Goal: Entertainment & Leisure: Consume media (video, audio)

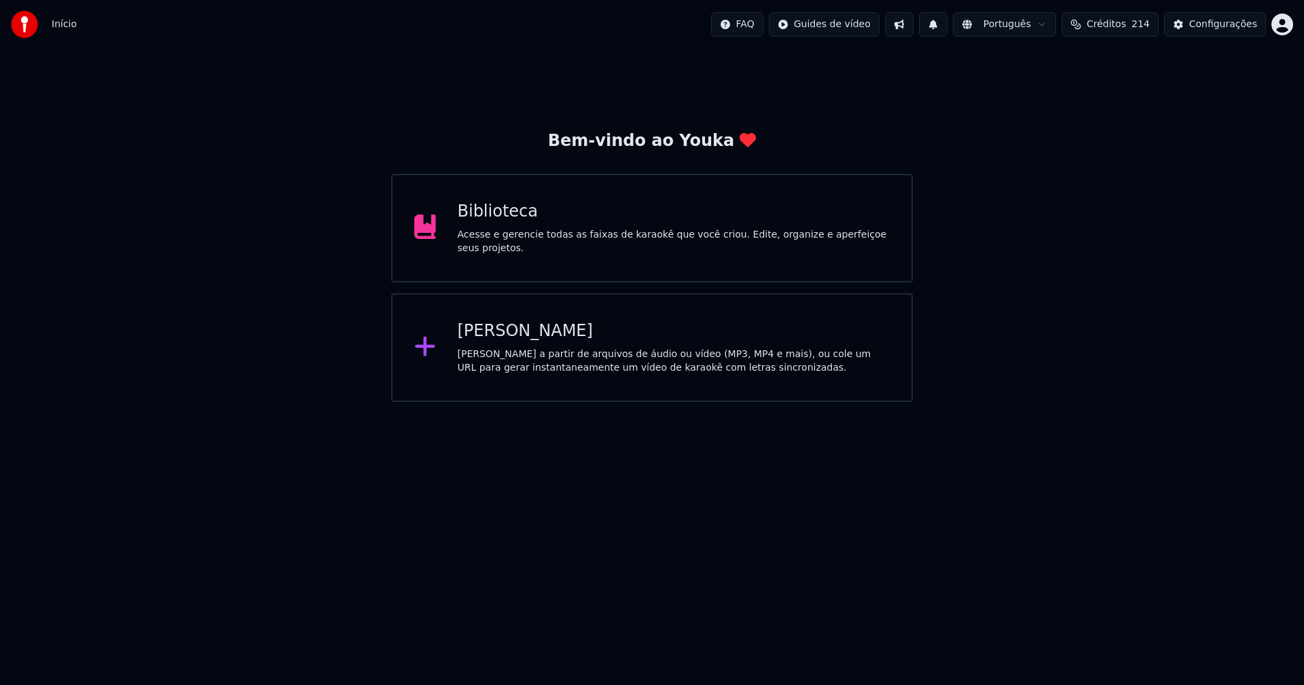
click at [500, 335] on div "[PERSON_NAME]" at bounding box center [674, 332] width 433 height 22
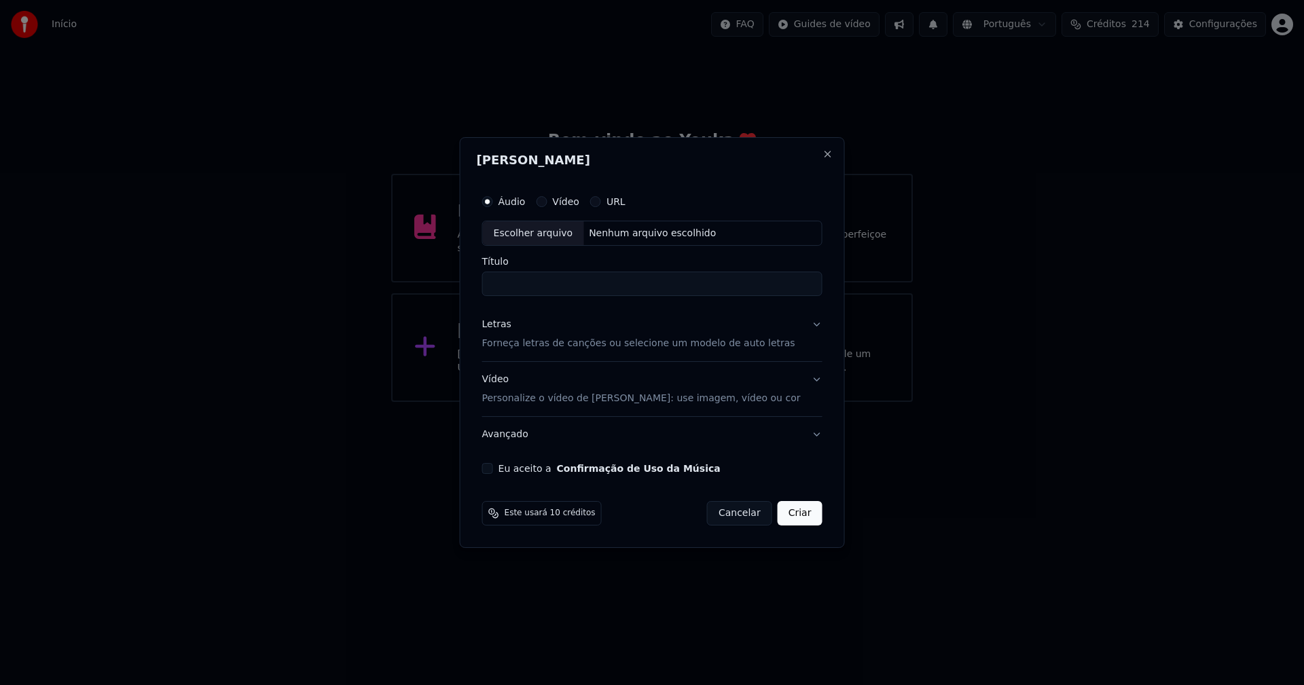
click at [528, 232] on div "Escolher arquivo" at bounding box center [533, 233] width 101 height 24
type input "**********"
click at [510, 328] on div "Letras" at bounding box center [496, 325] width 29 height 14
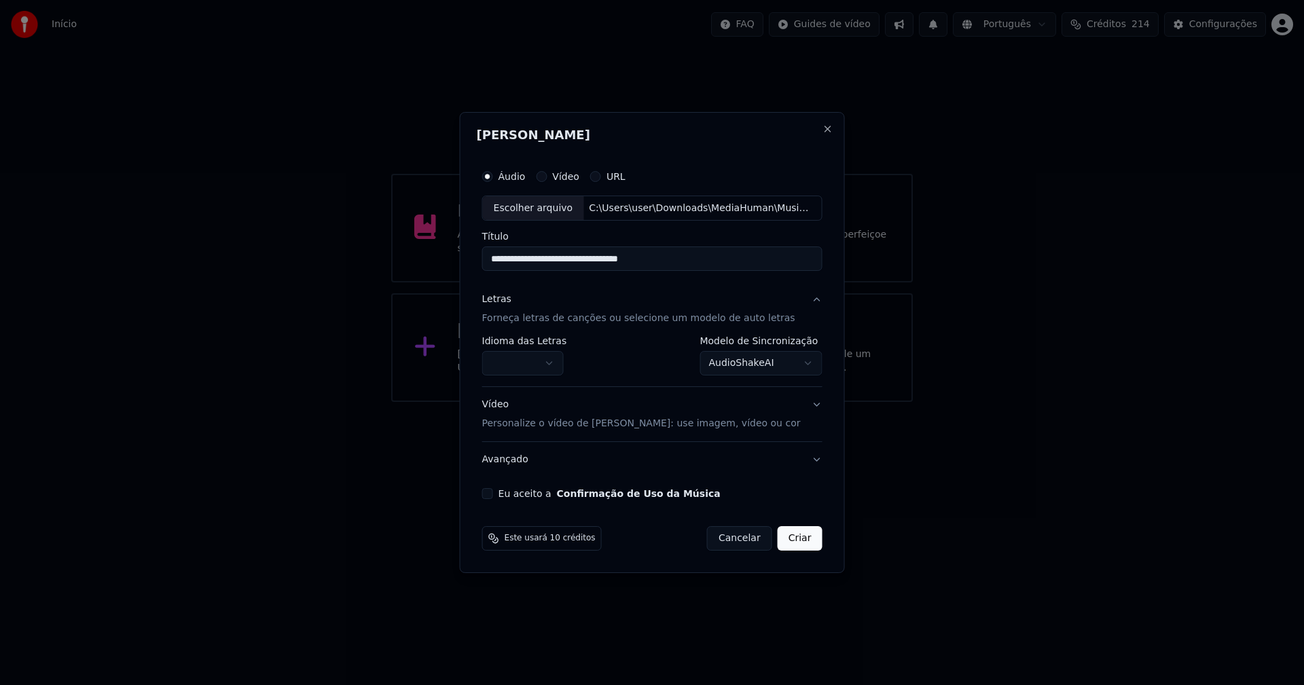
click at [526, 360] on body "**********" at bounding box center [652, 201] width 1304 height 402
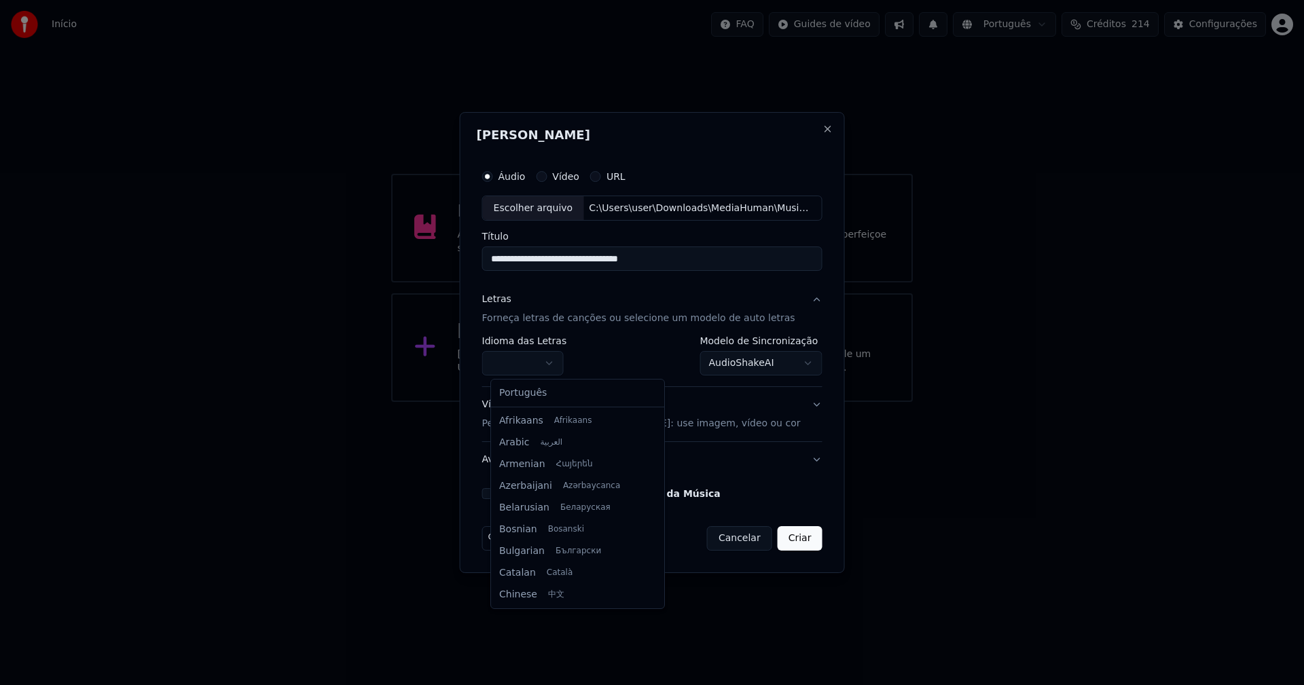
select select "**"
drag, startPoint x: 526, startPoint y: 392, endPoint x: 790, endPoint y: 367, distance: 265.3
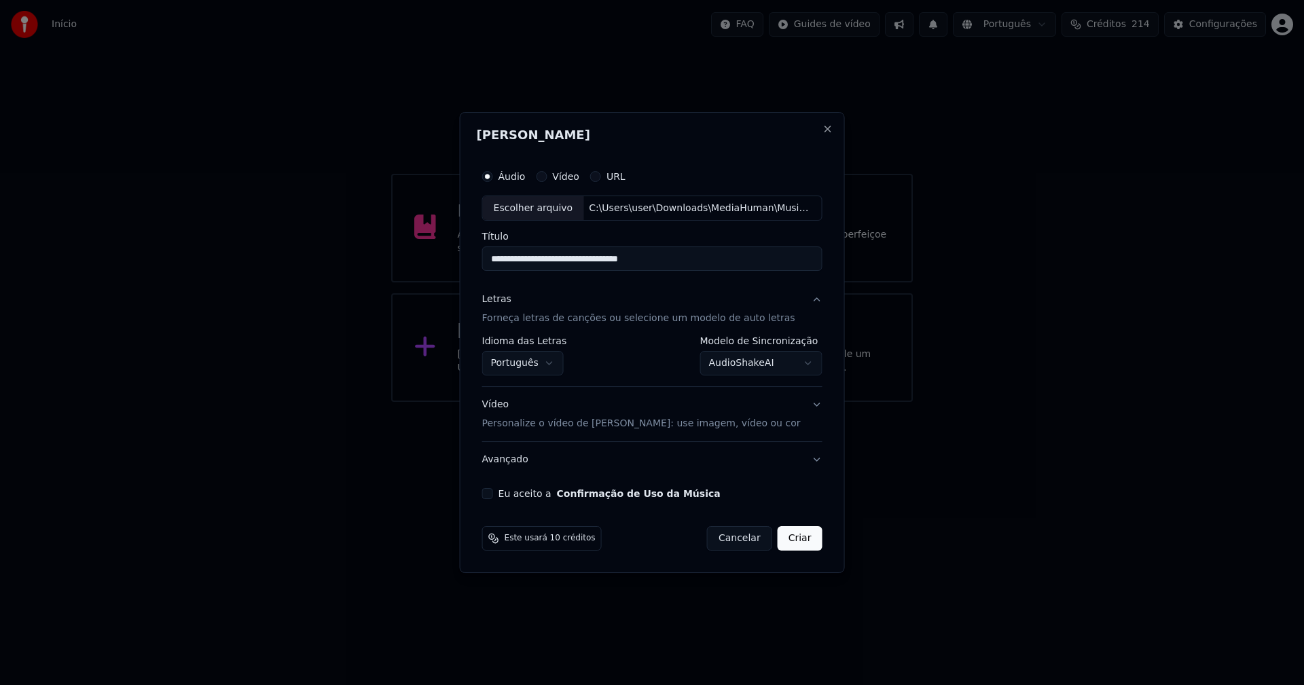
click at [782, 362] on body "**********" at bounding box center [652, 201] width 1304 height 402
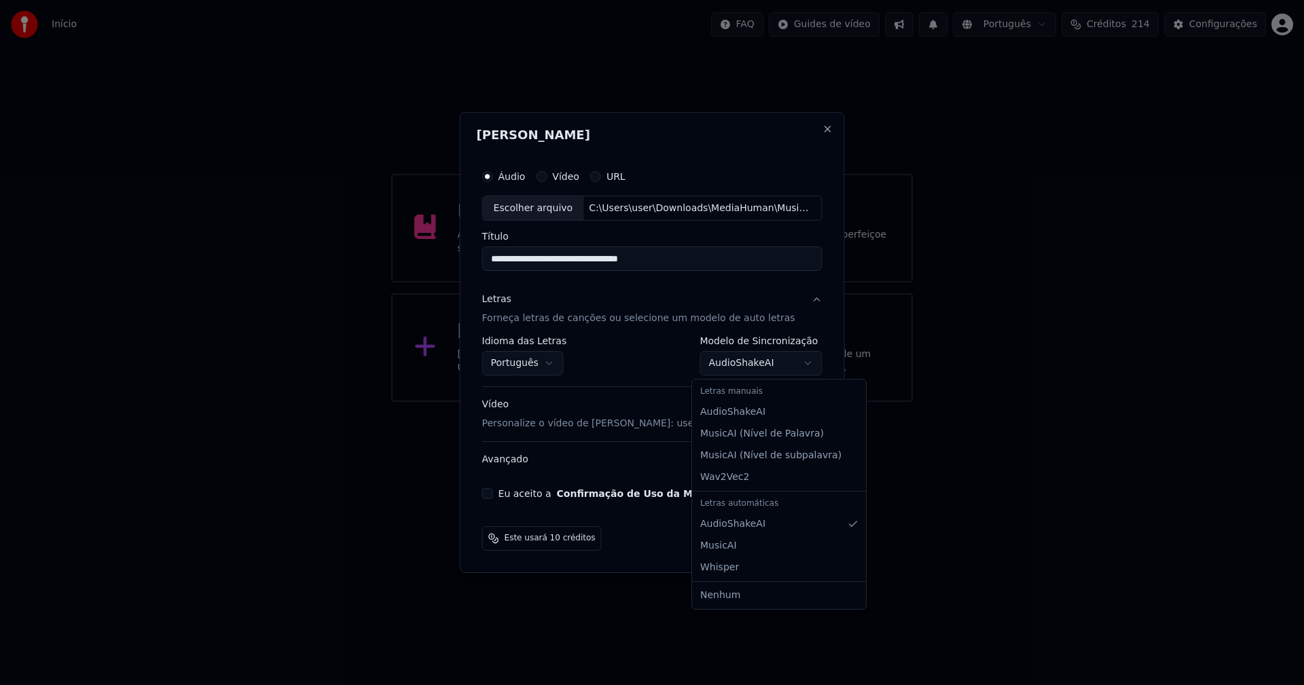
select select "**********"
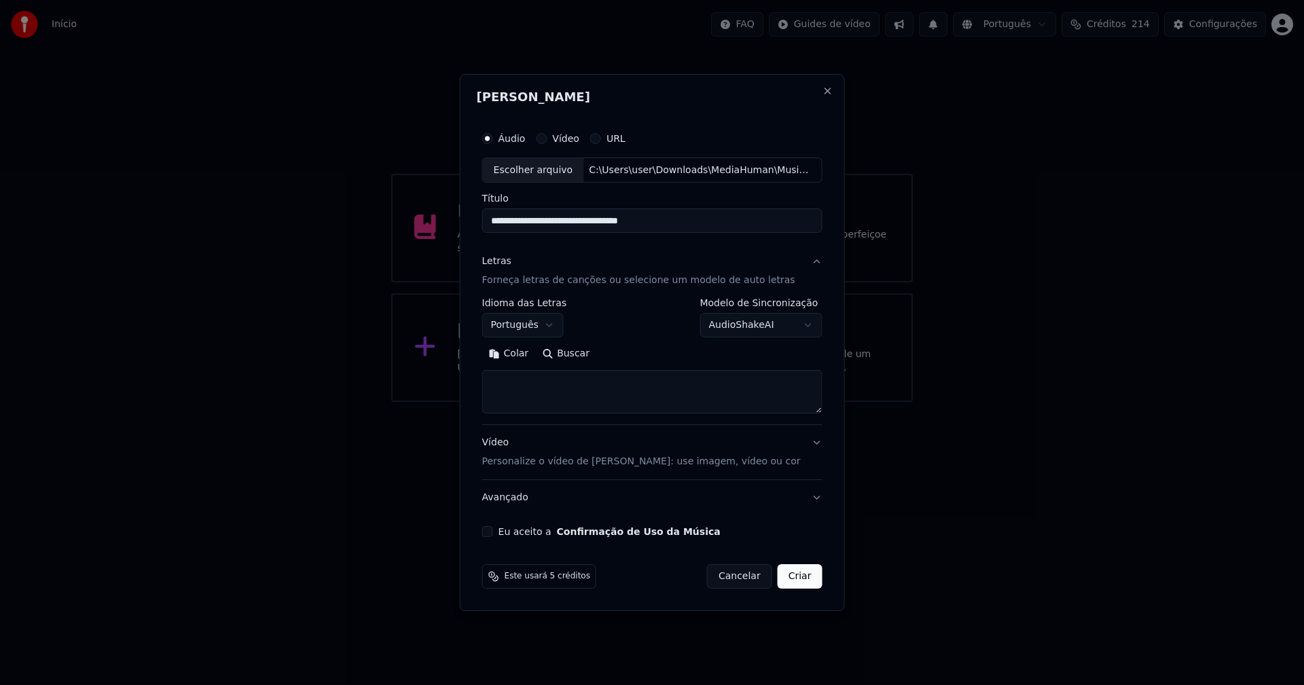
click at [521, 349] on button "Colar" at bounding box center [509, 355] width 54 height 22
click at [642, 351] on button "Expandir" at bounding box center [639, 355] width 71 height 22
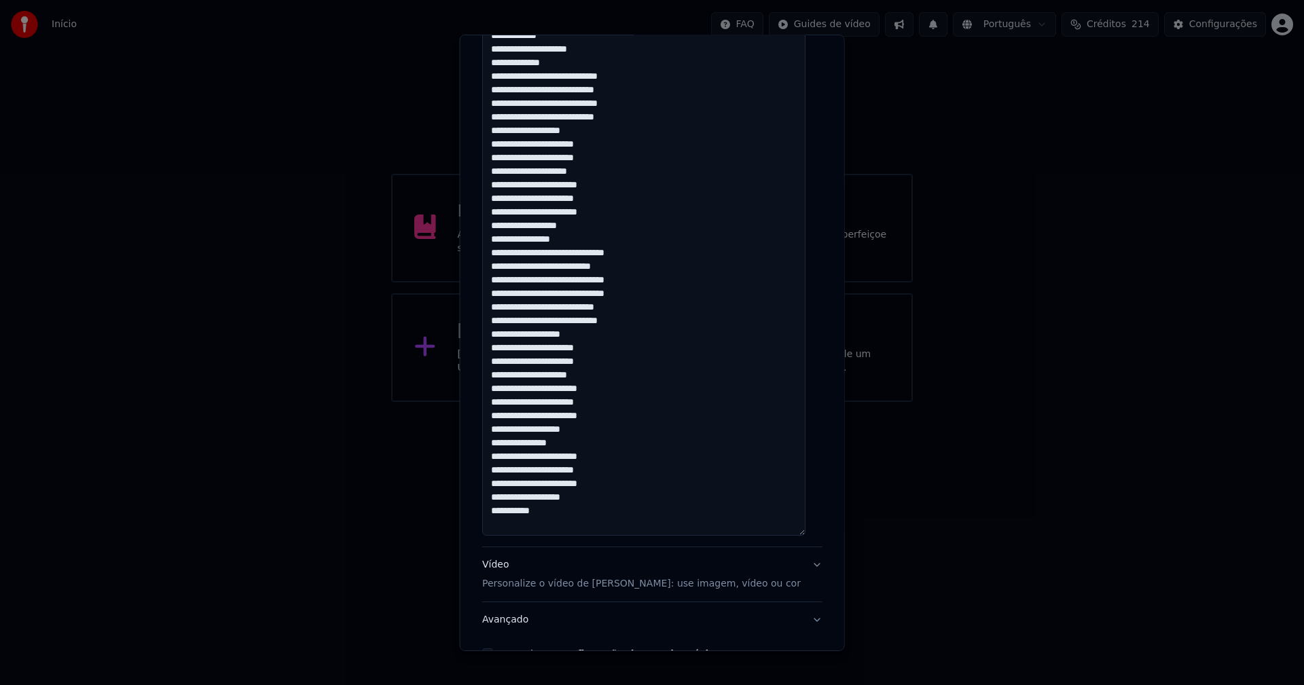
scroll to position [621, 0]
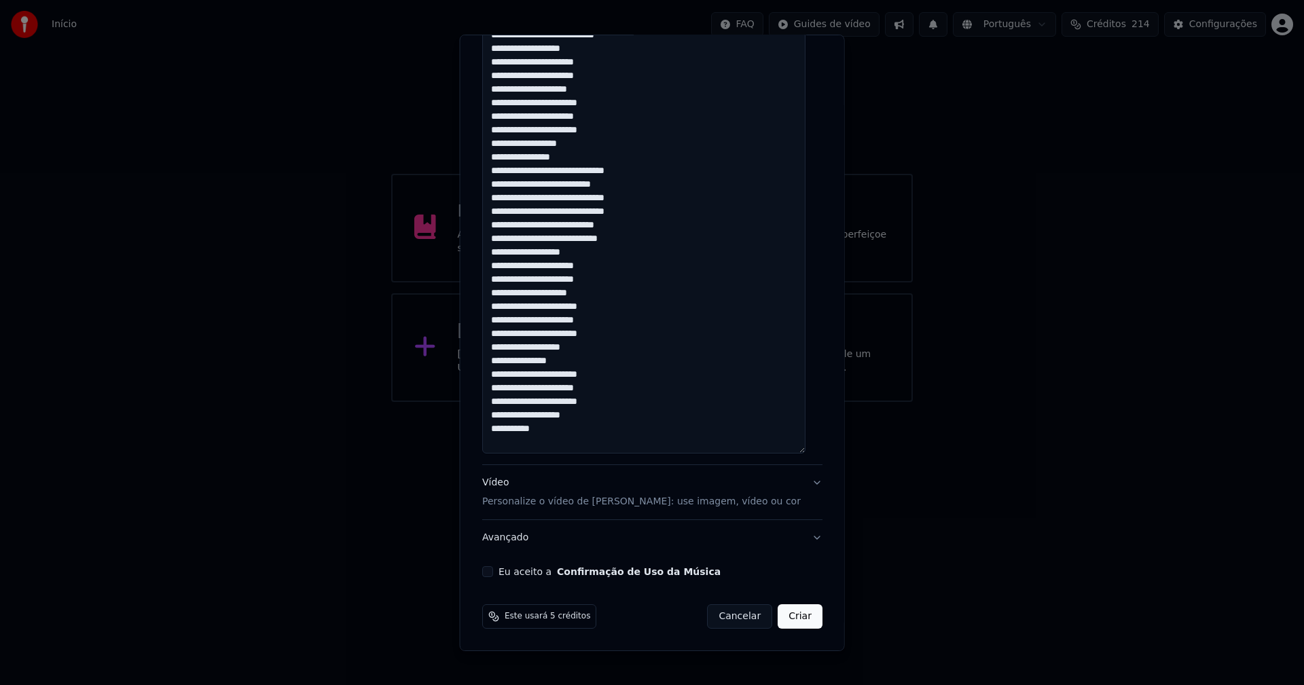
click at [489, 569] on button "Eu aceito a Confirmação de Uso da Música" at bounding box center [487, 571] width 11 height 11
click at [788, 623] on button "Criar" at bounding box center [800, 616] width 45 height 24
type textarea "**********"
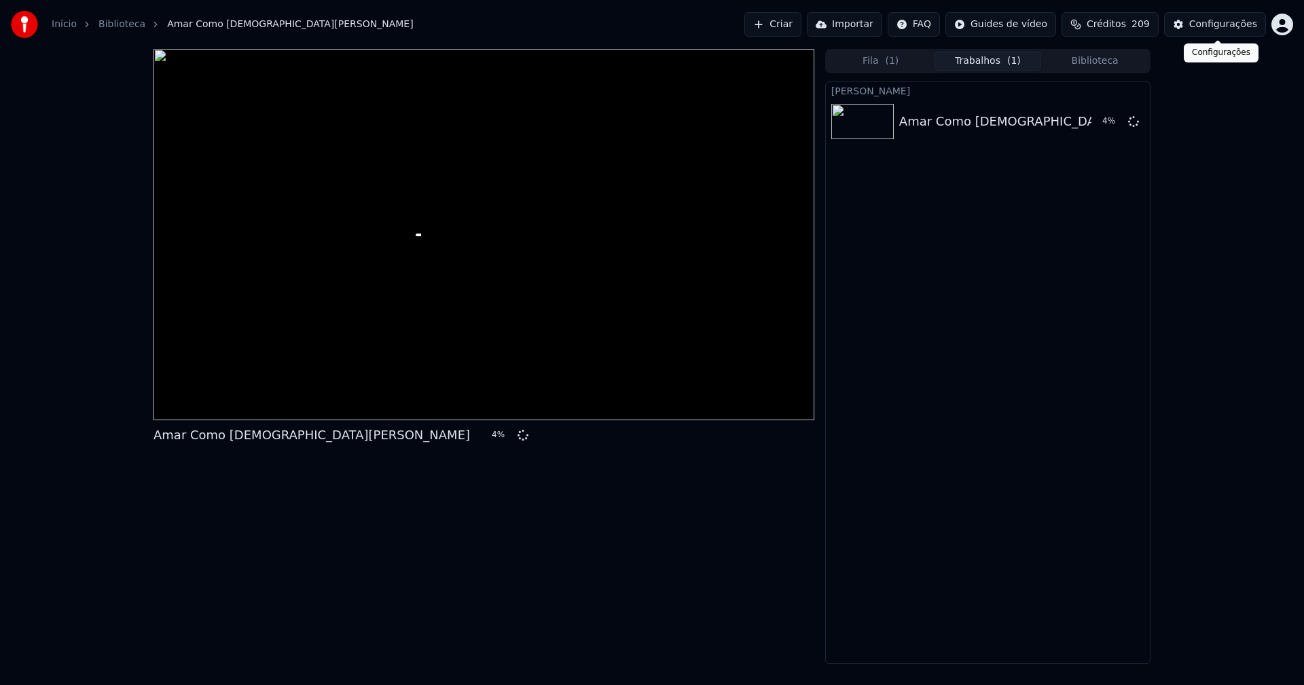
click at [1228, 24] on div "Configurações" at bounding box center [1223, 25] width 68 height 14
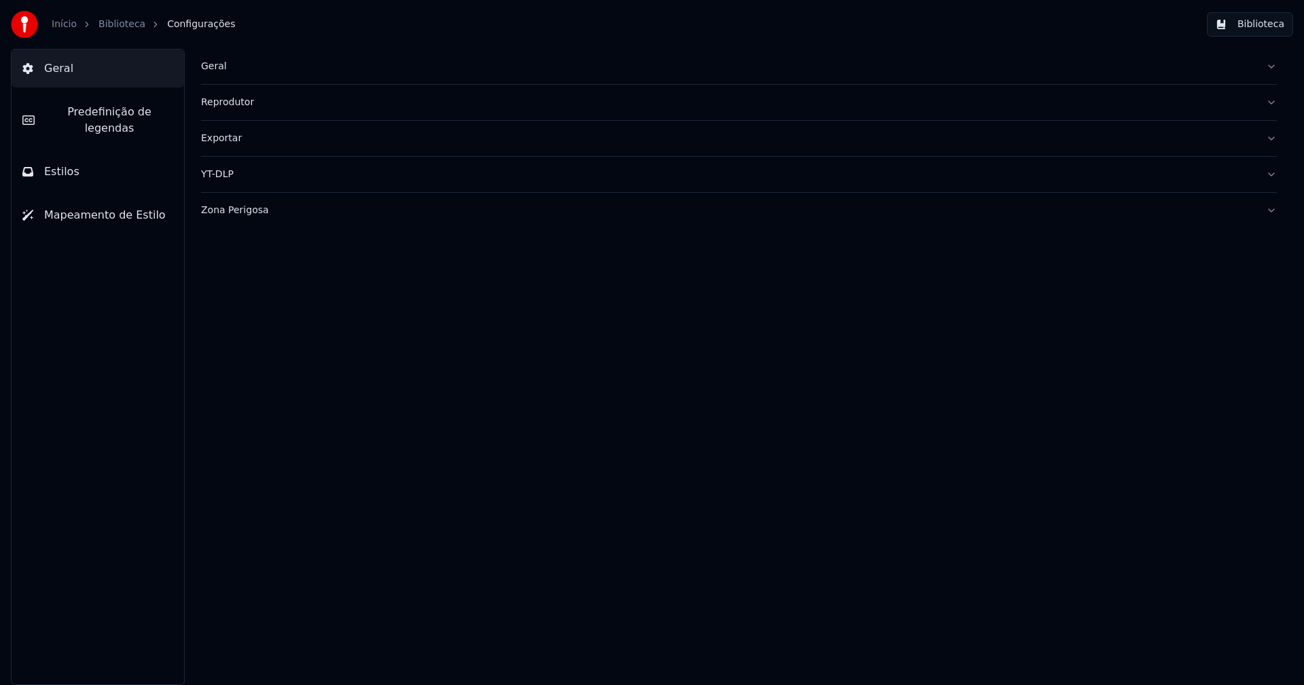
click at [61, 164] on span "Estilos" at bounding box center [61, 172] width 35 height 16
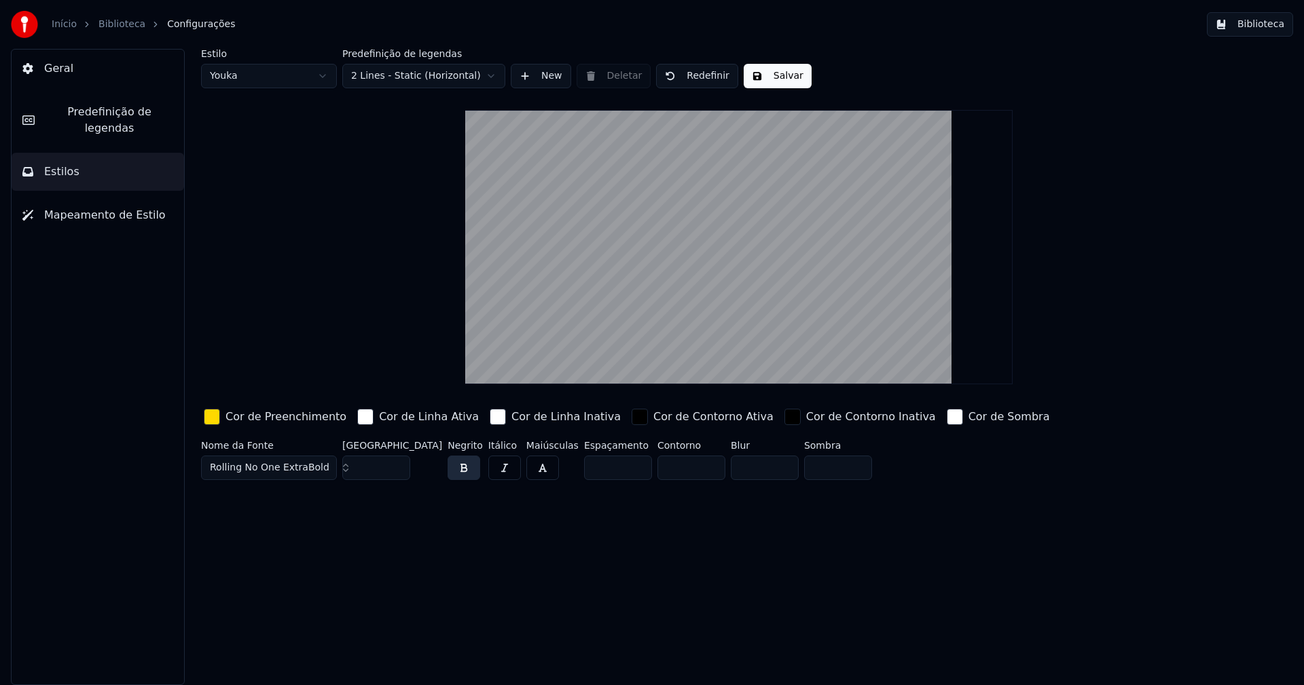
click at [247, 71] on html "Início Biblioteca Configurações Biblioteca Geral Predefinição de legendas Estil…" at bounding box center [652, 342] width 1304 height 685
type input "**"
type input "*****"
click at [213, 424] on div "button" at bounding box center [212, 417] width 16 height 16
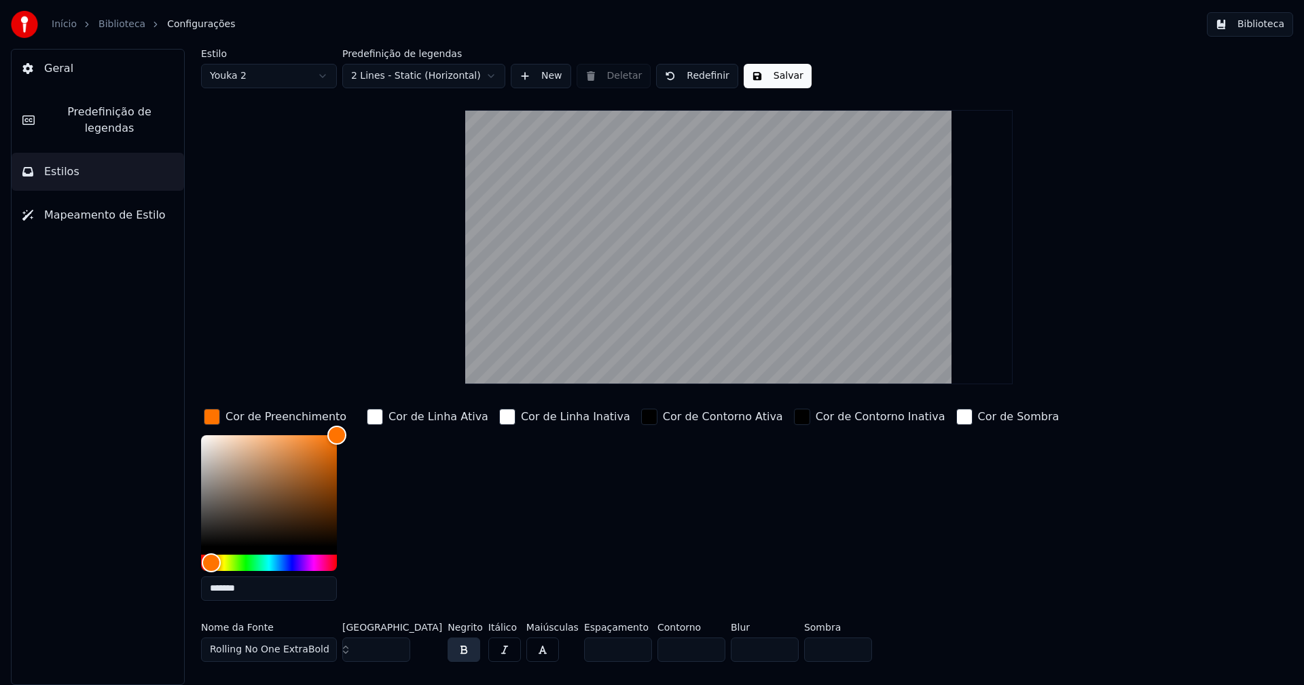
drag, startPoint x: 252, startPoint y: 589, endPoint x: 263, endPoint y: 588, distance: 11.6
click at [253, 589] on input "*******" at bounding box center [269, 589] width 136 height 24
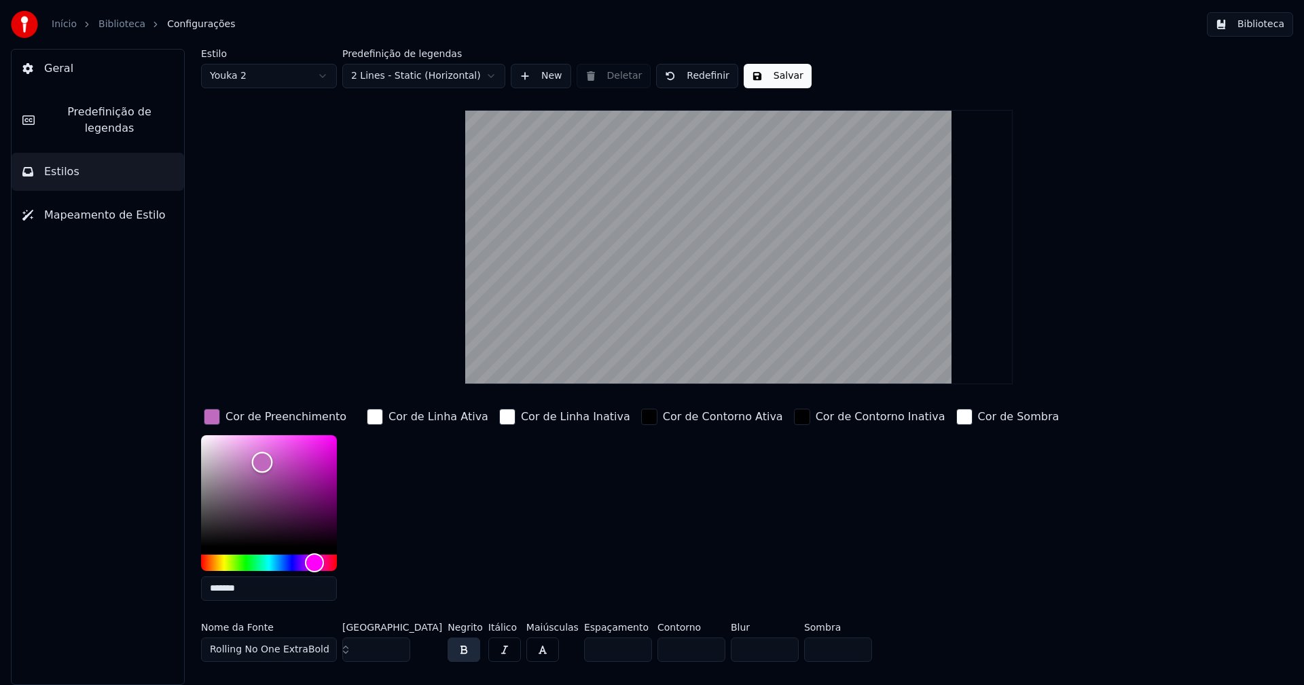
drag, startPoint x: 335, startPoint y: 434, endPoint x: 262, endPoint y: 462, distance: 78.4
click at [262, 462] on div "Color" at bounding box center [262, 462] width 21 height 21
type input "*******"
drag, startPoint x: 265, startPoint y: 462, endPoint x: 308, endPoint y: 464, distance: 43.5
click at [308, 464] on div "Color" at bounding box center [308, 465] width 21 height 21
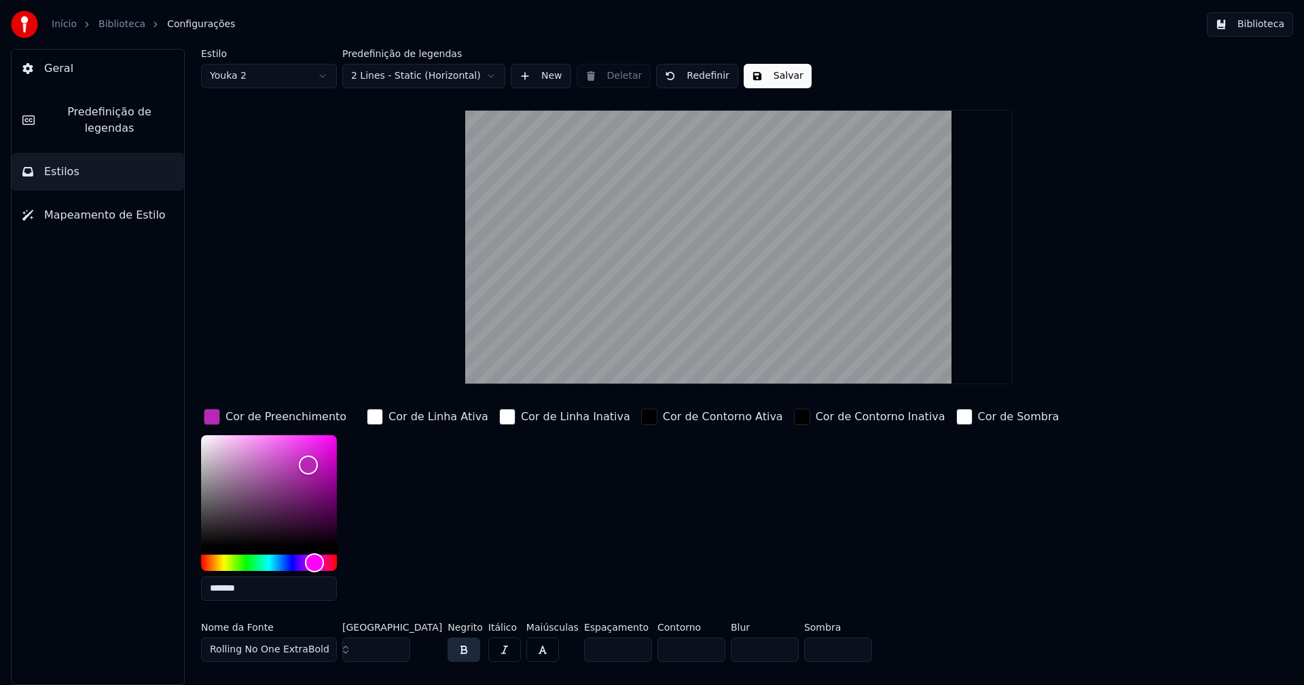
click at [397, 645] on input "**" at bounding box center [376, 650] width 68 height 24
click at [397, 645] on input "***" at bounding box center [376, 650] width 68 height 24
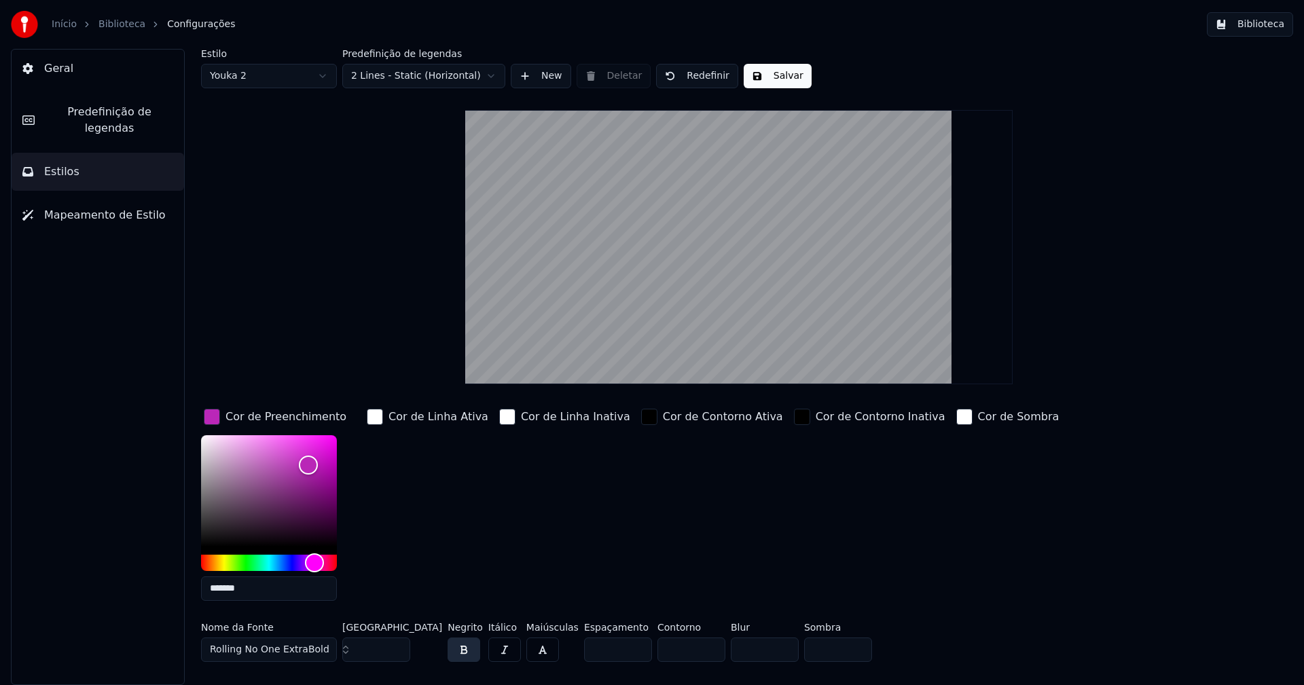
click at [397, 645] on input "***" at bounding box center [376, 650] width 68 height 24
type input "***"
click at [397, 651] on input "***" at bounding box center [376, 650] width 68 height 24
click at [768, 81] on button "Salvar" at bounding box center [778, 76] width 68 height 24
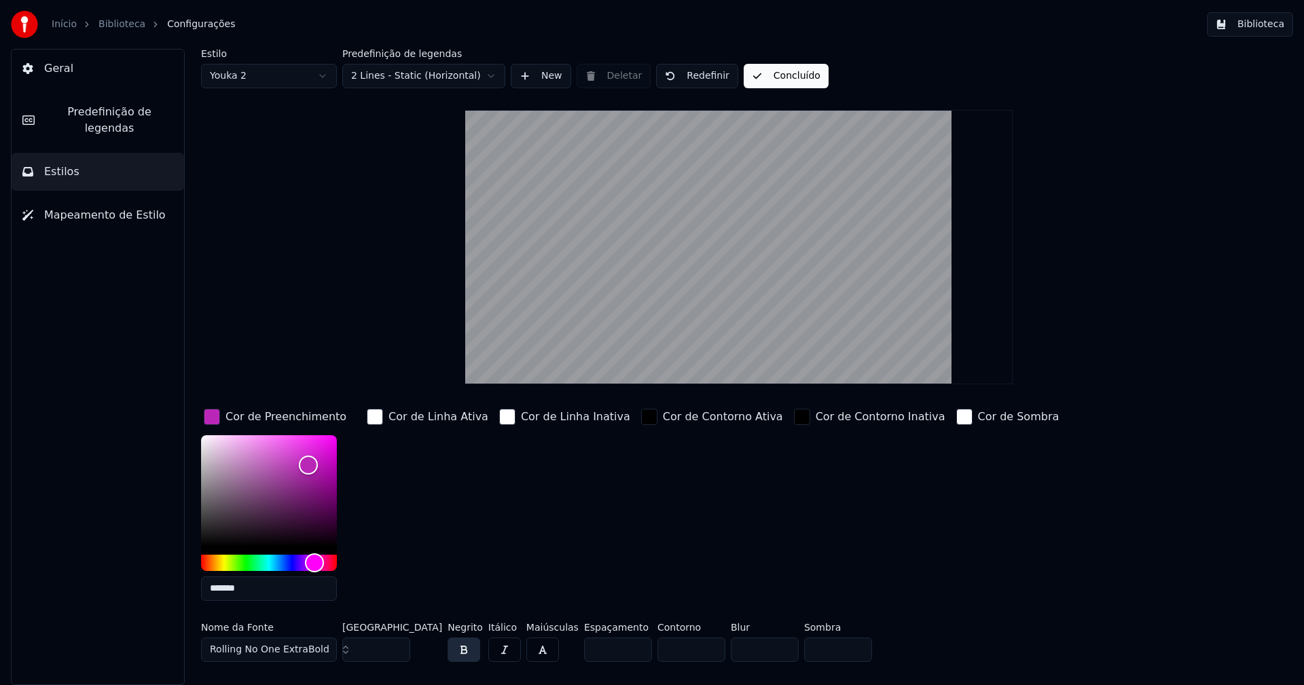
click at [1270, 23] on button "Biblioteca" at bounding box center [1250, 24] width 86 height 24
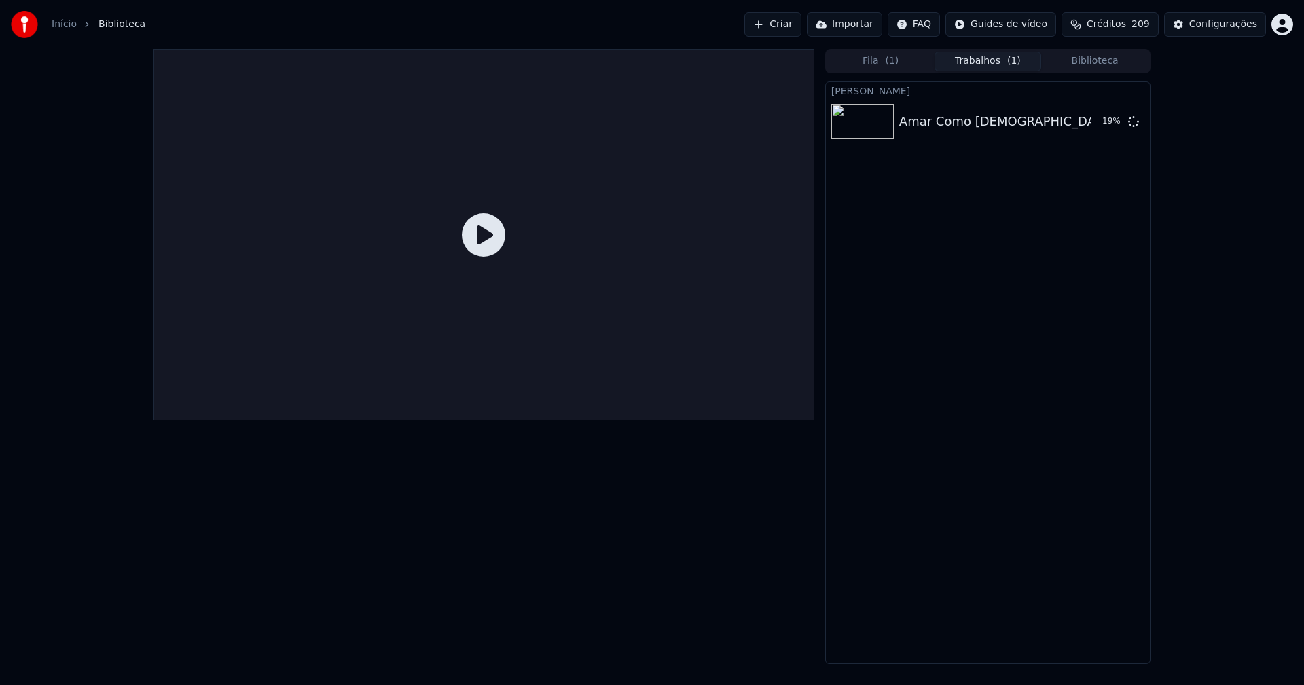
click at [981, 54] on button "Trabalhos ( 1 )" at bounding box center [987, 62] width 107 height 20
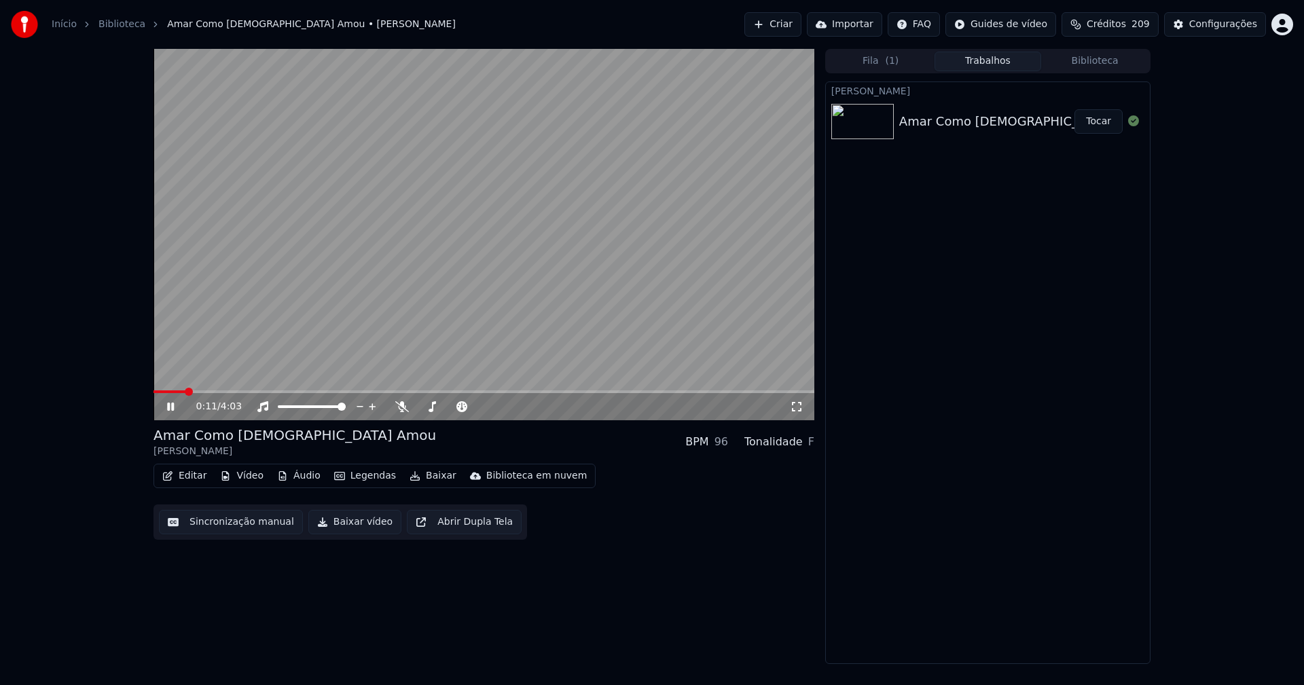
click at [293, 479] on button "Áudio" at bounding box center [299, 476] width 54 height 19
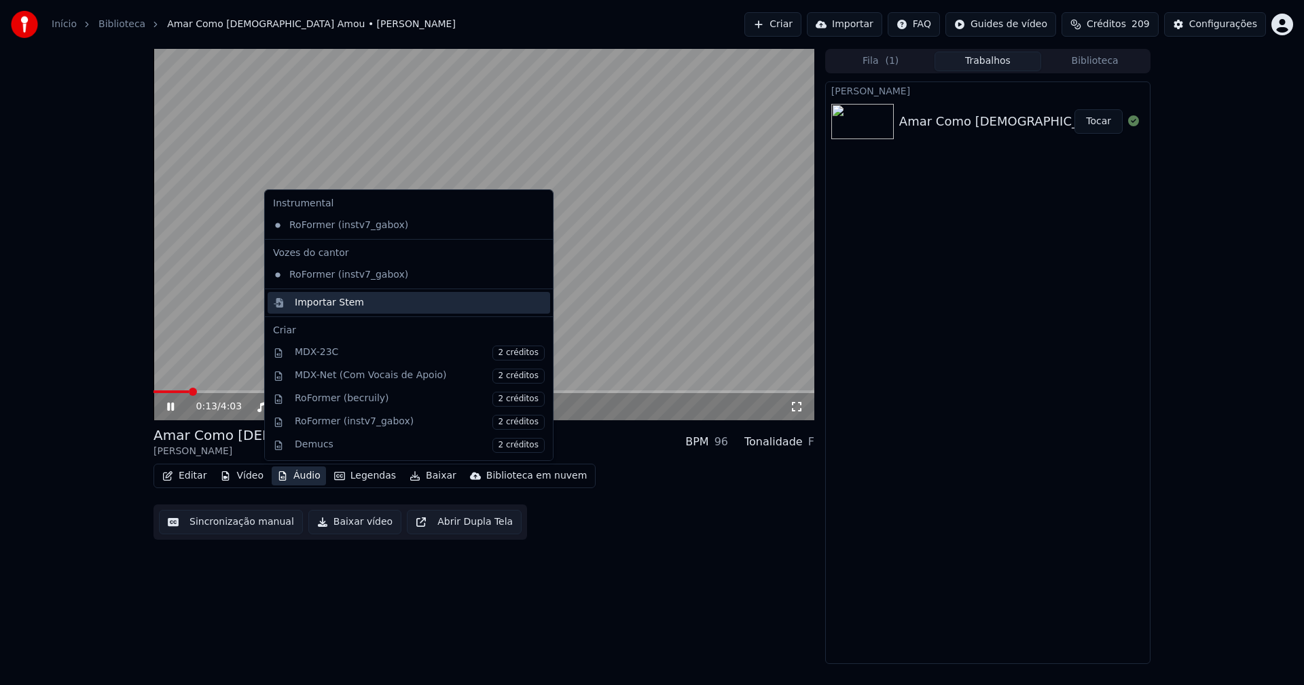
click at [312, 304] on div "Importar Stem" at bounding box center [329, 303] width 69 height 14
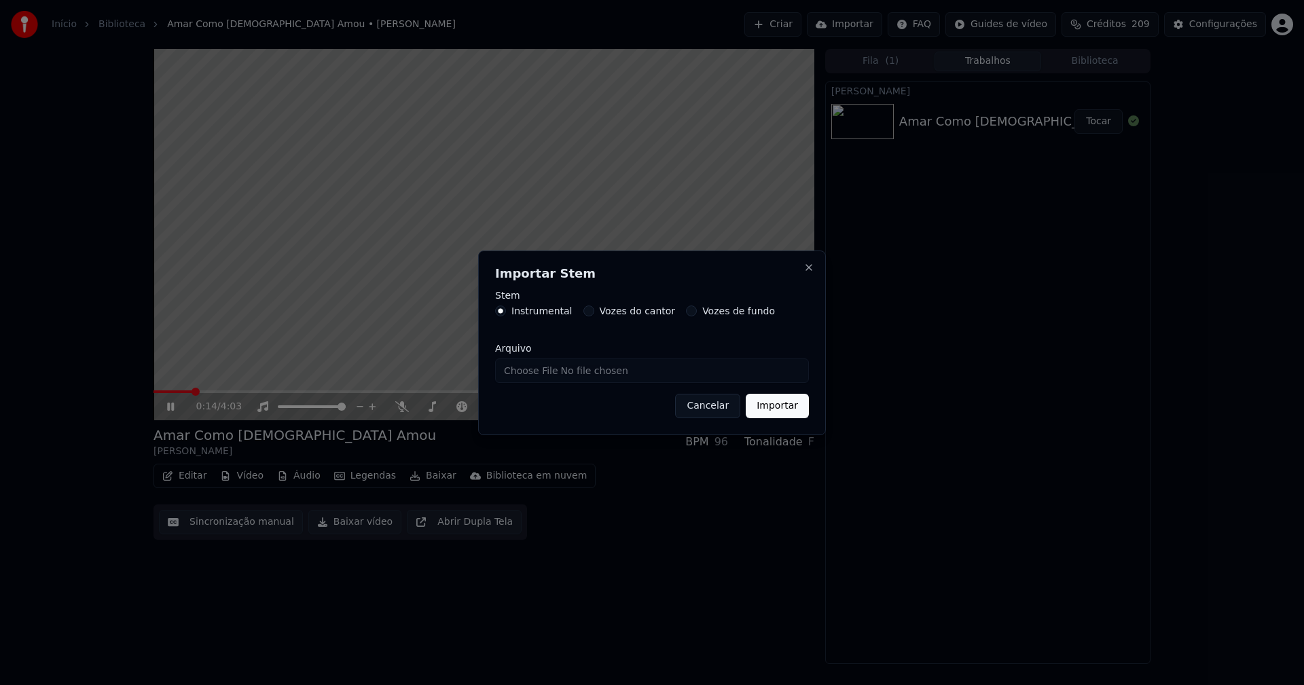
click at [539, 366] on input "Arquivo" at bounding box center [652, 371] width 314 height 24
type input "**********"
drag, startPoint x: 778, startPoint y: 403, endPoint x: 766, endPoint y: 400, distance: 12.0
click at [777, 403] on button "Importar" at bounding box center [777, 406] width 63 height 24
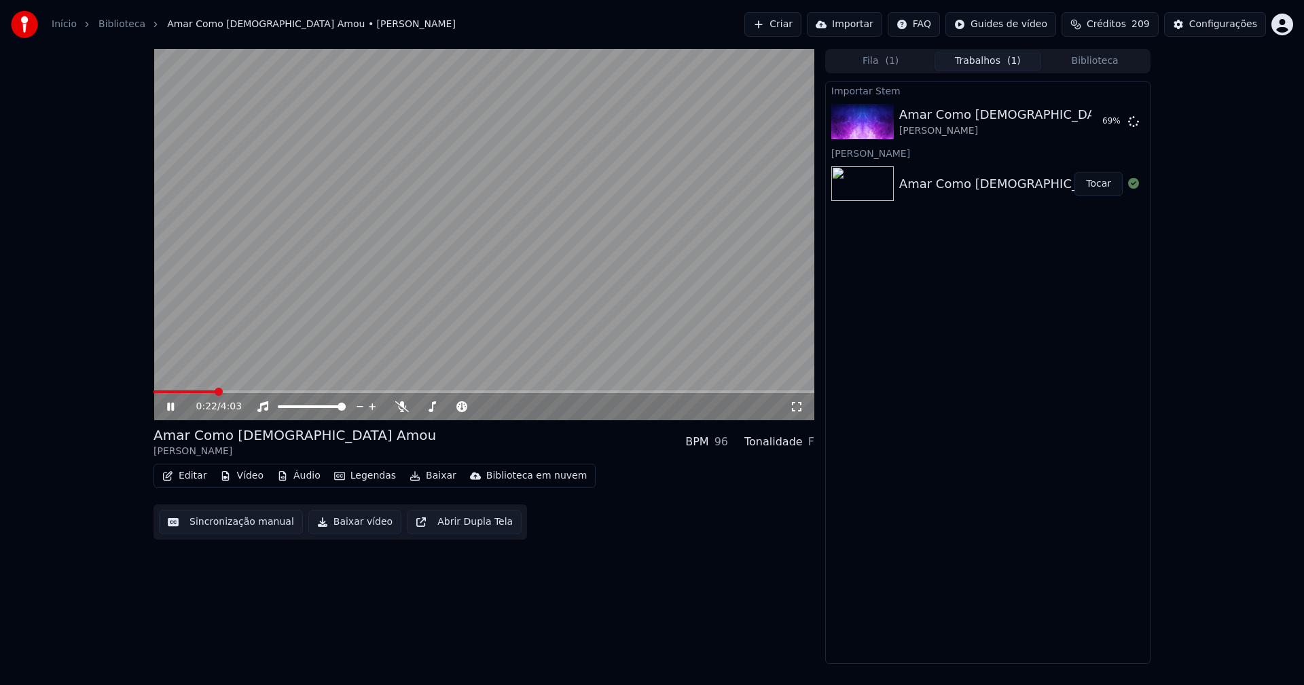
click at [248, 478] on button "Vídeo" at bounding box center [242, 476] width 54 height 19
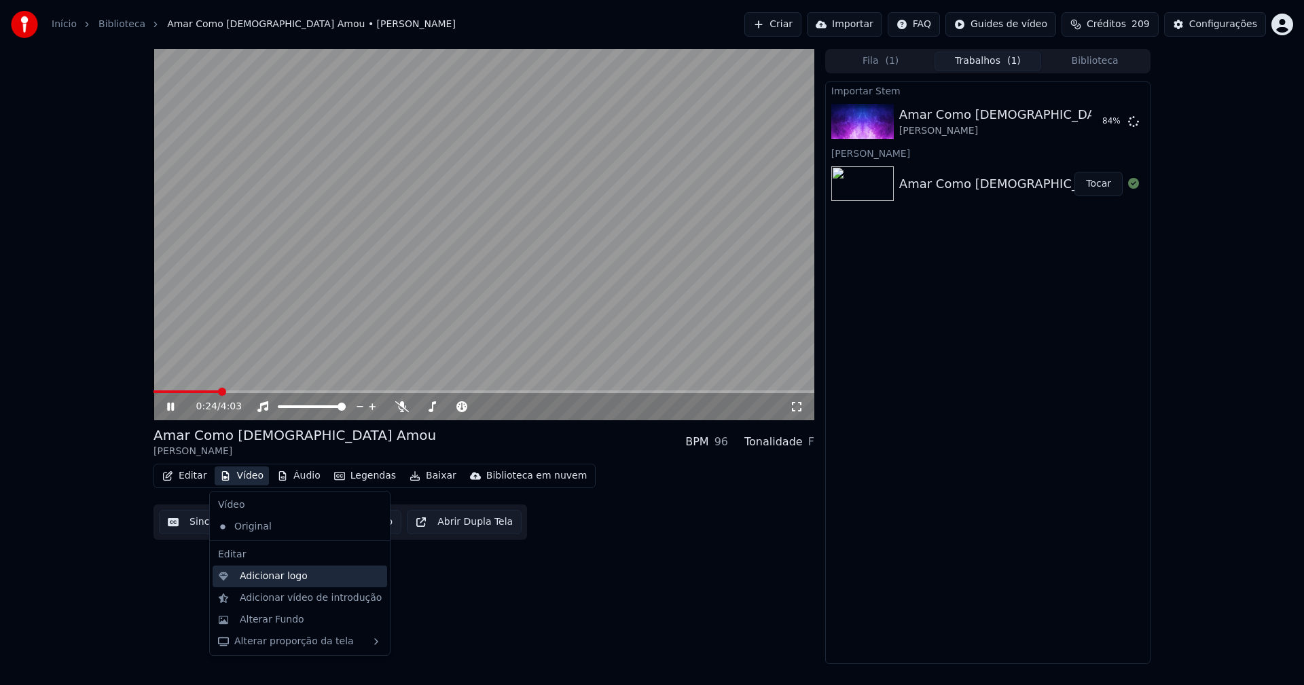
click at [266, 579] on div "Adicionar logo" at bounding box center [274, 577] width 68 height 14
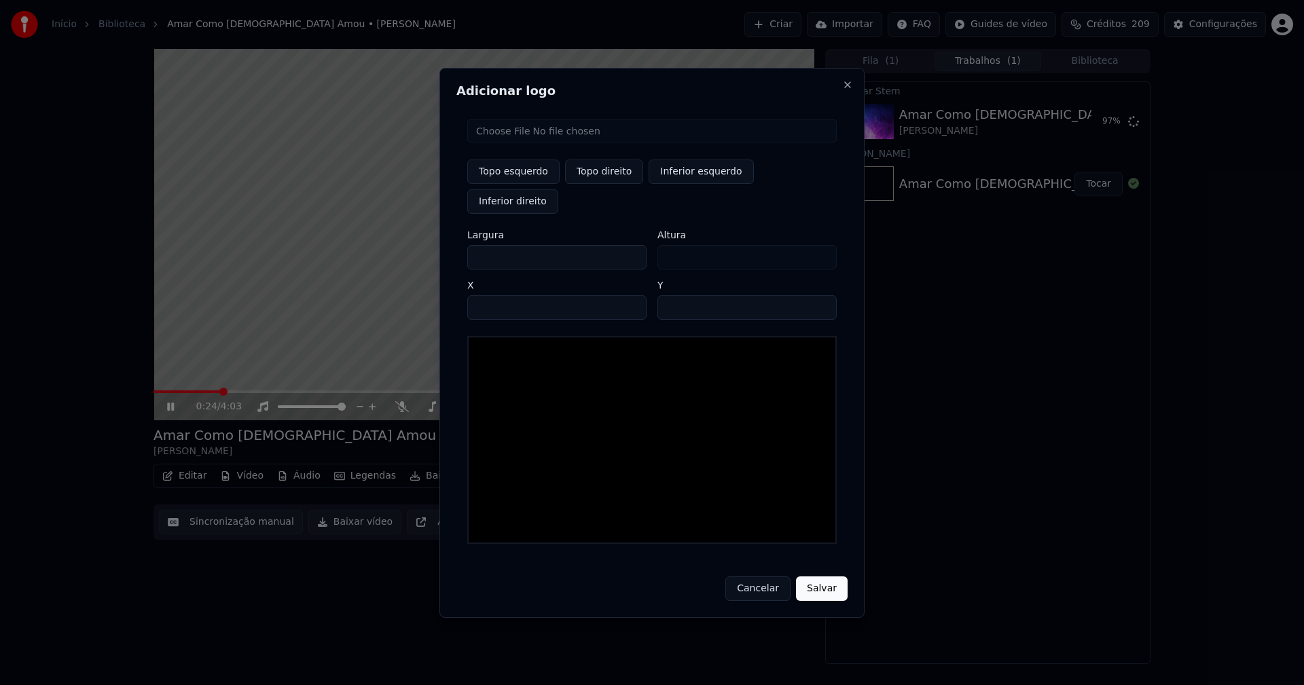
click at [513, 143] on input "file" at bounding box center [651, 131] width 369 height 24
type input "**********"
click at [612, 184] on button "Topo direito" at bounding box center [604, 172] width 78 height 24
type input "****"
drag, startPoint x: 490, startPoint y: 242, endPoint x: 433, endPoint y: 244, distance: 57.1
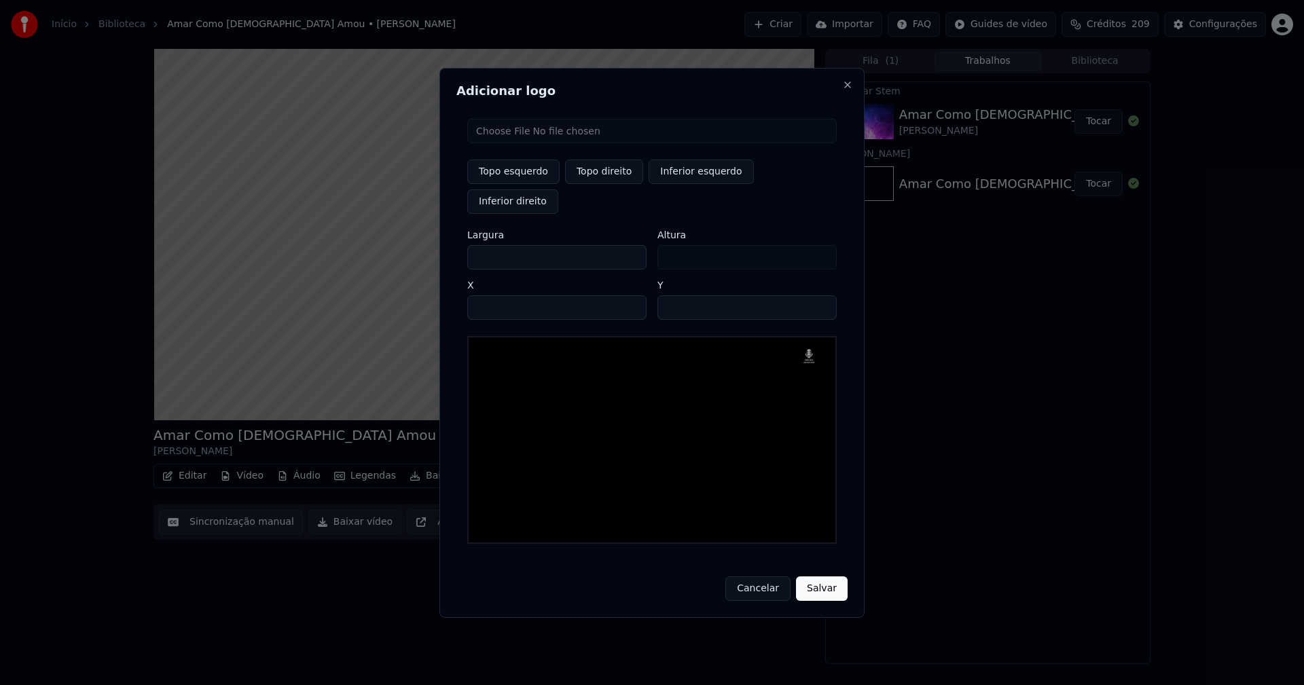
click at [434, 245] on body "Início Biblioteca Amar Como Jesus Amou • Jorge Ferreira Criar Importar FAQ Guid…" at bounding box center [652, 342] width 1304 height 685
type input "**"
type input "***"
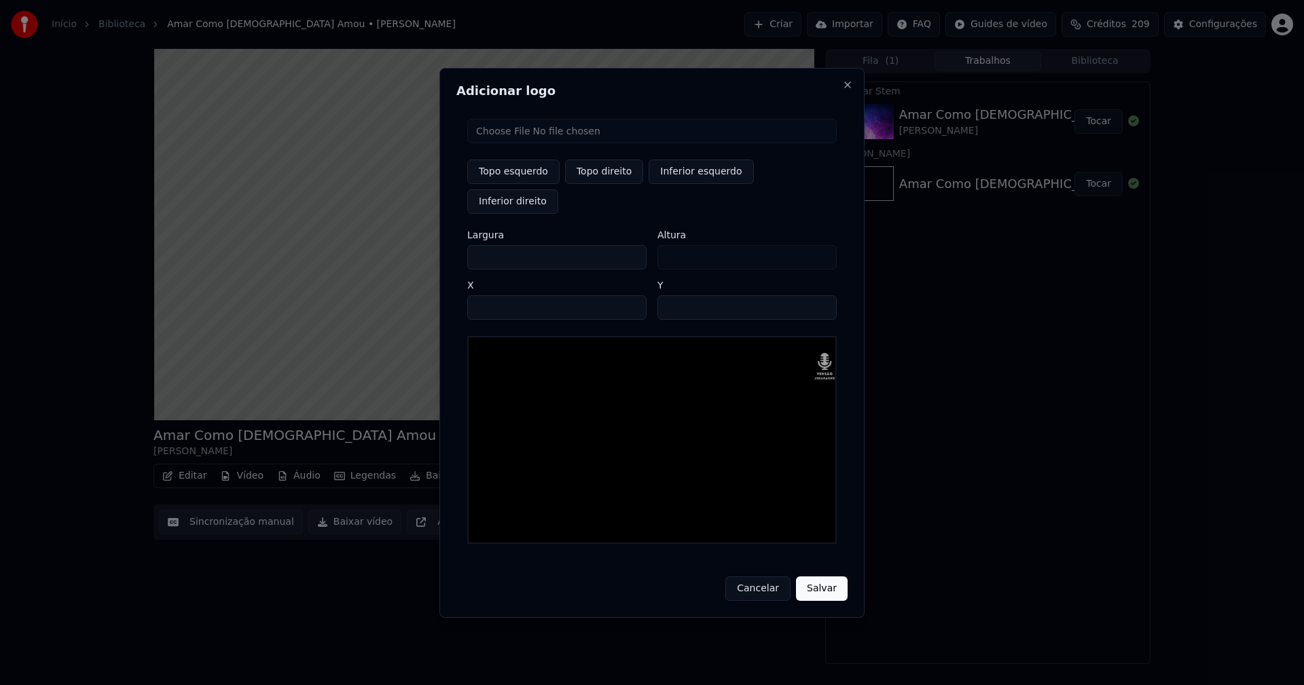
type input "***"
click at [494, 295] on input "****" at bounding box center [556, 307] width 179 height 24
type input "****"
click at [670, 295] on input "**" at bounding box center [746, 307] width 179 height 24
type input "**"
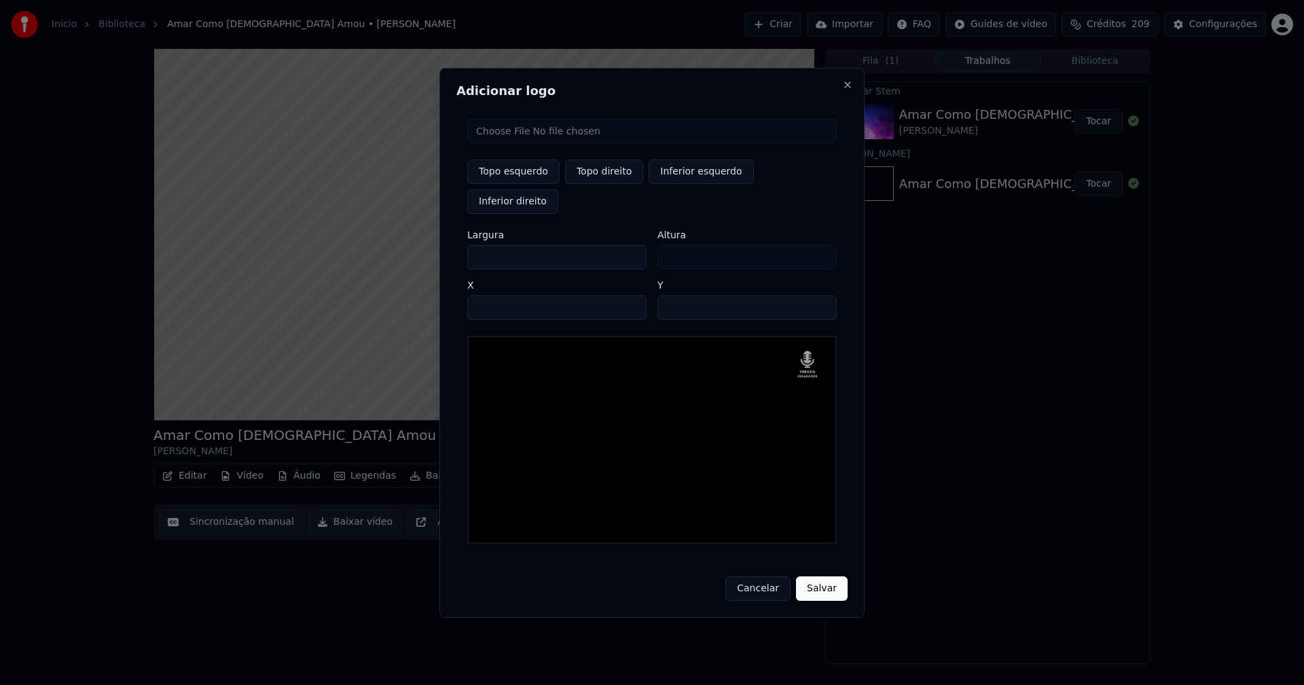
click at [826, 577] on button "Salvar" at bounding box center [822, 589] width 52 height 24
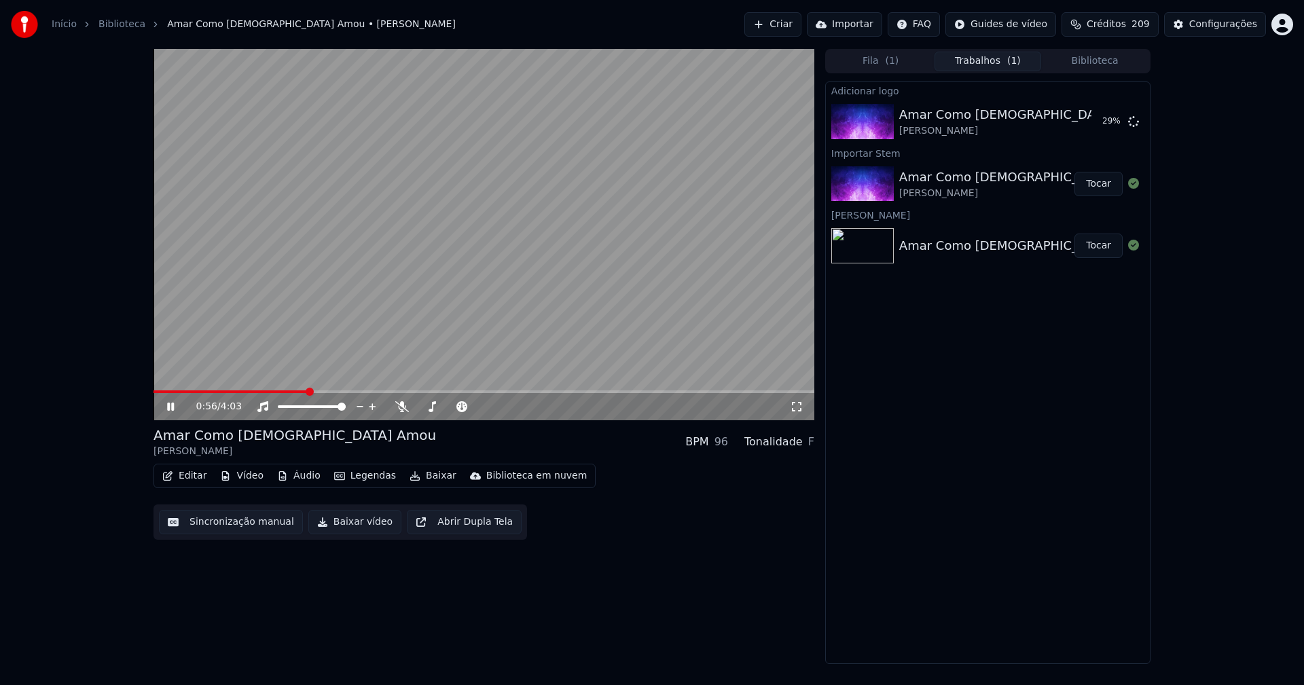
click at [296, 477] on button "Áudio" at bounding box center [299, 476] width 54 height 19
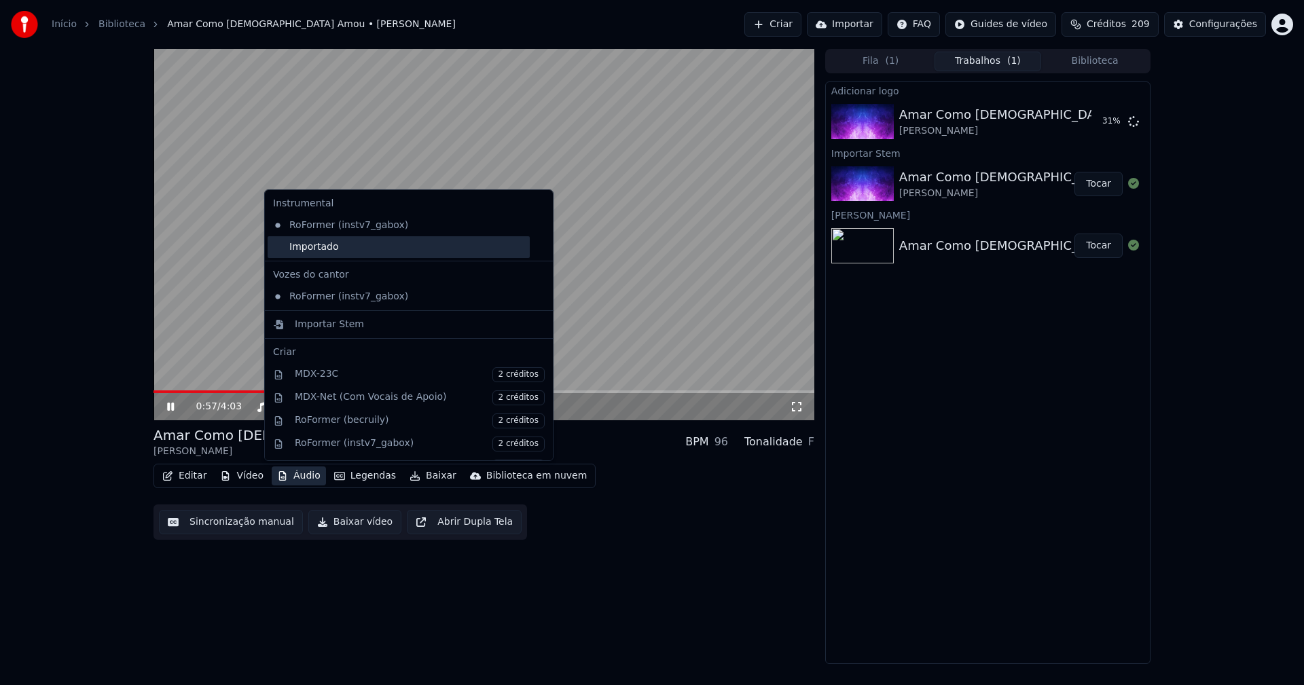
click at [280, 249] on div "Importado" at bounding box center [399, 247] width 262 height 22
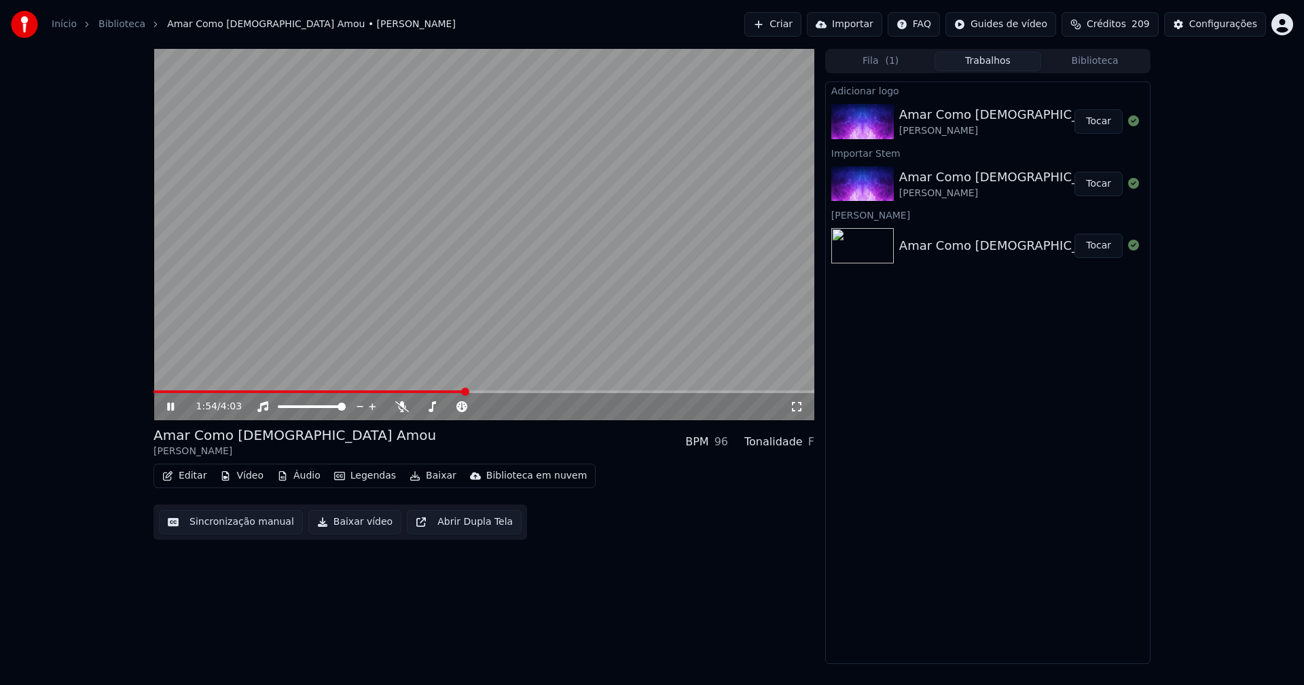
click at [1103, 124] on button "Tocar" at bounding box center [1098, 121] width 48 height 24
click at [191, 478] on button "Editar" at bounding box center [184, 476] width 55 height 19
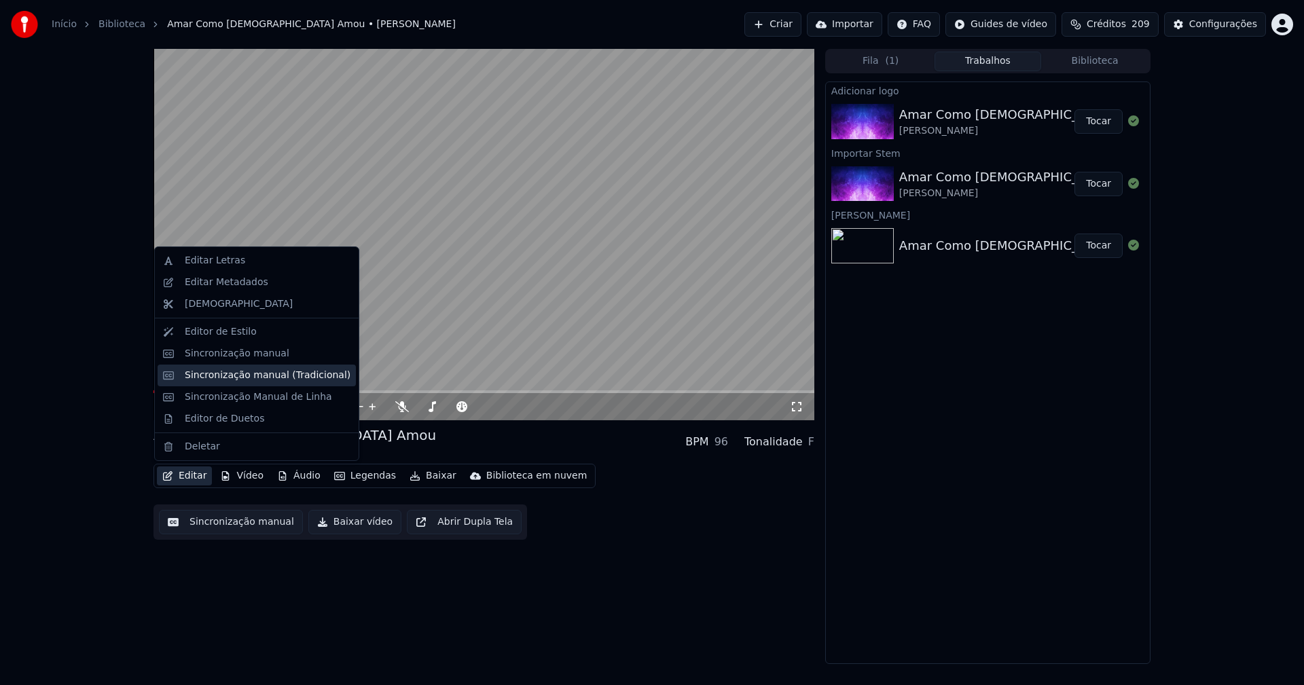
click at [211, 376] on div "Sincronização manual (Tradicional)" at bounding box center [268, 376] width 166 height 14
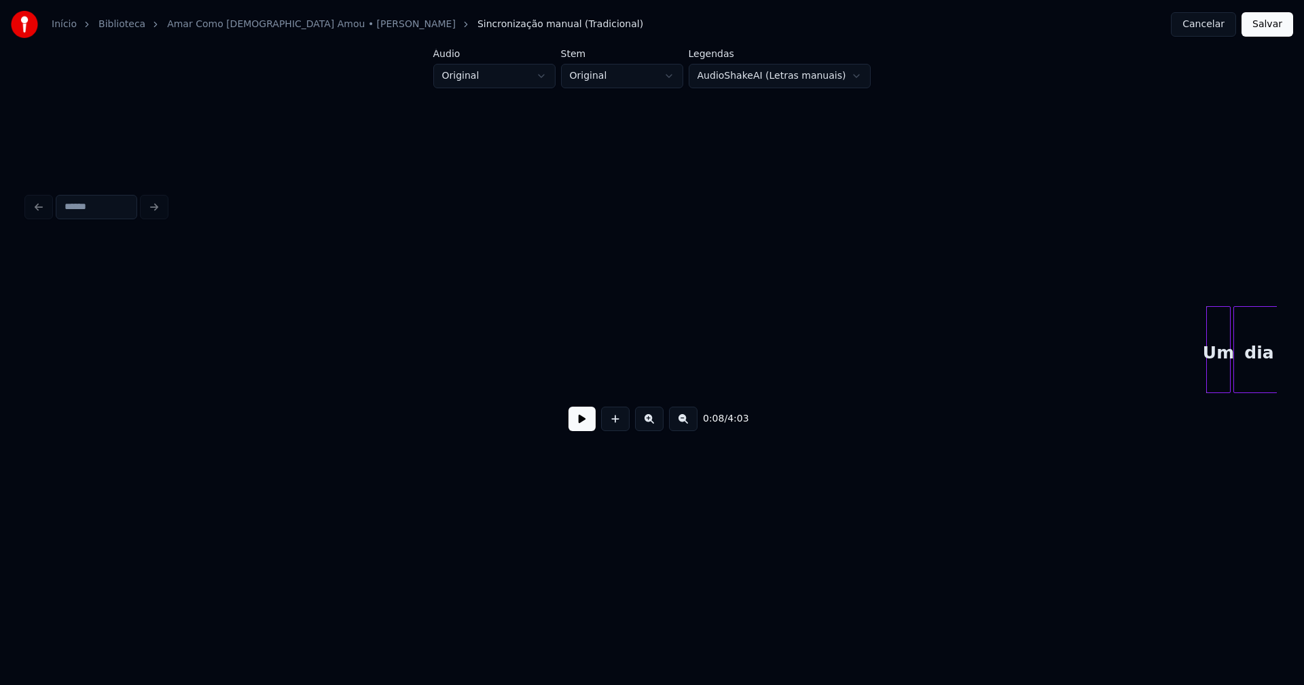
click at [577, 427] on button at bounding box center [581, 419] width 27 height 24
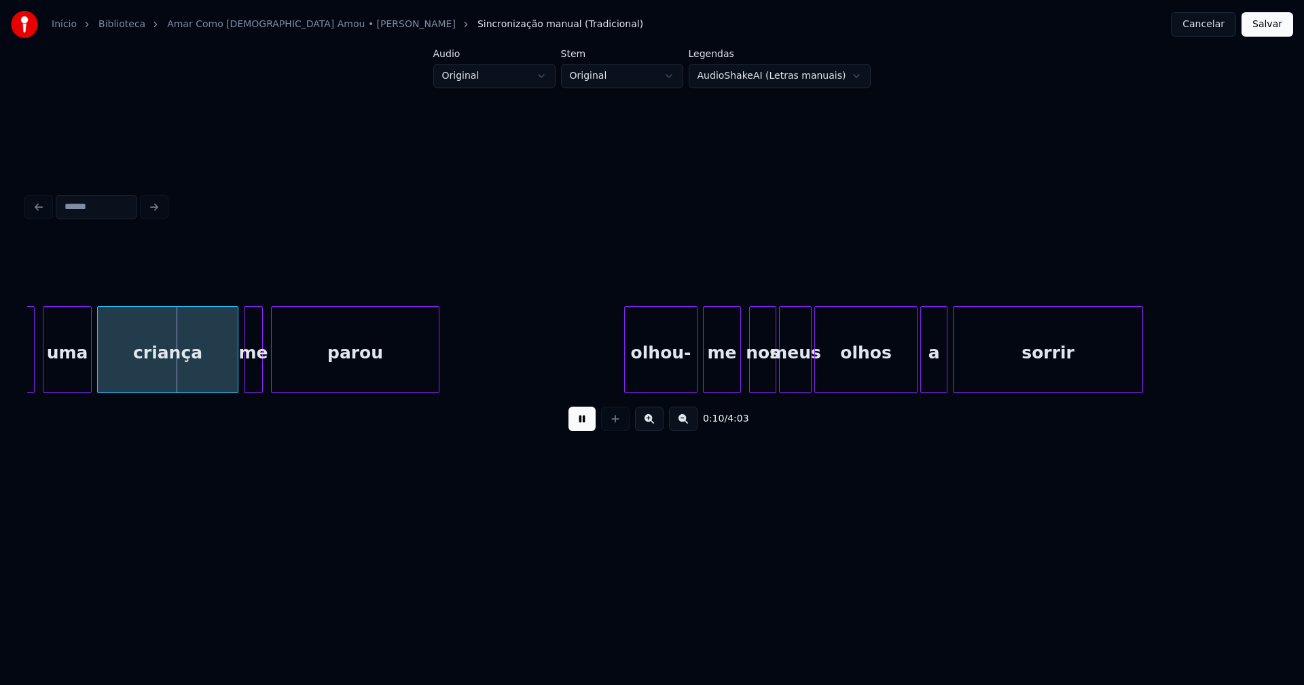
scroll to position [0, 916]
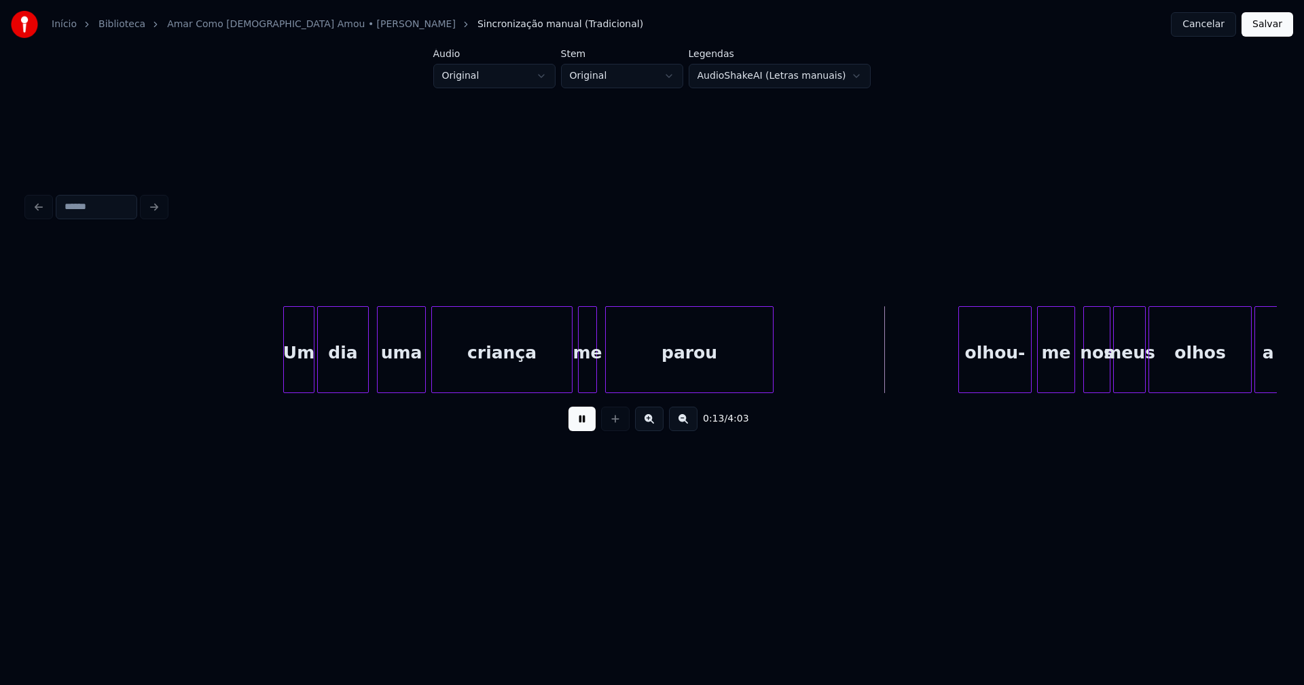
click at [287, 378] on div at bounding box center [286, 350] width 4 height 86
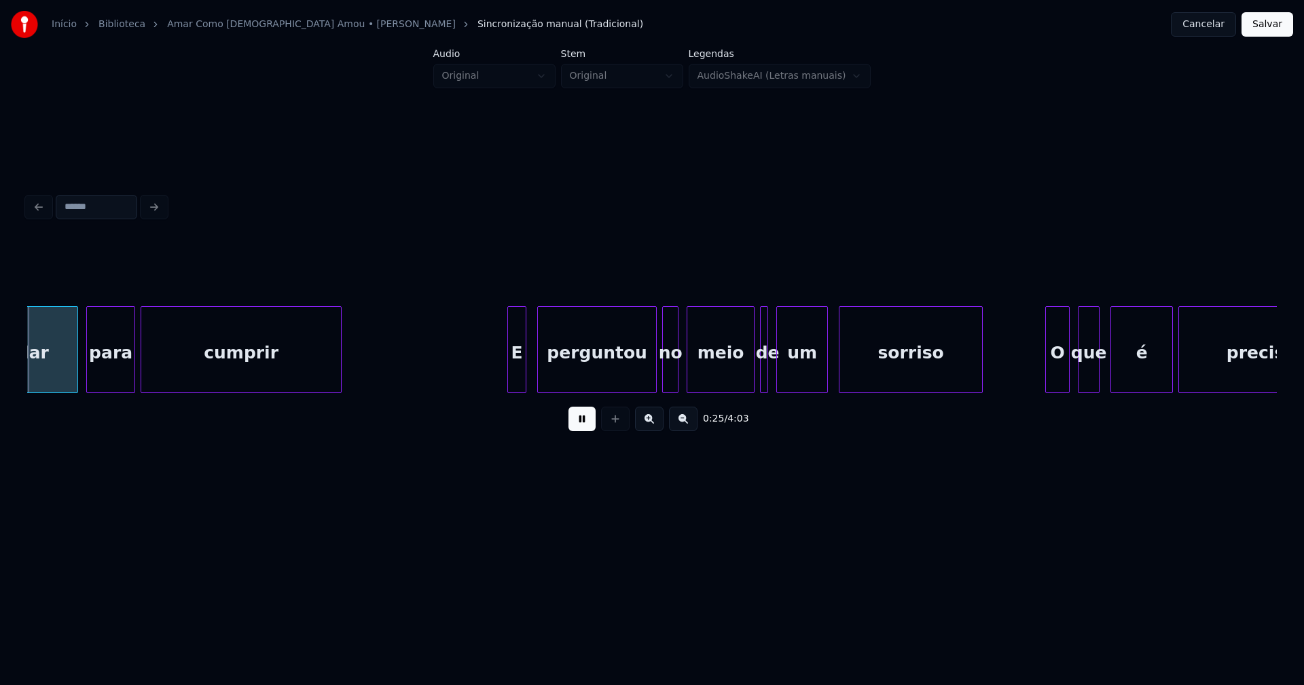
scroll to position [0, 3429]
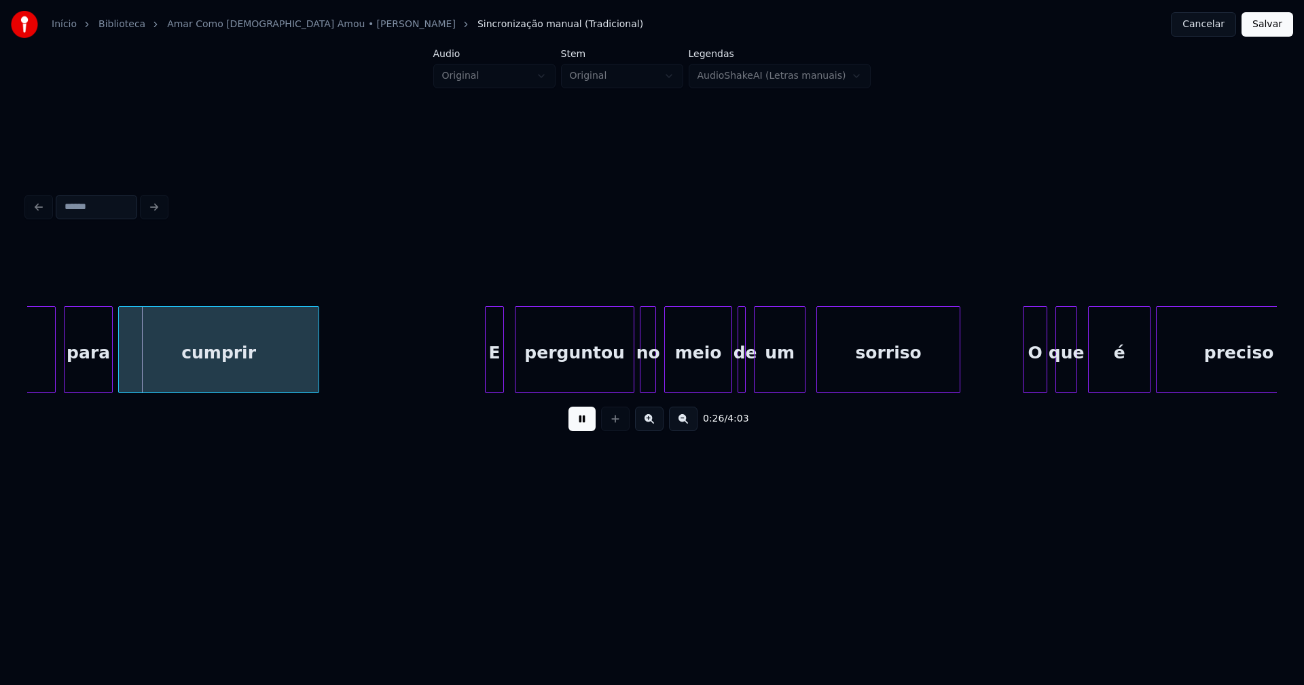
click at [585, 430] on button at bounding box center [581, 419] width 27 height 24
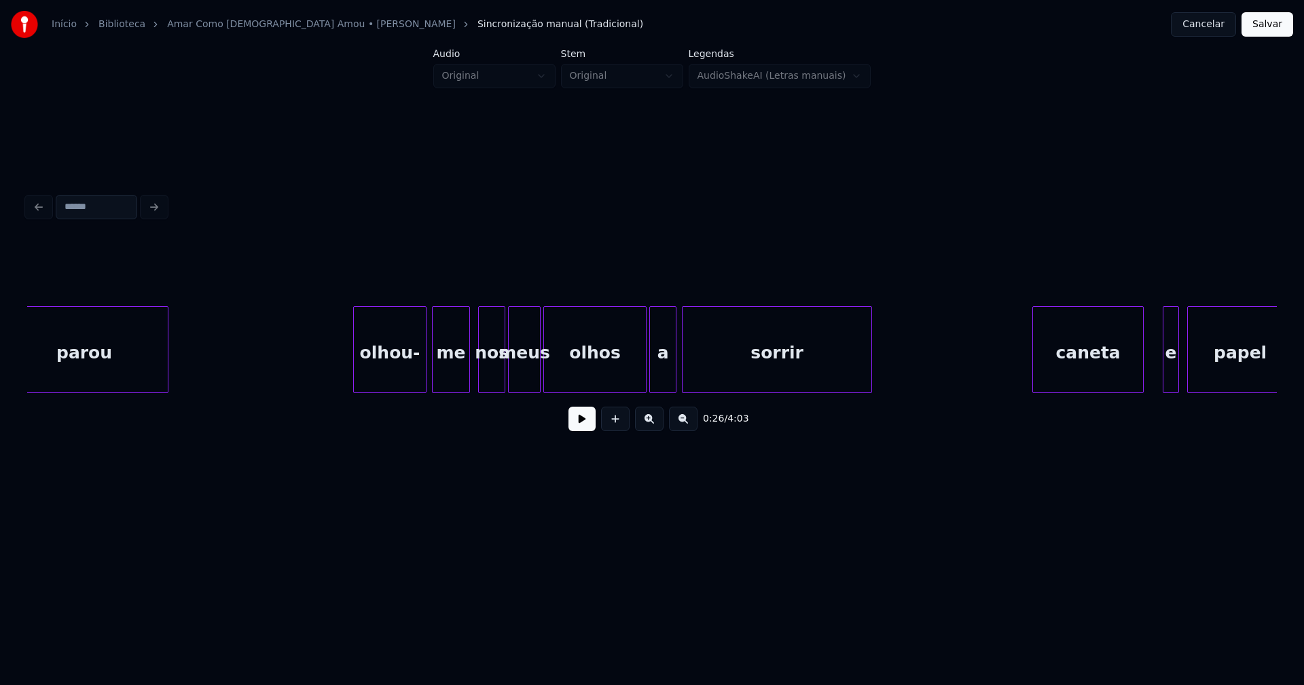
scroll to position [0, 1484]
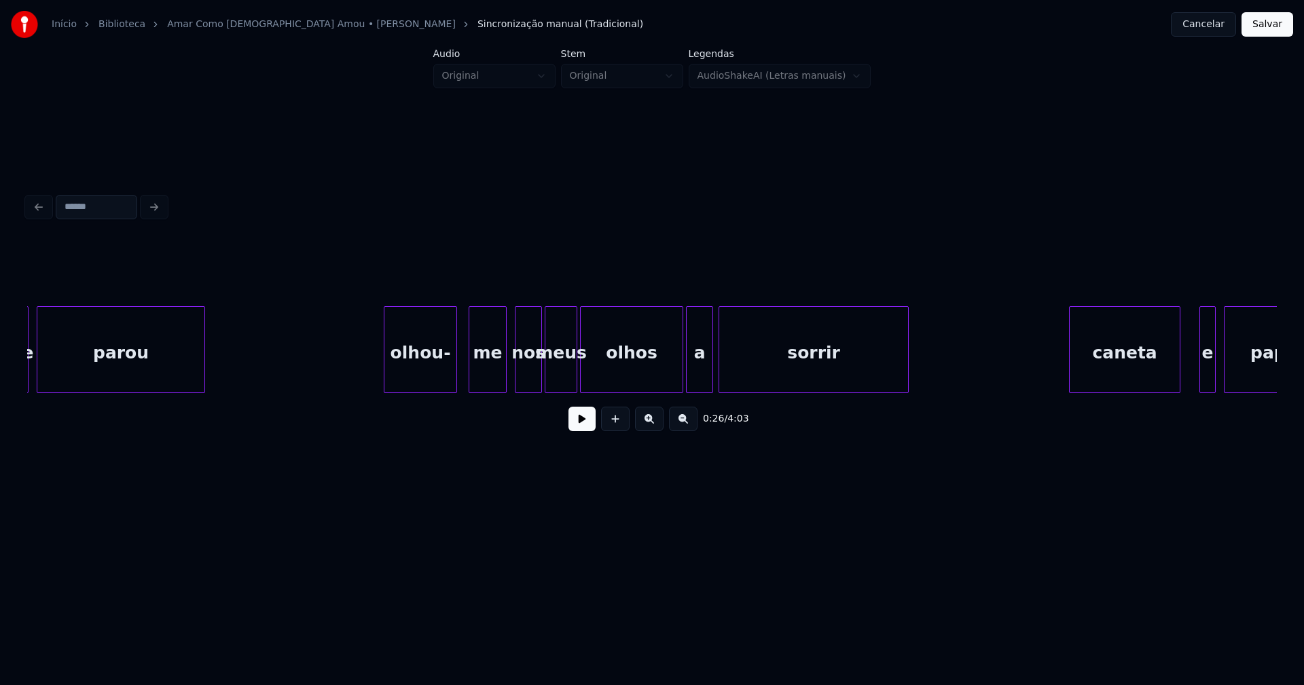
click at [410, 370] on div "olhou-" at bounding box center [420, 353] width 72 height 92
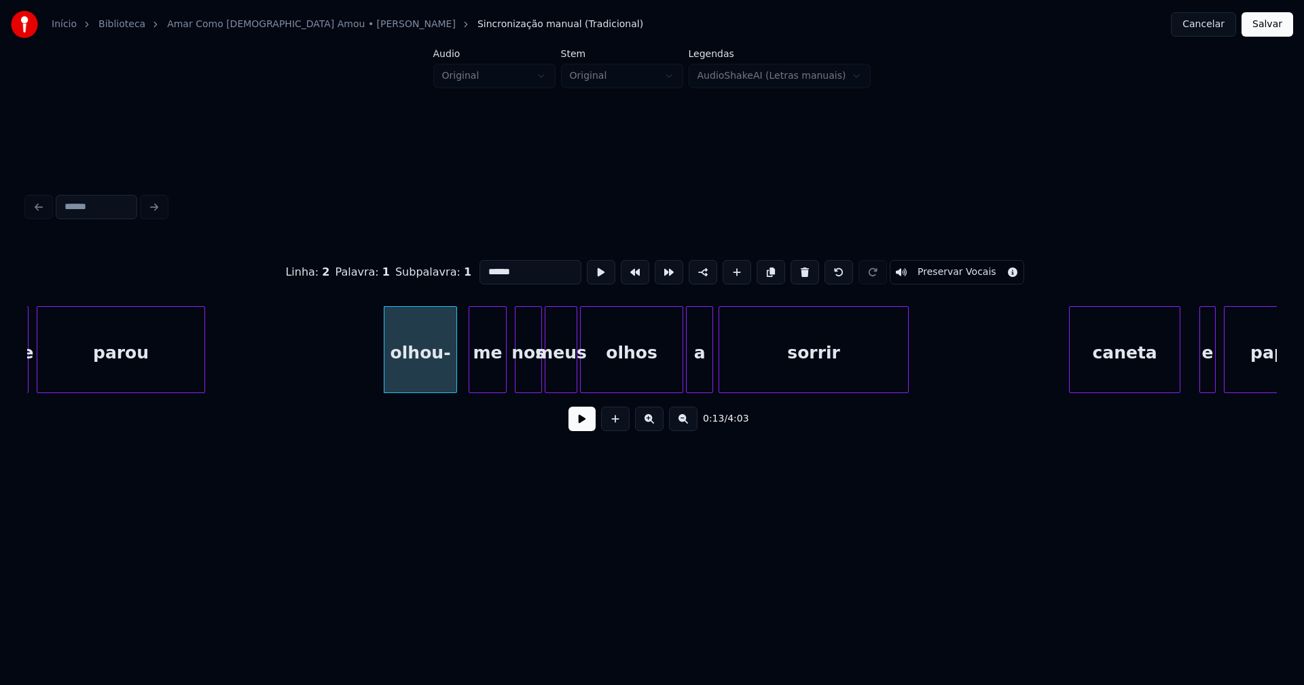
click at [485, 266] on input "******" at bounding box center [530, 272] width 102 height 24
type input "******"
click at [587, 426] on button at bounding box center [581, 419] width 27 height 24
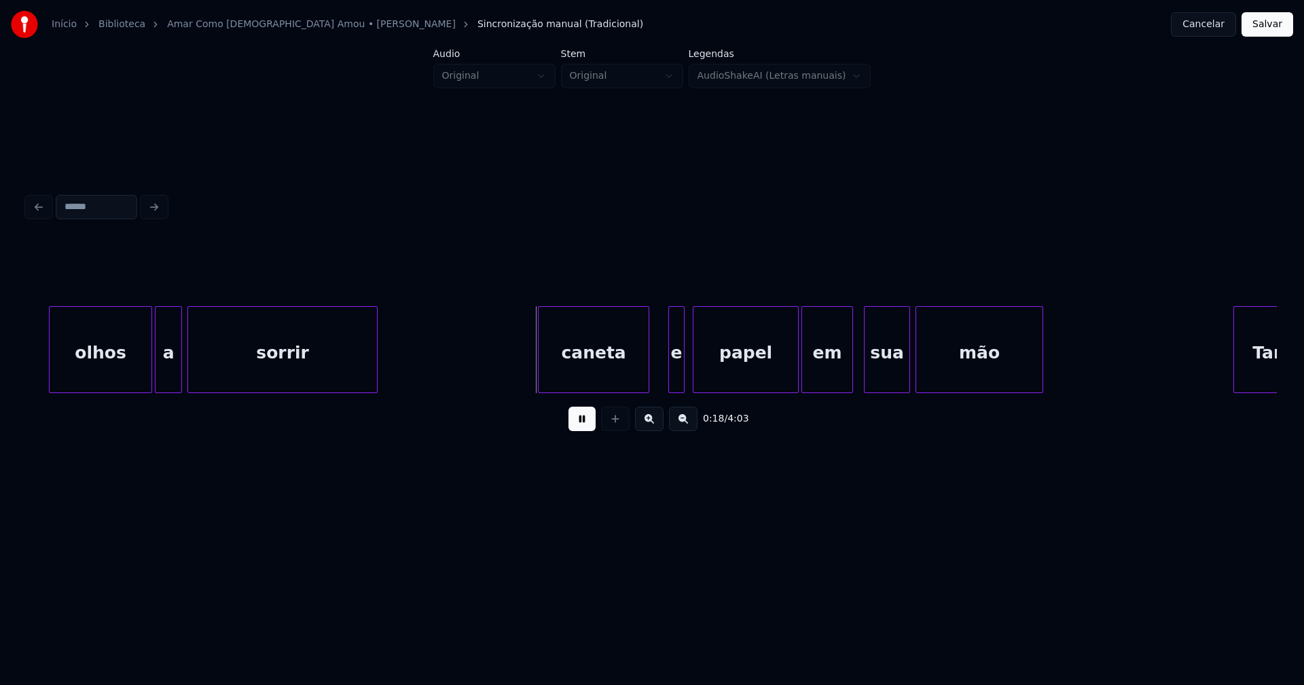
scroll to position [0, 2126]
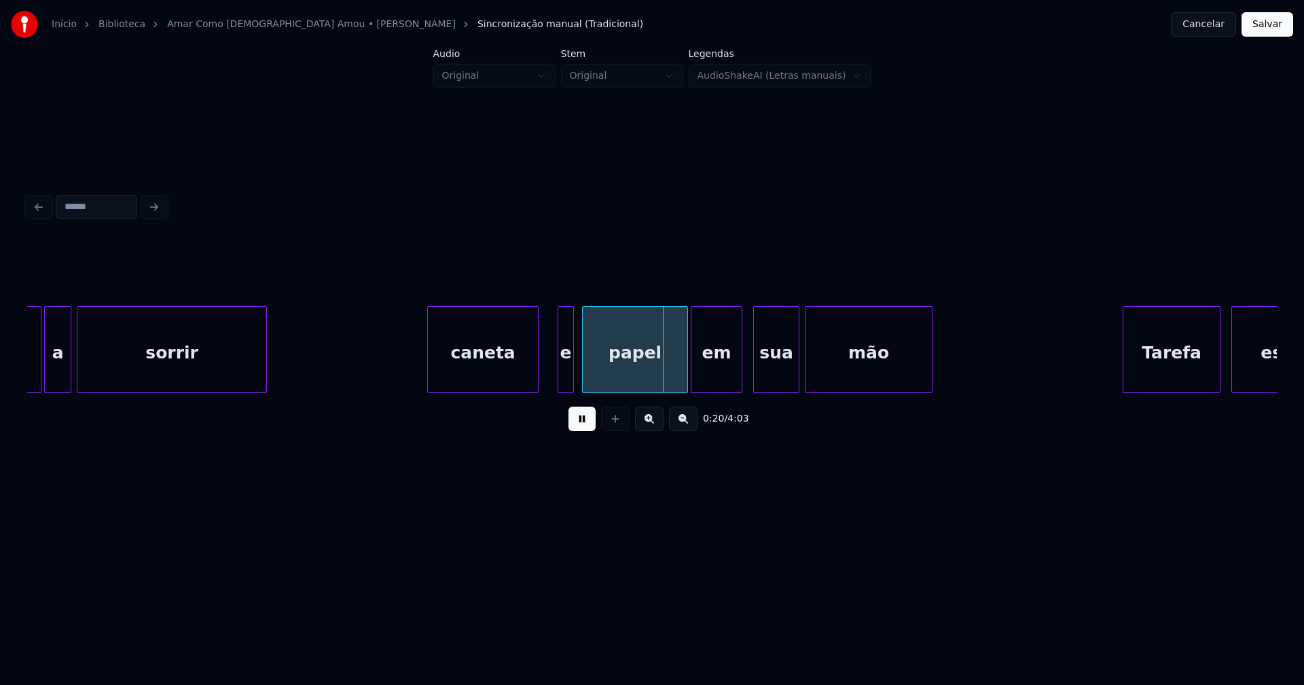
click at [460, 370] on div "caneta" at bounding box center [483, 353] width 110 height 92
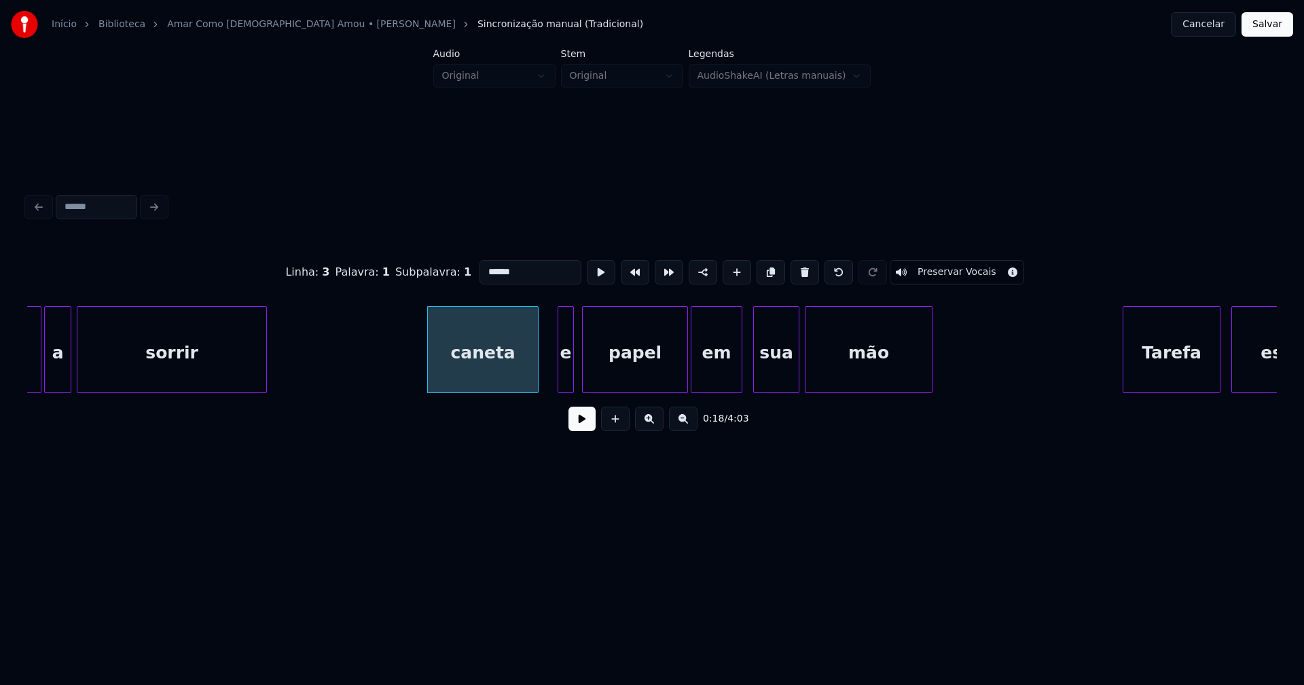
click at [483, 268] on input "******" at bounding box center [530, 272] width 102 height 24
type input "******"
click at [572, 426] on button at bounding box center [581, 419] width 27 height 24
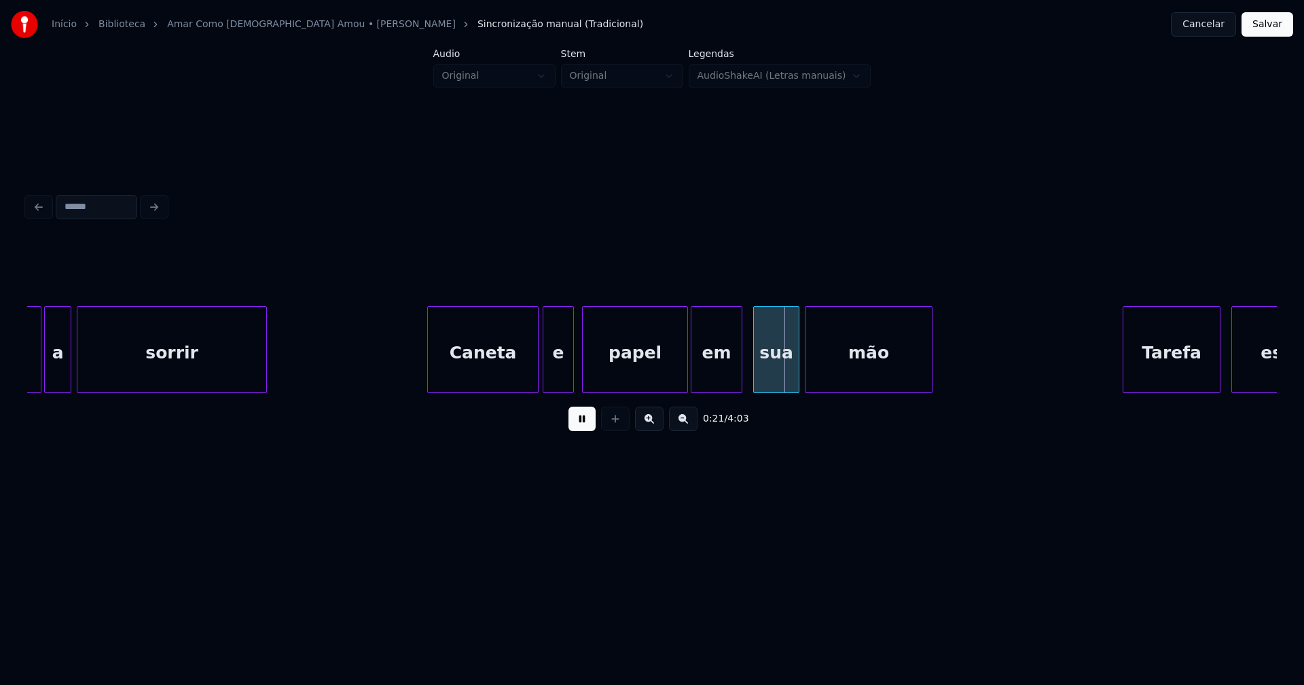
click at [545, 386] on div at bounding box center [545, 350] width 4 height 86
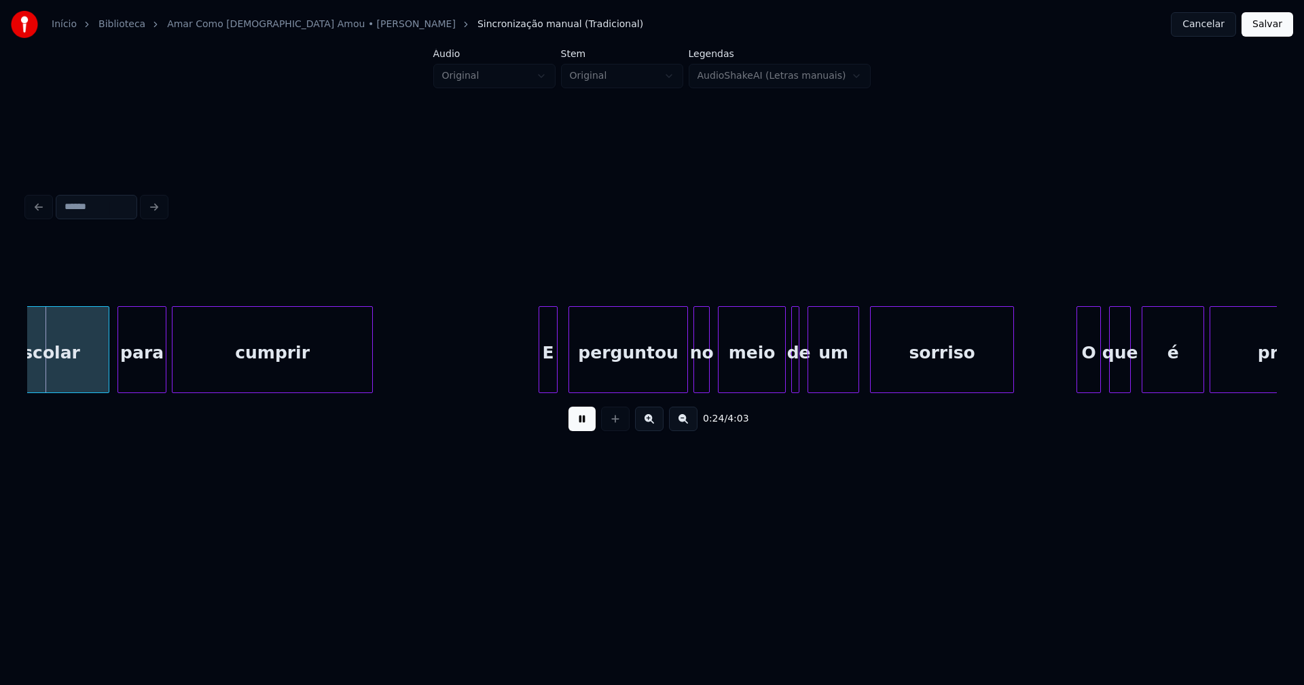
scroll to position [0, 2789]
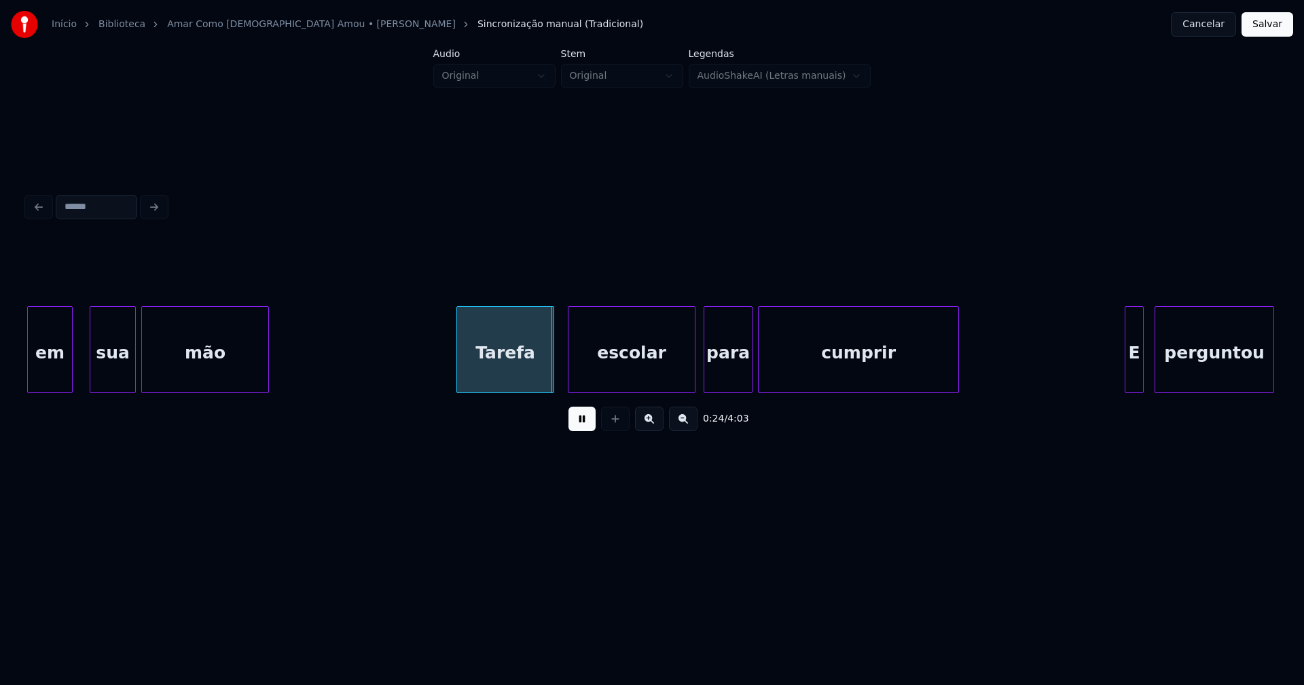
click at [502, 376] on div "Tarefa" at bounding box center [505, 353] width 96 height 92
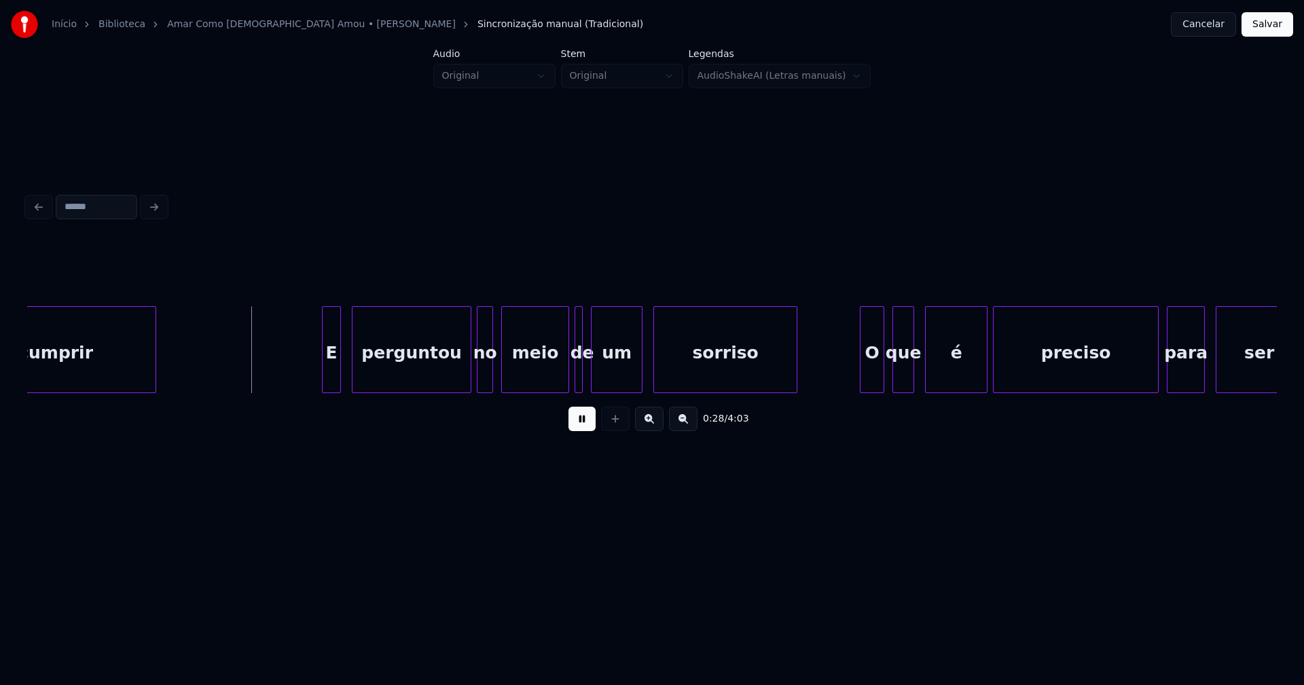
scroll to position [0, 3610]
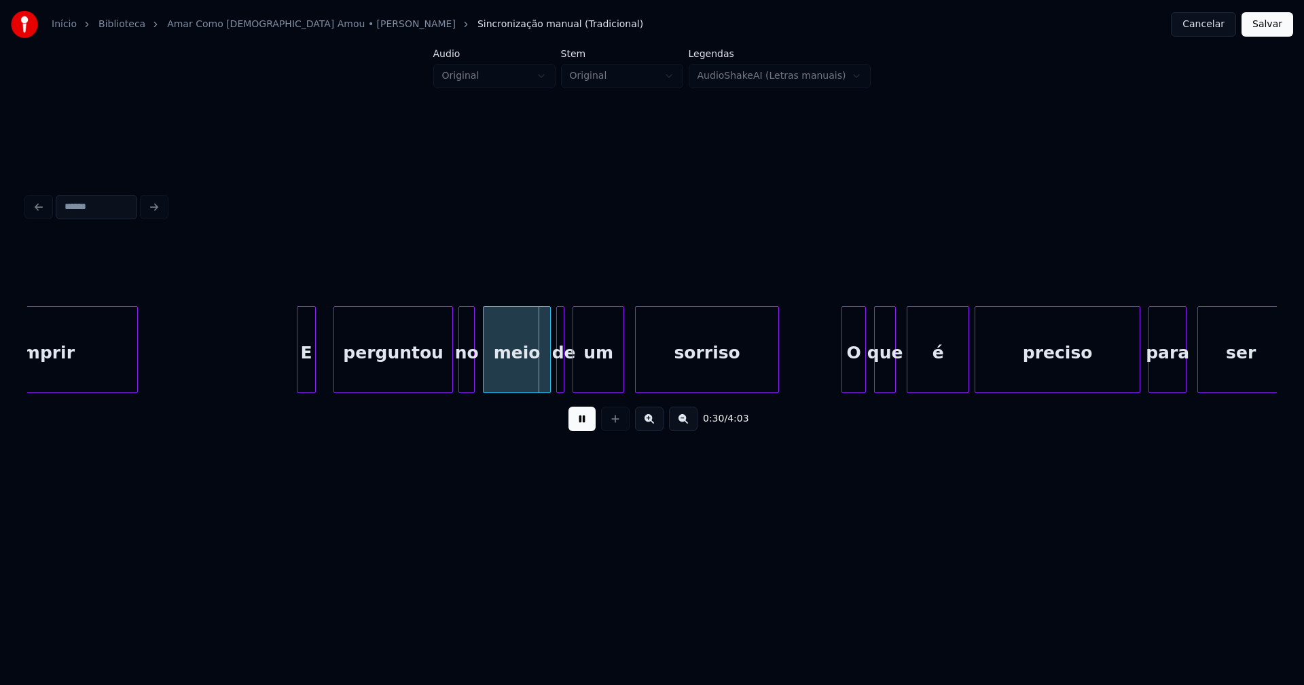
click at [306, 388] on div "cumprir E perguntou no meio de um sorriso O que é preciso para ser" at bounding box center [651, 349] width 1249 height 87
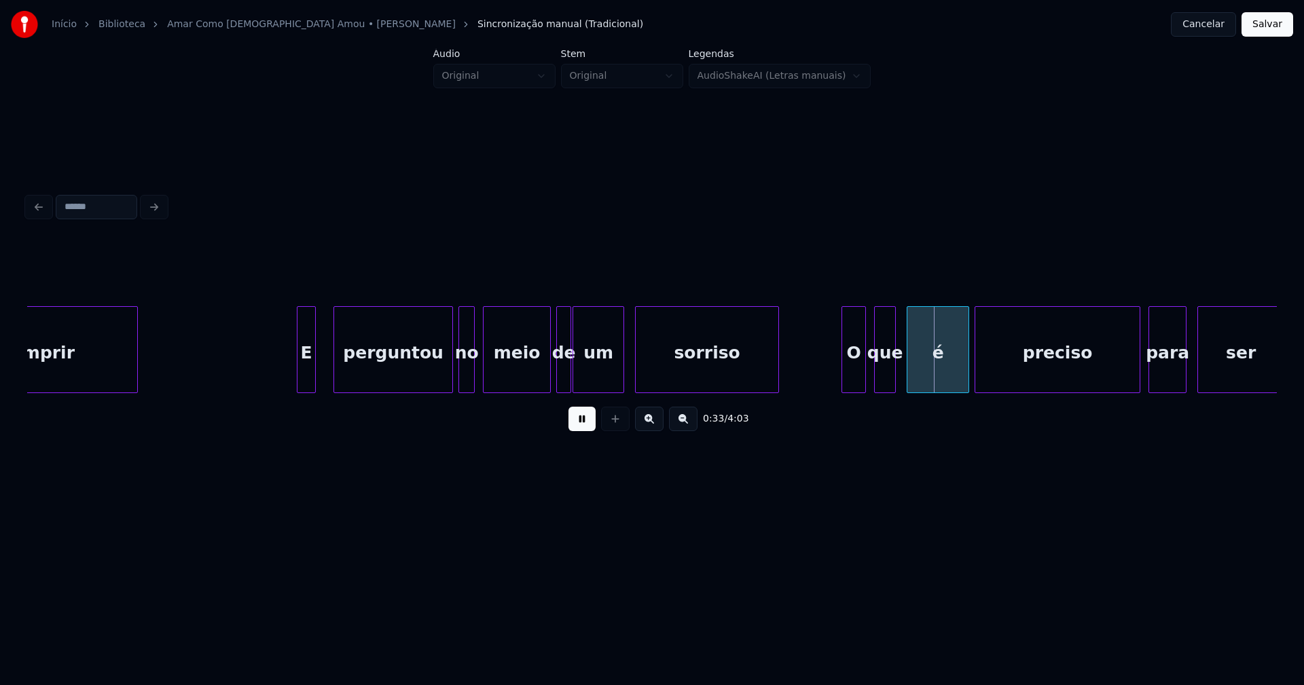
click at [568, 387] on div "de" at bounding box center [563, 349] width 15 height 87
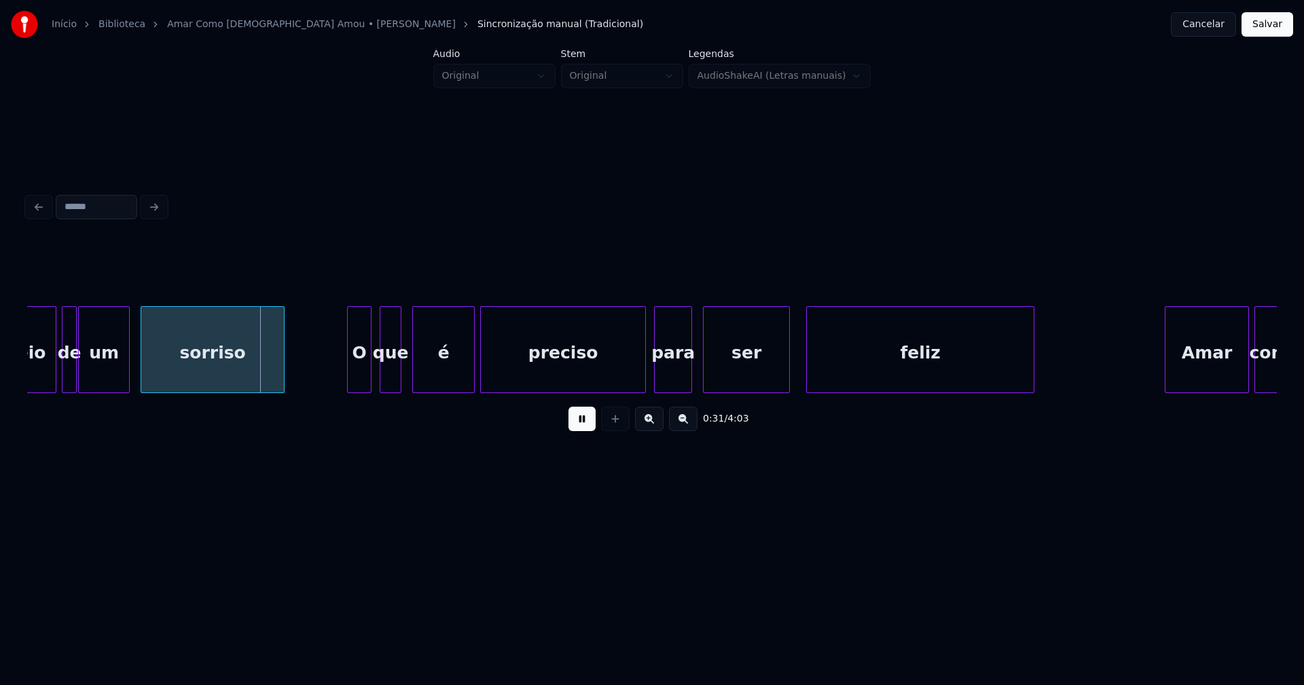
scroll to position [0, 4141]
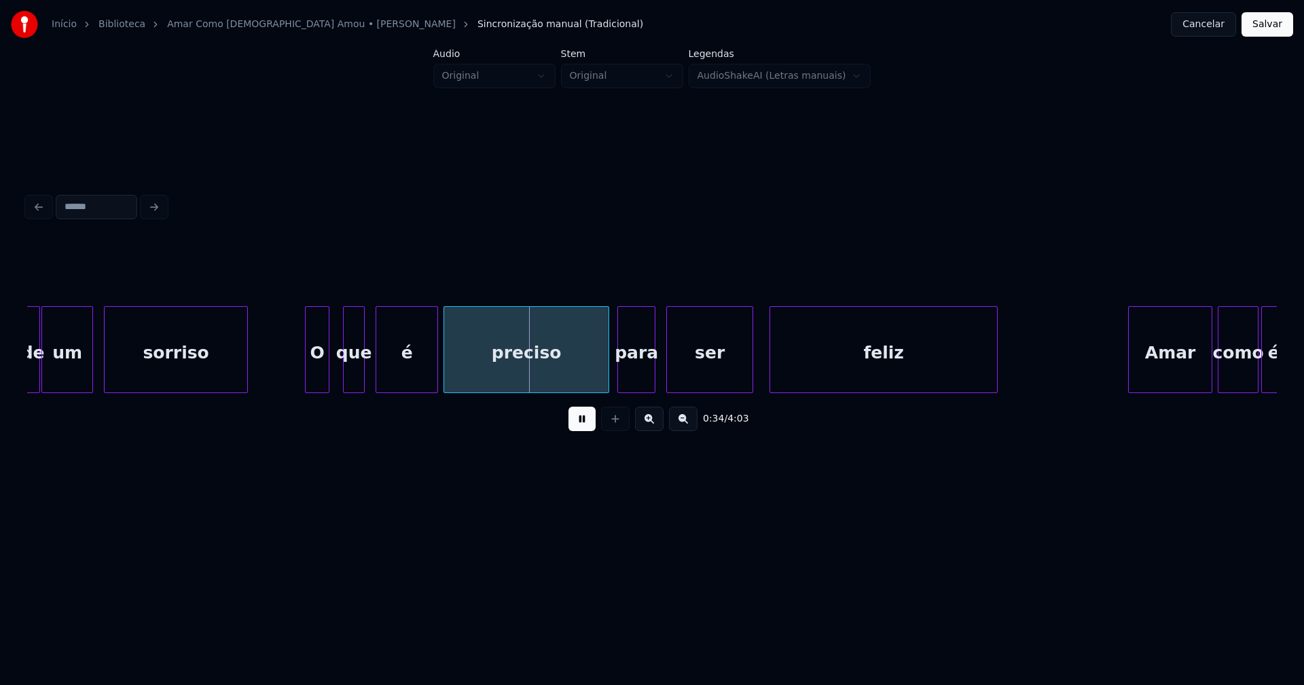
click at [313, 388] on div "de um sorriso O que é preciso para ser feliz Amar como é" at bounding box center [651, 349] width 1249 height 87
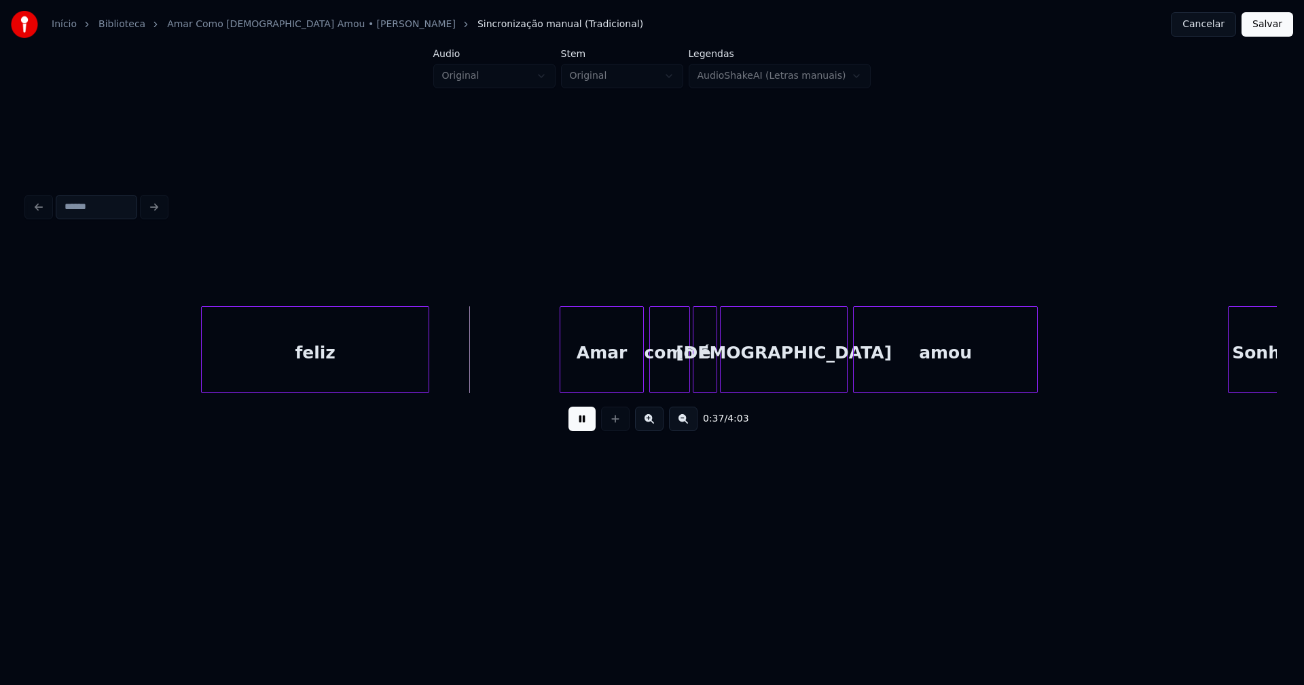
scroll to position [0, 4948]
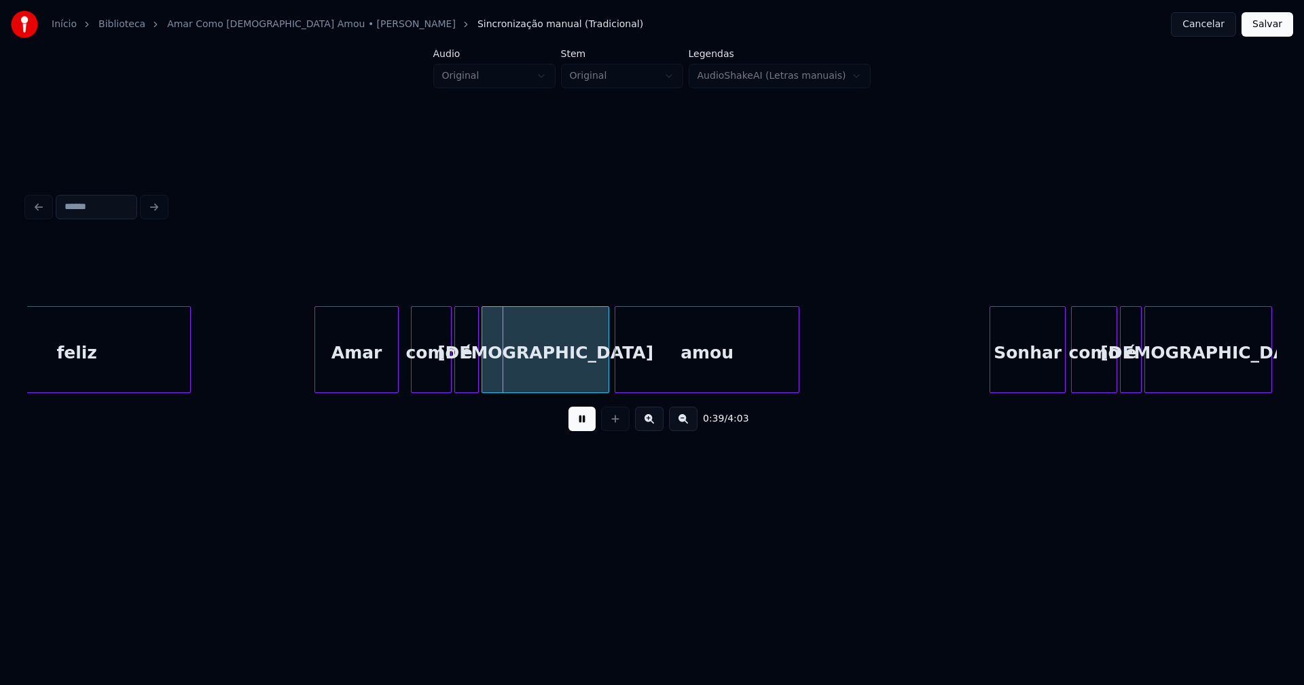
click at [354, 386] on div "Amar" at bounding box center [356, 353] width 83 height 92
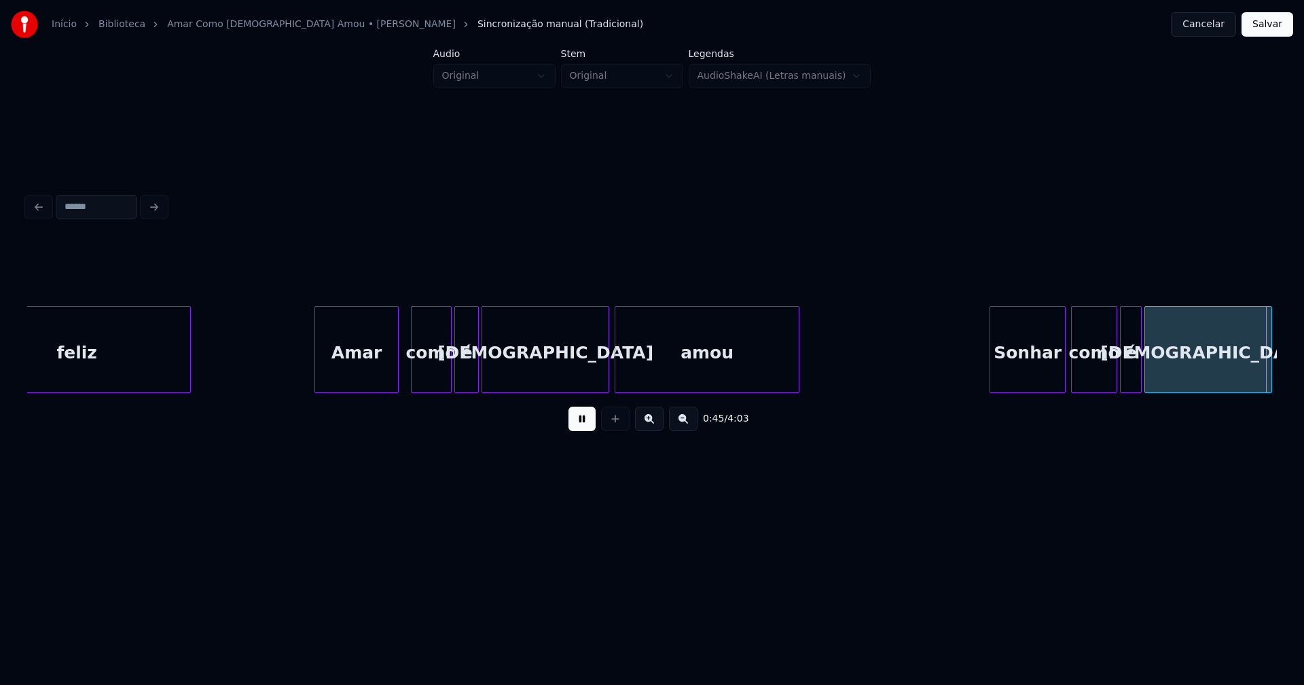
scroll to position [0, 6198]
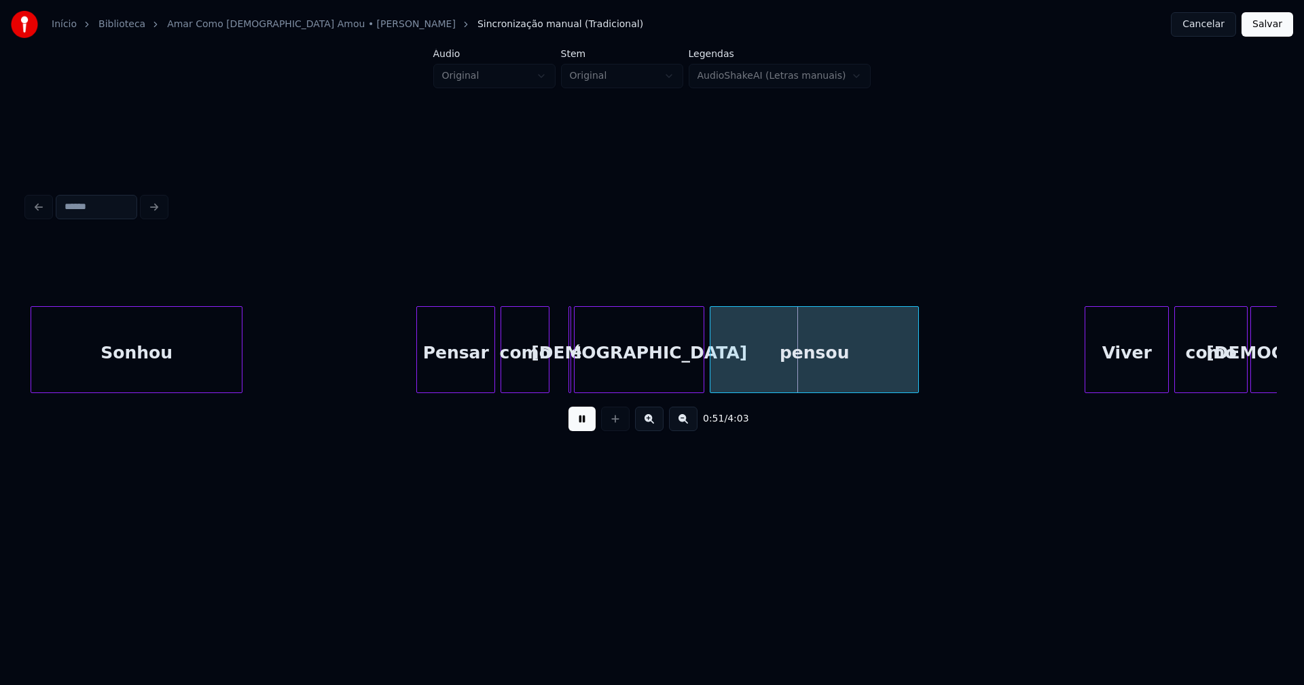
click at [578, 431] on button at bounding box center [581, 419] width 27 height 24
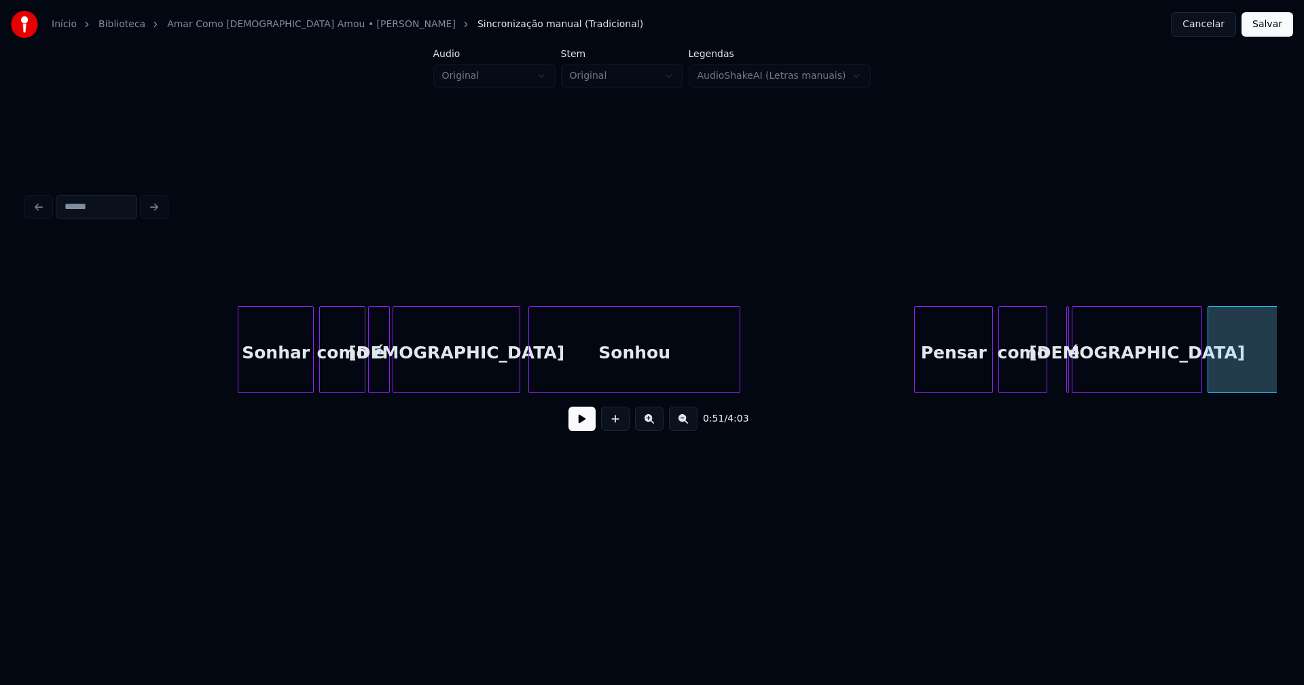
scroll to position [0, 5736]
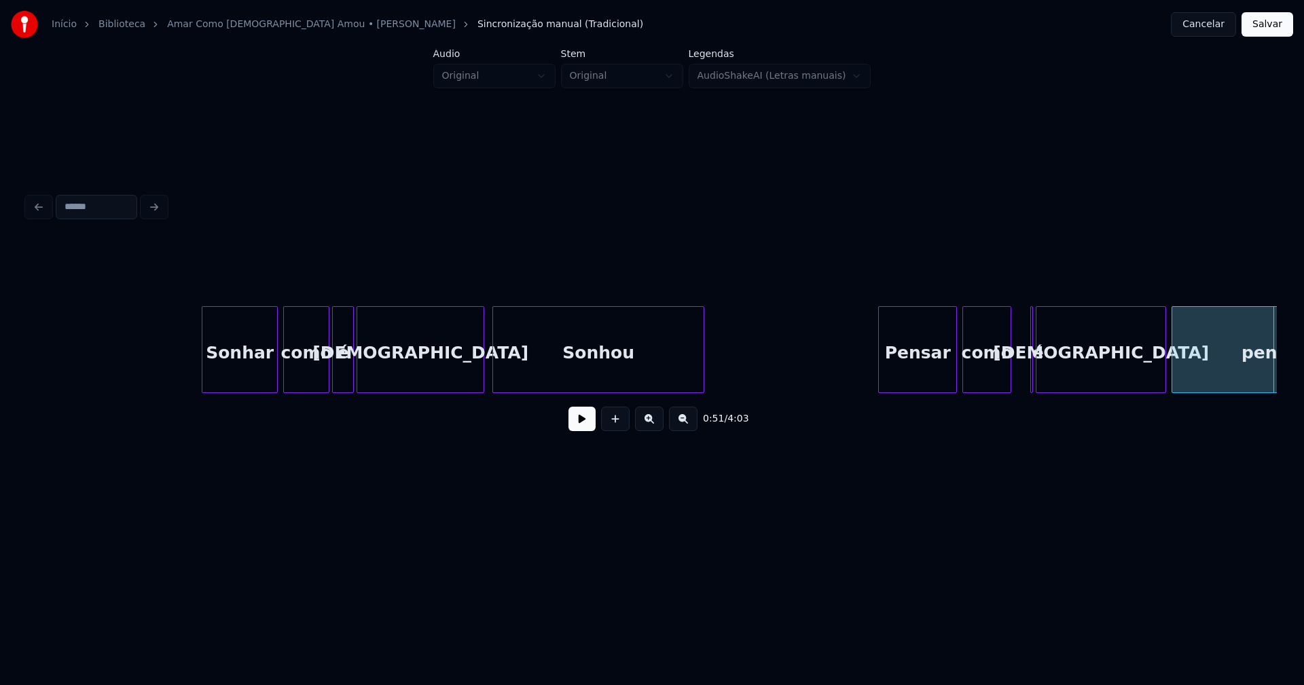
click at [344, 366] on div "é" at bounding box center [343, 353] width 20 height 92
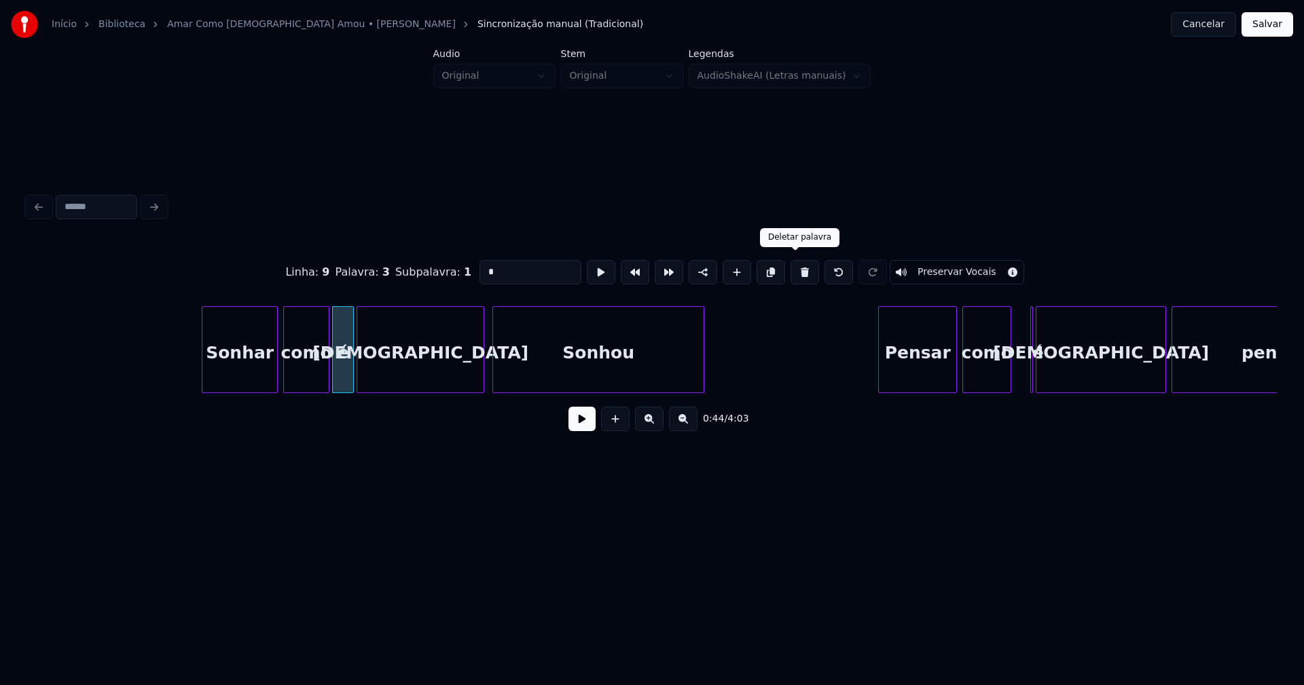
click at [791, 272] on button at bounding box center [804, 272] width 29 height 24
click at [346, 377] on div at bounding box center [347, 350] width 4 height 86
click at [1033, 368] on div at bounding box center [1033, 350] width 4 height 86
click at [797, 272] on button at bounding box center [808, 272] width 29 height 24
type input "*****"
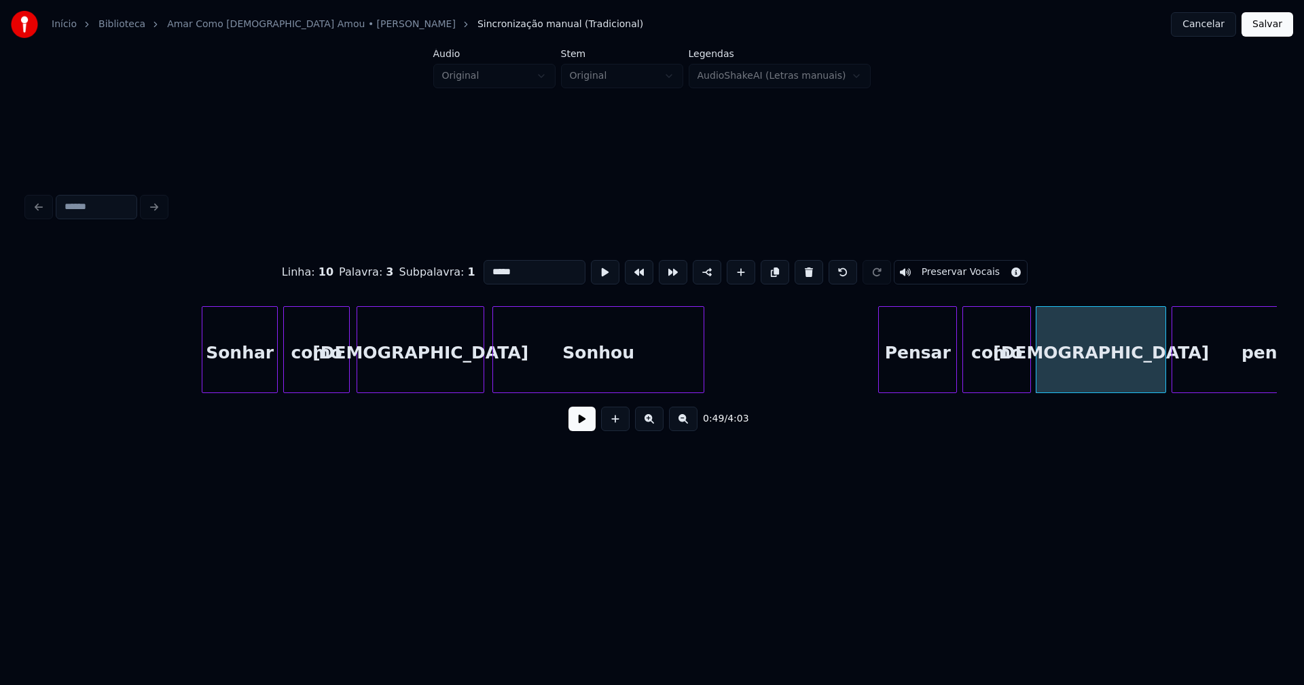
click at [1028, 378] on div at bounding box center [1028, 350] width 4 height 86
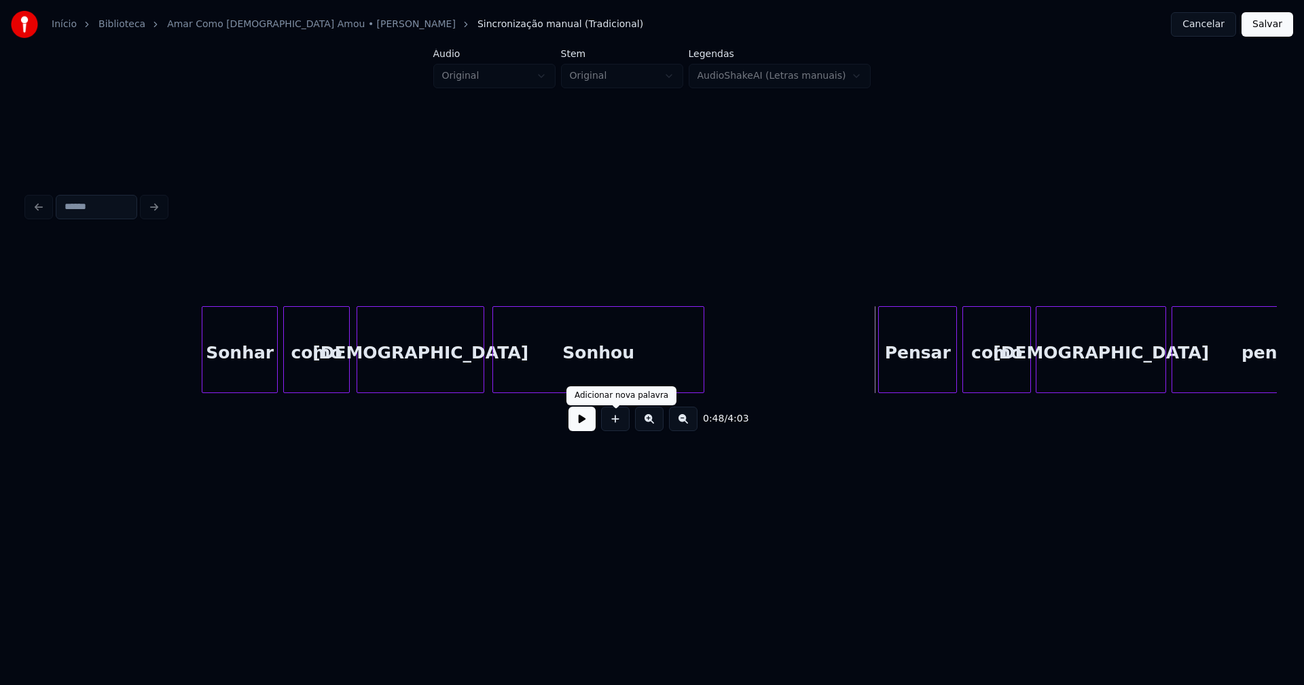
click at [578, 428] on button at bounding box center [581, 419] width 27 height 24
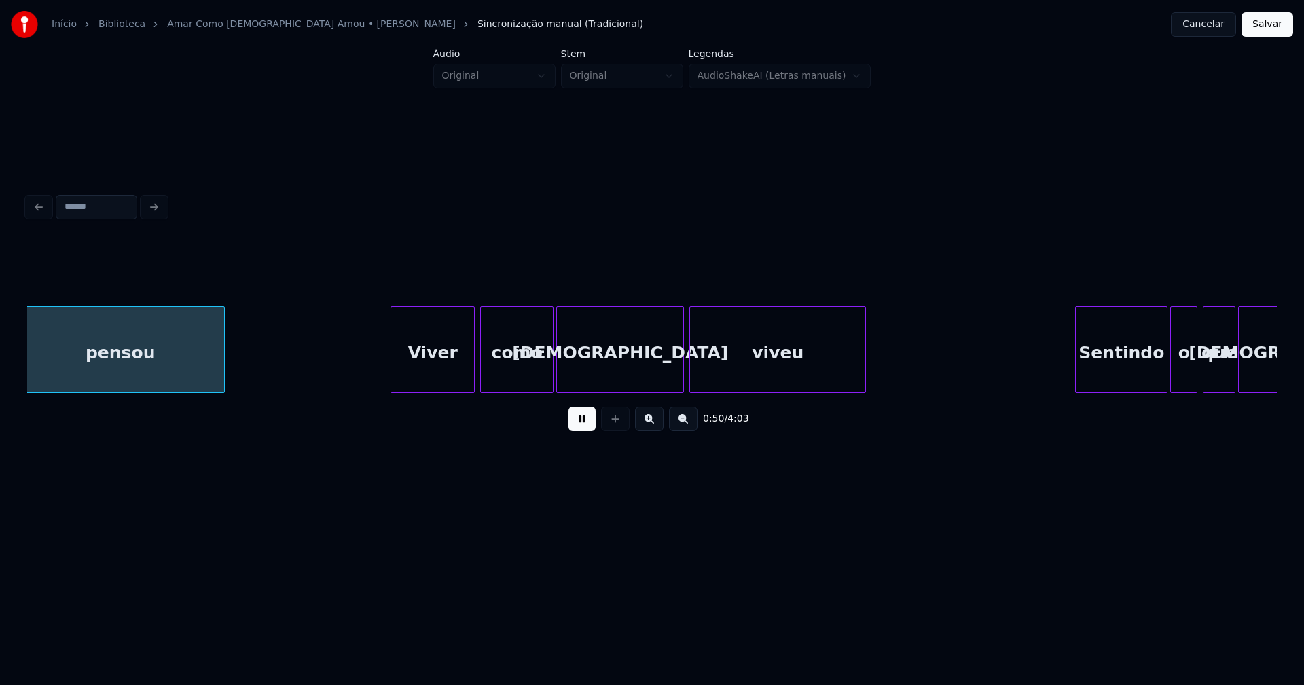
scroll to position [0, 6905]
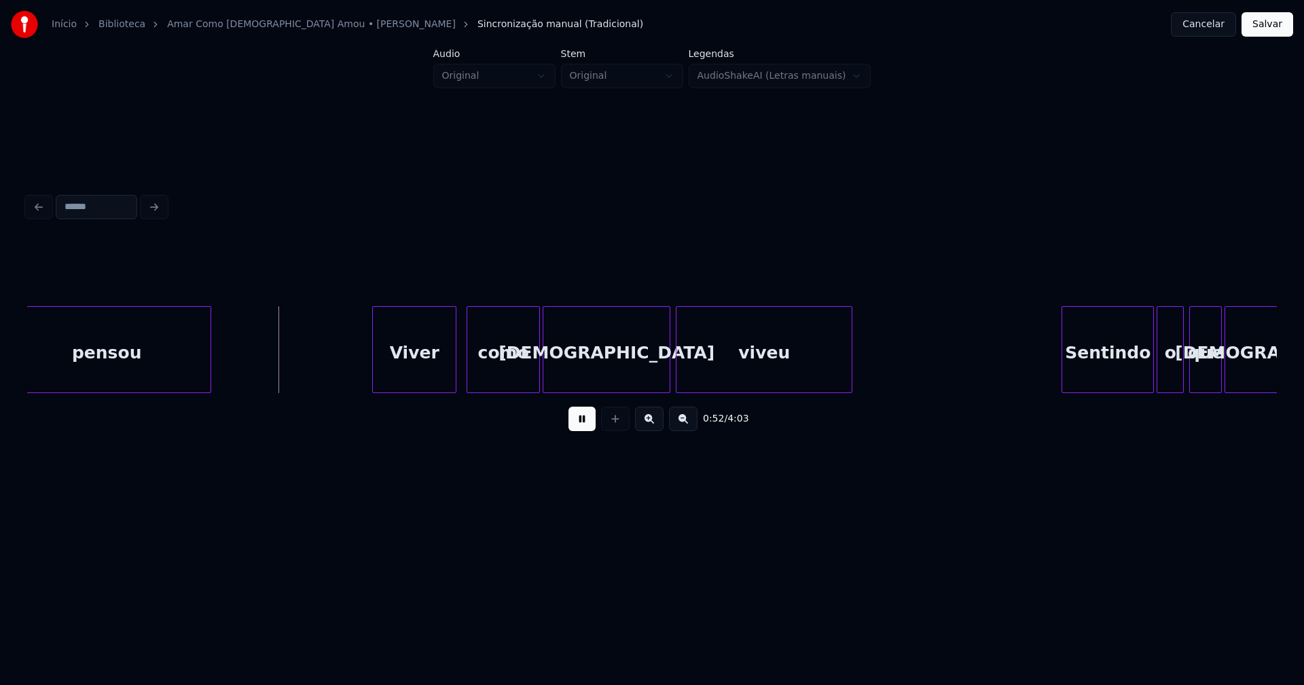
click at [426, 381] on div "Viver" at bounding box center [414, 353] width 83 height 92
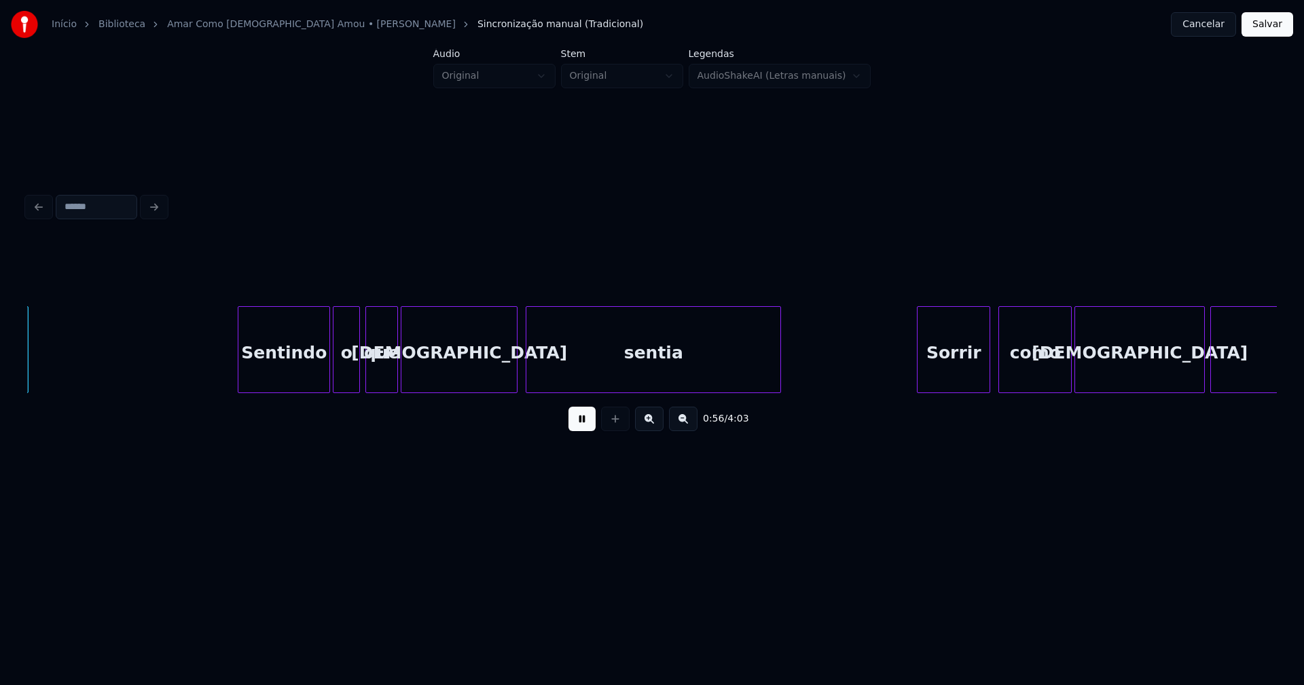
scroll to position [0, 7733]
click at [254, 387] on div "Sentindo" at bounding box center [266, 353] width 91 height 92
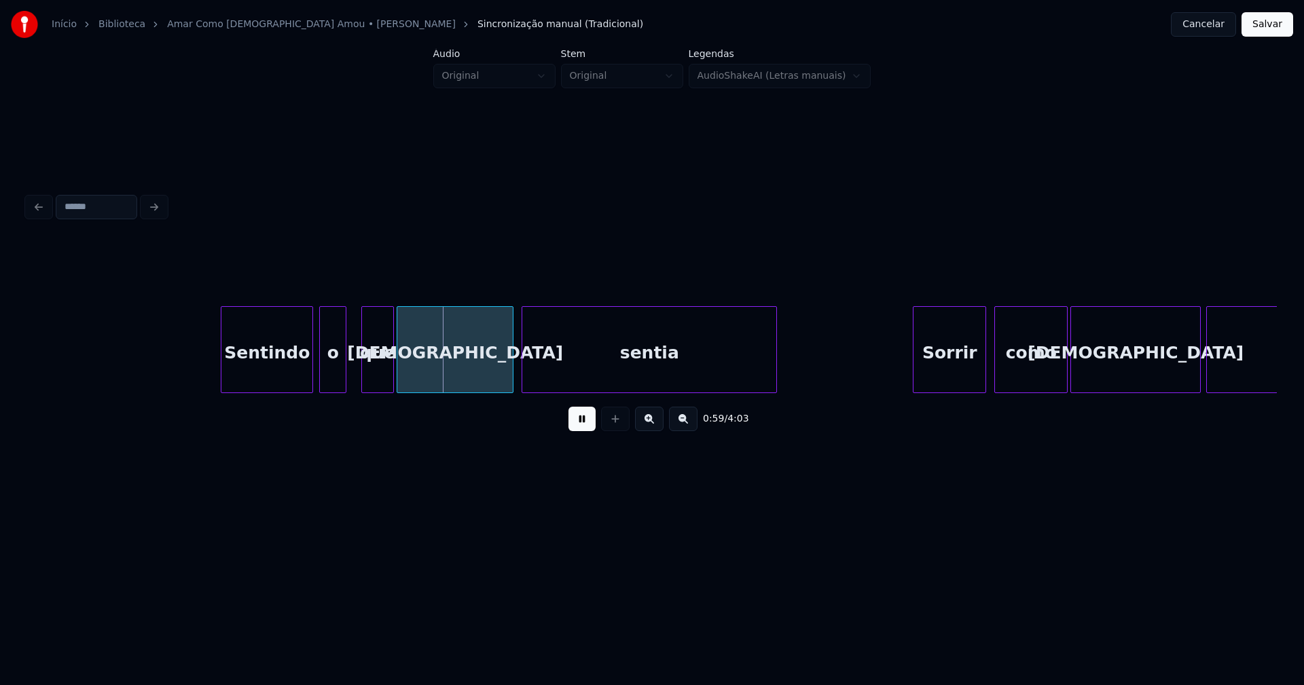
click at [332, 384] on div "o" at bounding box center [333, 353] width 26 height 92
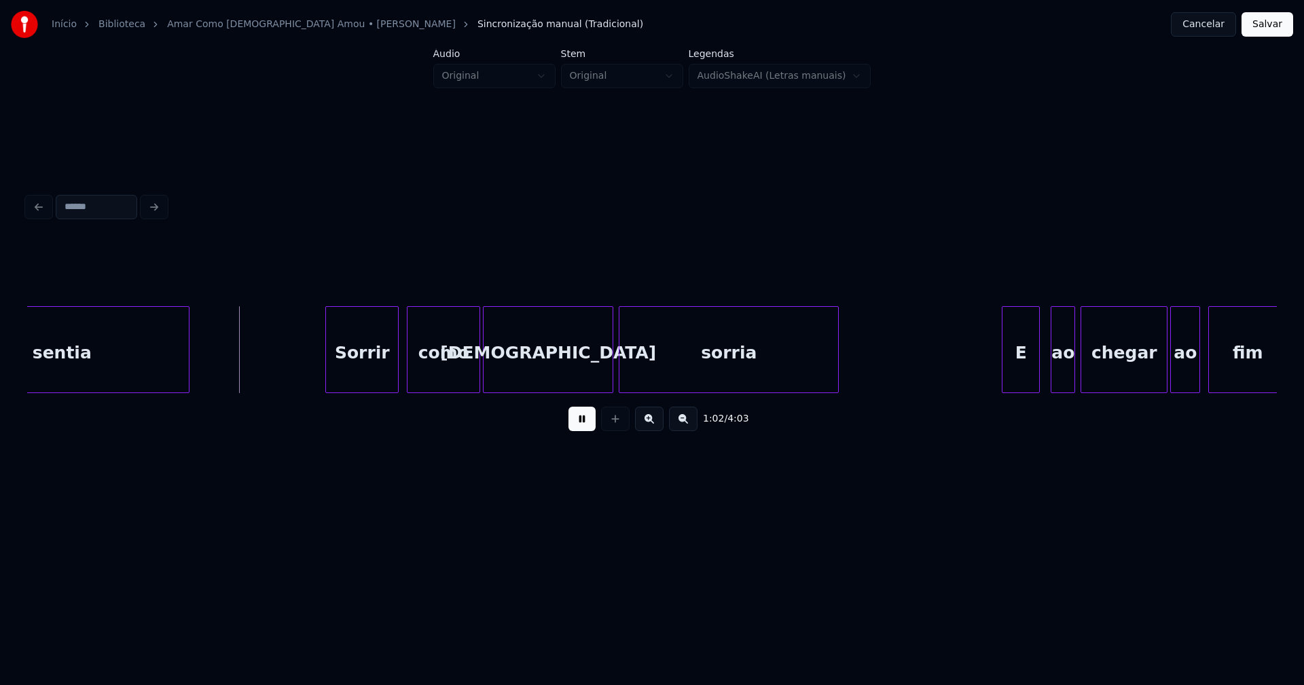
scroll to position [0, 8375]
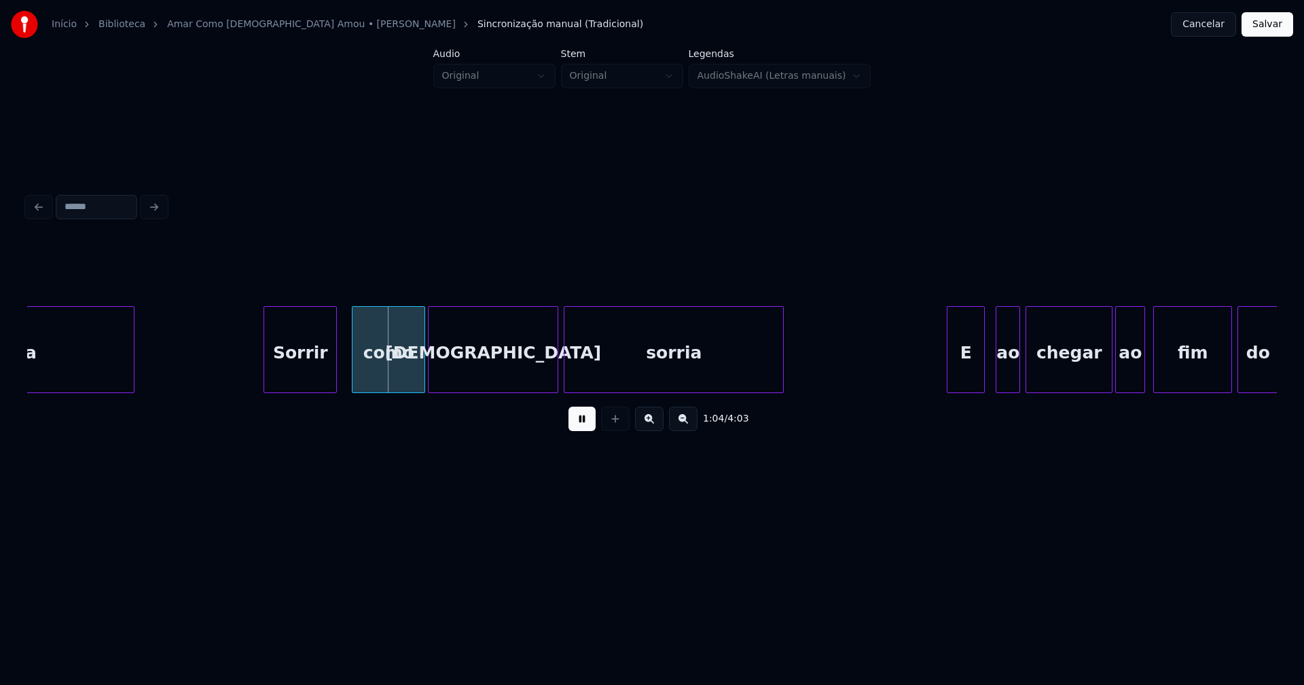
click at [303, 377] on div "Sorrir" at bounding box center [300, 353] width 72 height 92
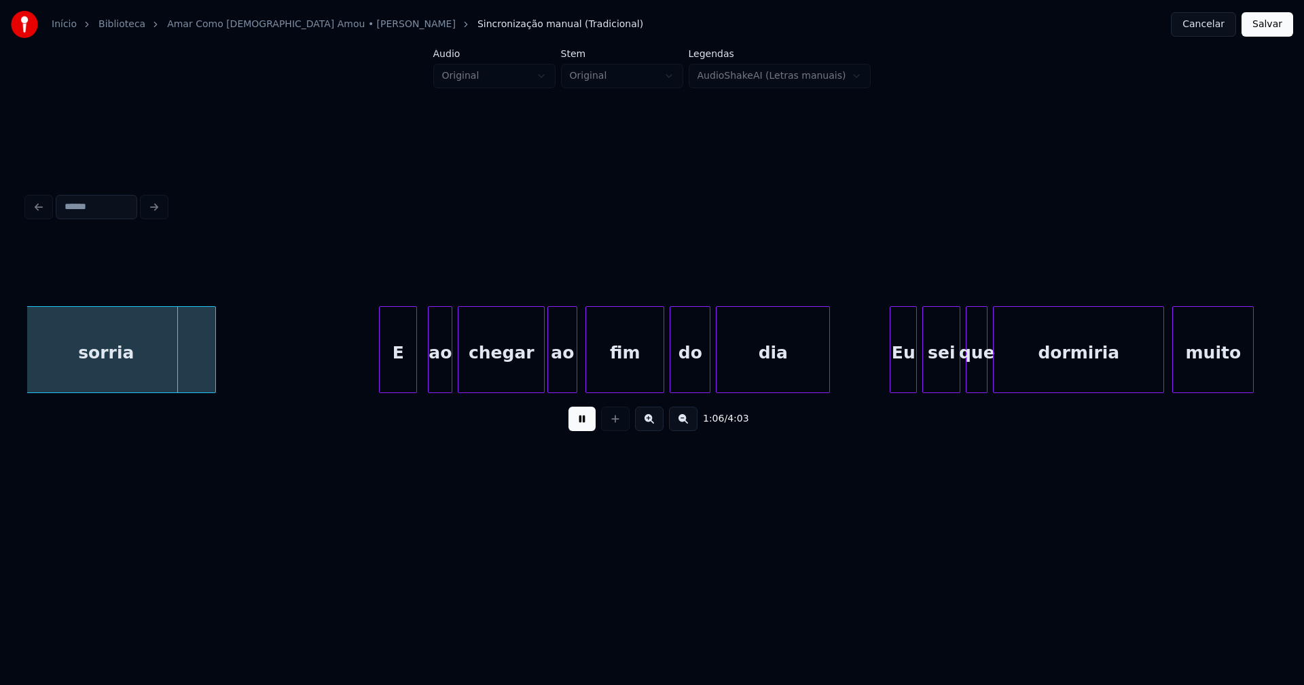
scroll to position [0, 9053]
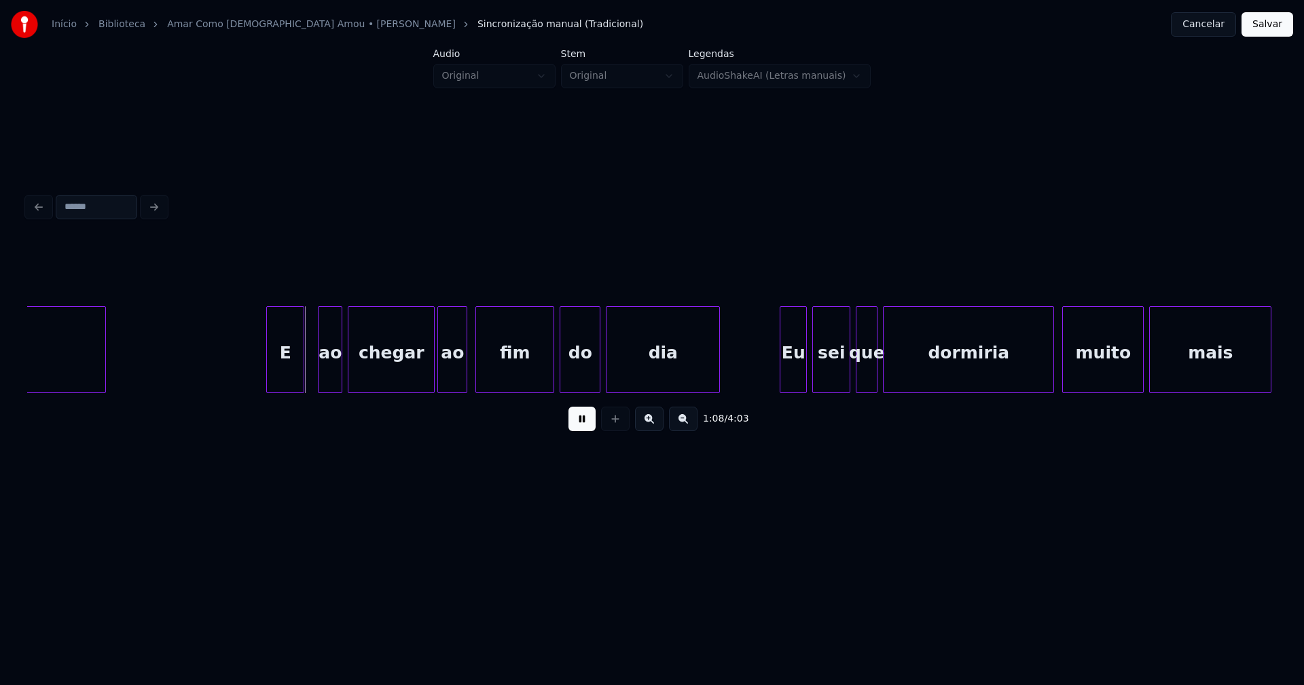
click at [286, 377] on div "E" at bounding box center [285, 353] width 37 height 92
click at [326, 380] on div "ao" at bounding box center [324, 353] width 23 height 92
click at [412, 380] on div "chegar" at bounding box center [386, 353] width 86 height 92
click at [443, 380] on div "ao" at bounding box center [446, 353] width 29 height 92
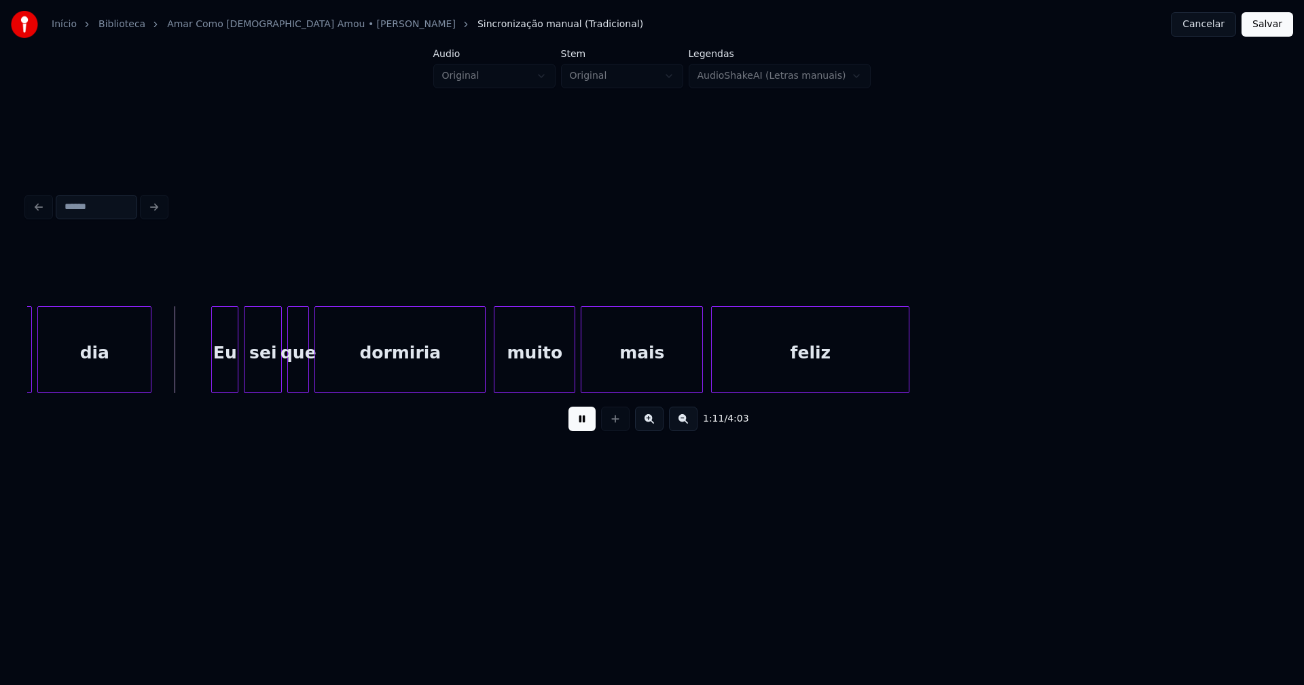
scroll to position [0, 9639]
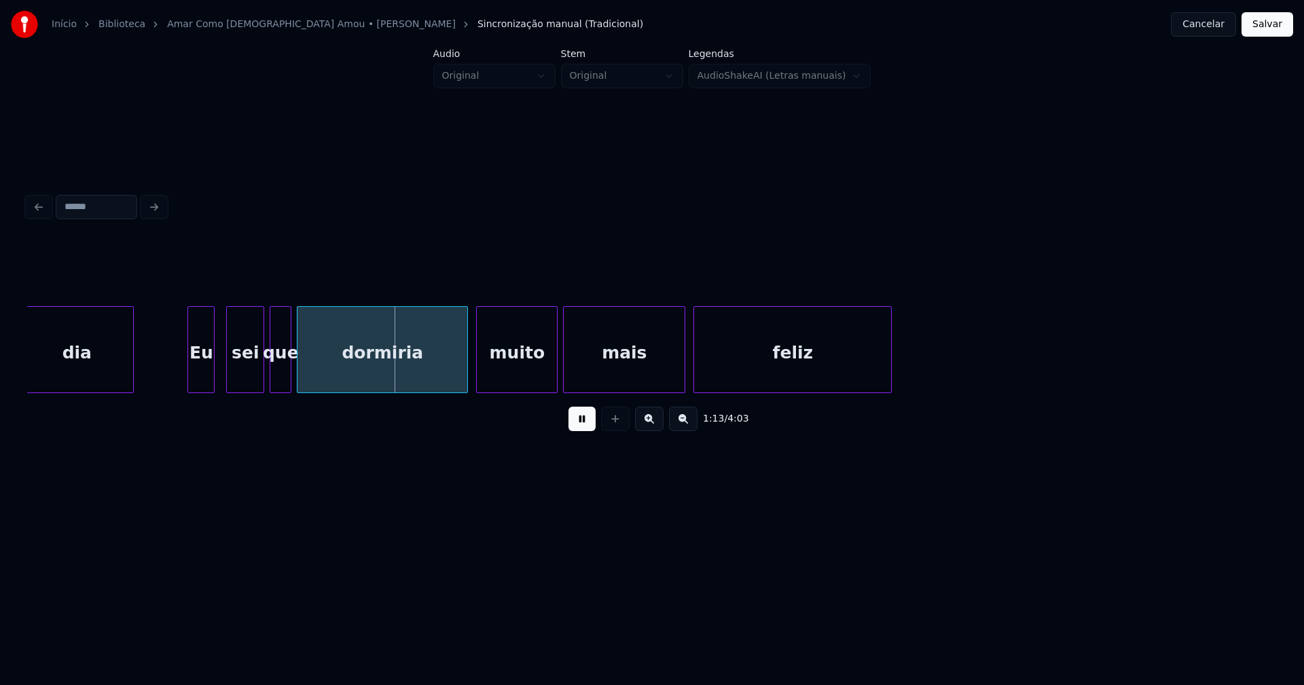
click at [206, 380] on div "Eu" at bounding box center [201, 353] width 26 height 92
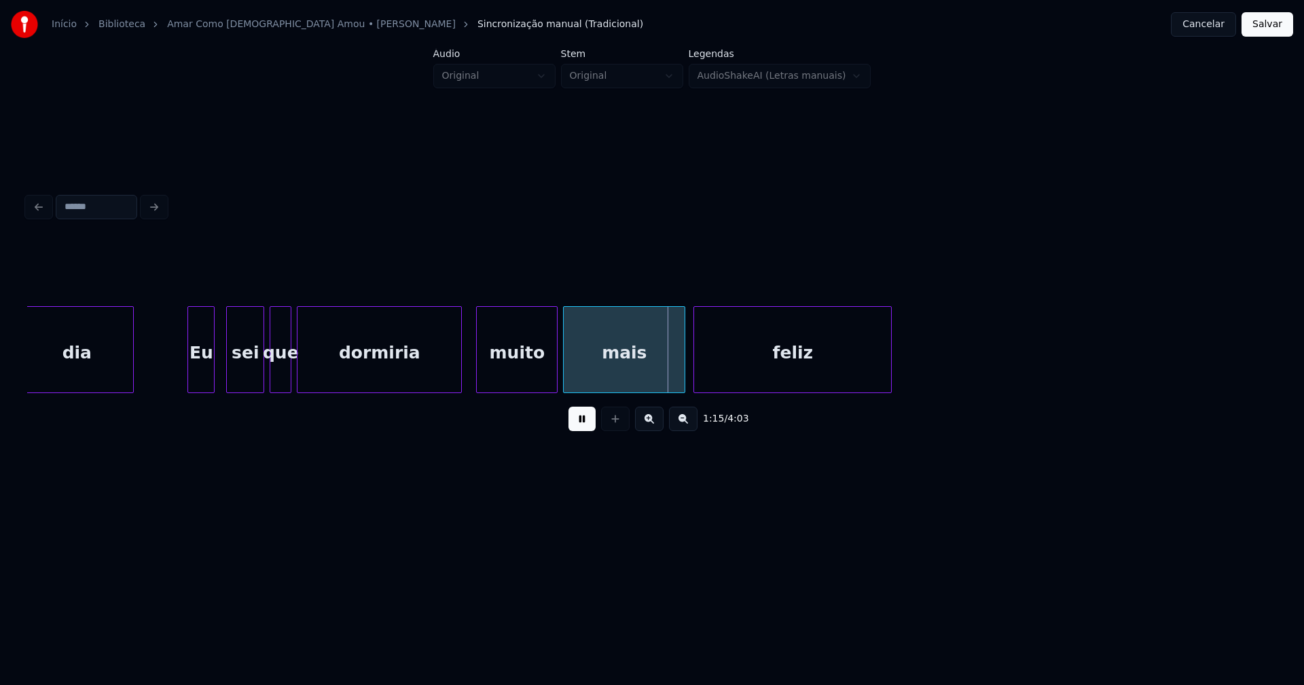
click at [460, 368] on div at bounding box center [459, 350] width 4 height 86
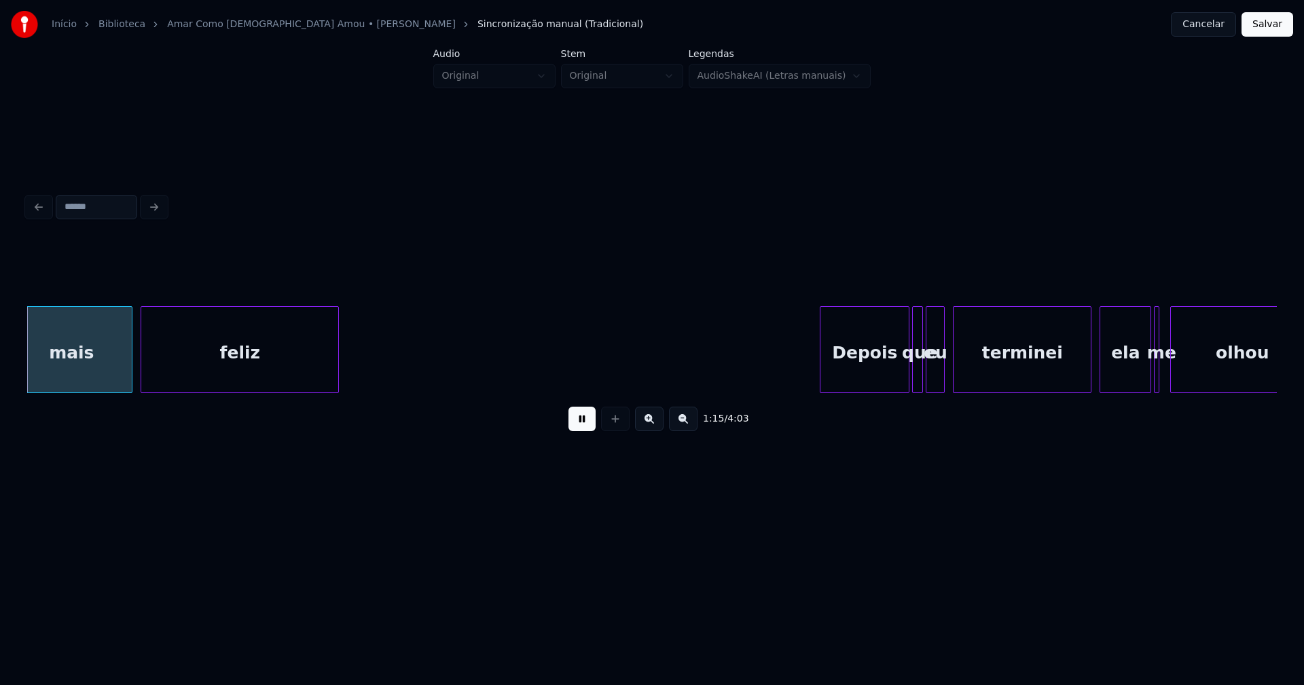
scroll to position [0, 10201]
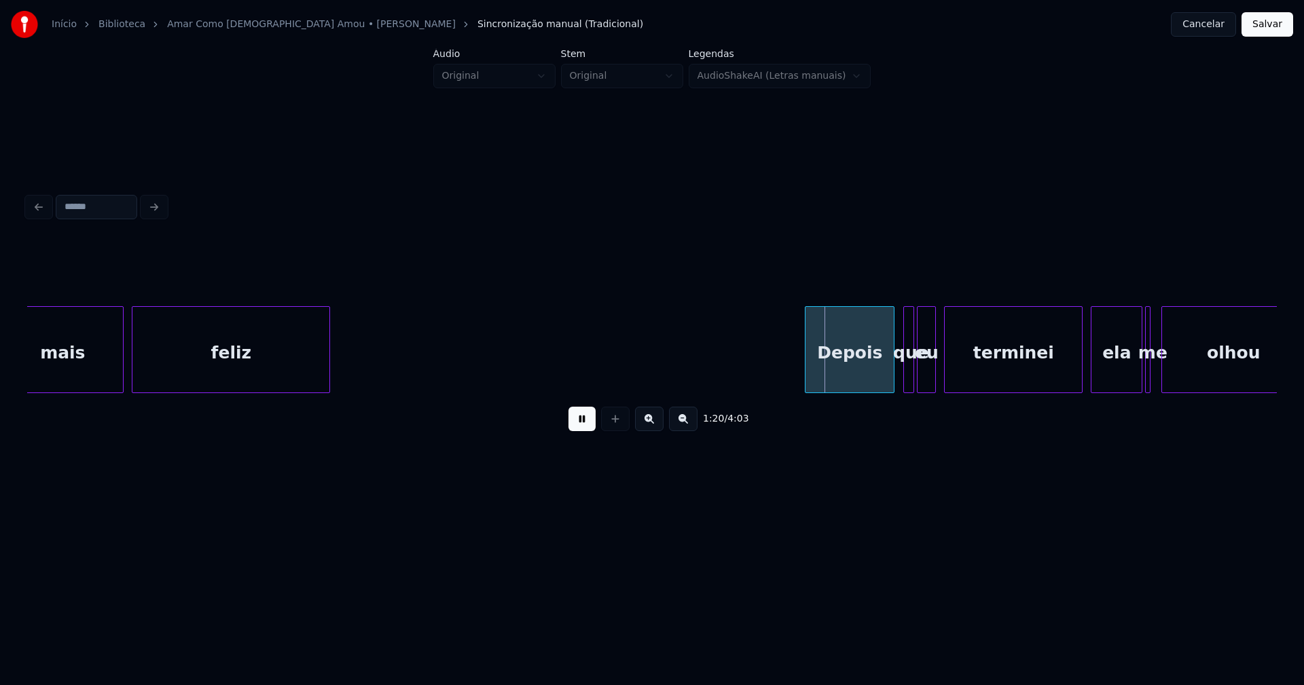
click at [851, 365] on div "Depois" at bounding box center [849, 353] width 88 height 92
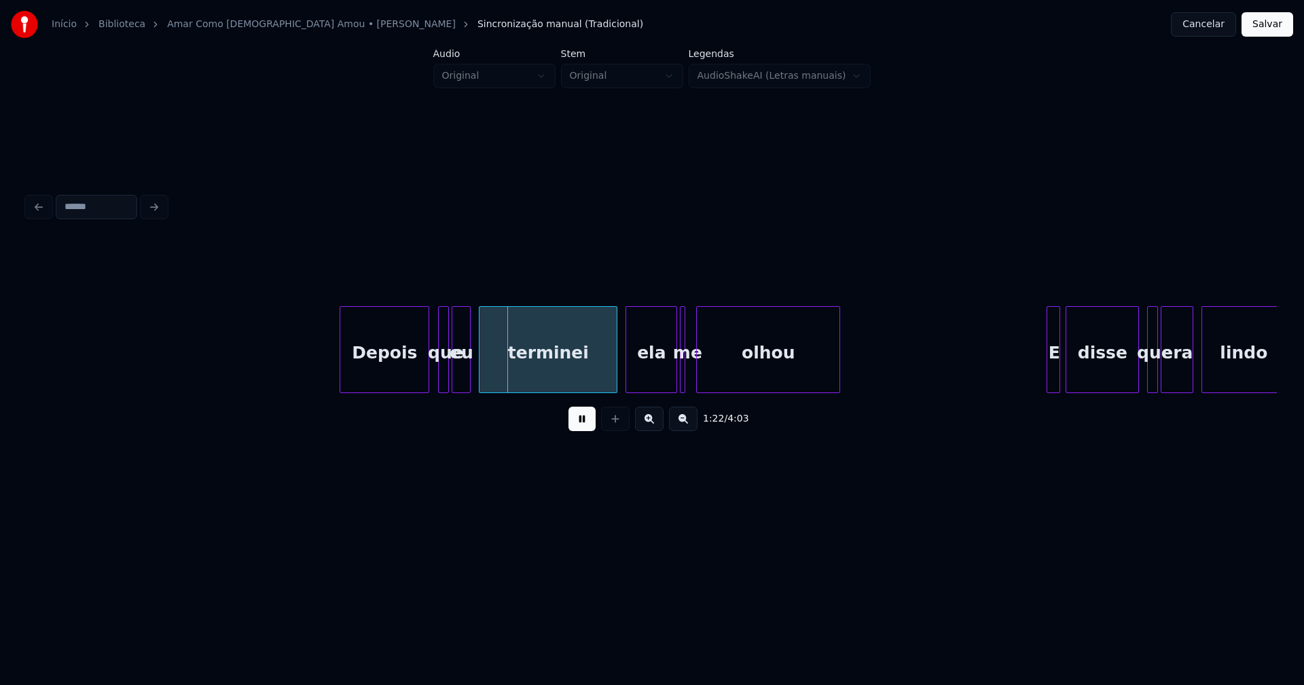
scroll to position [0, 10721]
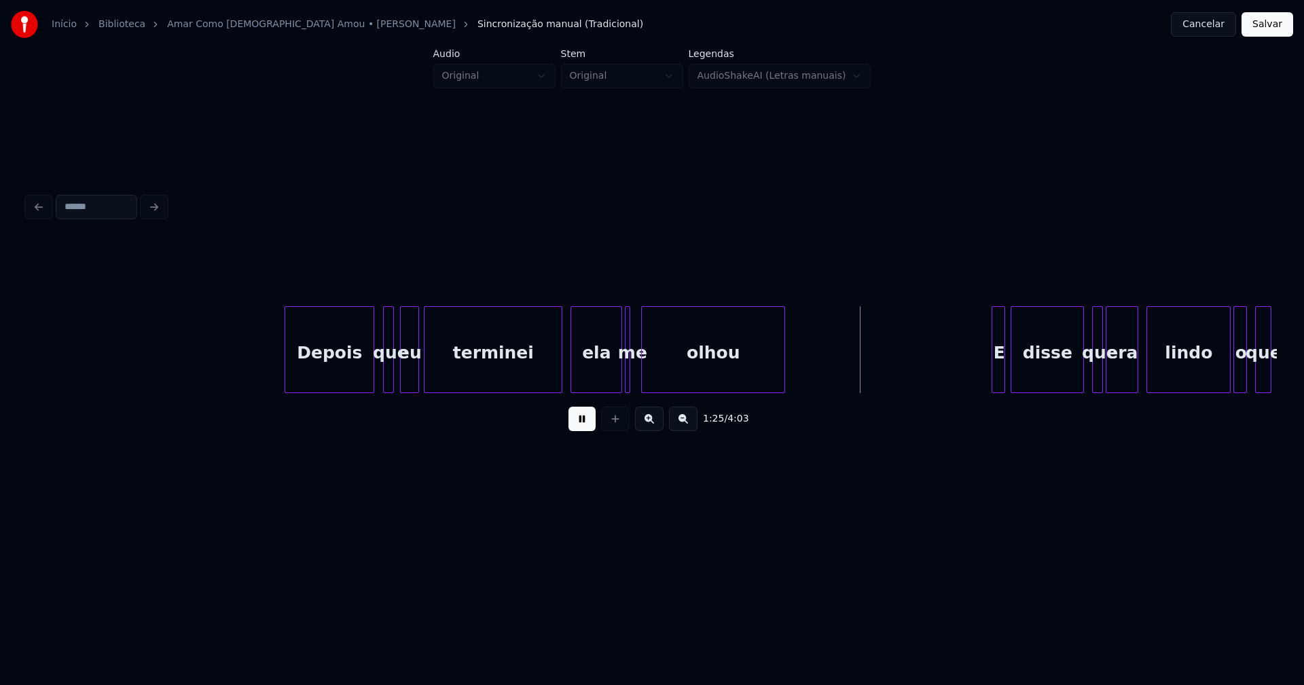
click at [409, 379] on div "eu" at bounding box center [410, 353] width 18 height 92
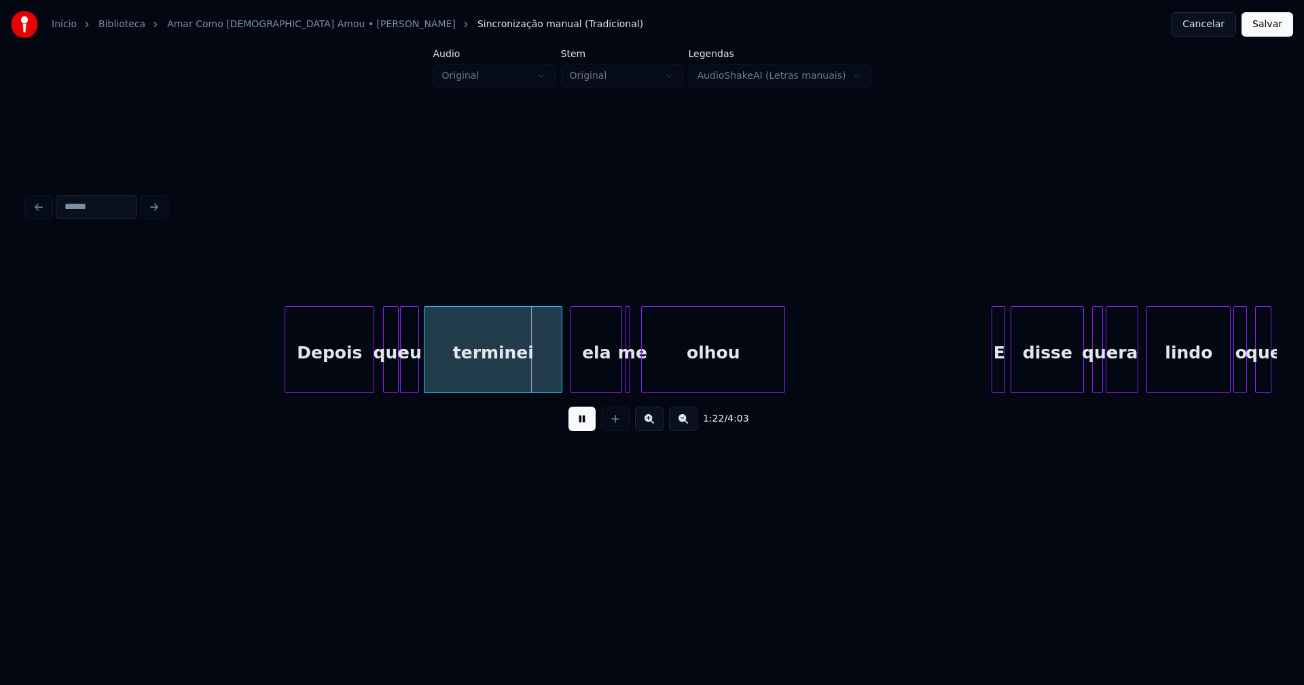
click at [394, 383] on div at bounding box center [396, 350] width 4 height 86
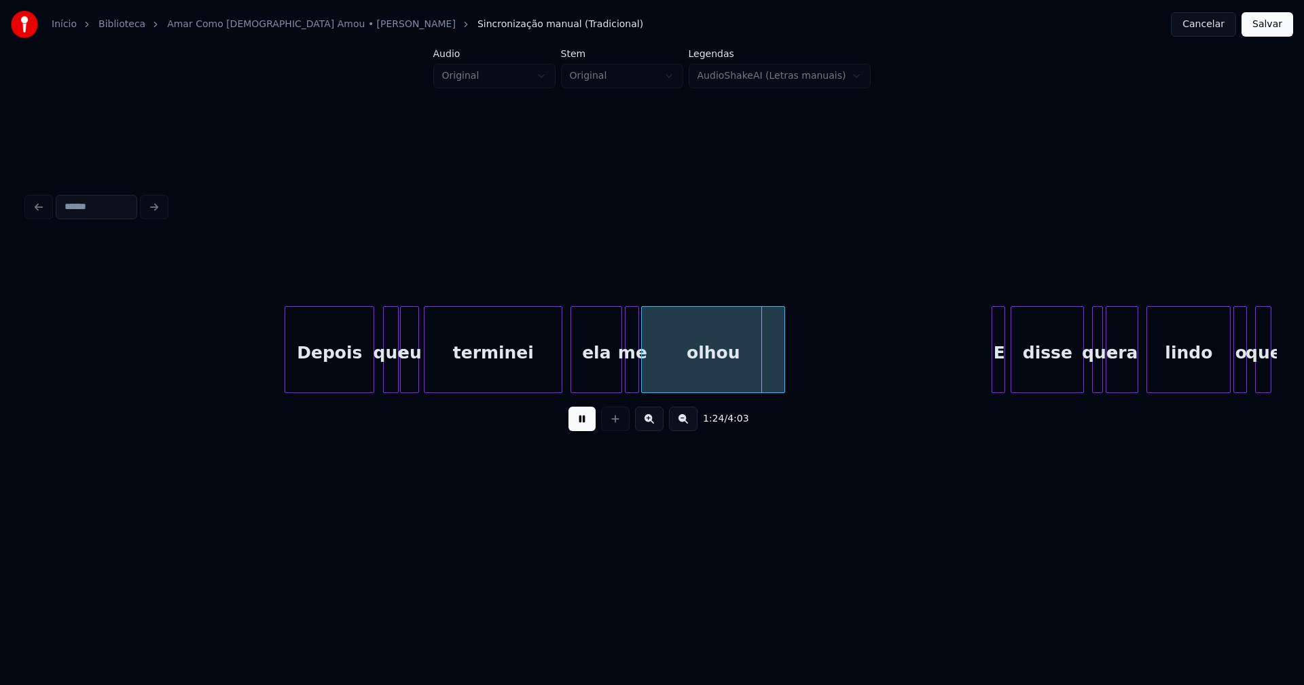
click at [638, 384] on div at bounding box center [636, 350] width 4 height 86
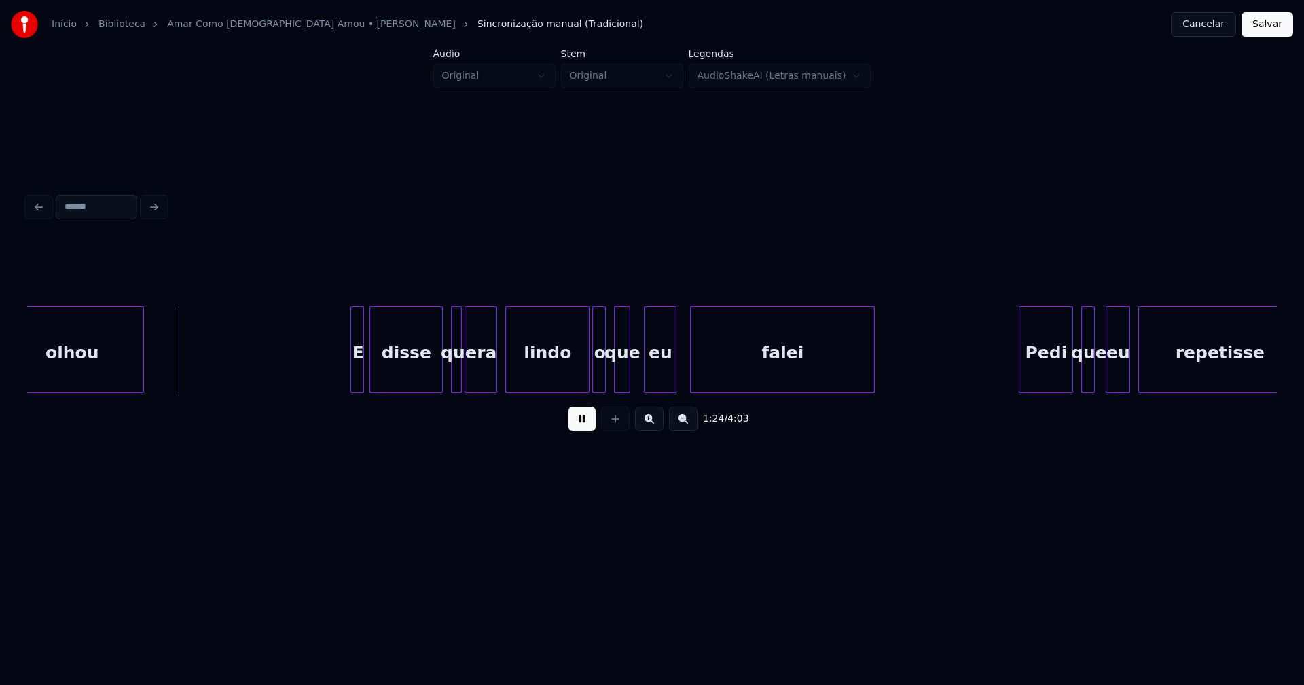
scroll to position [0, 11362]
click at [347, 378] on div at bounding box center [346, 350] width 4 height 86
click at [577, 372] on div at bounding box center [578, 350] width 4 height 86
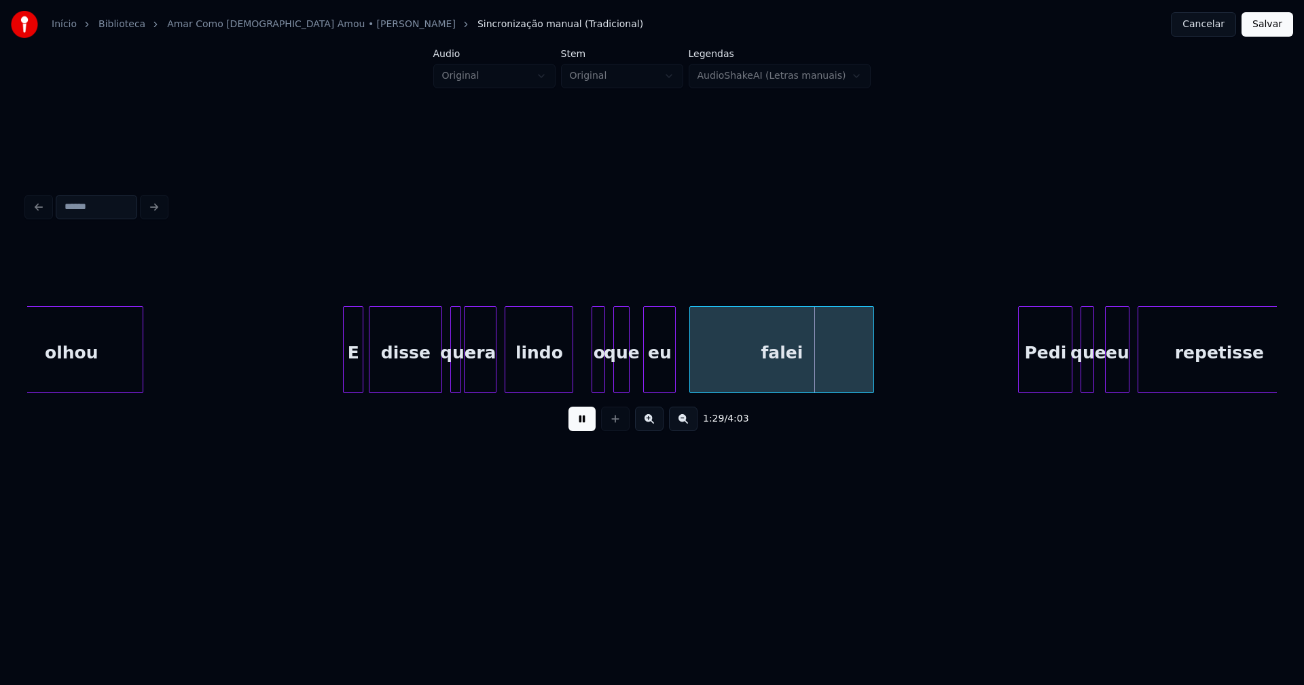
click at [571, 374] on div at bounding box center [570, 350] width 4 height 86
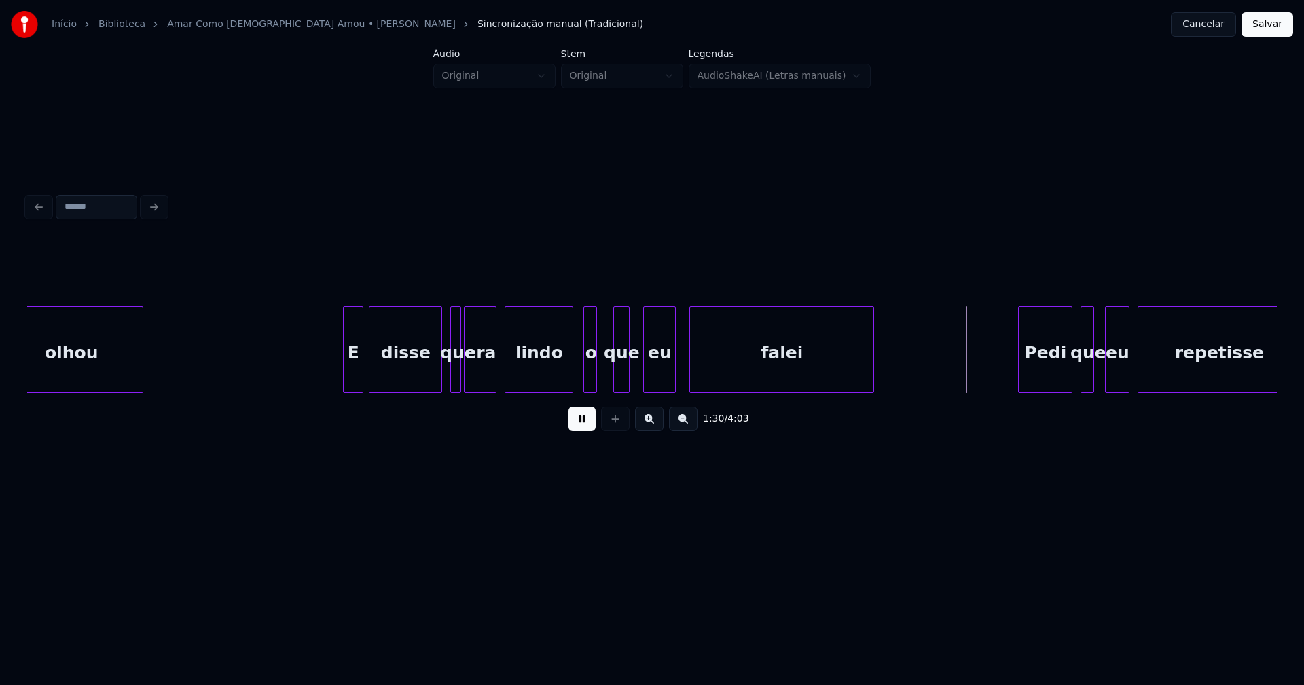
click at [590, 371] on div "o" at bounding box center [591, 353] width 14 height 92
click at [634, 377] on div at bounding box center [635, 350] width 4 height 86
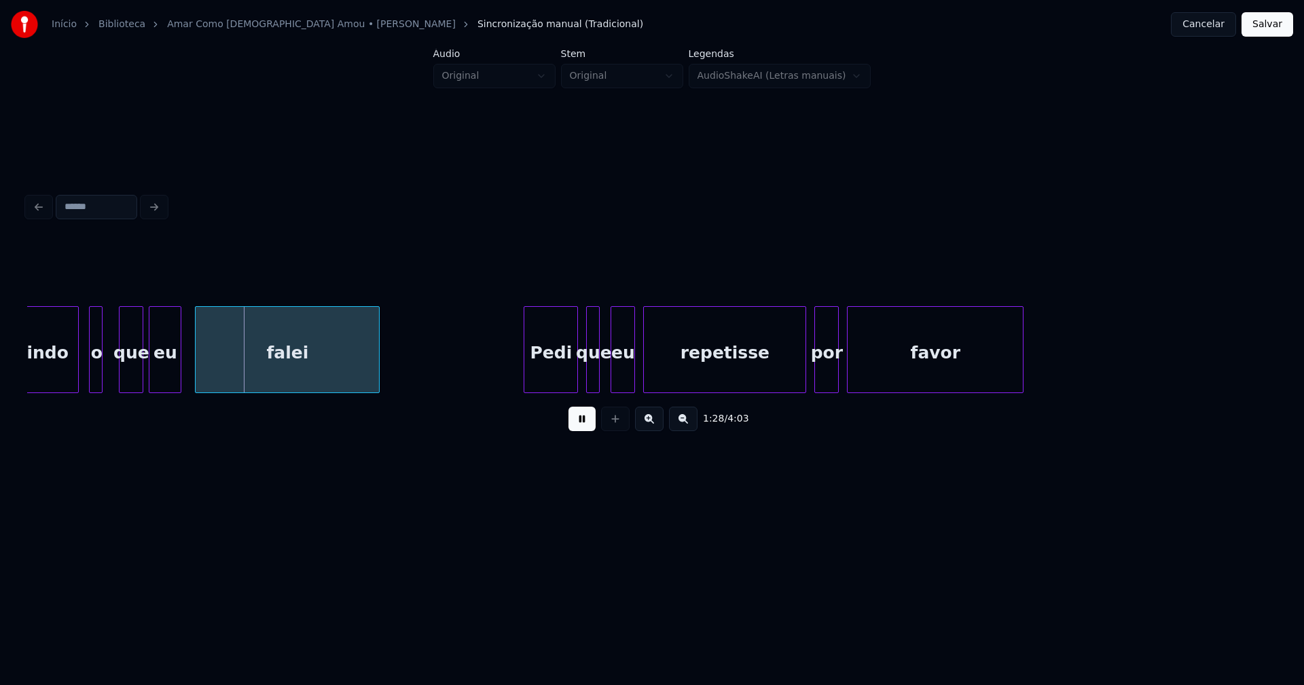
scroll to position [0, 12022]
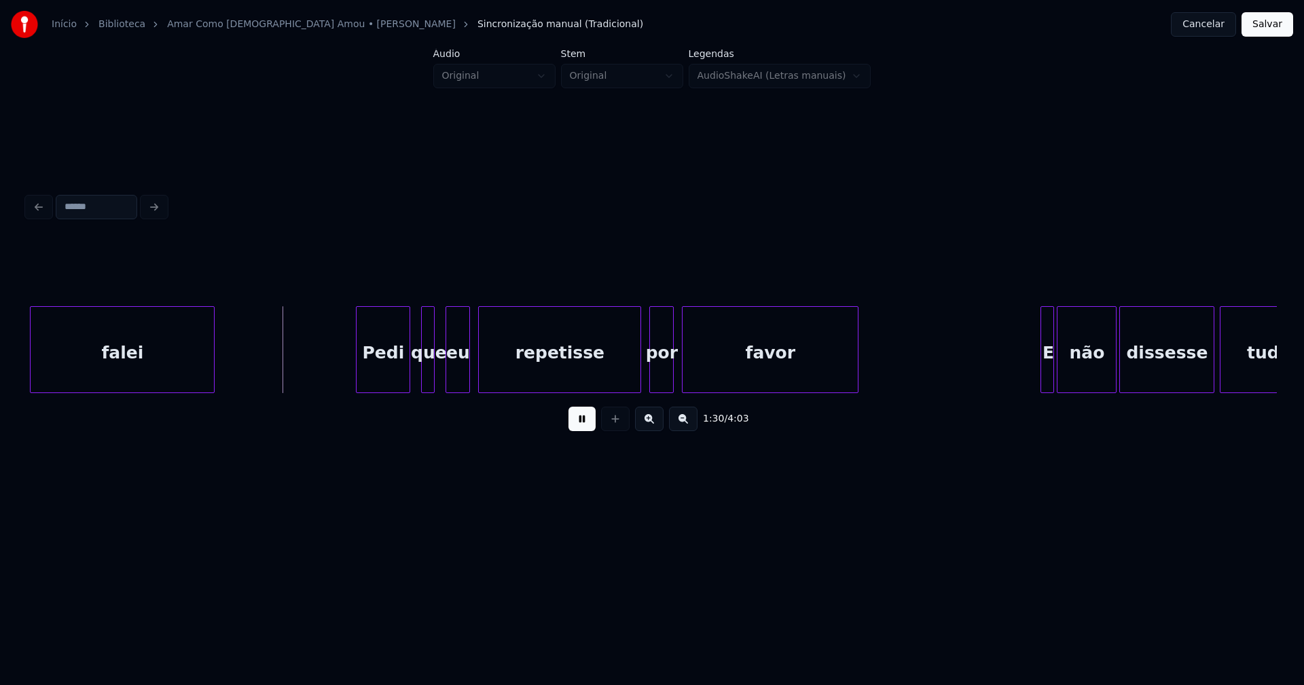
click at [382, 376] on div "Pedi" at bounding box center [382, 353] width 53 height 92
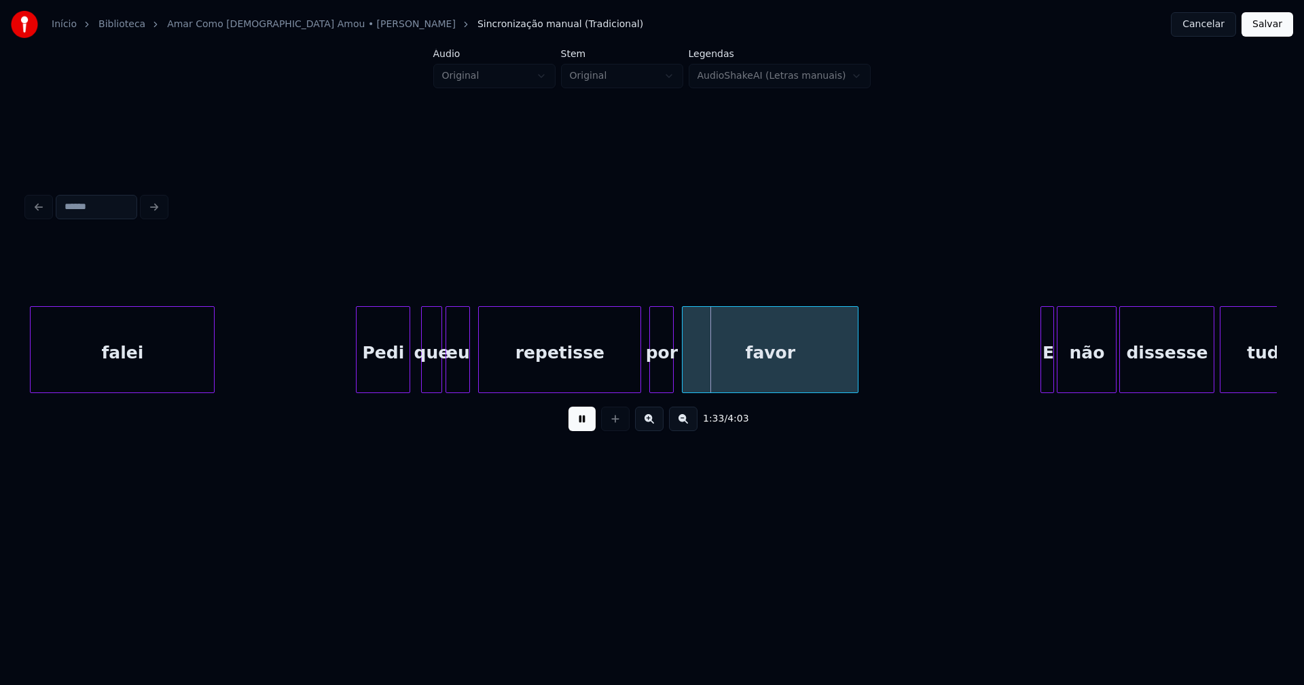
click at [441, 377] on div at bounding box center [439, 350] width 4 height 86
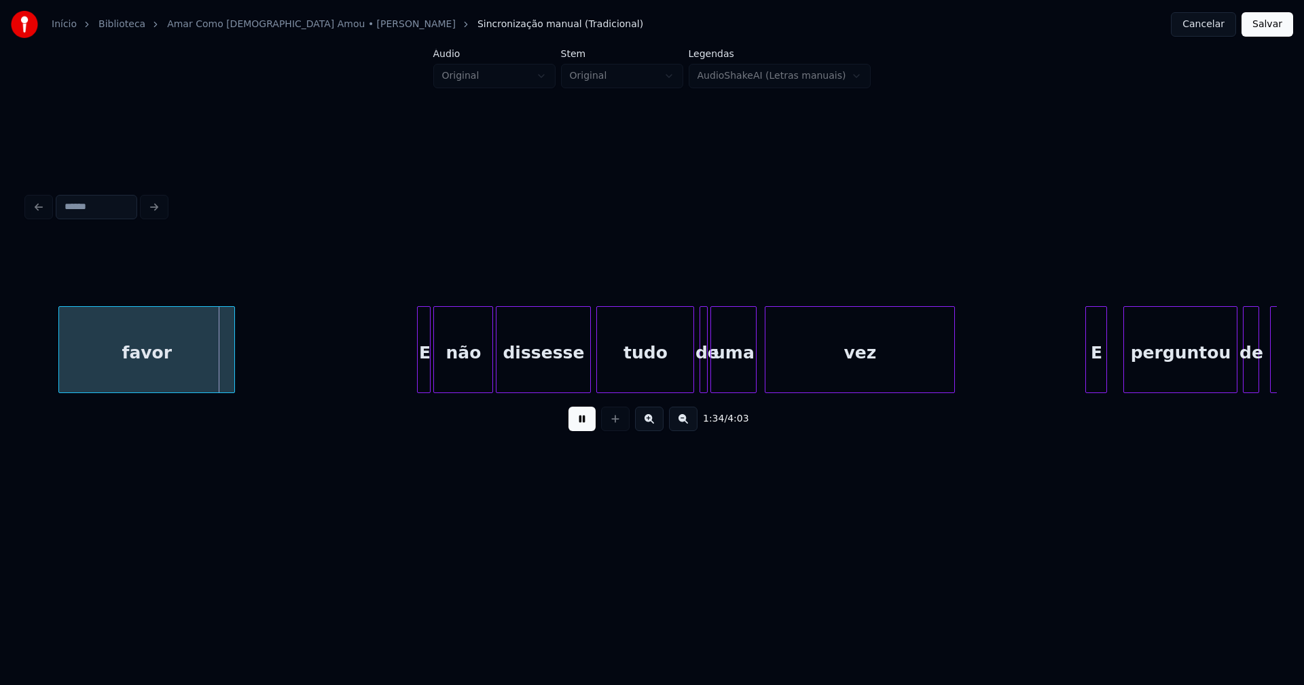
scroll to position [0, 12737]
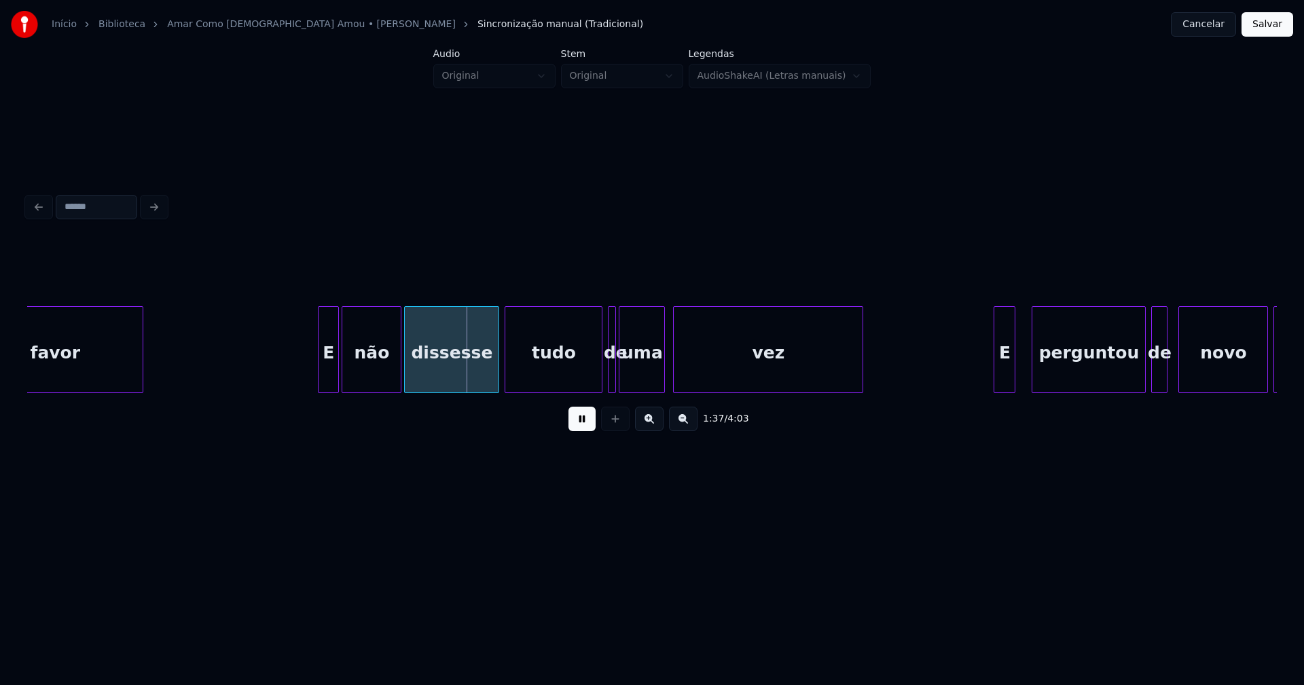
click at [321, 387] on div "E" at bounding box center [328, 349] width 21 height 87
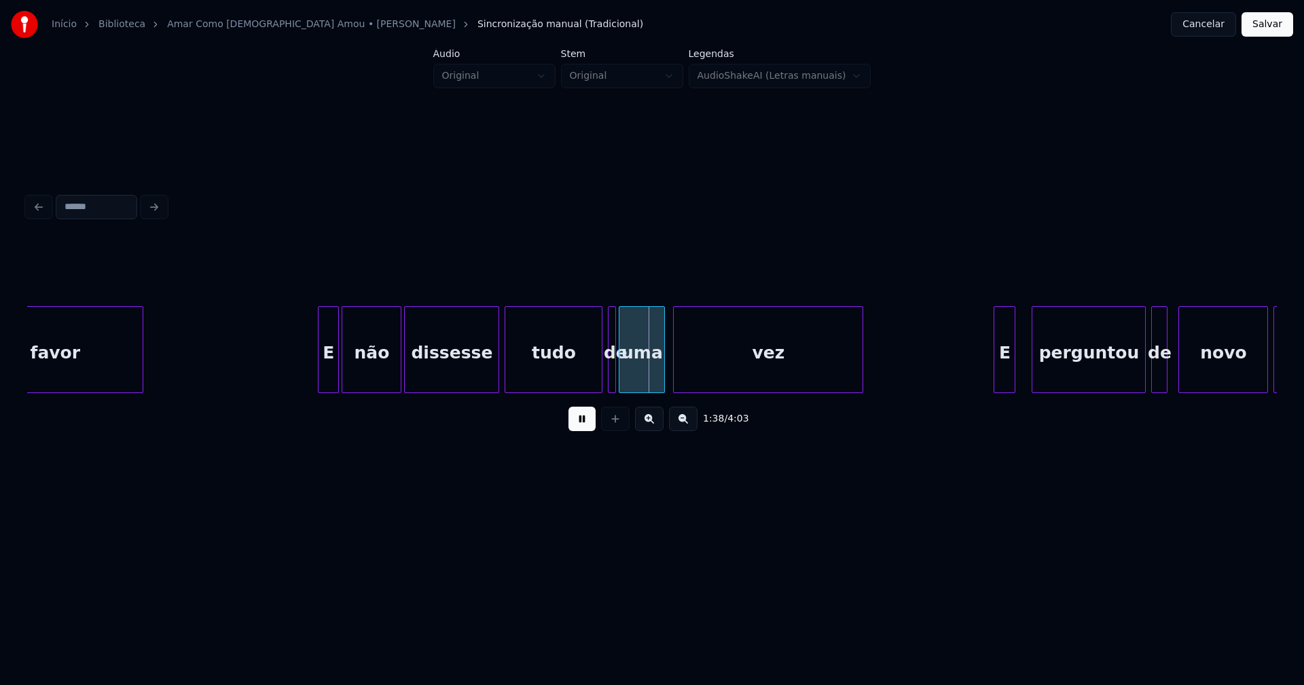
click at [570, 426] on button at bounding box center [581, 419] width 27 height 24
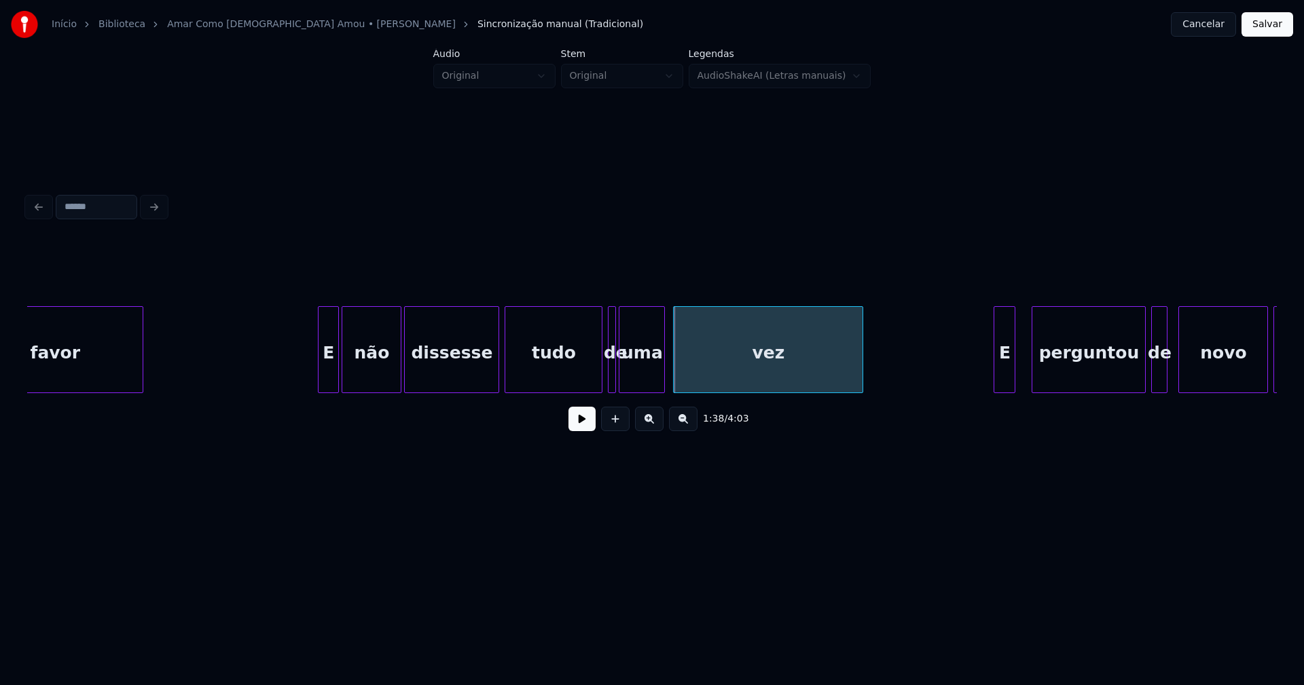
click at [611, 333] on div at bounding box center [613, 350] width 4 height 86
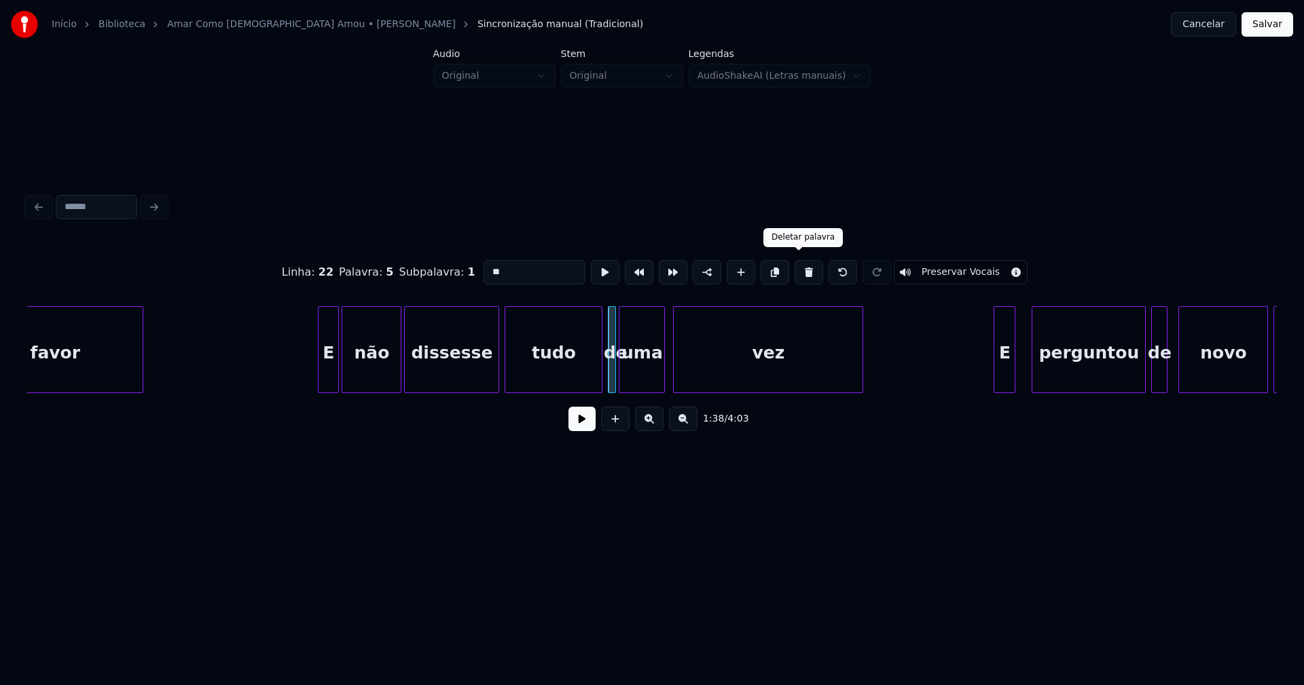
click at [795, 270] on button at bounding box center [808, 272] width 29 height 24
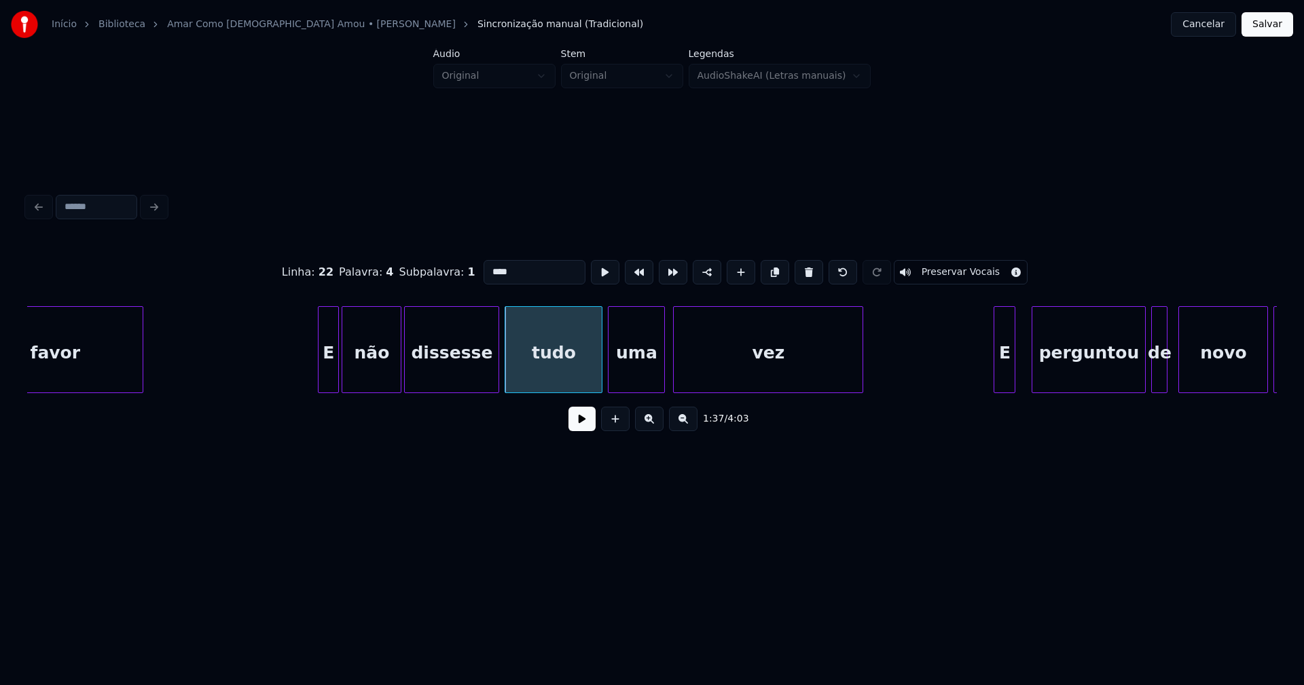
click at [611, 378] on div at bounding box center [610, 350] width 4 height 86
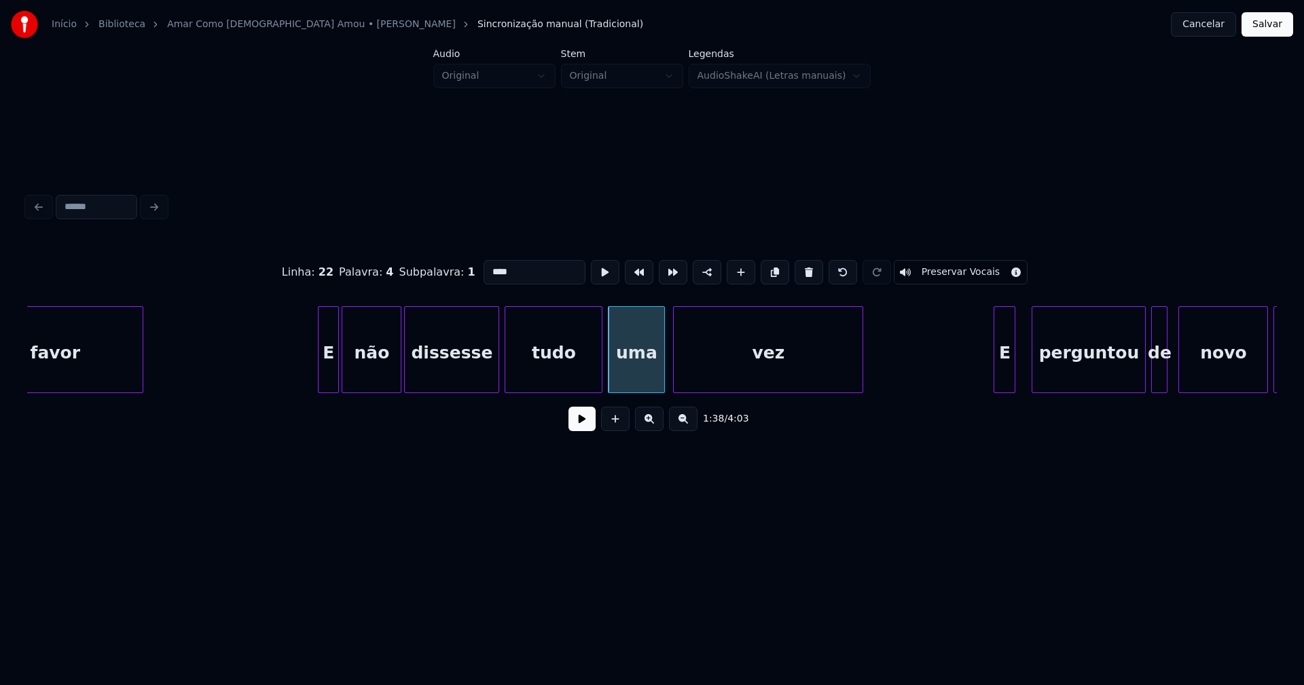
click at [641, 376] on div "uma" at bounding box center [636, 353] width 56 height 92
click at [483, 265] on input "***" at bounding box center [534, 272] width 102 height 24
type input "****"
click at [590, 428] on button at bounding box center [581, 419] width 27 height 24
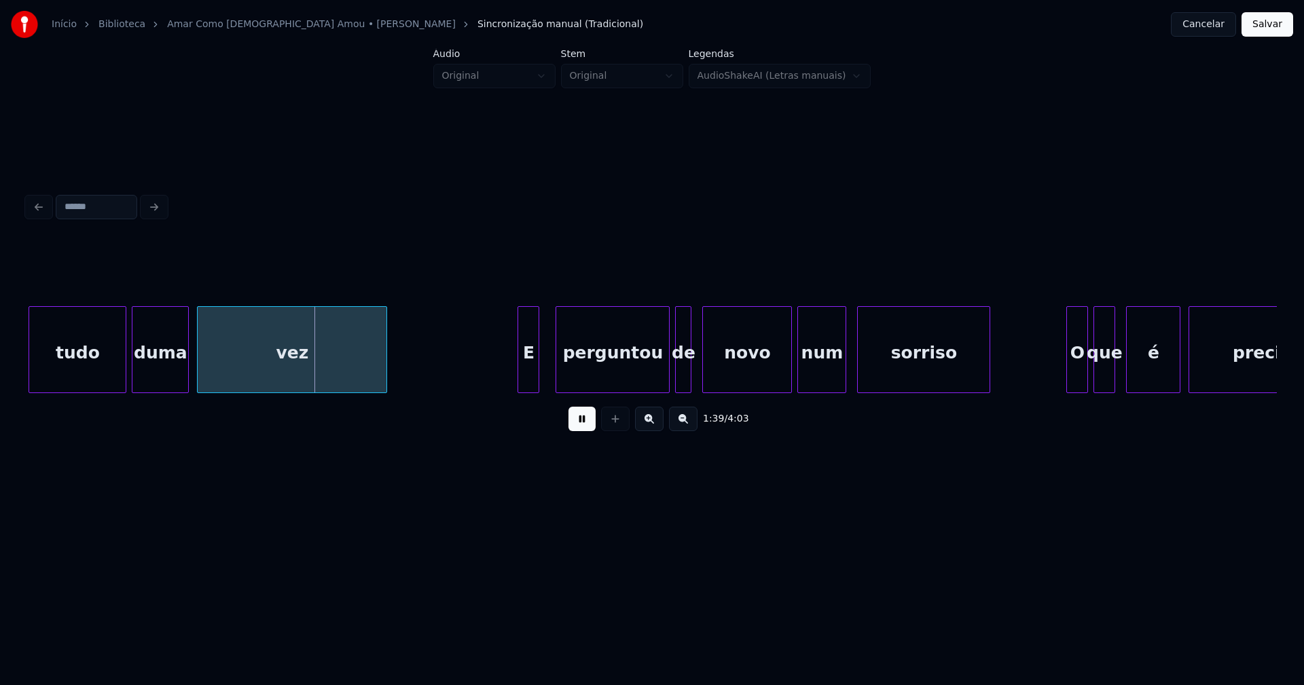
scroll to position [0, 13451]
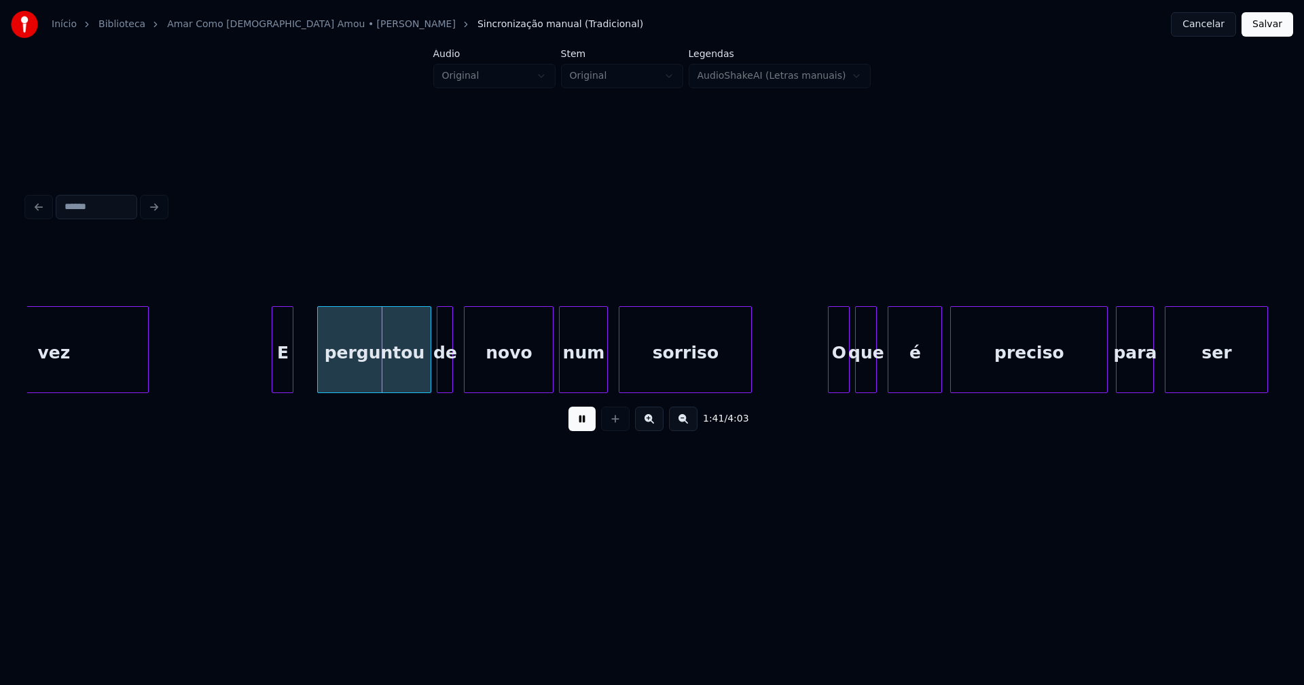
click at [282, 382] on div "E" at bounding box center [282, 353] width 20 height 92
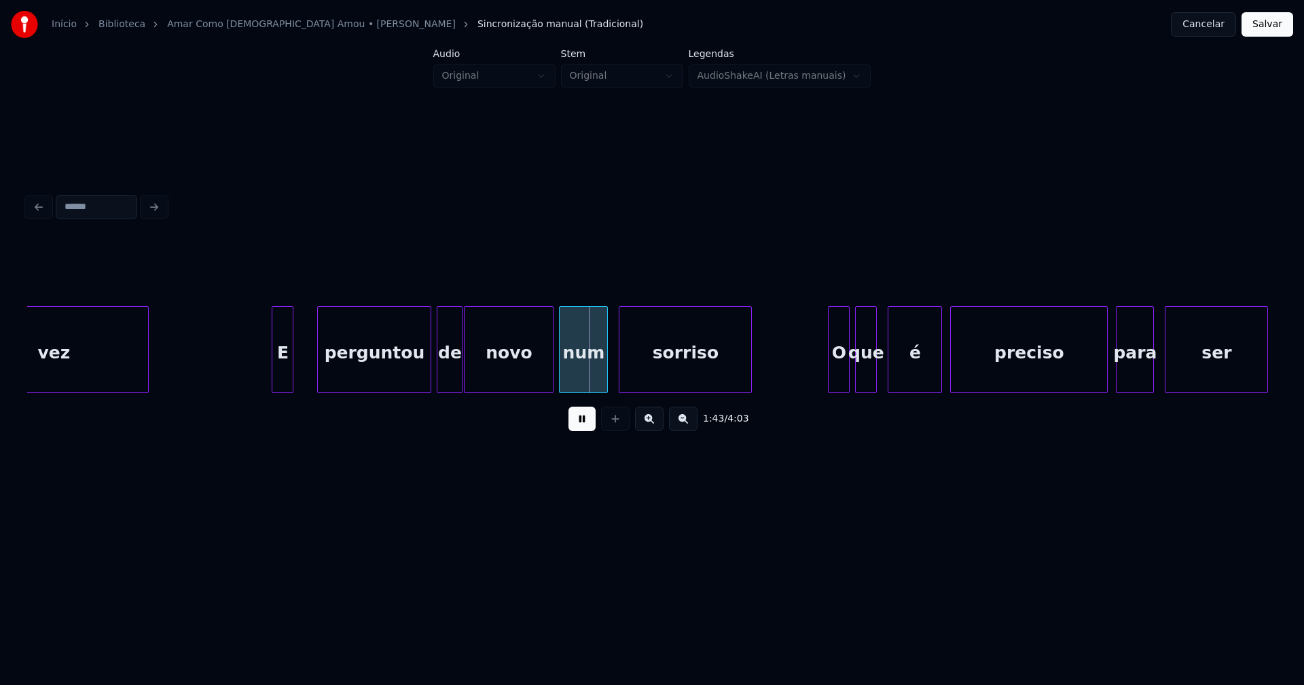
click at [459, 377] on div at bounding box center [460, 350] width 4 height 86
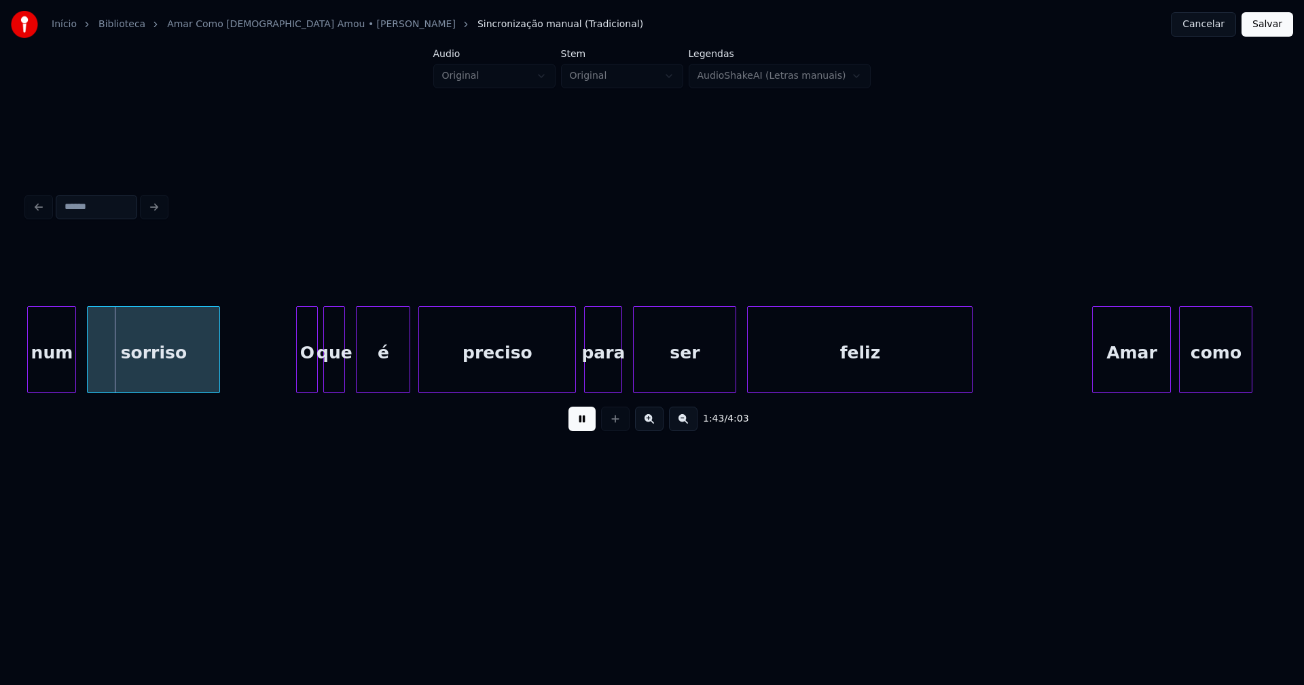
scroll to position [0, 14019]
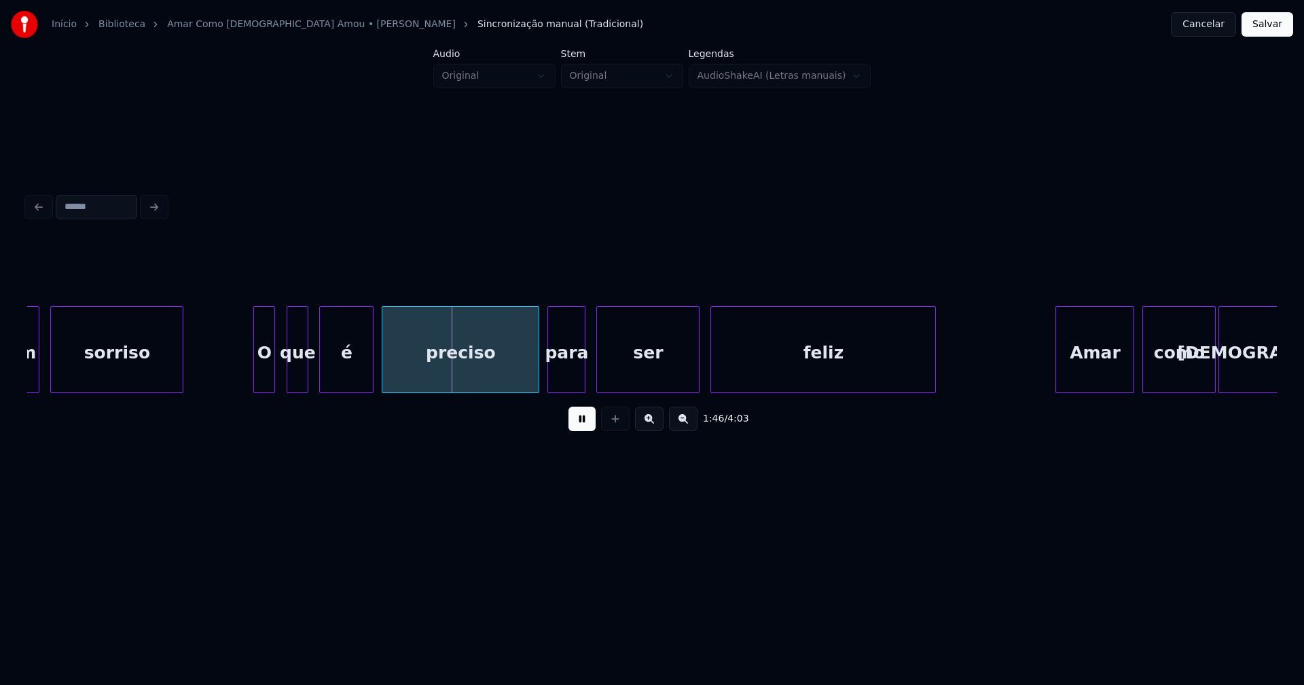
click at [268, 383] on div "O" at bounding box center [264, 353] width 20 height 92
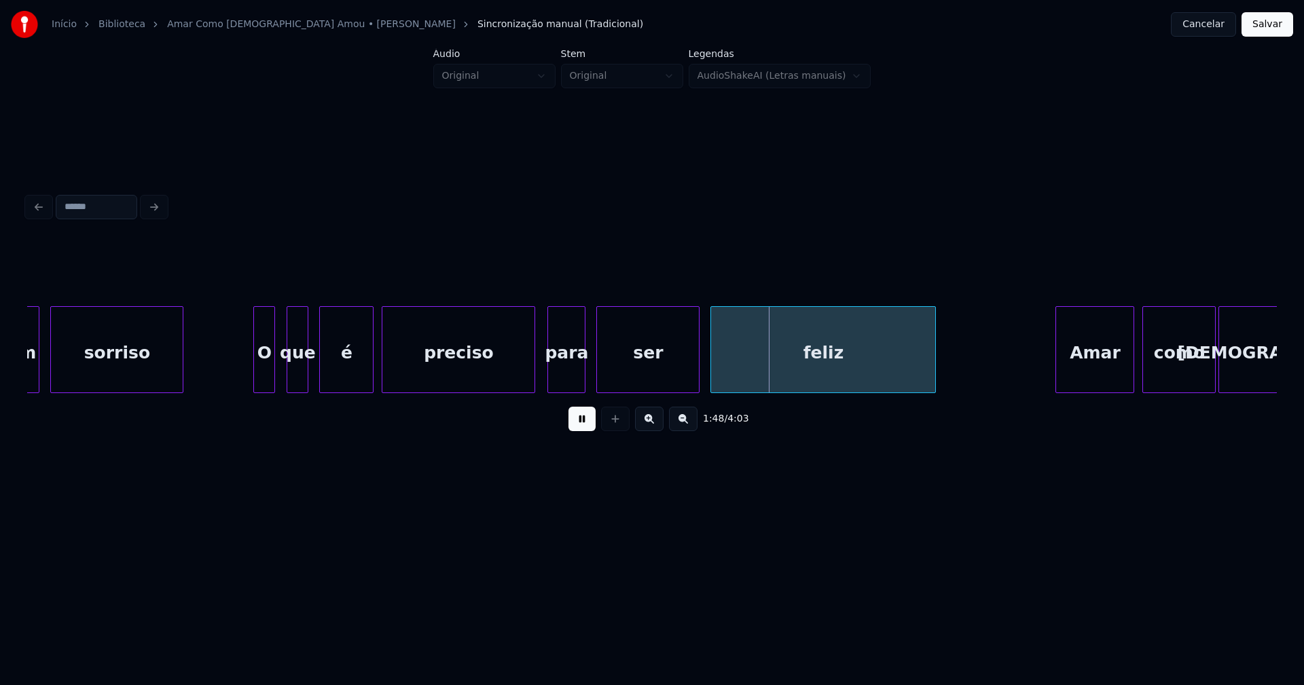
click at [534, 376] on div at bounding box center [532, 350] width 4 height 86
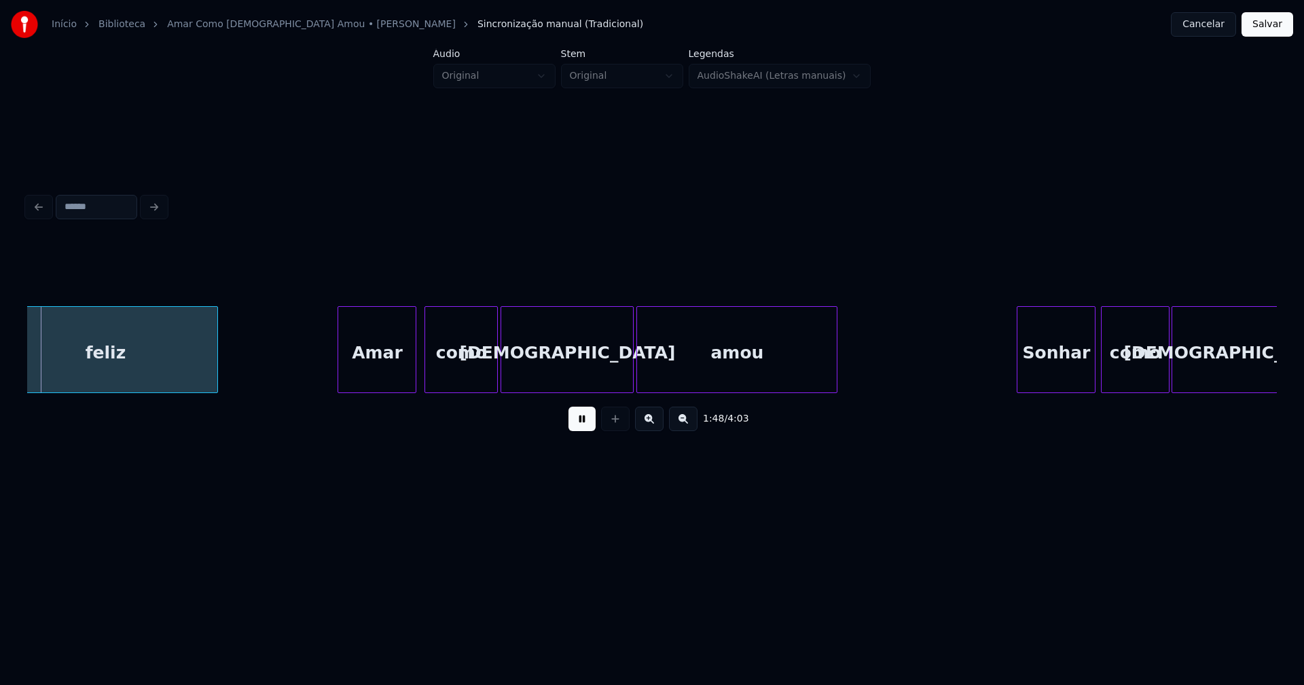
scroll to position [0, 14760]
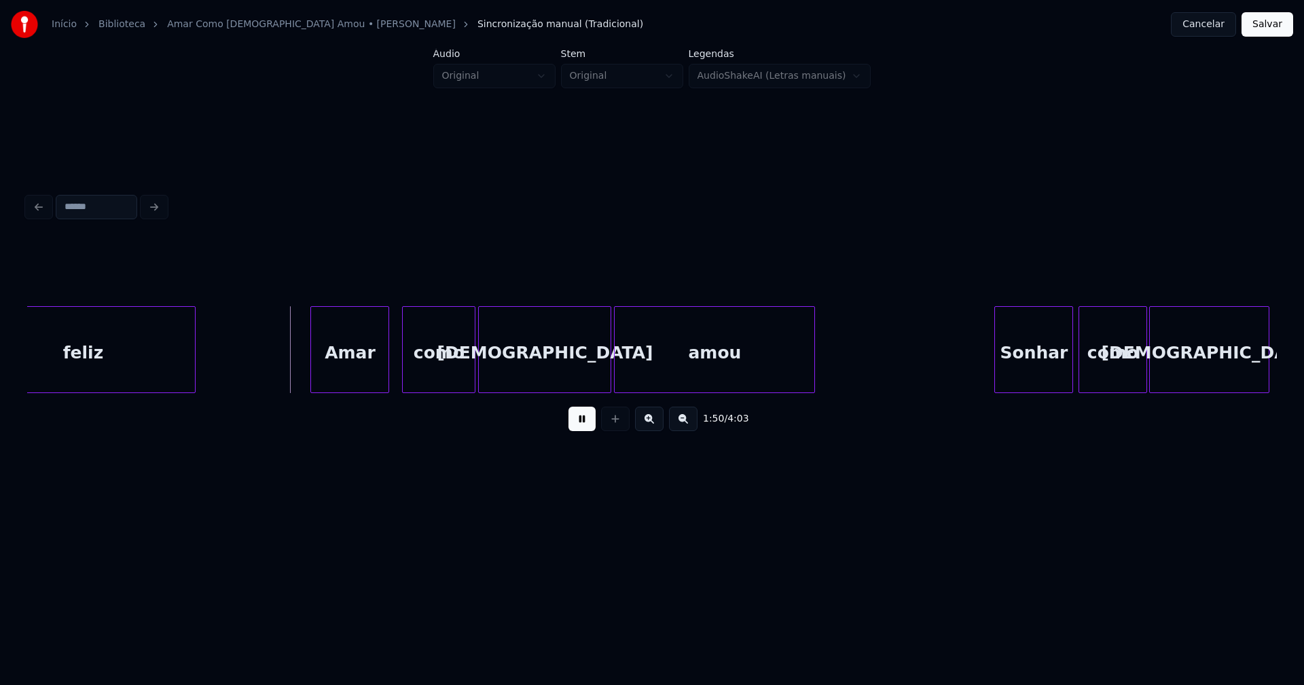
click at [368, 365] on div "Amar" at bounding box center [349, 353] width 77 height 92
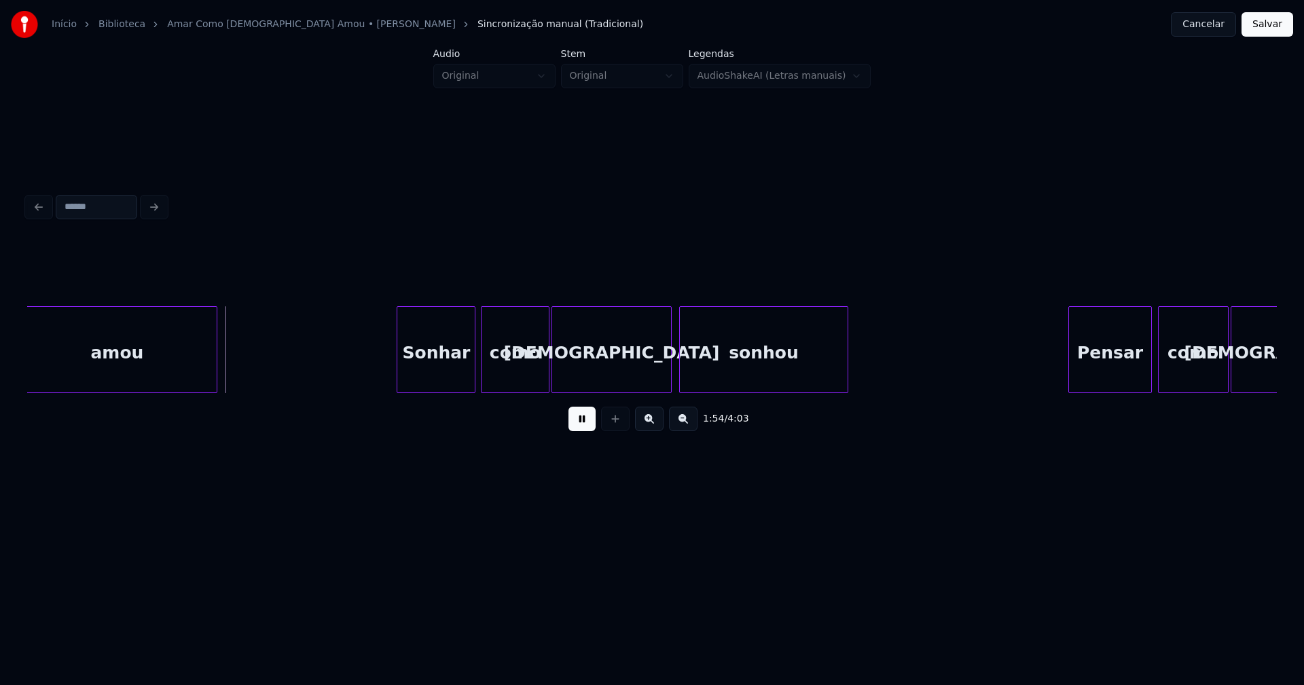
scroll to position [0, 15376]
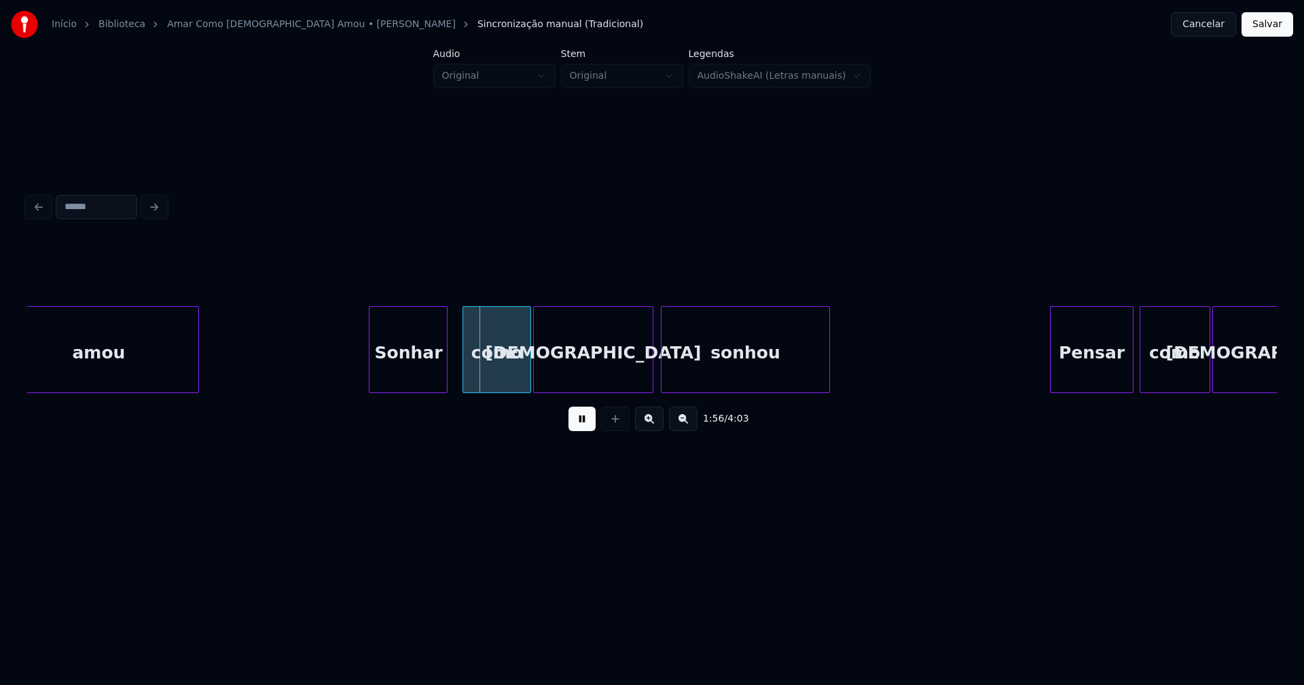
click at [407, 383] on div "Sonhar" at bounding box center [407, 353] width 77 height 92
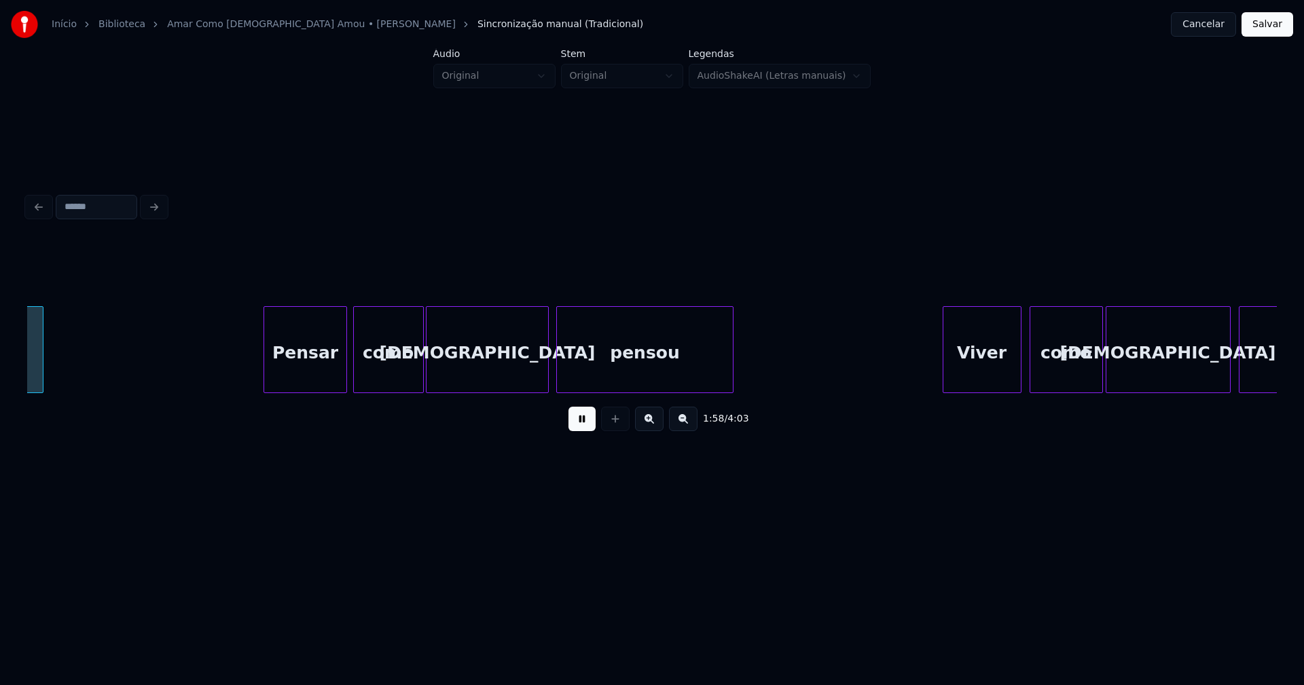
scroll to position [0, 16175]
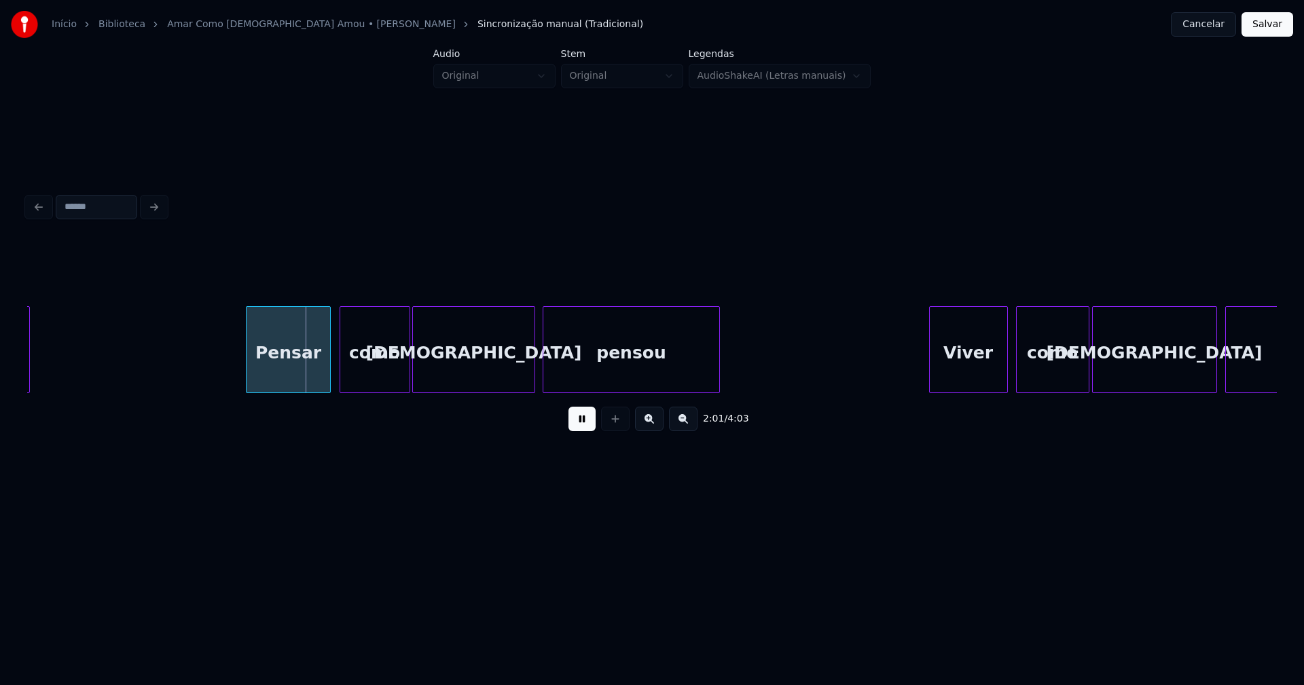
click at [287, 376] on div "Pensar" at bounding box center [287, 353] width 83 height 92
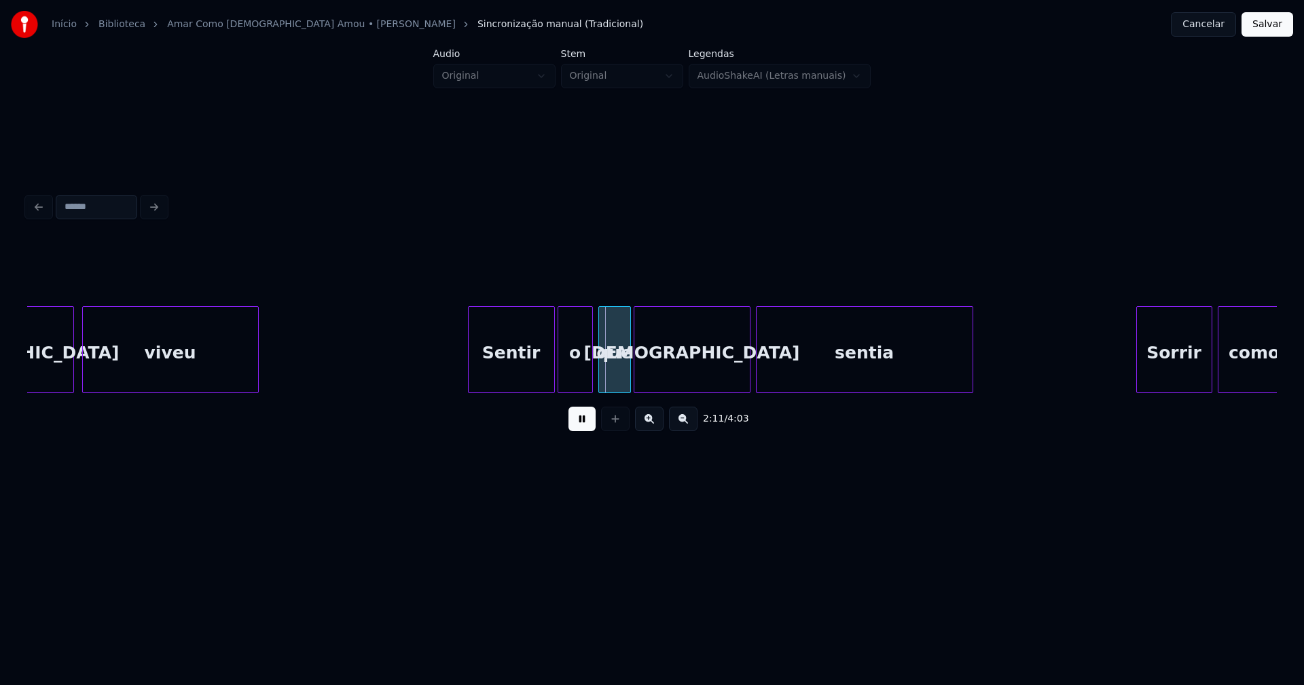
scroll to position [0, 17282]
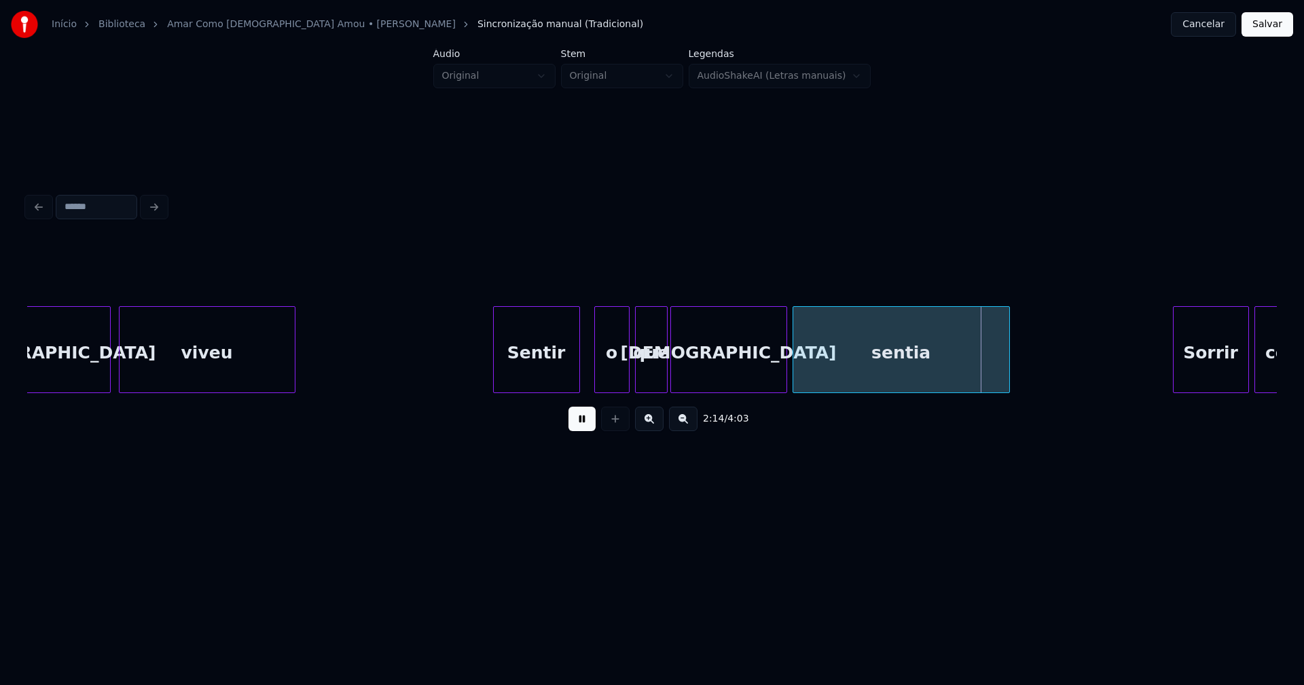
click at [560, 384] on div "Sentir" at bounding box center [537, 353] width 86 height 92
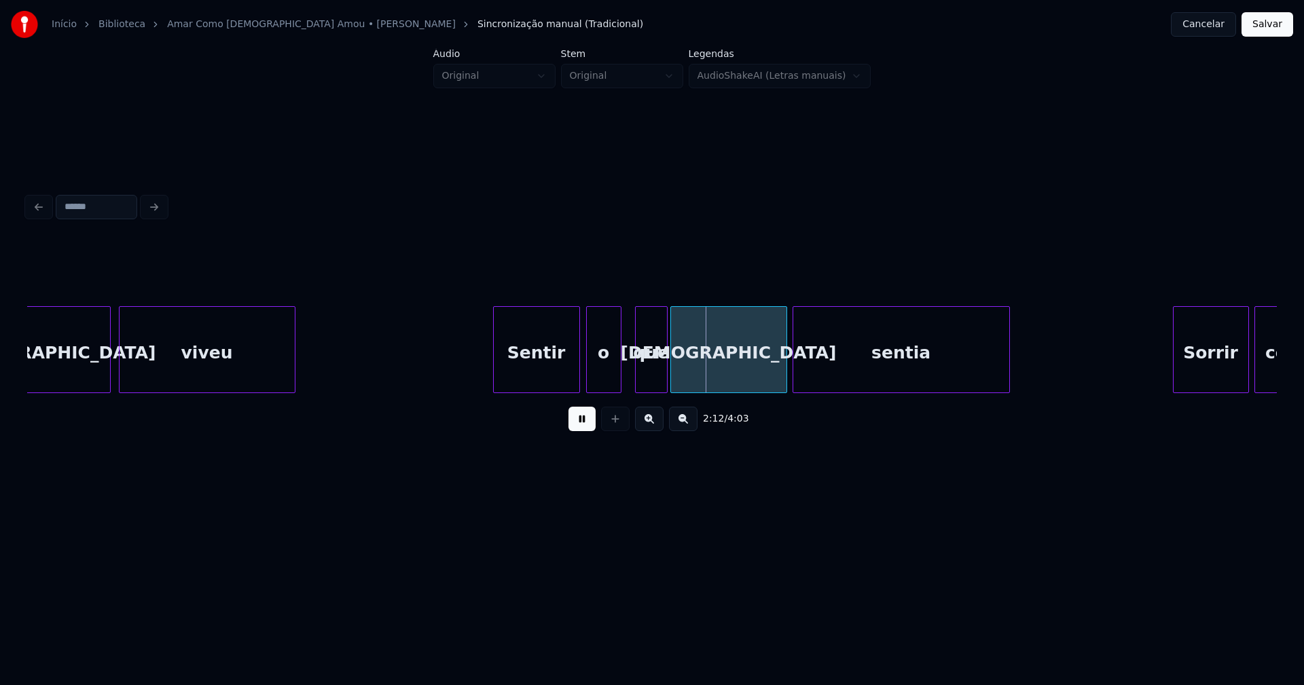
click at [601, 380] on div "o" at bounding box center [604, 353] width 34 height 92
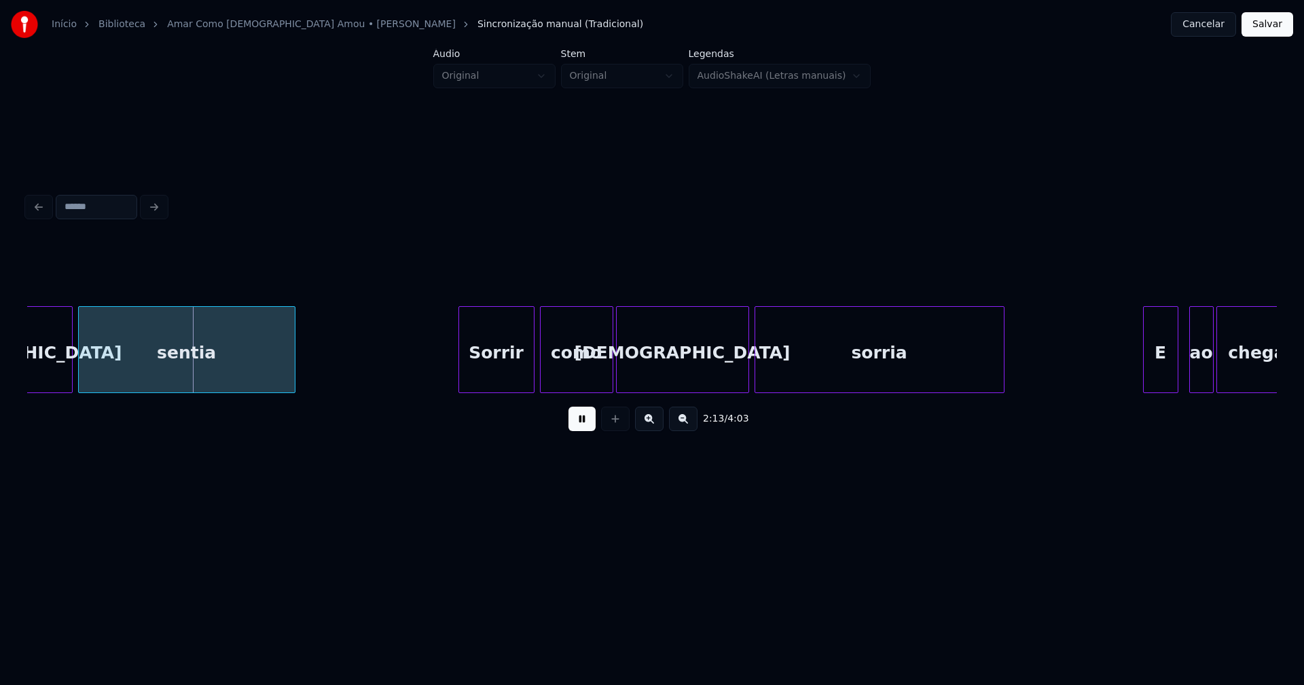
scroll to position [0, 18033]
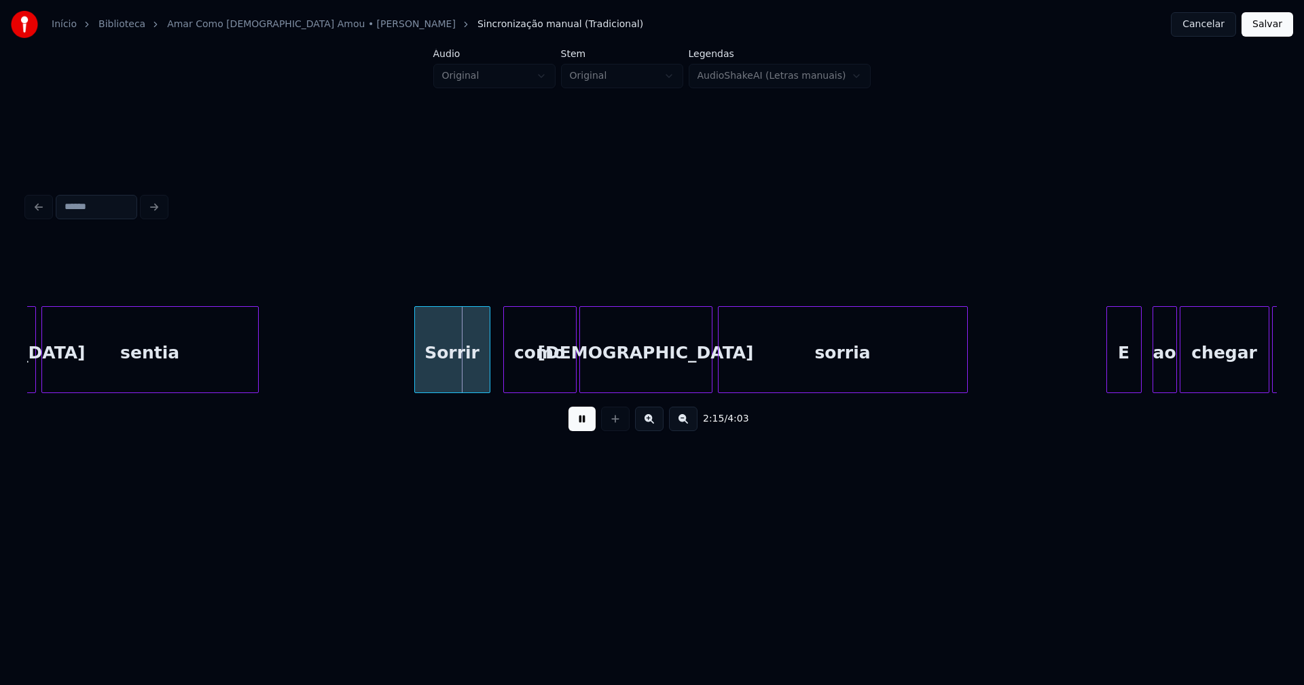
click at [456, 383] on div "Sorrir" at bounding box center [452, 353] width 75 height 92
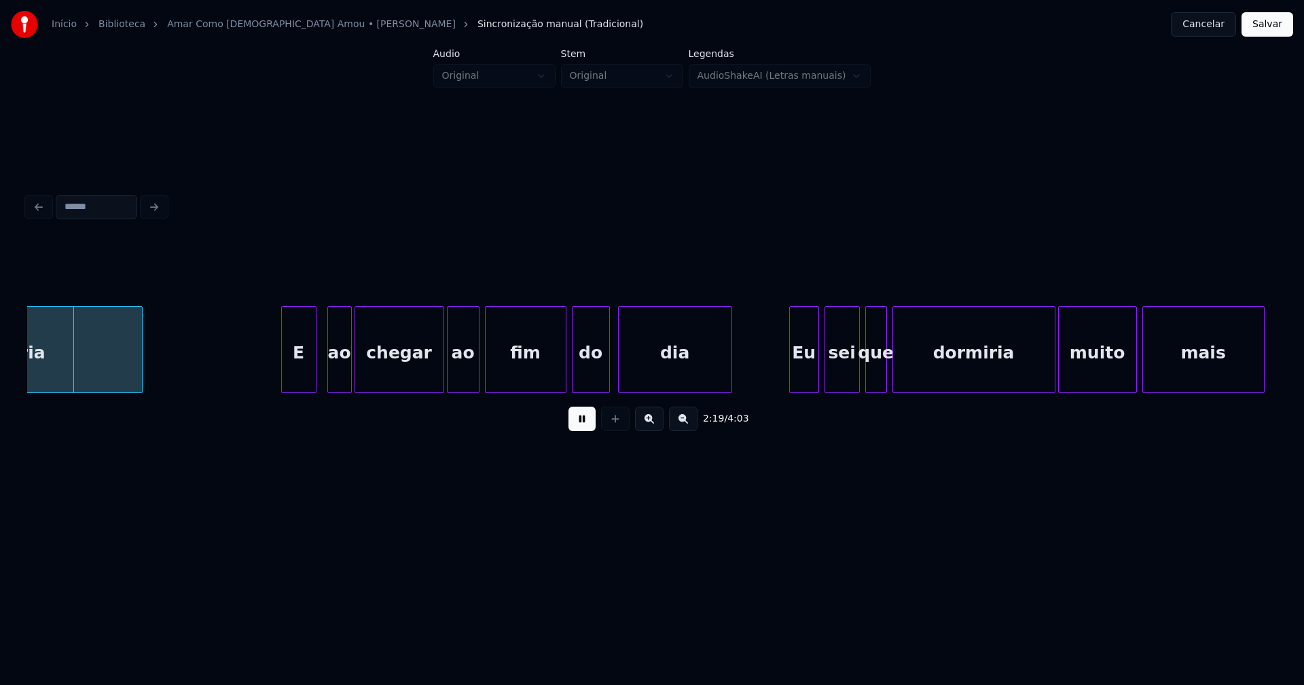
scroll to position [0, 18876]
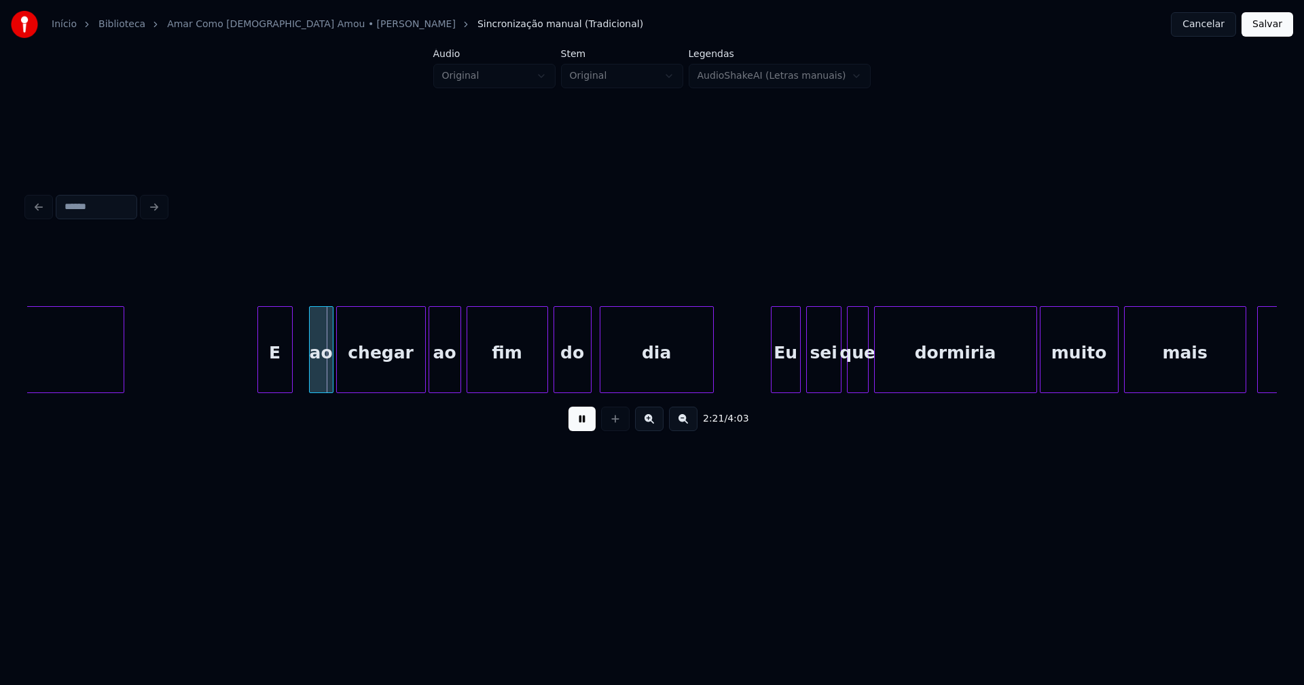
click at [277, 382] on div "E" at bounding box center [275, 353] width 34 height 92
click at [299, 376] on div at bounding box center [299, 350] width 4 height 86
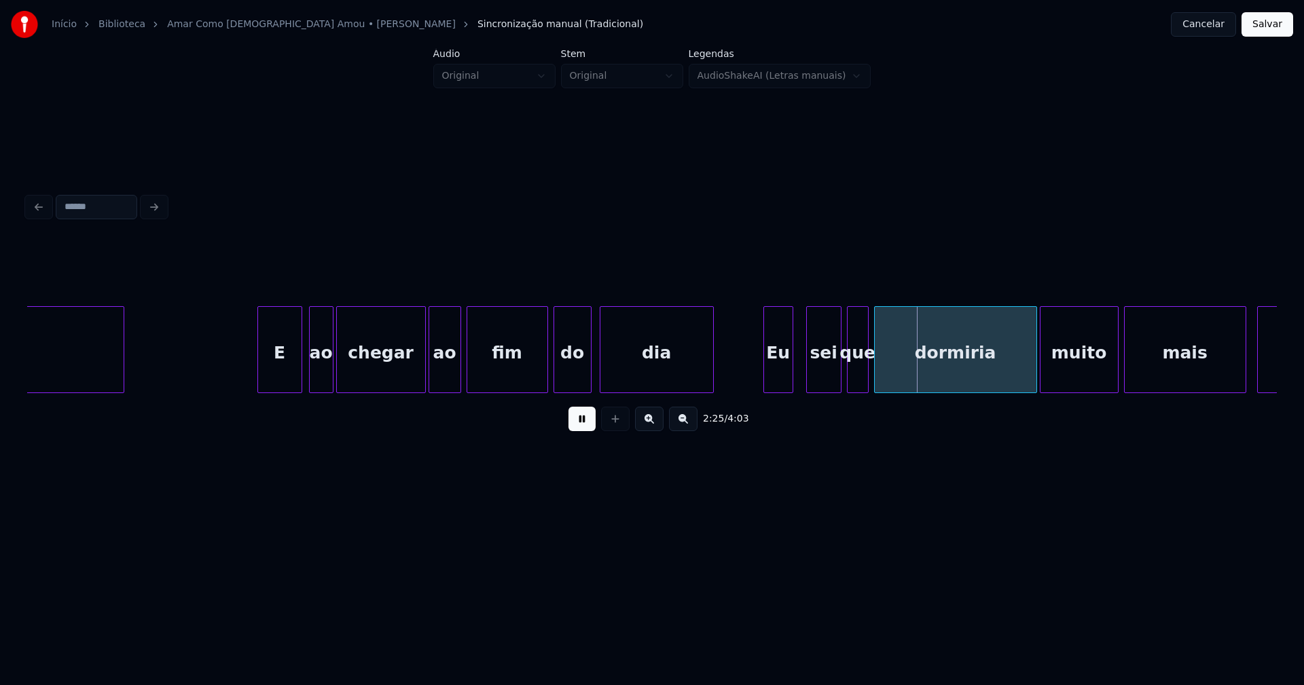
click at [776, 375] on div "Eu" at bounding box center [778, 353] width 29 height 92
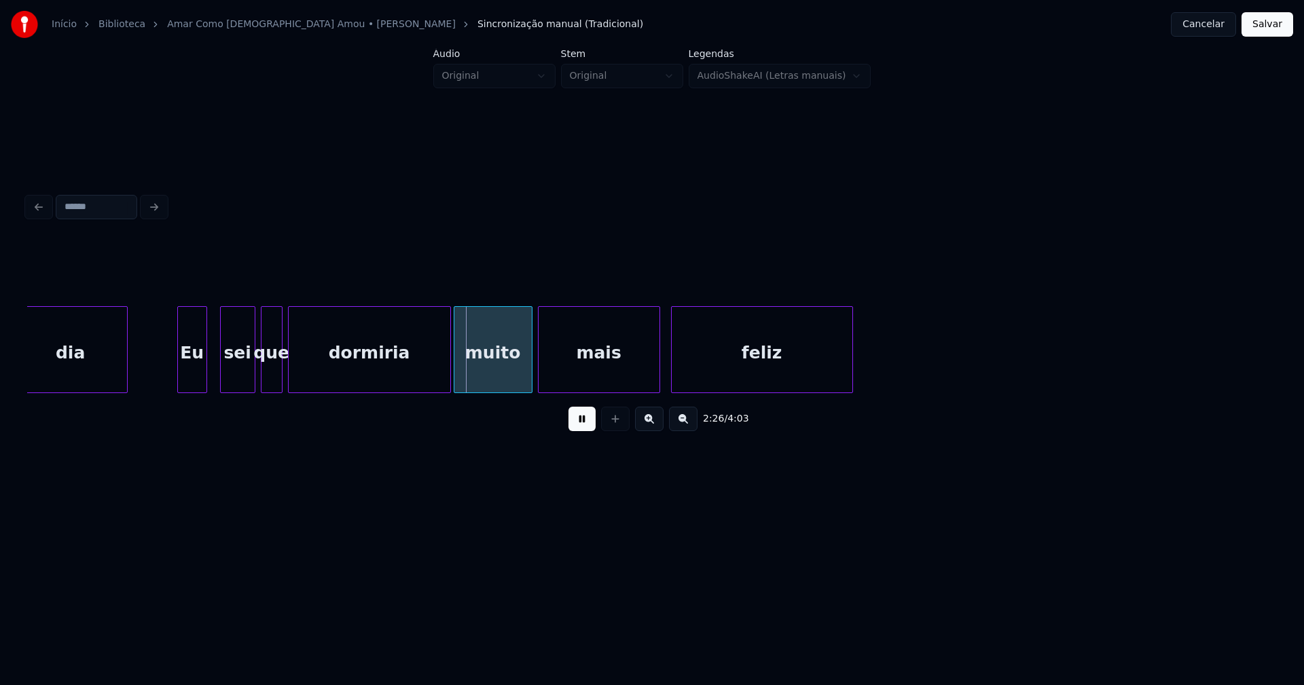
scroll to position [0, 19518]
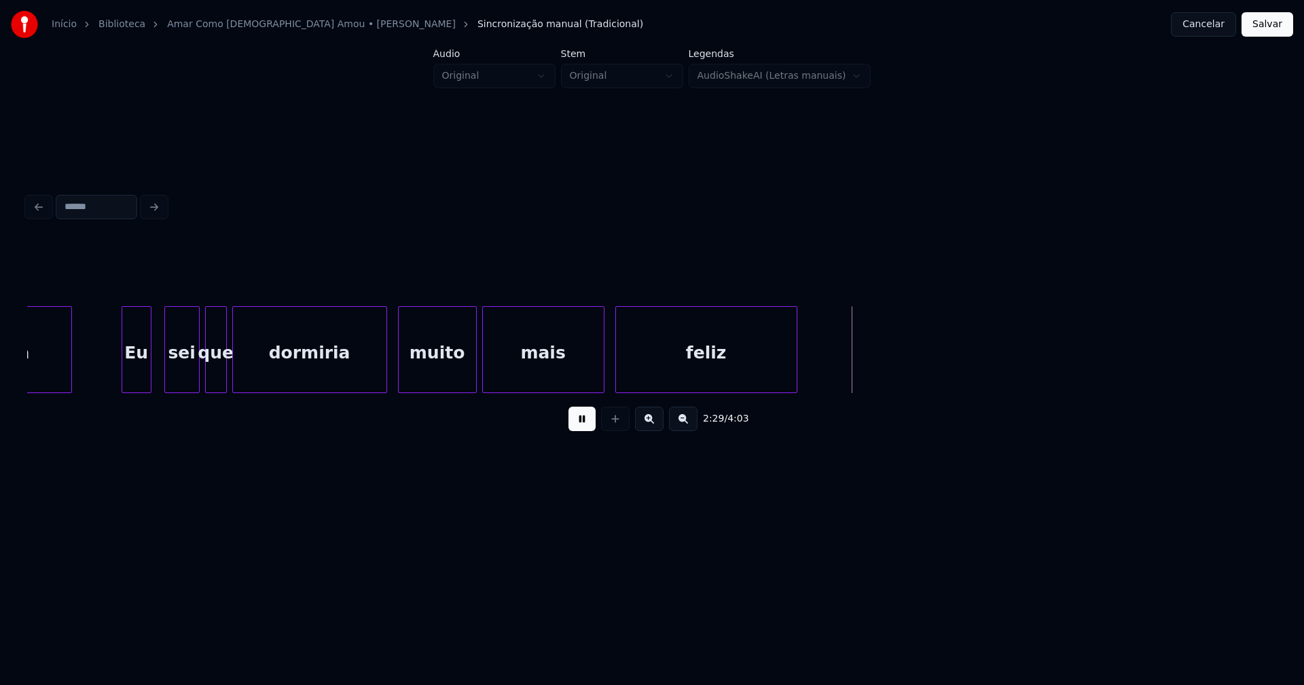
click at [382, 388] on div "dia Eu sei que dormiria muito mais feliz" at bounding box center [651, 349] width 1249 height 87
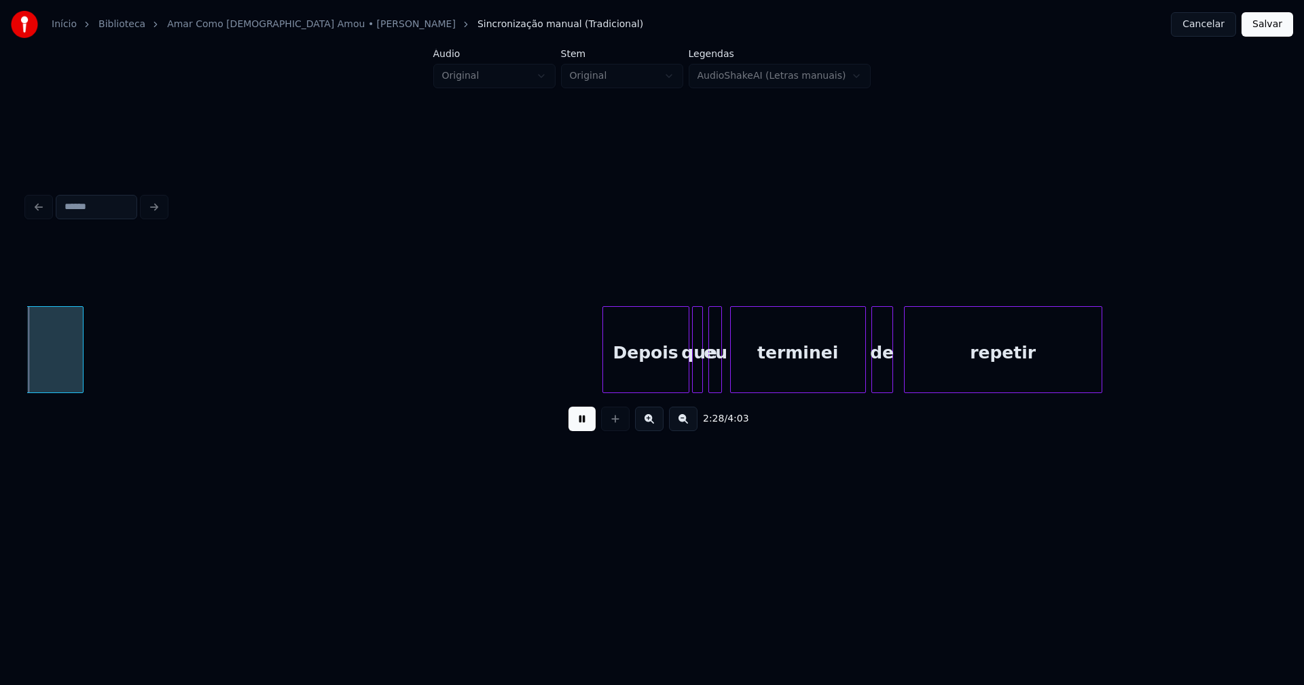
scroll to position [0, 20232]
click at [649, 376] on div "Depois" at bounding box center [641, 353] width 86 height 92
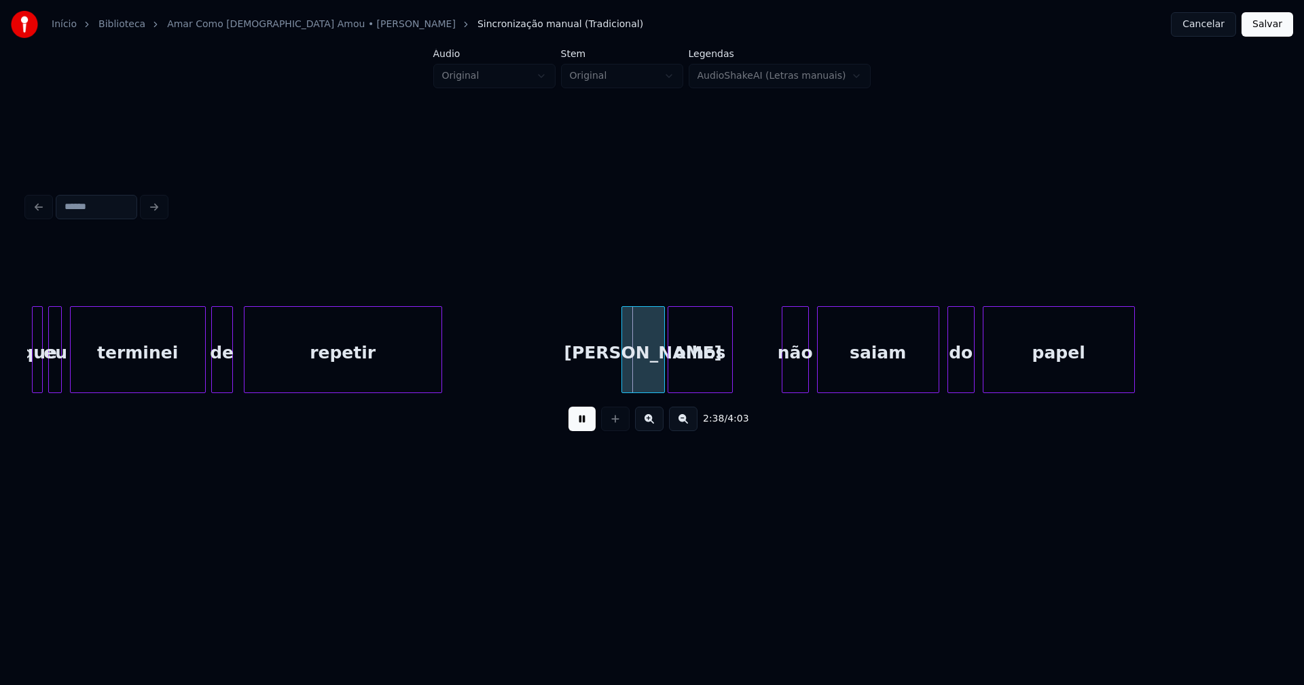
scroll to position [0, 20910]
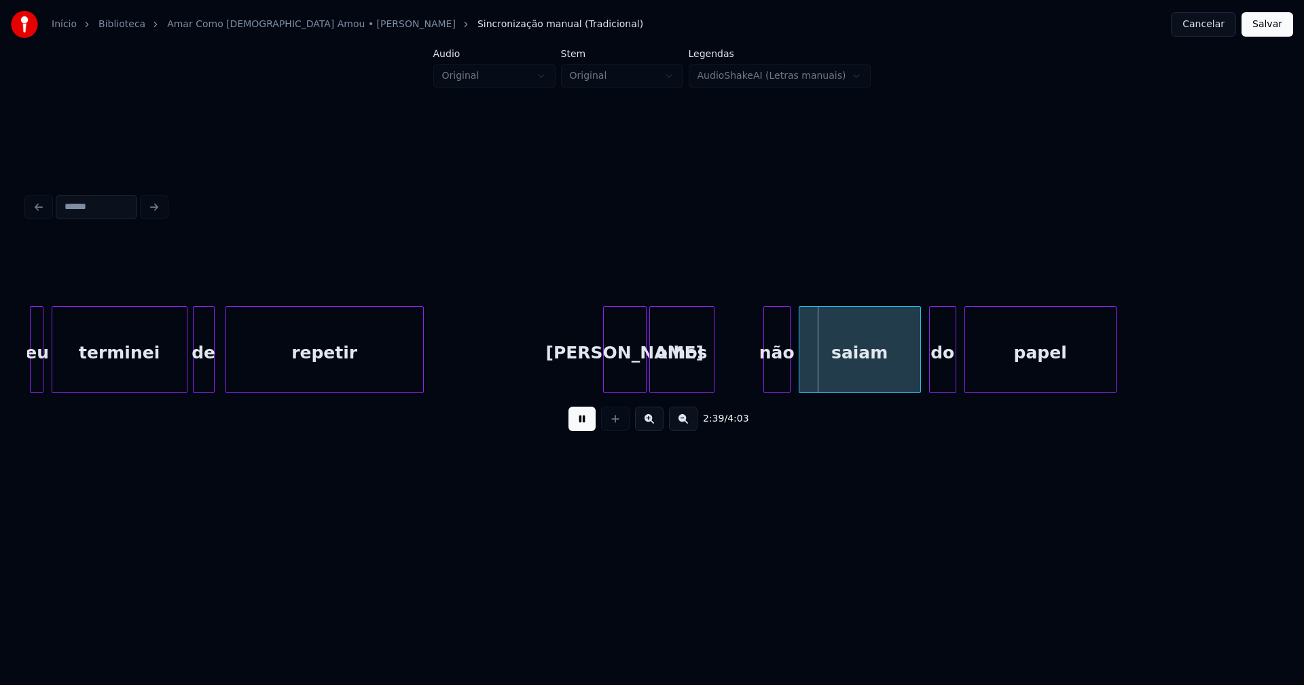
click at [583, 379] on div at bounding box center [583, 350] width 4 height 86
click at [771, 374] on div "não" at bounding box center [770, 353] width 26 height 92
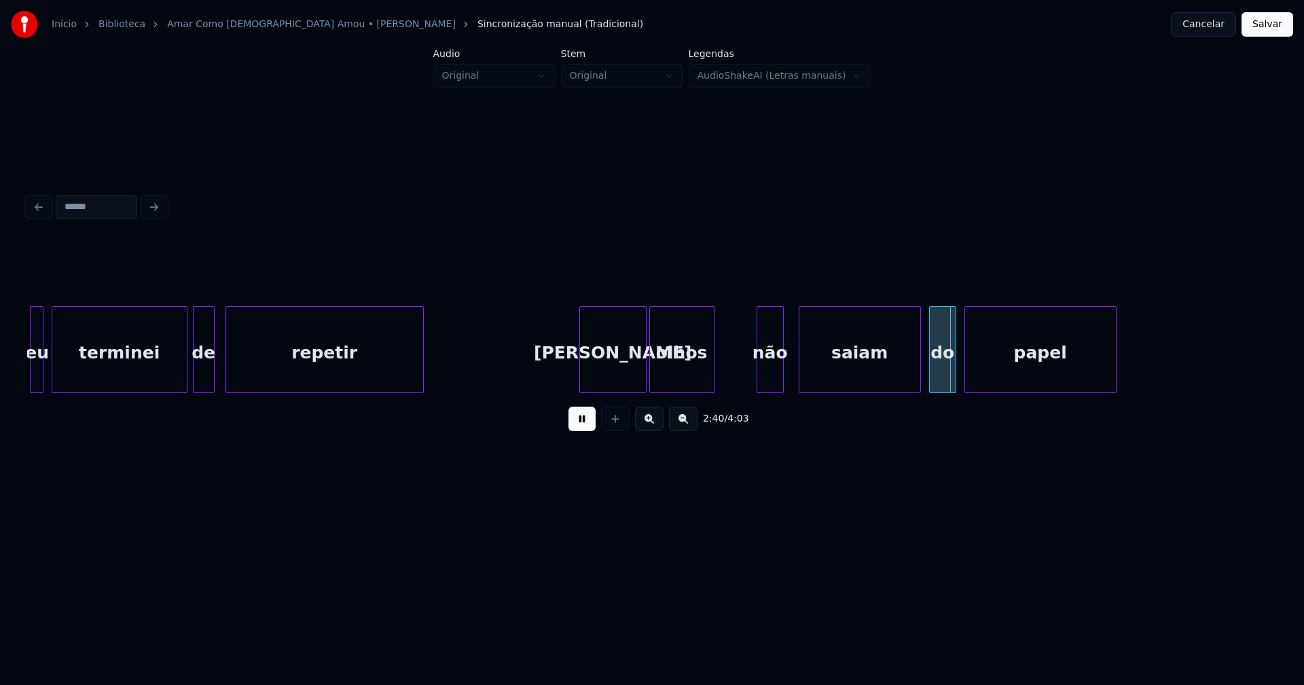
click at [819, 365] on div "saiam" at bounding box center [859, 353] width 121 height 92
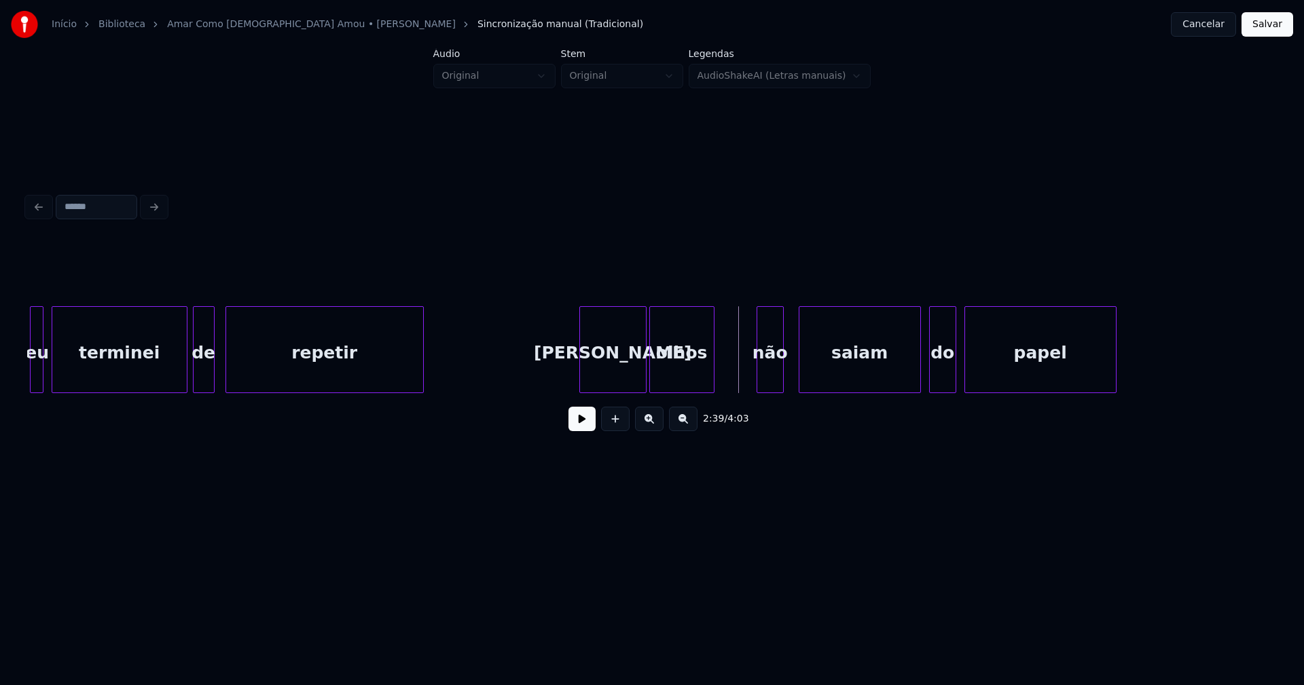
click at [587, 423] on button at bounding box center [581, 419] width 27 height 24
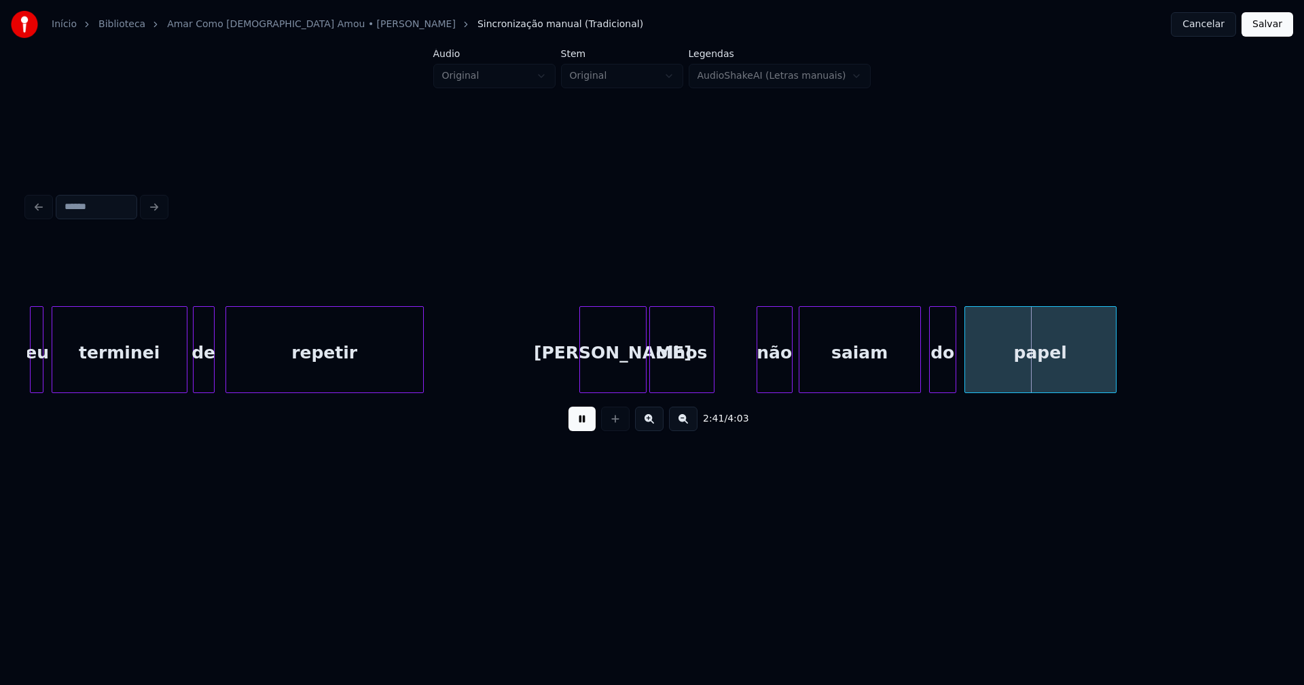
click at [790, 376] on div at bounding box center [790, 350] width 4 height 86
click at [939, 382] on div "do" at bounding box center [939, 353] width 26 height 92
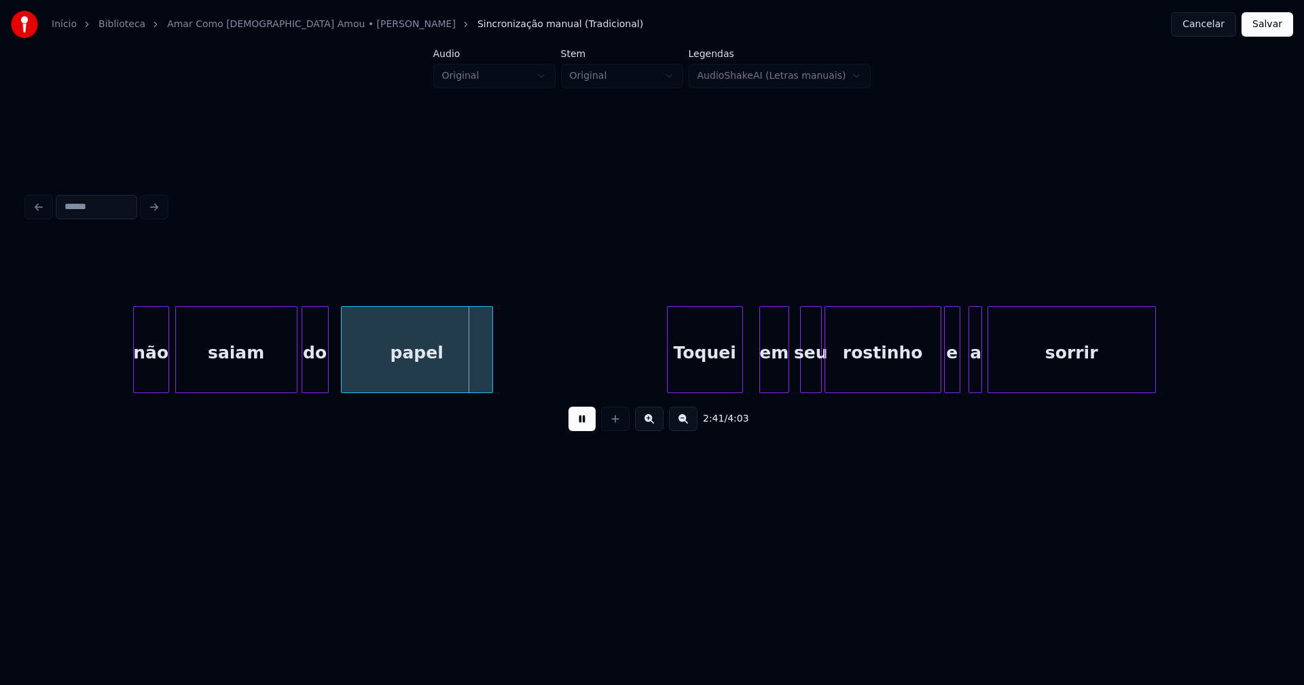
scroll to position [0, 21826]
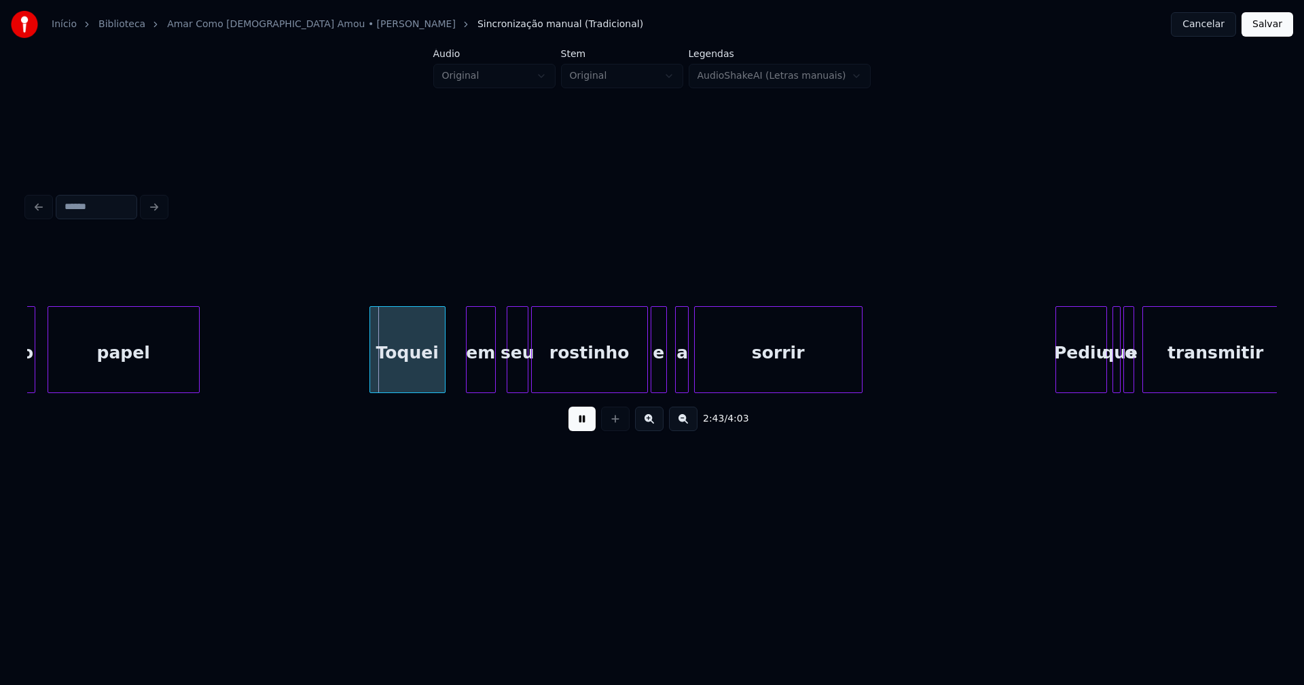
click at [410, 376] on div "Toquei" at bounding box center [407, 353] width 75 height 92
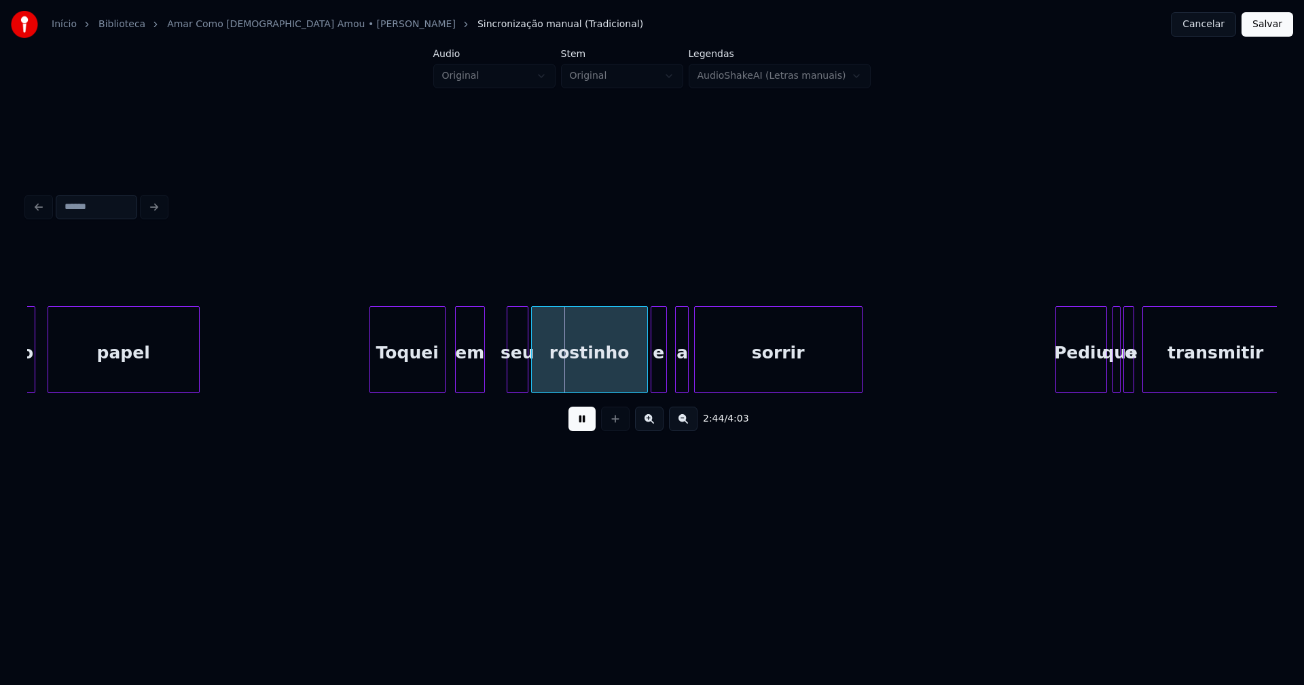
click at [472, 385] on div "em" at bounding box center [470, 353] width 29 height 92
click at [502, 385] on div "seu" at bounding box center [500, 353] width 20 height 92
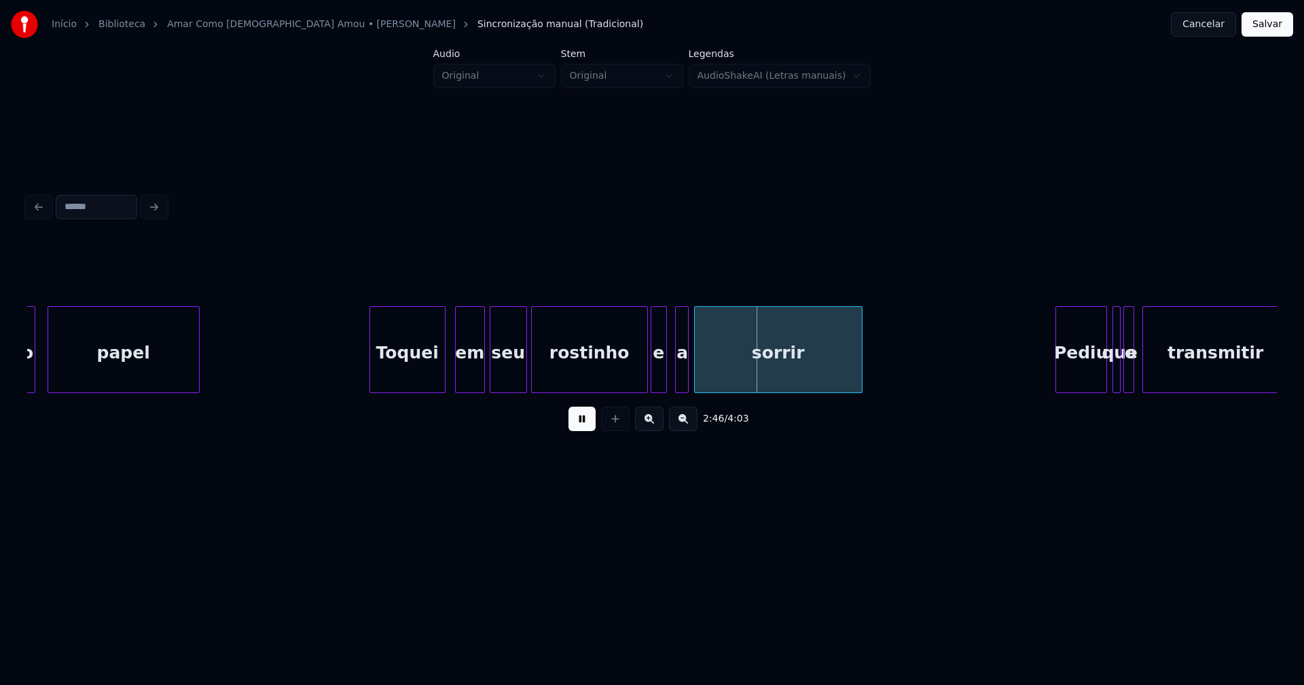
click at [525, 378] on div at bounding box center [524, 350] width 4 height 86
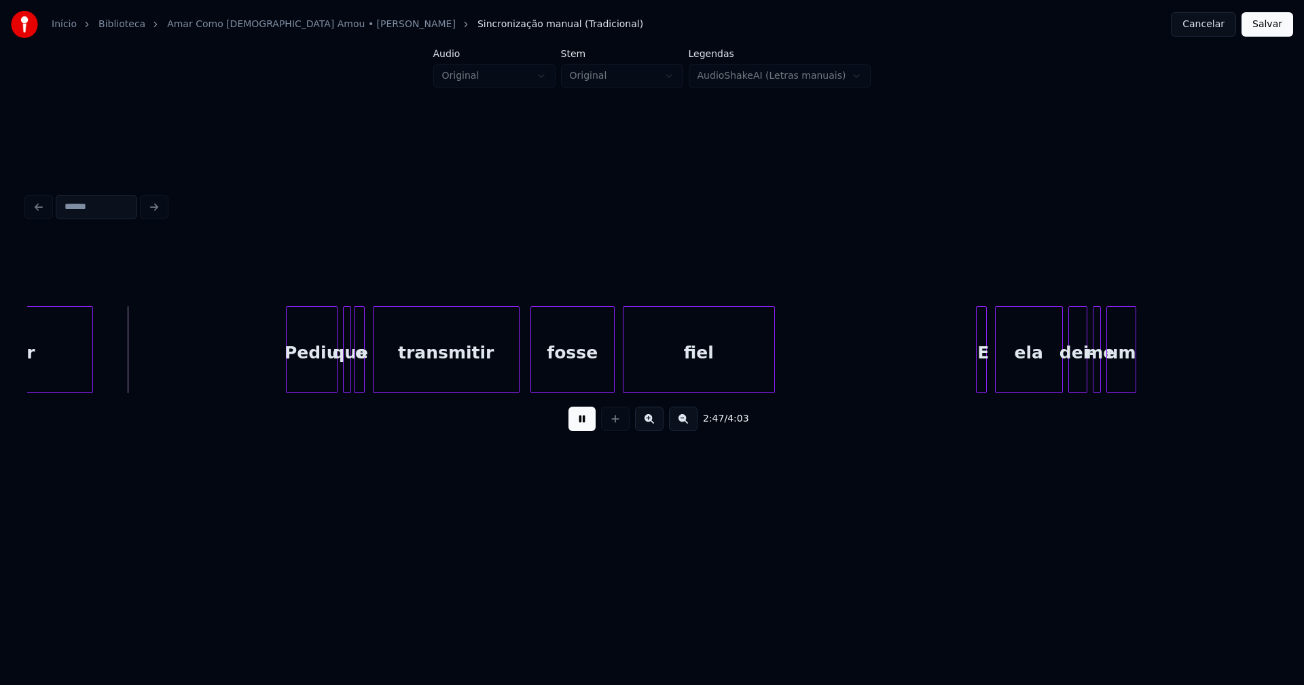
scroll to position [0, 22632]
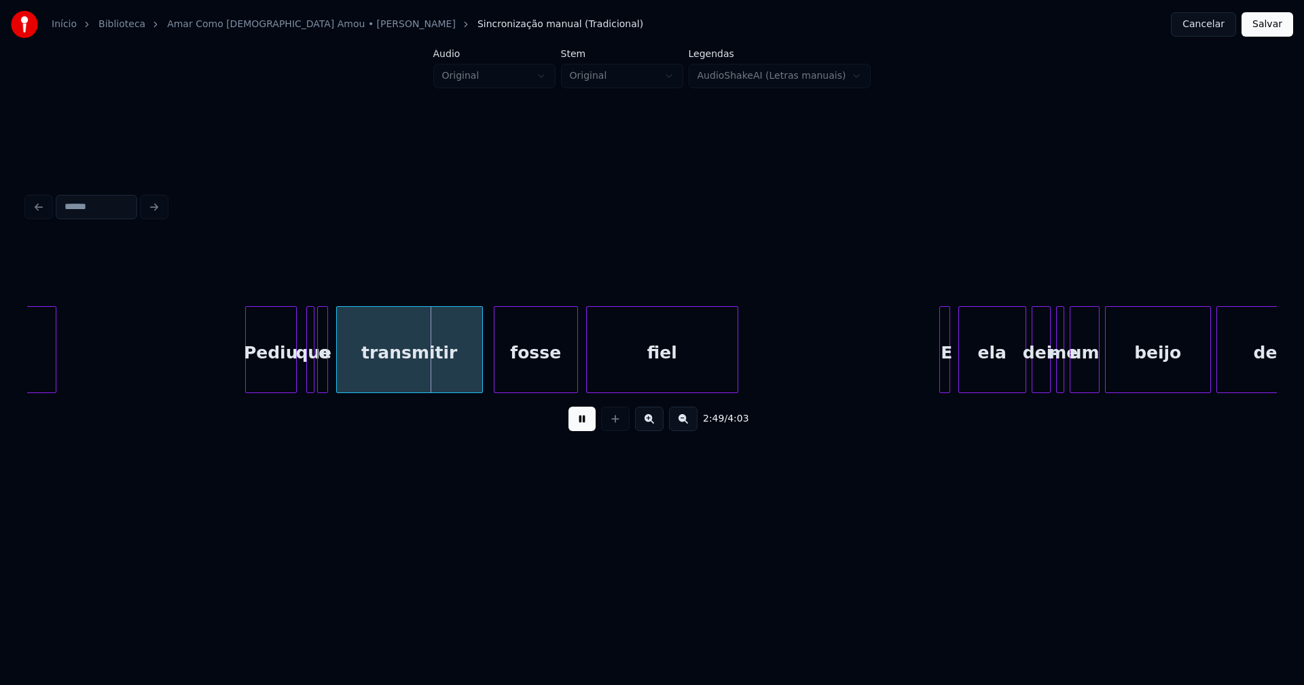
click at [274, 385] on div "Pediu" at bounding box center [271, 353] width 50 height 92
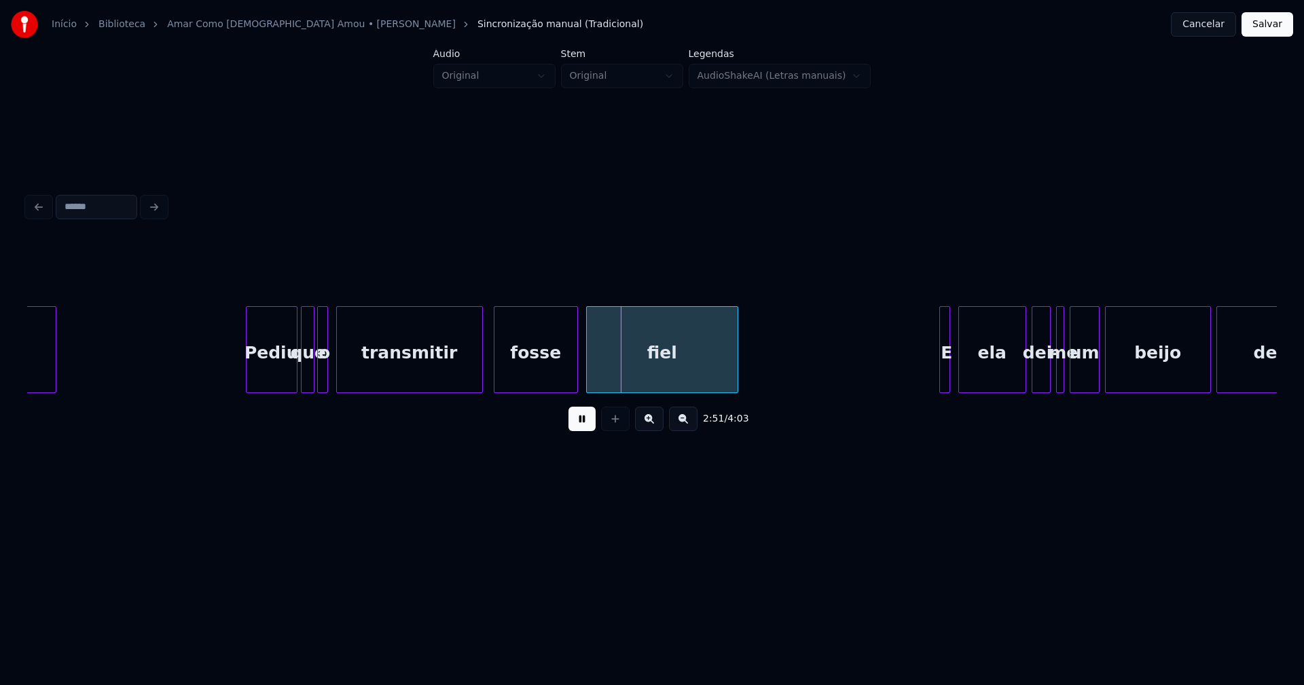
click at [301, 374] on div at bounding box center [303, 350] width 4 height 86
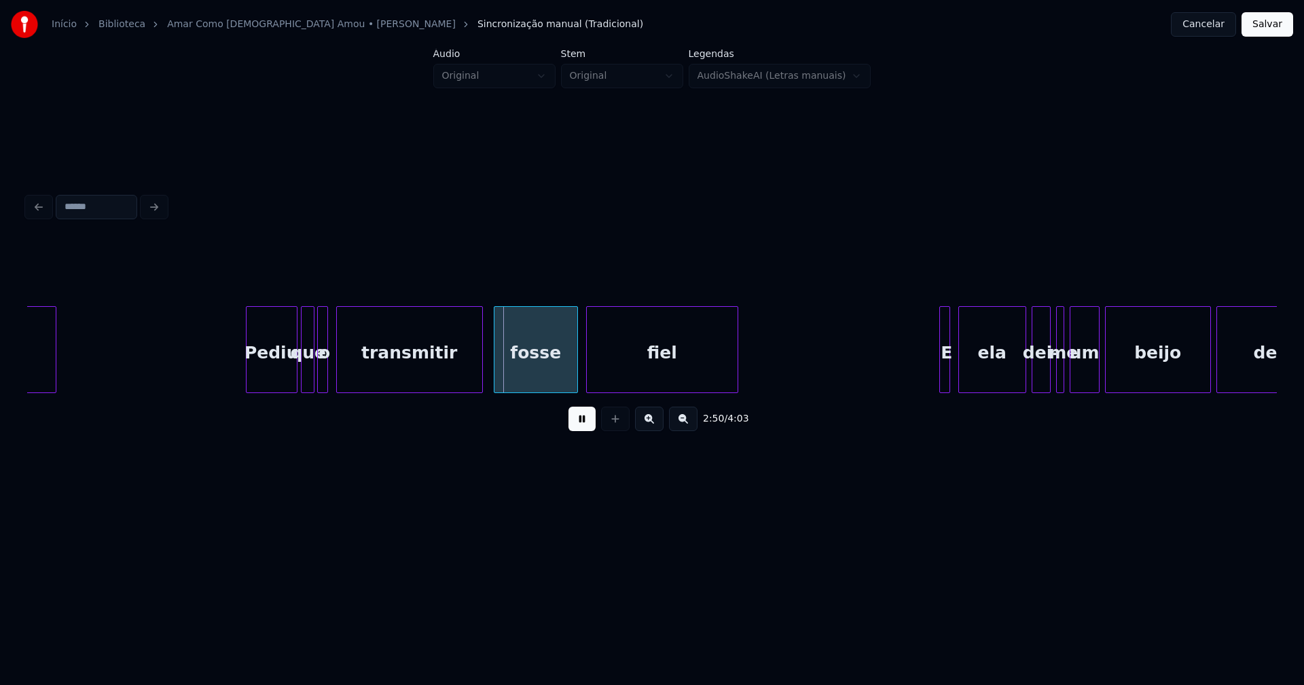
click at [278, 366] on div "Pediu" at bounding box center [271, 353] width 50 height 92
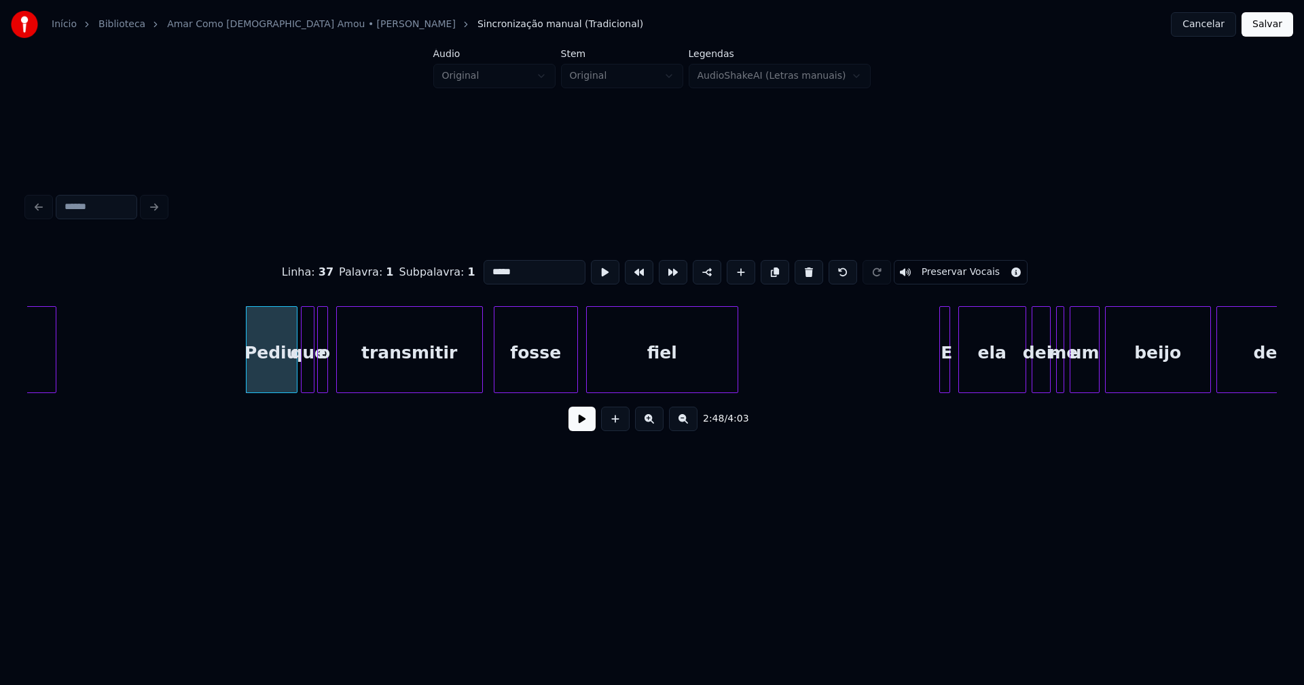
click at [519, 266] on input "*****" at bounding box center [534, 272] width 102 height 24
type input "****"
click at [575, 421] on button at bounding box center [581, 419] width 27 height 24
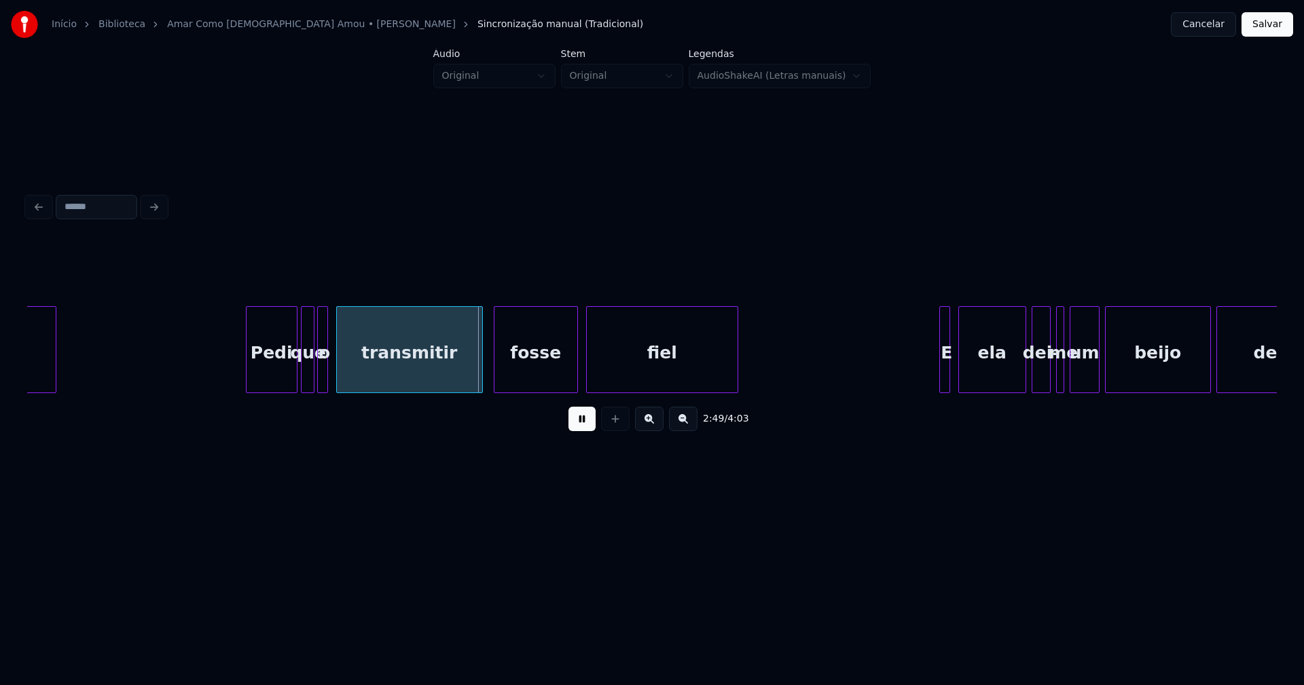
click at [321, 370] on div at bounding box center [320, 350] width 4 height 86
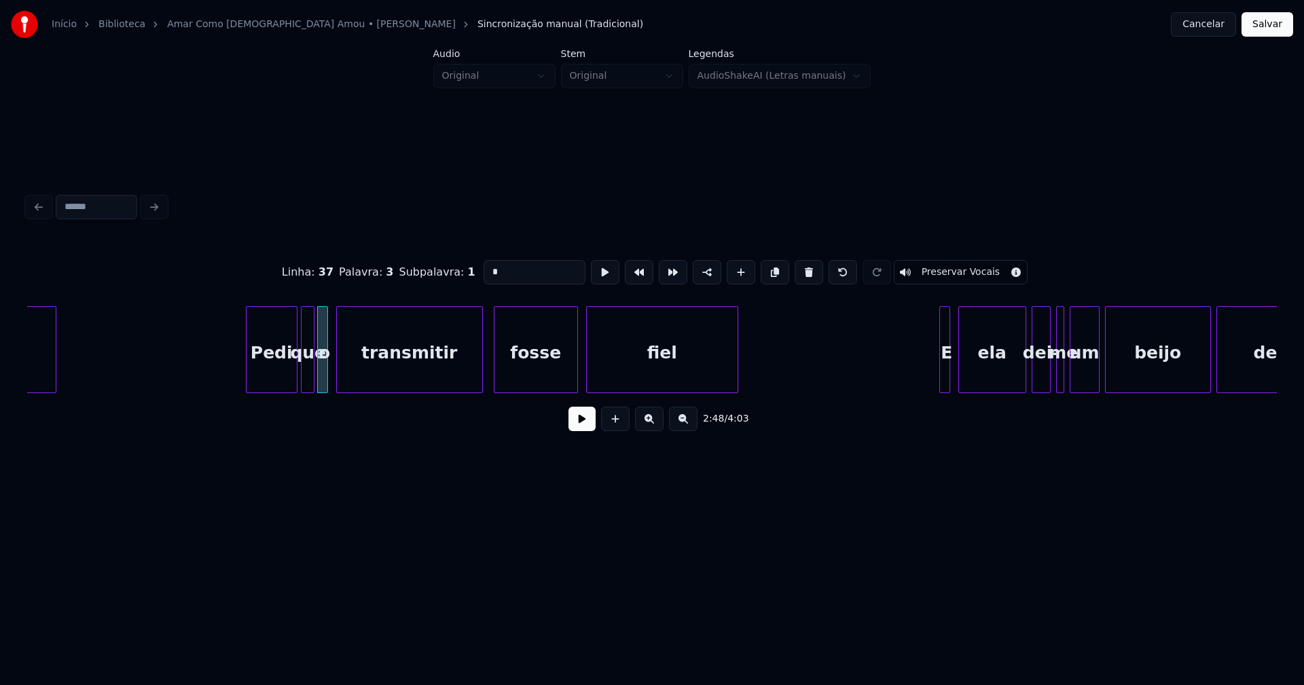
click at [581, 421] on button at bounding box center [581, 419] width 27 height 24
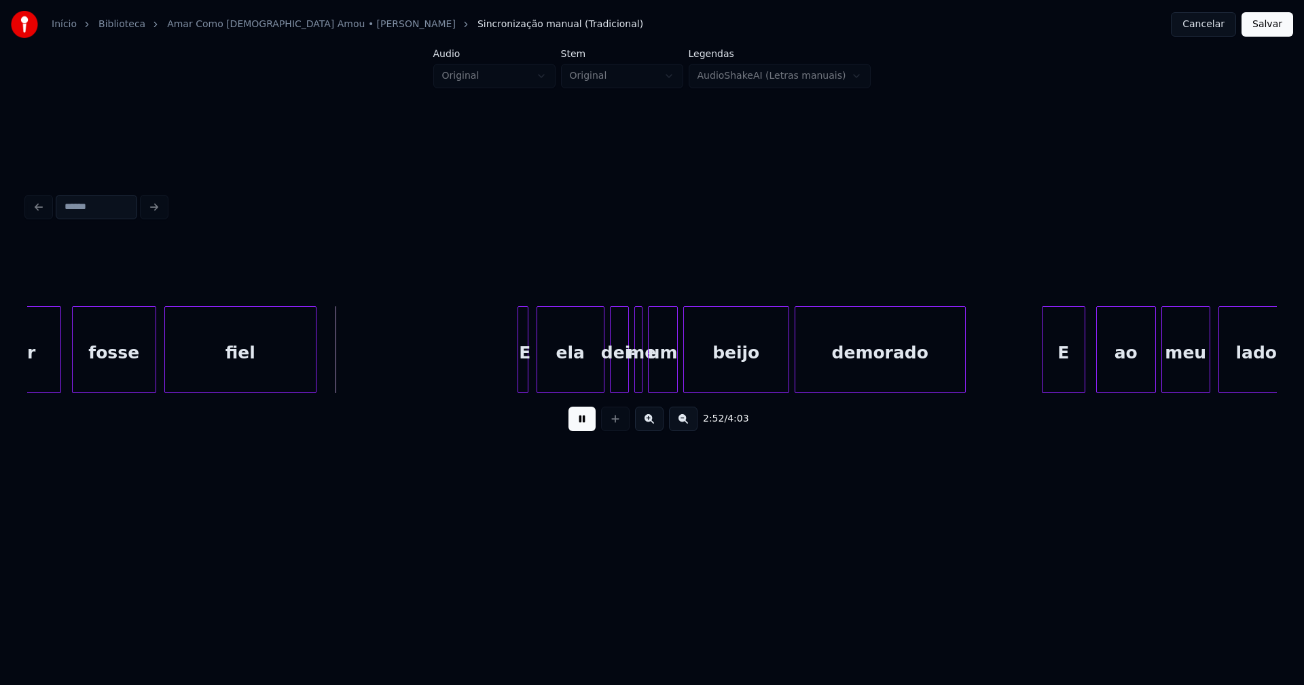
scroll to position [0, 23091]
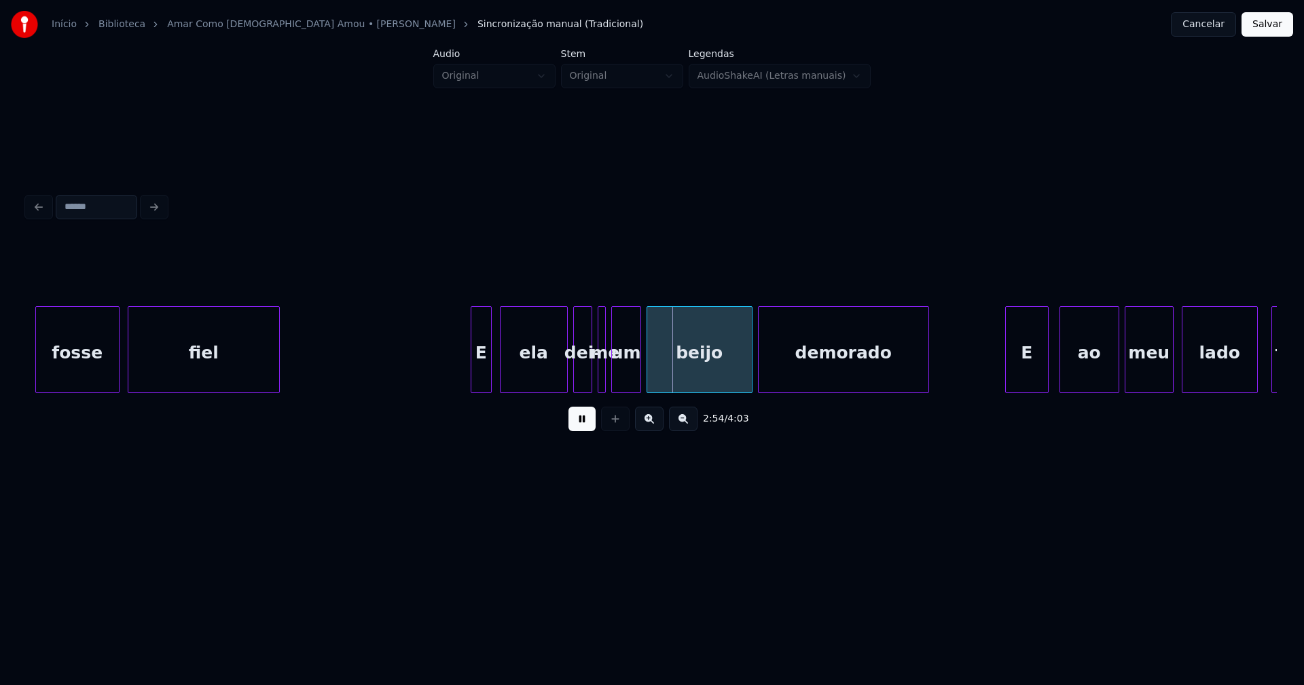
click at [471, 371] on div at bounding box center [473, 350] width 4 height 86
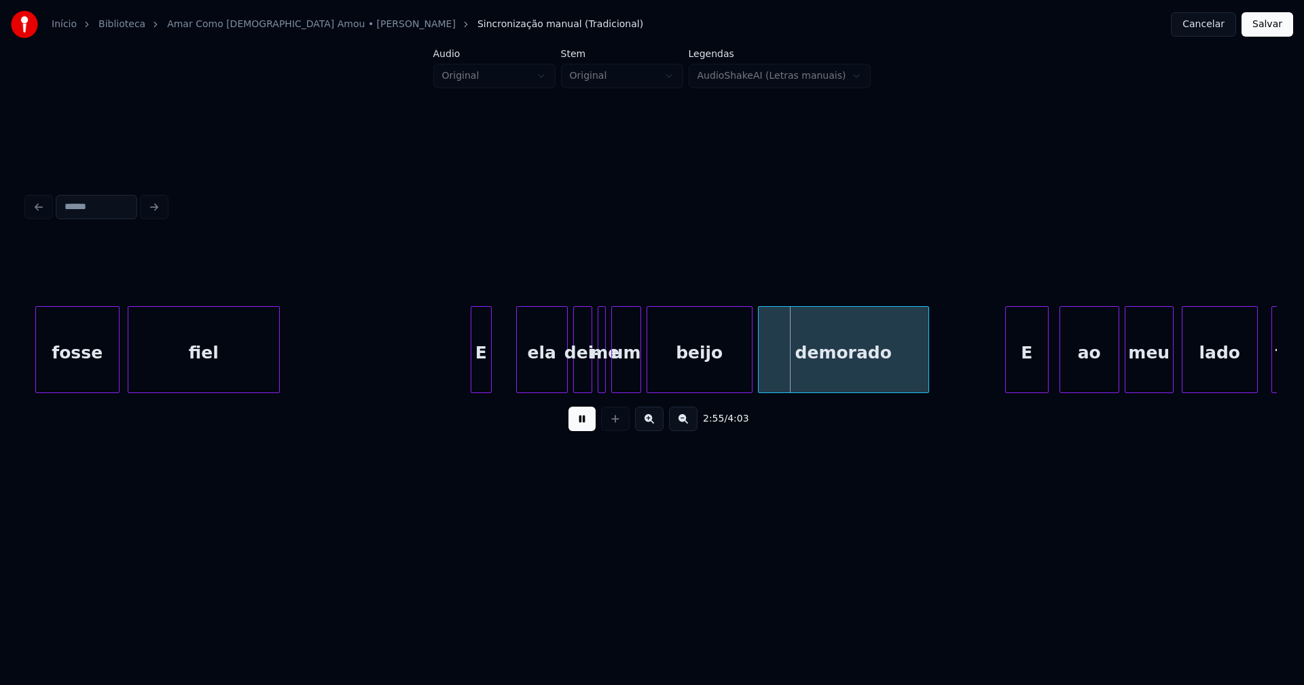
click at [518, 376] on div at bounding box center [519, 350] width 4 height 86
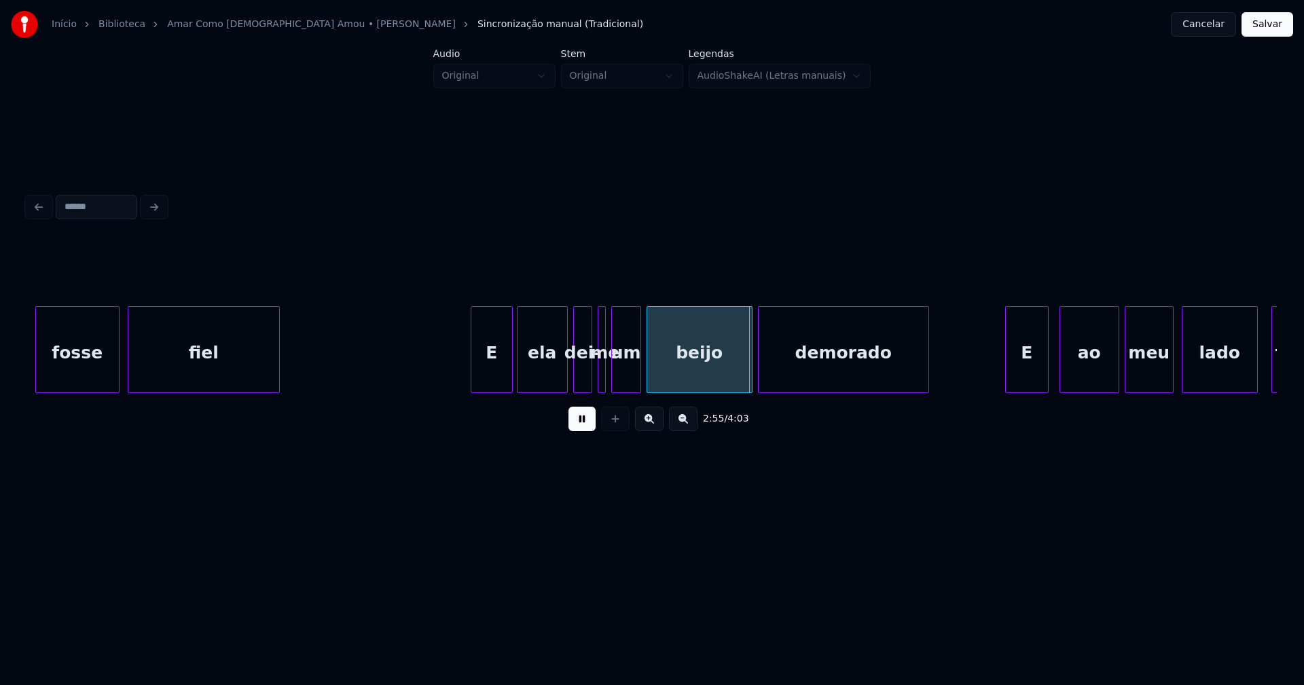
click at [511, 371] on div at bounding box center [510, 350] width 4 height 86
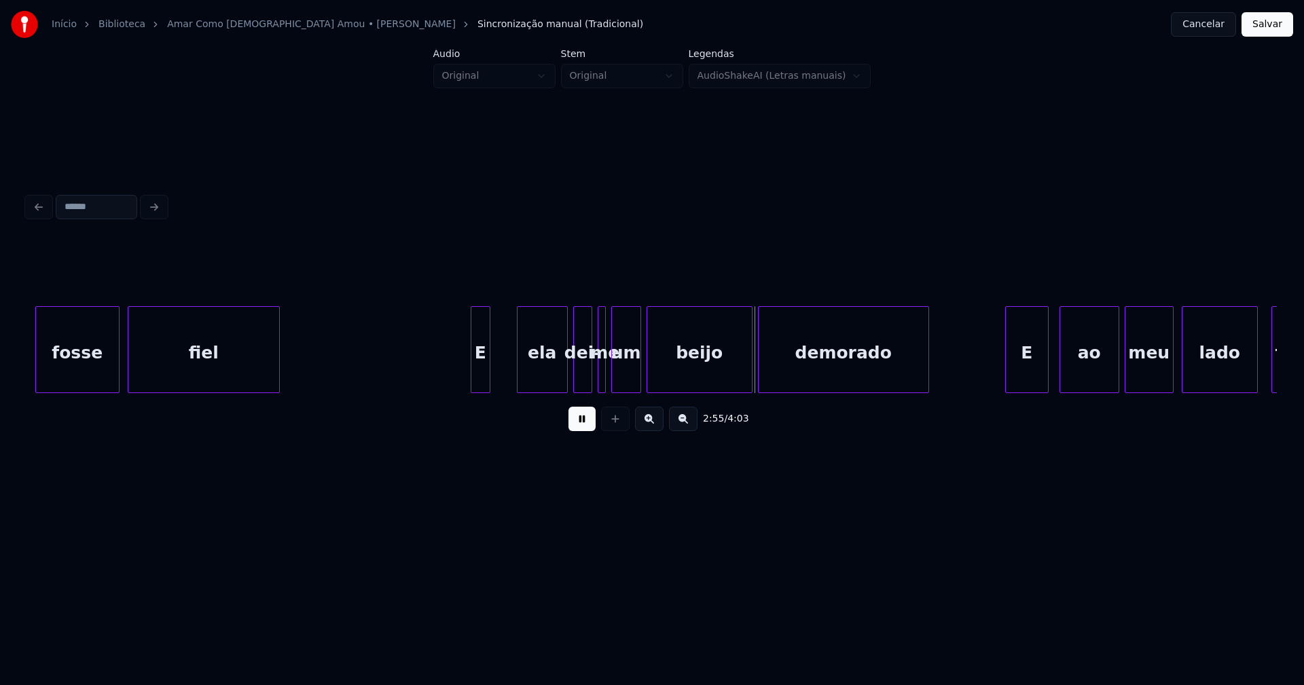
click at [487, 375] on div at bounding box center [488, 350] width 4 height 86
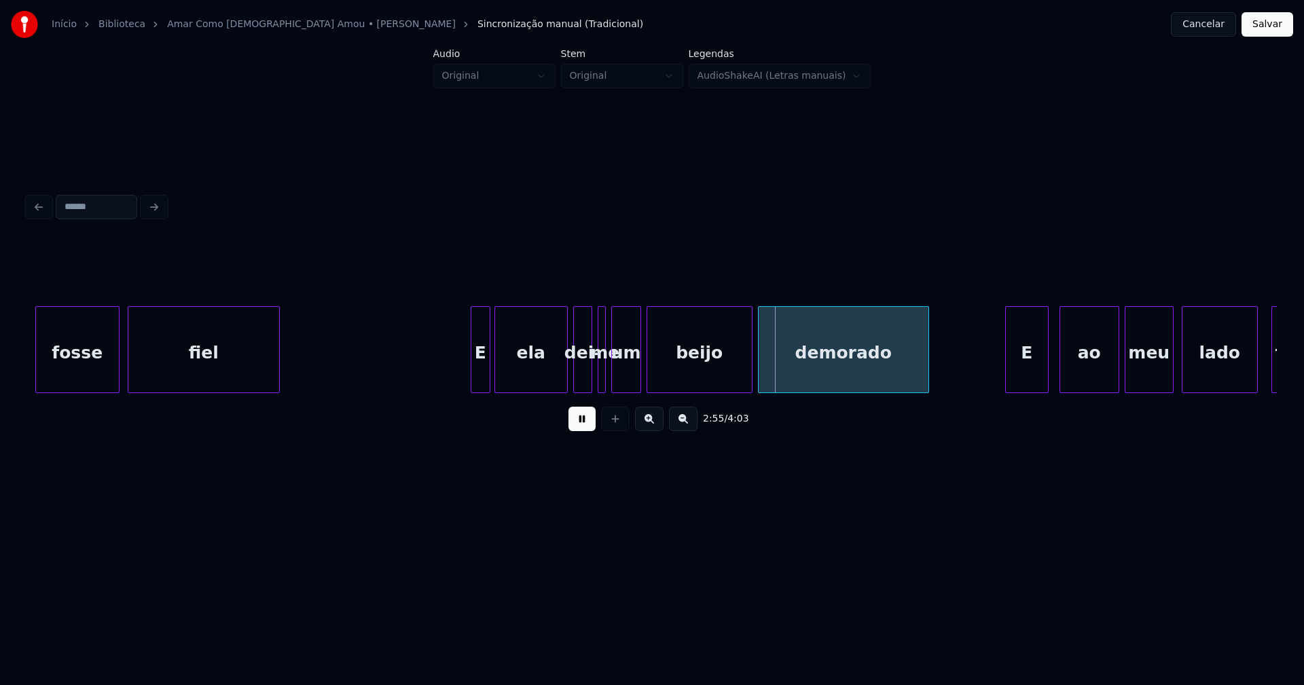
click at [498, 385] on div at bounding box center [497, 350] width 4 height 86
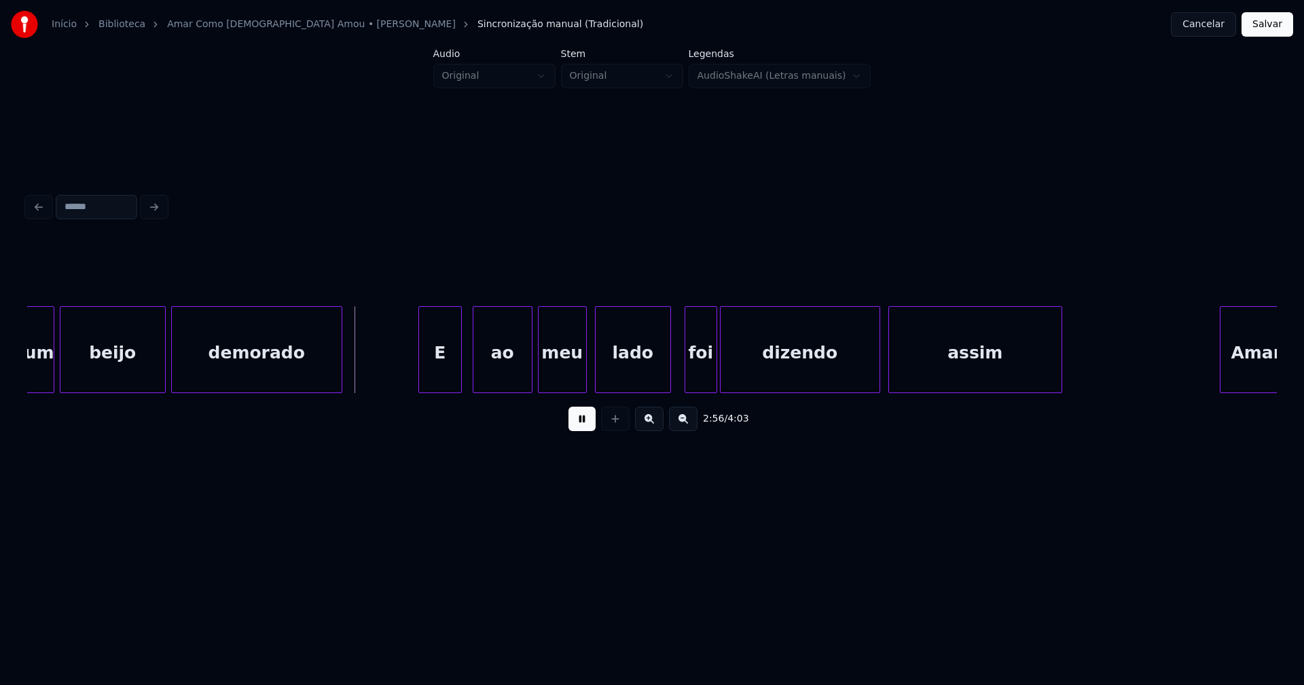
scroll to position [0, 23695]
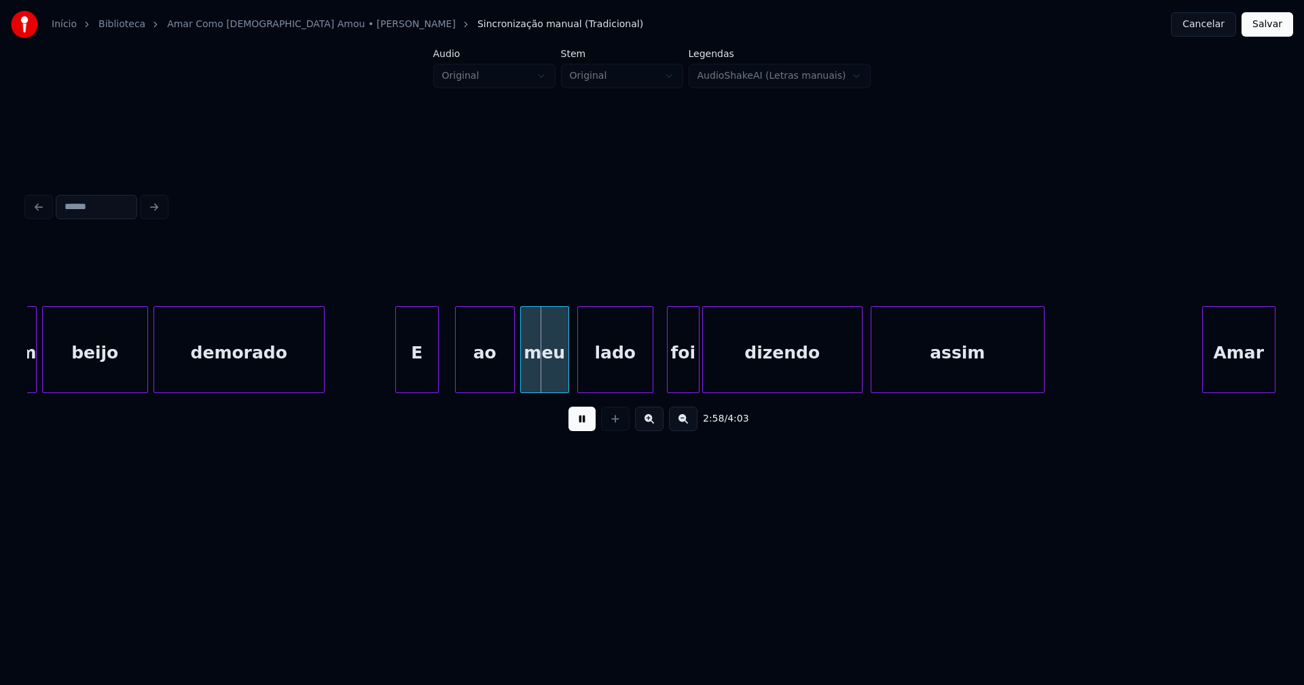
click at [405, 372] on div "E" at bounding box center [417, 353] width 42 height 92
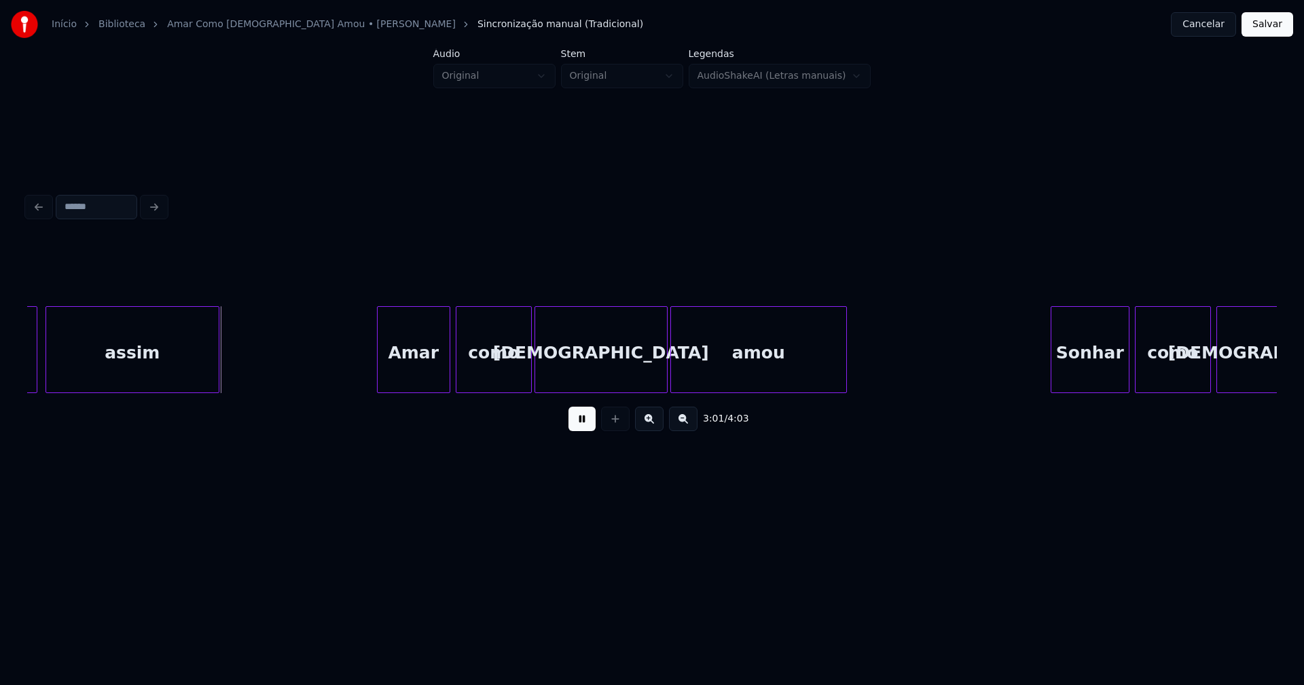
scroll to position [0, 24648]
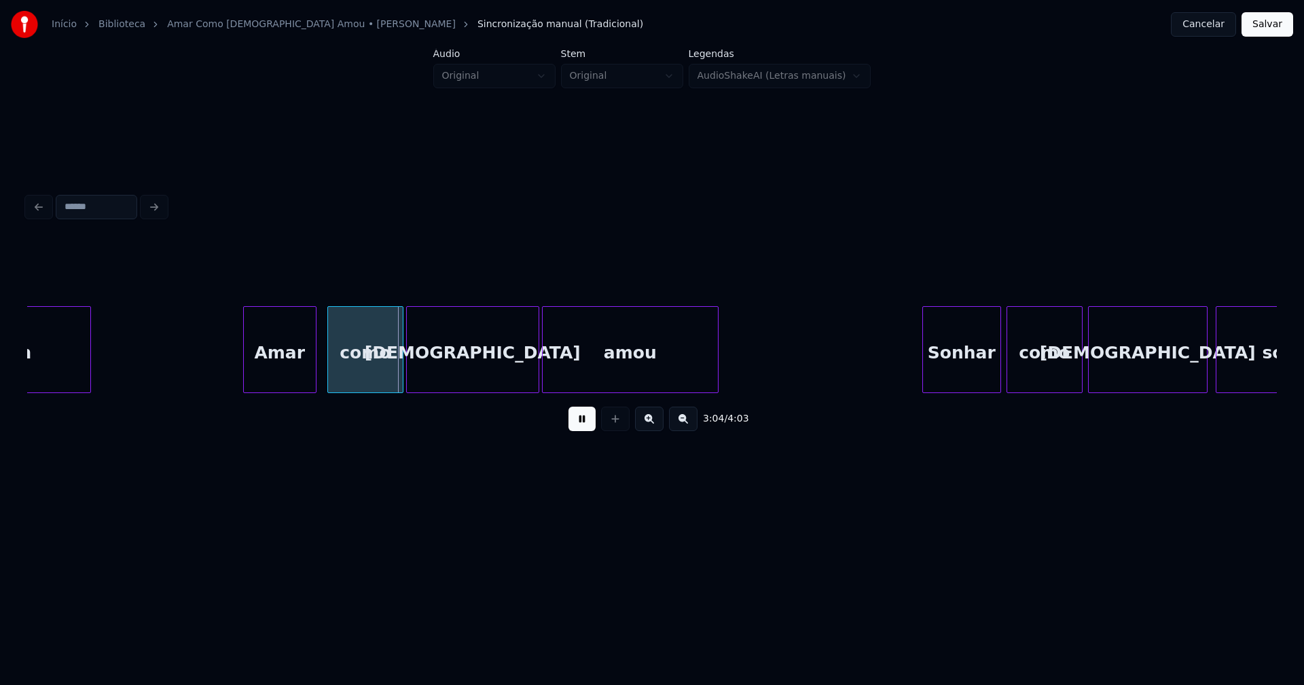
click at [280, 378] on div "Amar" at bounding box center [280, 353] width 72 height 92
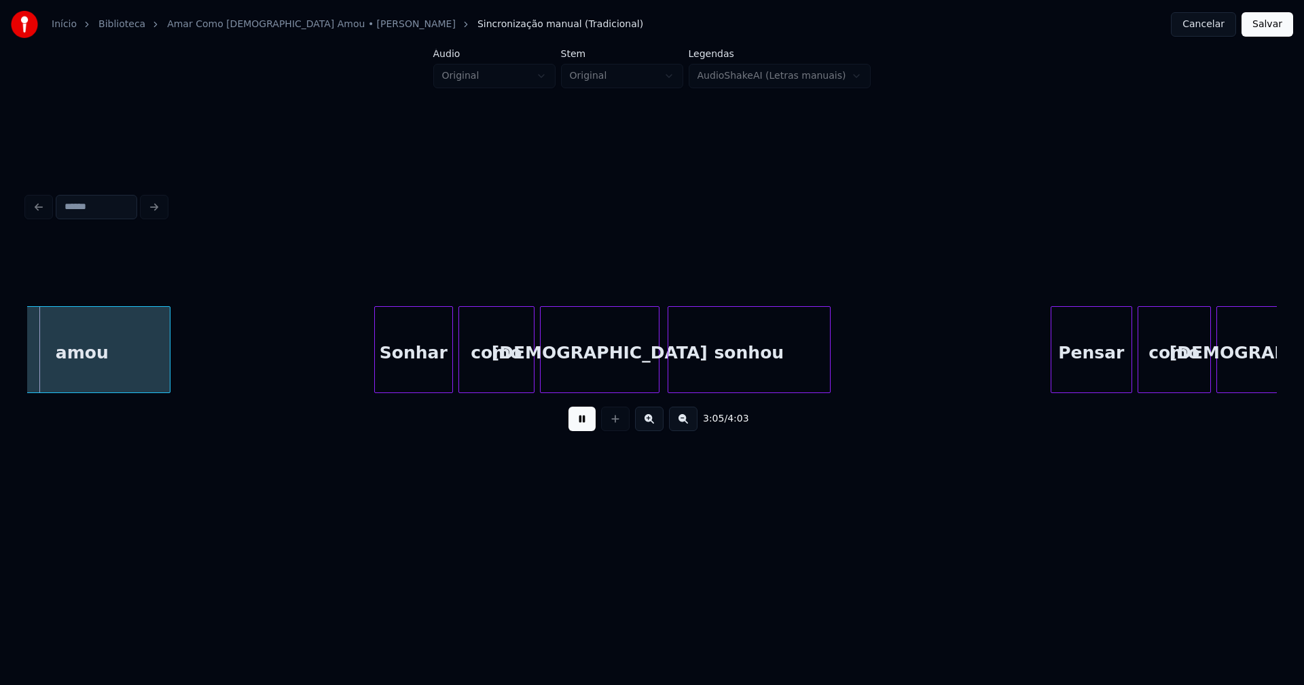
scroll to position [0, 25226]
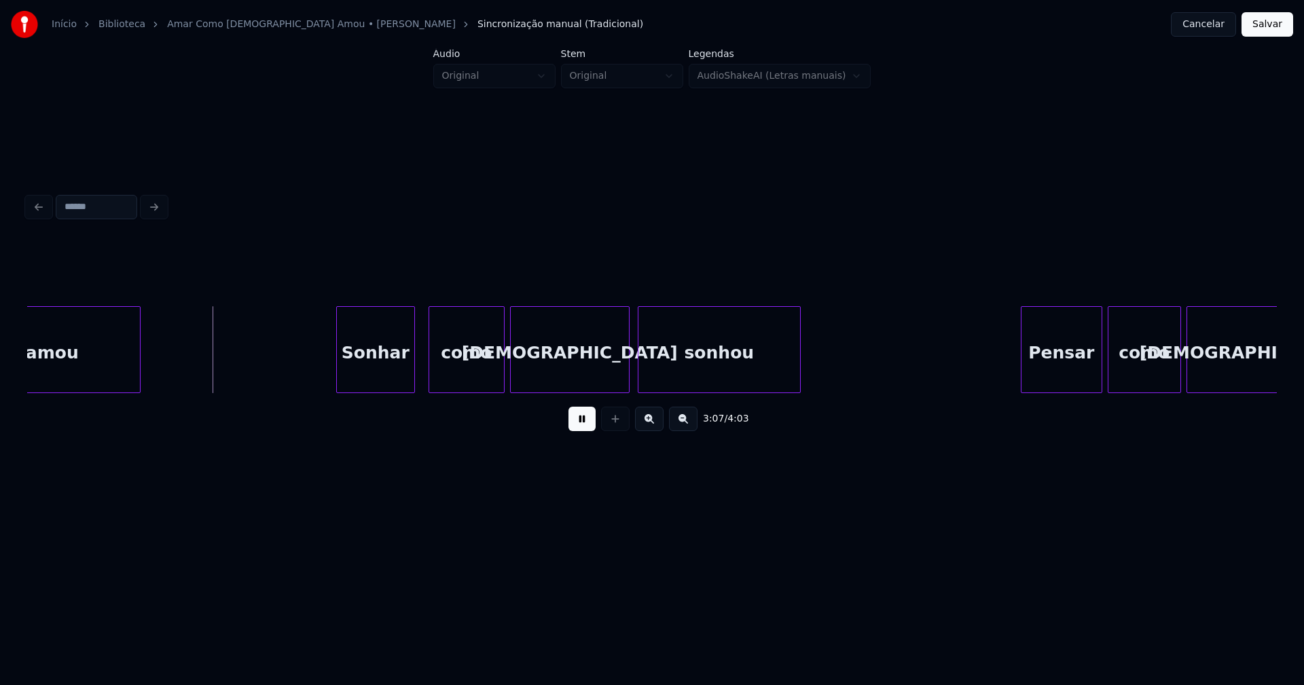
click at [398, 376] on div "Sonhar" at bounding box center [375, 353] width 77 height 92
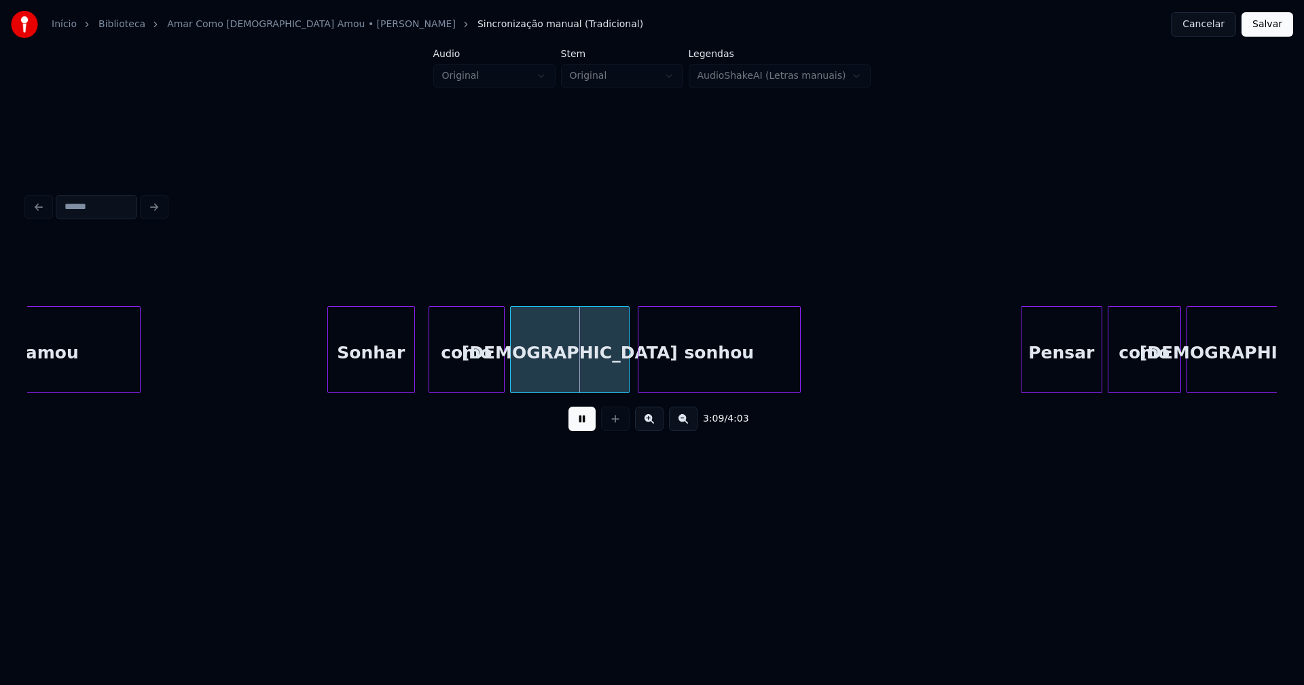
click at [328, 367] on div at bounding box center [330, 350] width 4 height 86
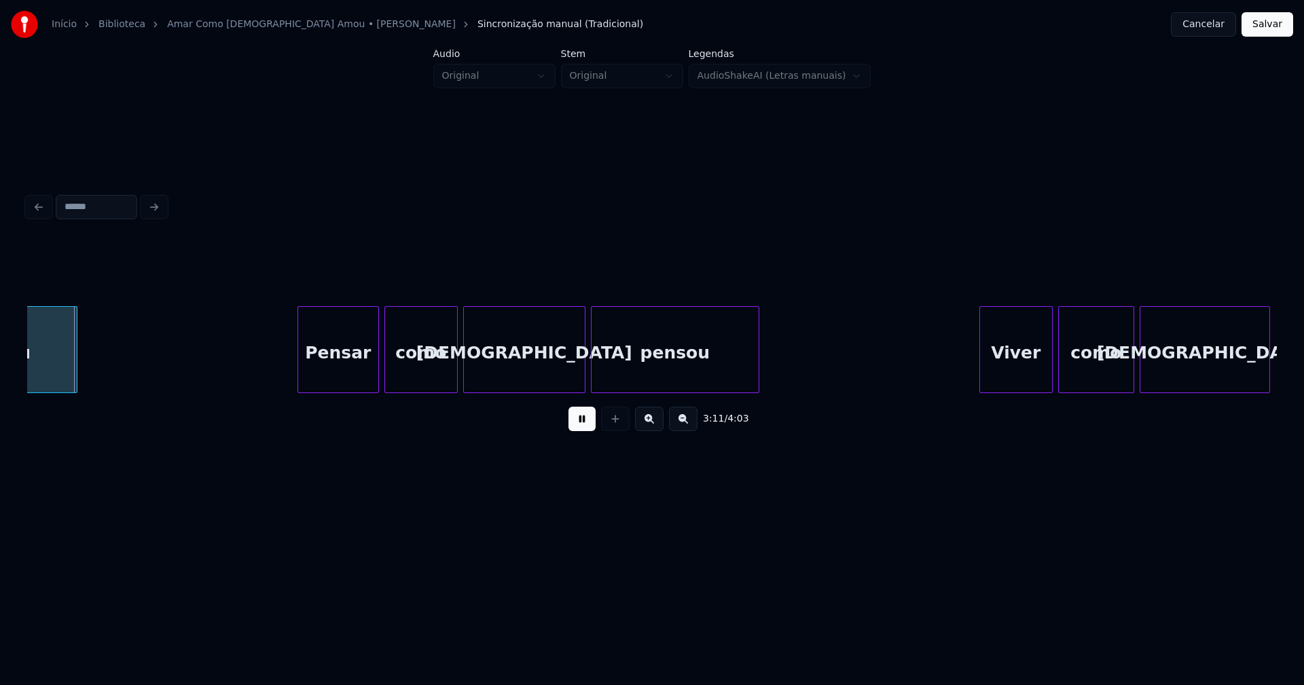
scroll to position [0, 25968]
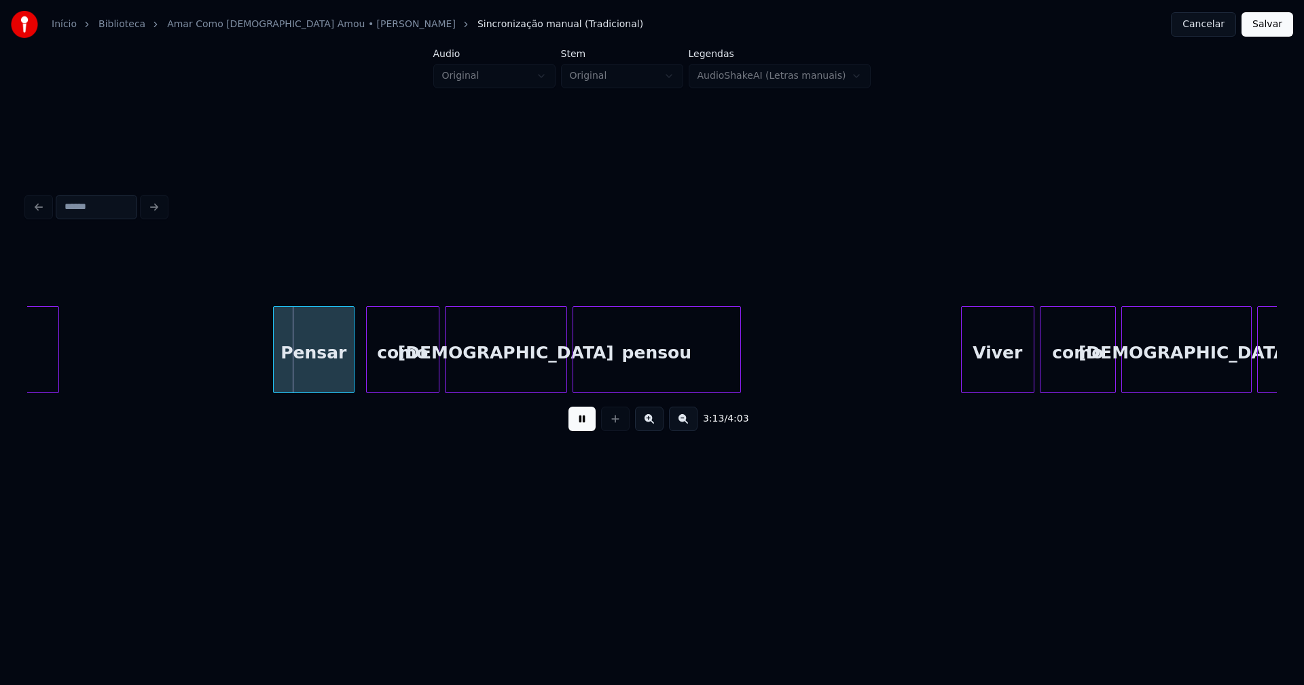
click at [331, 371] on div "Pensar" at bounding box center [314, 353] width 80 height 92
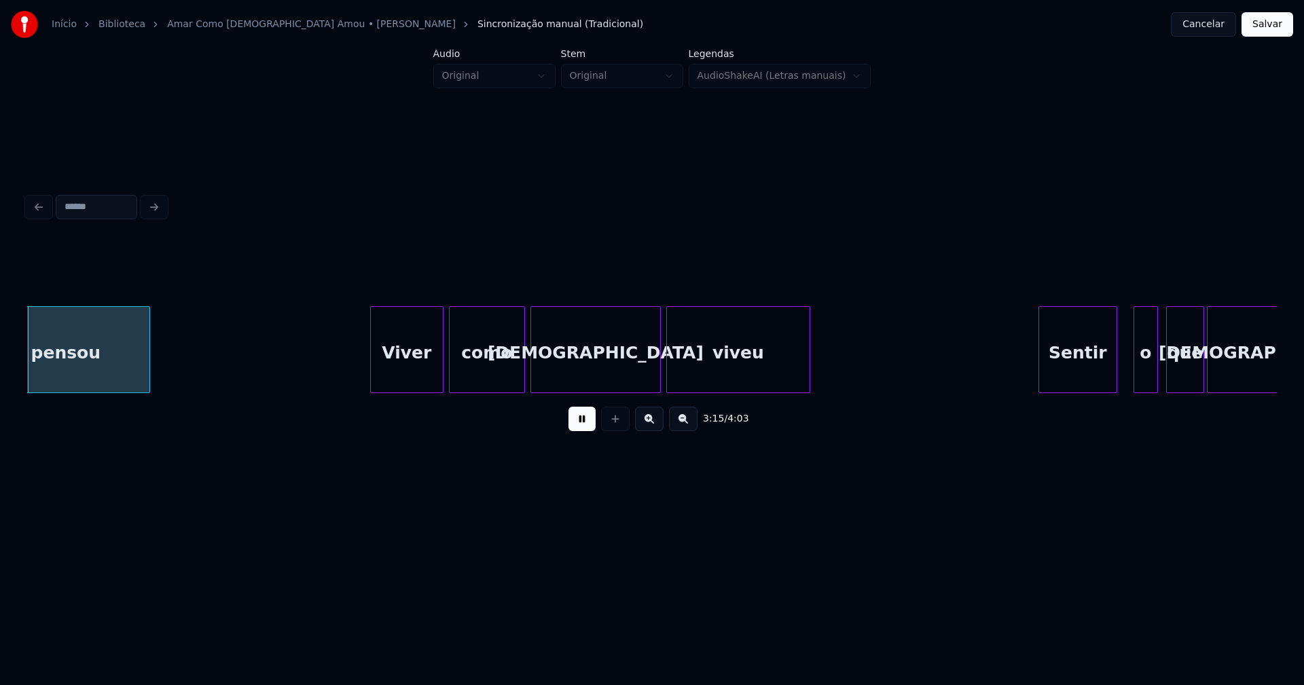
scroll to position [0, 26559]
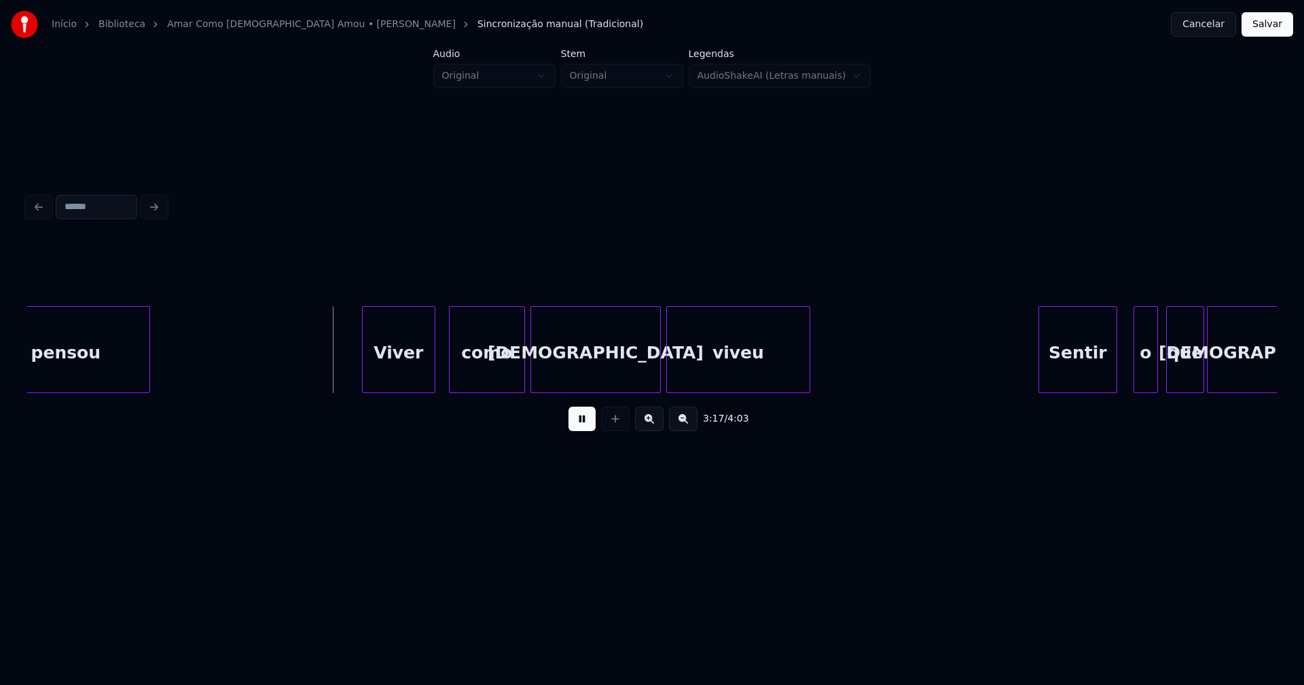
click at [397, 380] on div "Viver" at bounding box center [399, 353] width 72 height 92
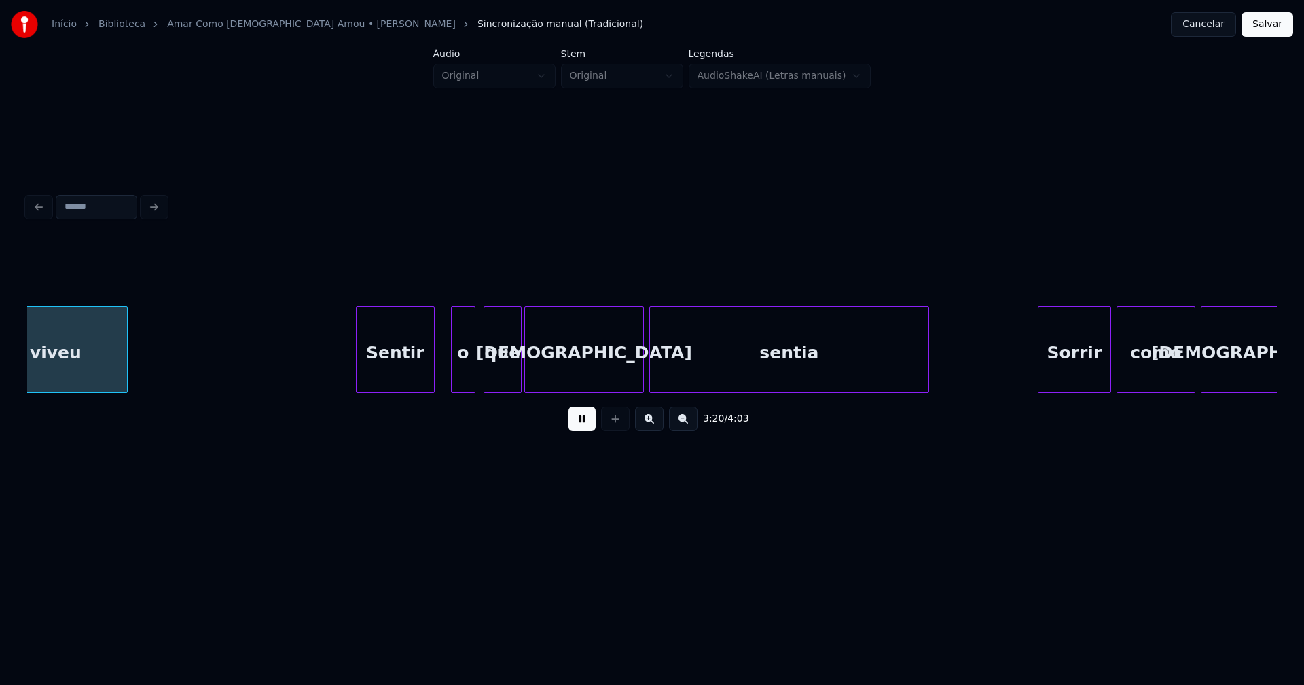
scroll to position [0, 27243]
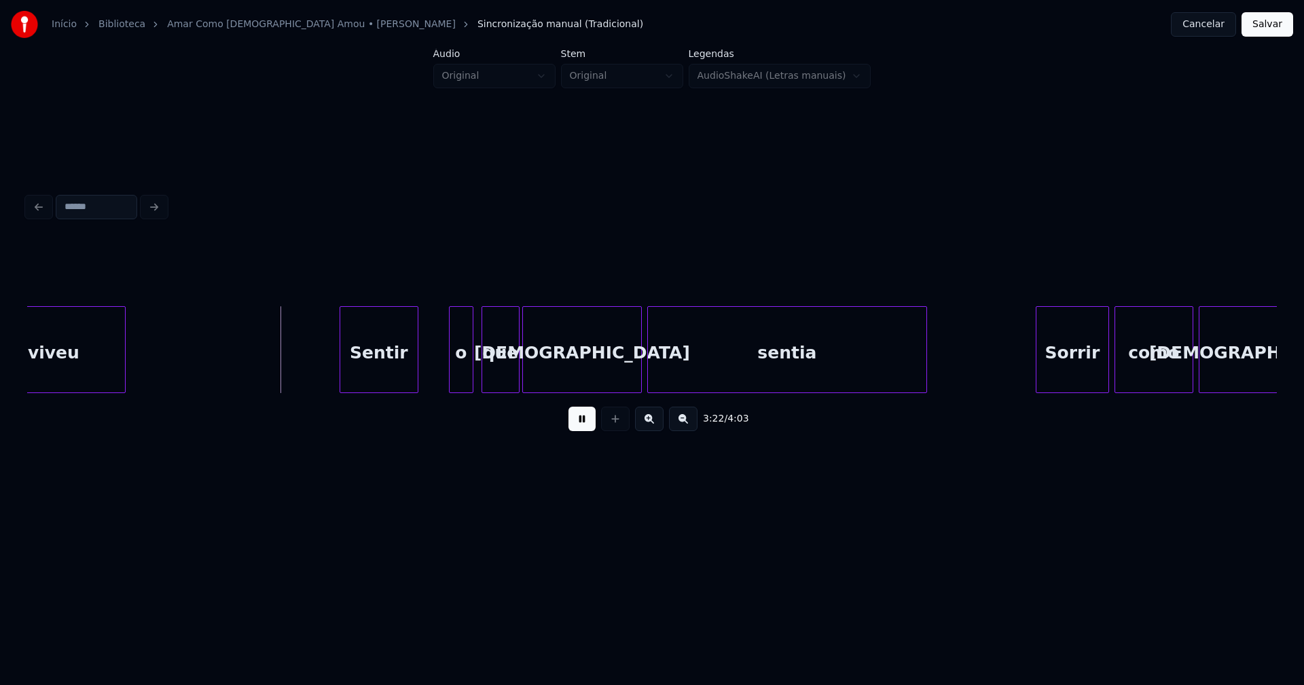
click at [371, 380] on div "Sentir" at bounding box center [378, 353] width 77 height 92
drag, startPoint x: 308, startPoint y: 362, endPoint x: 349, endPoint y: 368, distance: 41.2
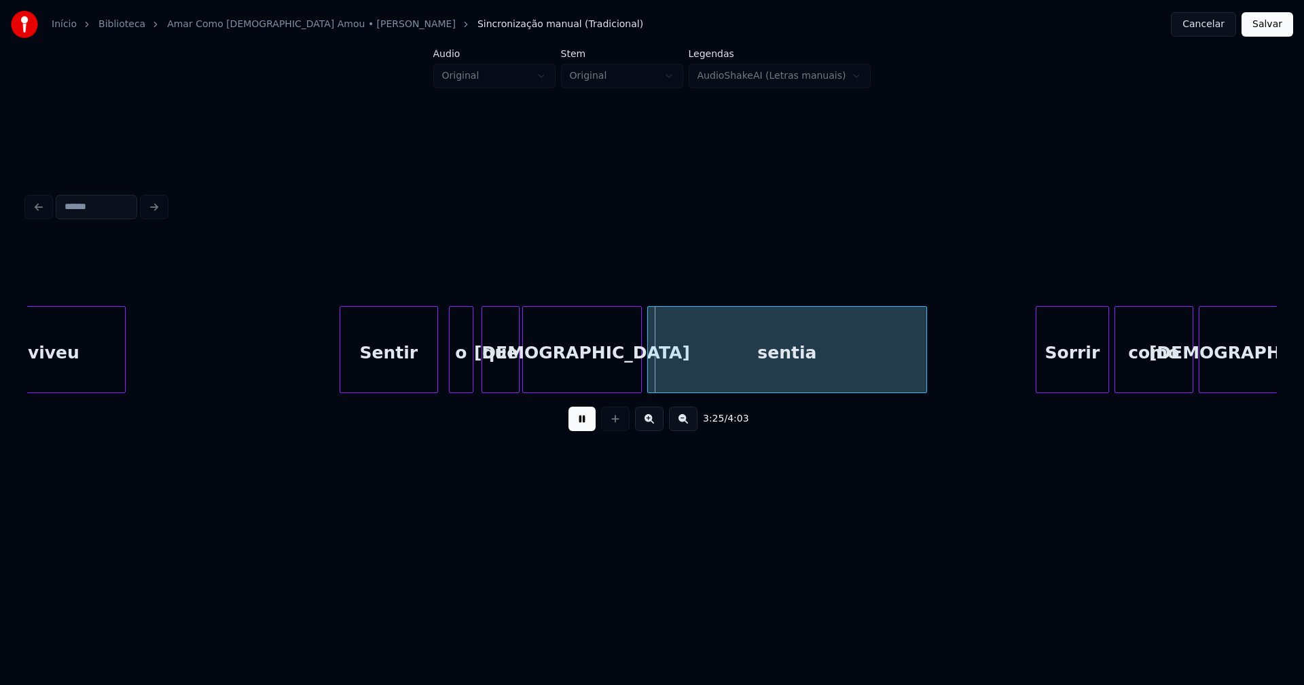
click at [433, 367] on div at bounding box center [435, 350] width 4 height 86
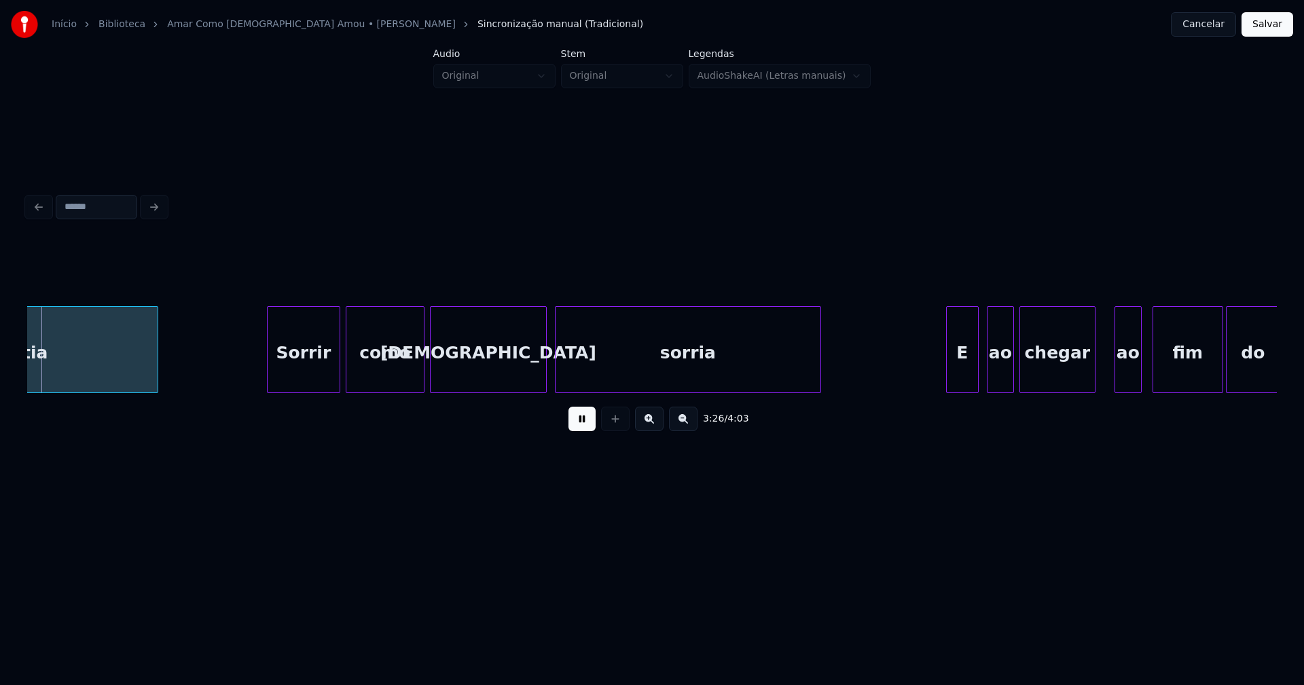
scroll to position [0, 28012]
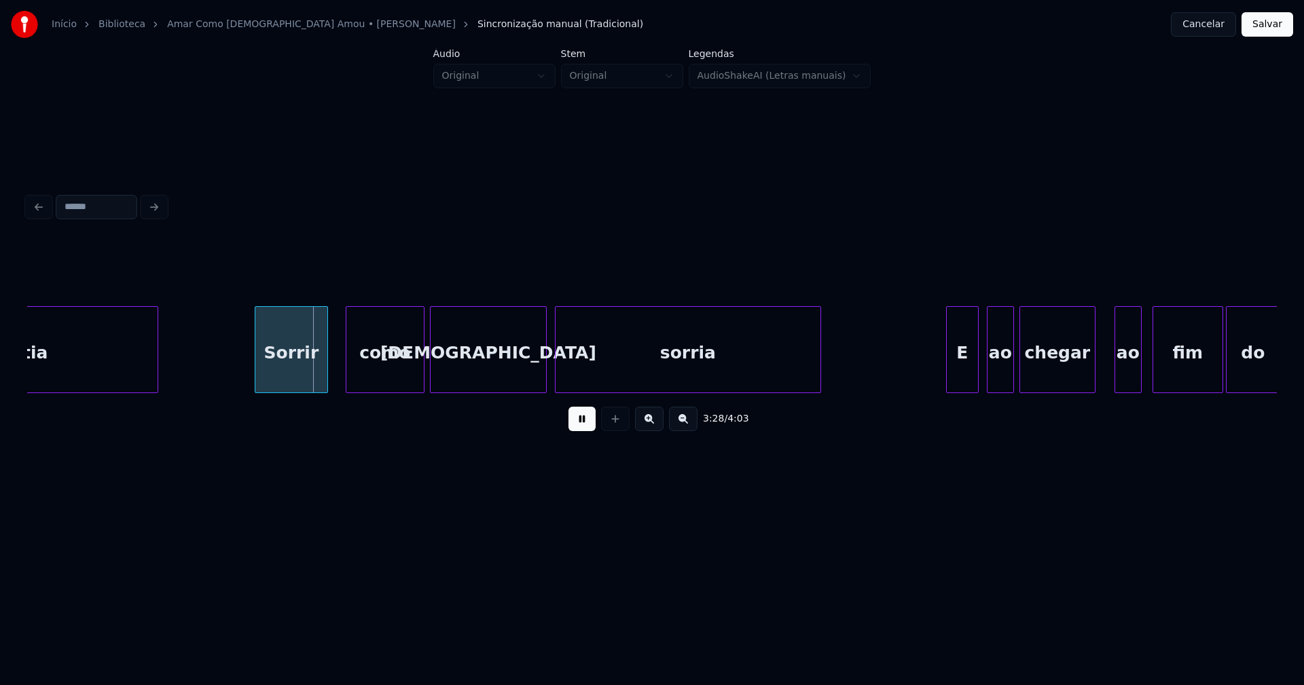
click at [299, 382] on div "Sorrir" at bounding box center [291, 353] width 72 height 92
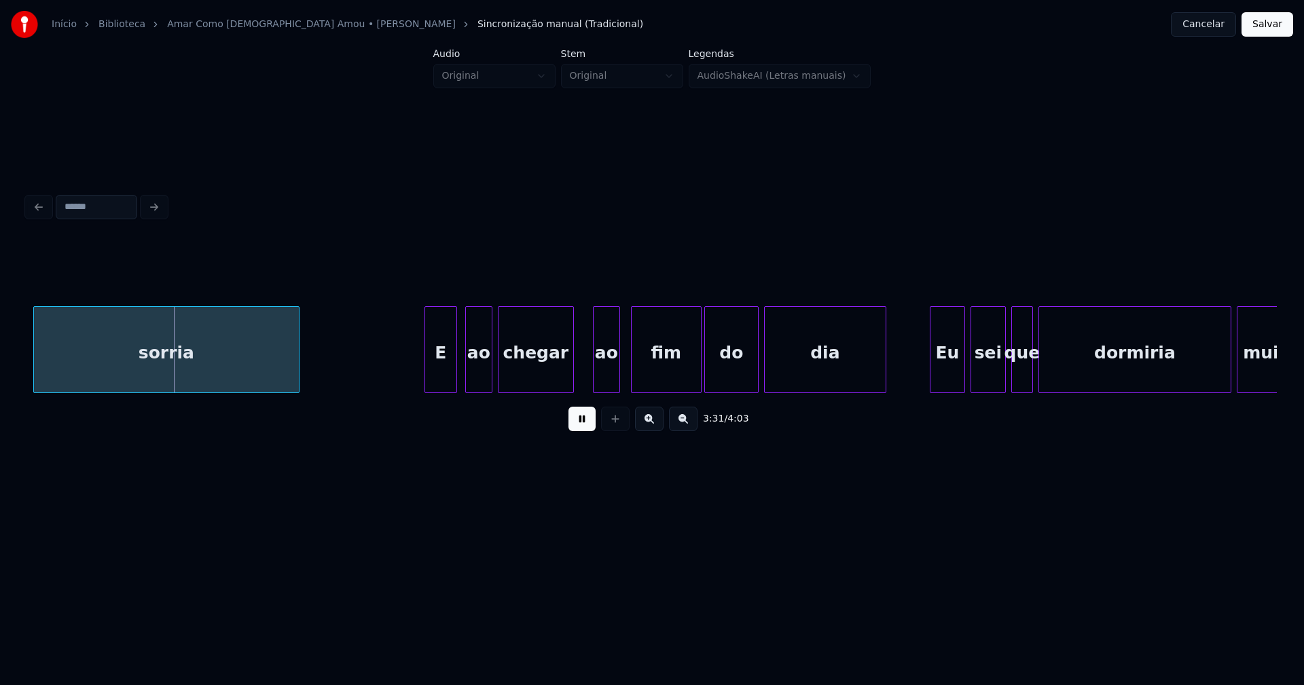
scroll to position [0, 28607]
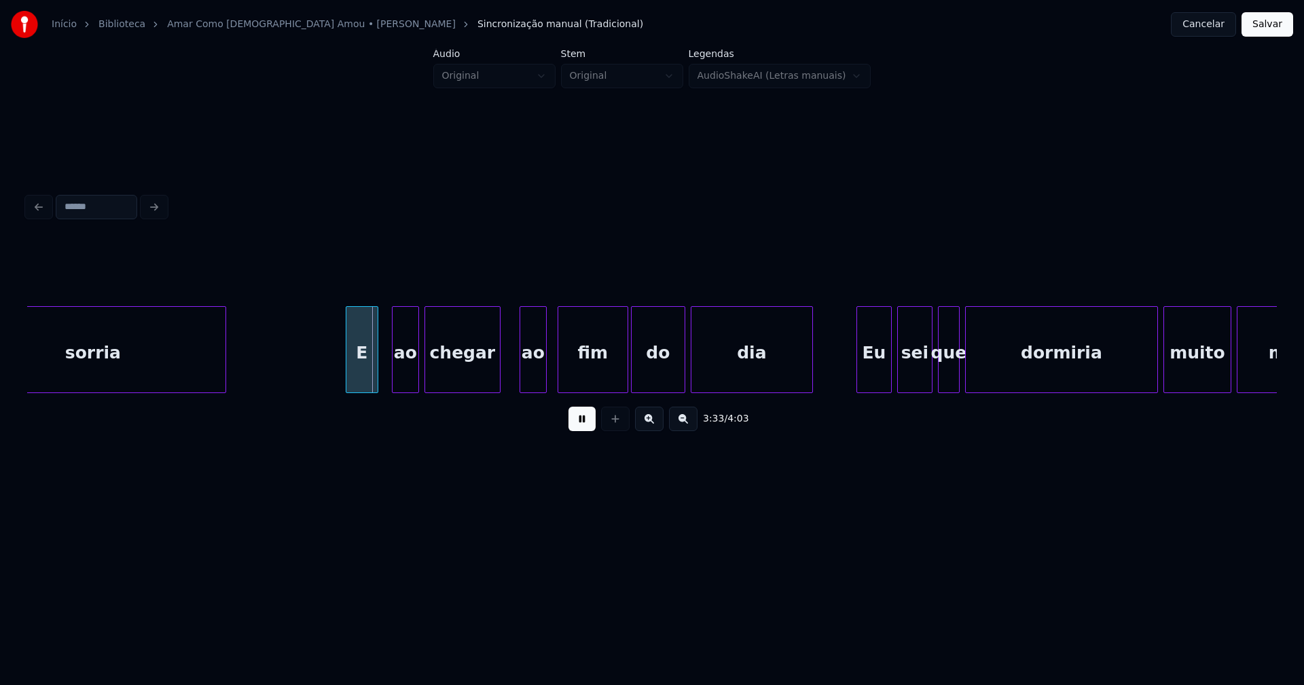
click at [363, 372] on div "E" at bounding box center [361, 353] width 31 height 92
click at [395, 382] on div "ao" at bounding box center [398, 353] width 26 height 92
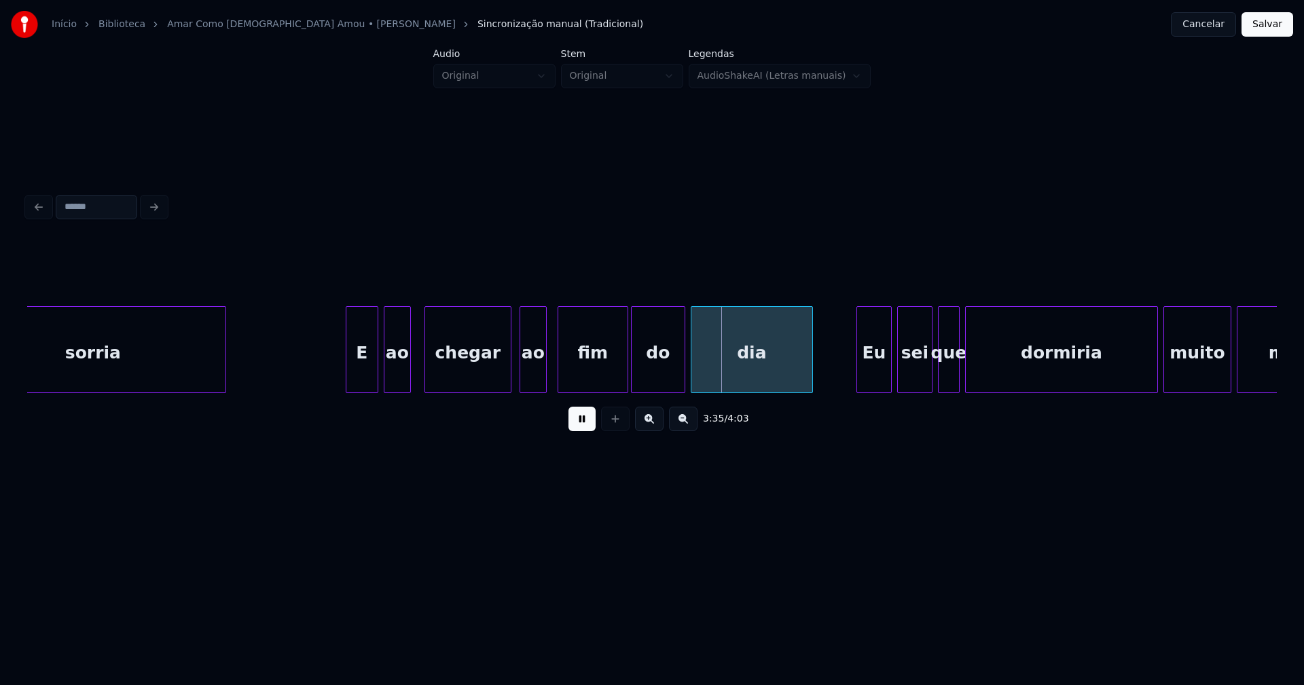
click at [509, 371] on div at bounding box center [509, 350] width 4 height 86
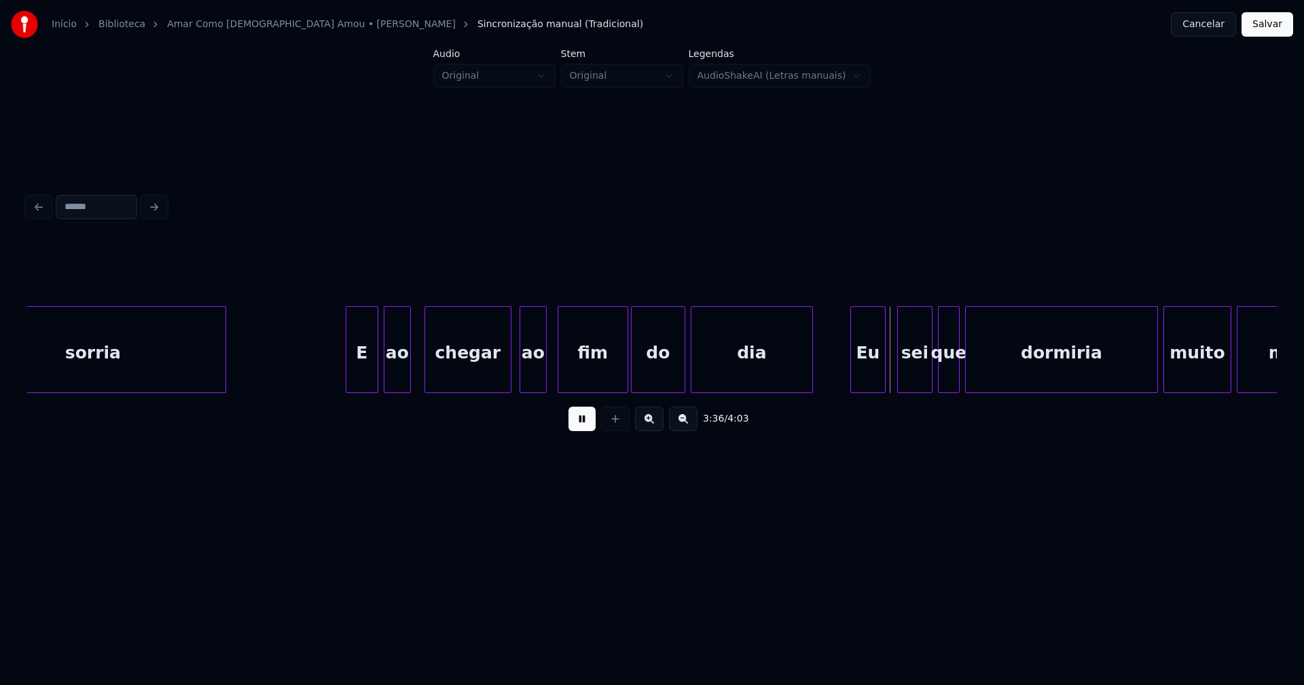
click at [866, 376] on div "Eu" at bounding box center [868, 353] width 34 height 92
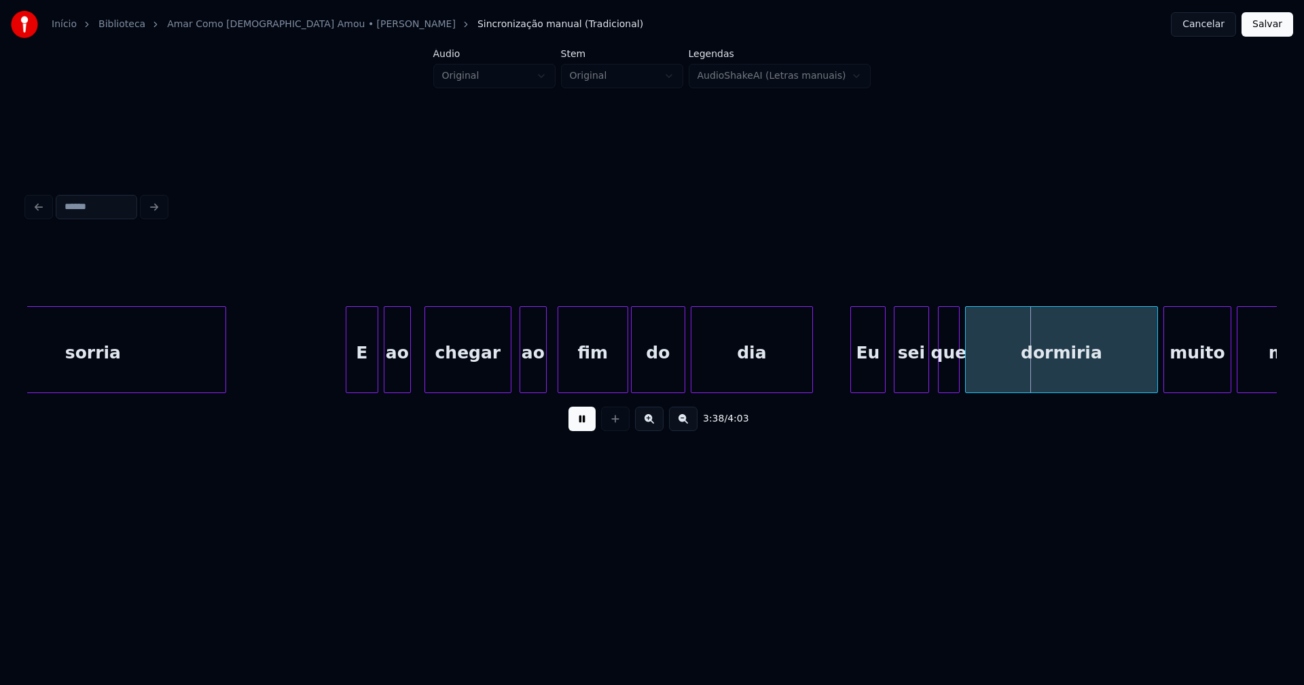
click at [917, 377] on div "sei" at bounding box center [911, 353] width 34 height 92
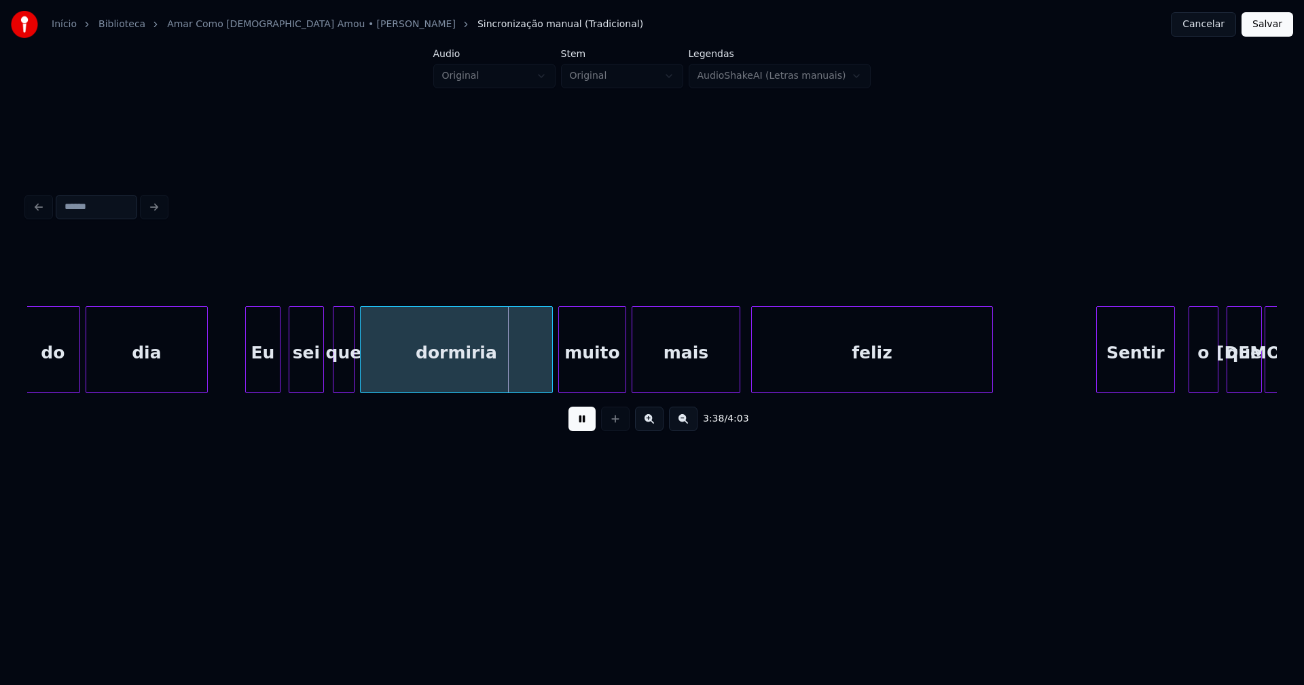
scroll to position [0, 29230]
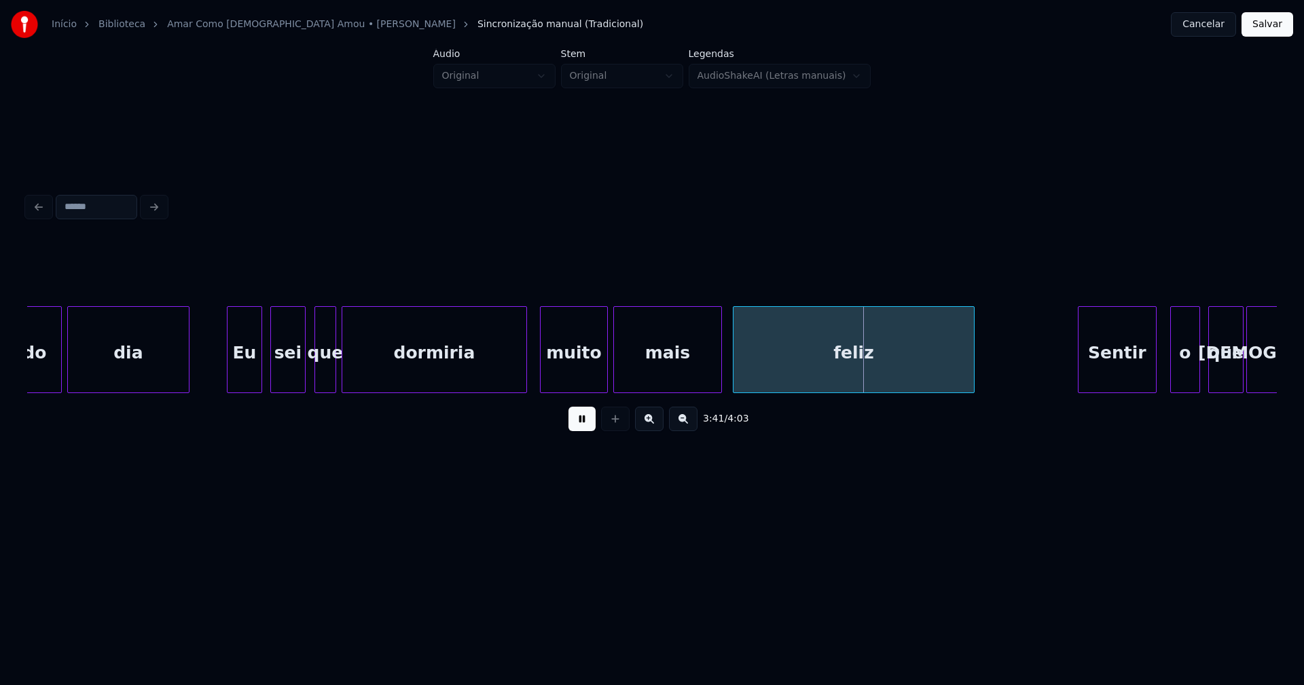
click at [524, 380] on div at bounding box center [524, 350] width 4 height 86
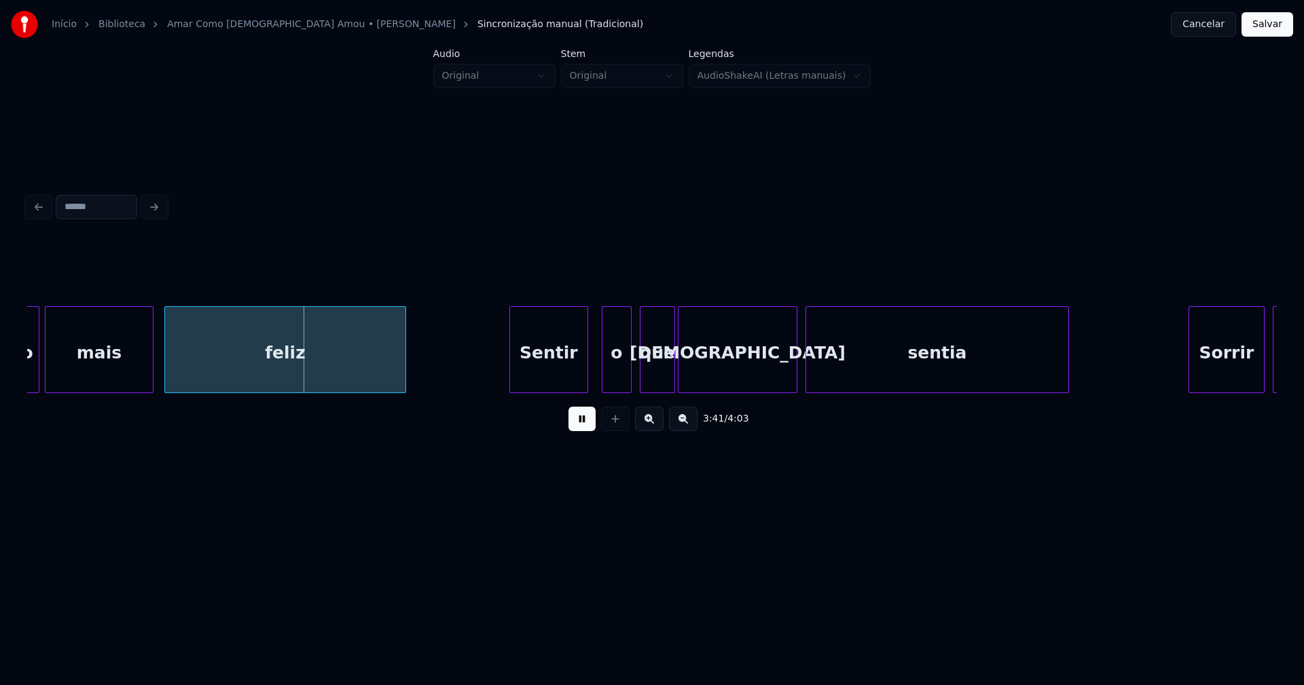
scroll to position [0, 29816]
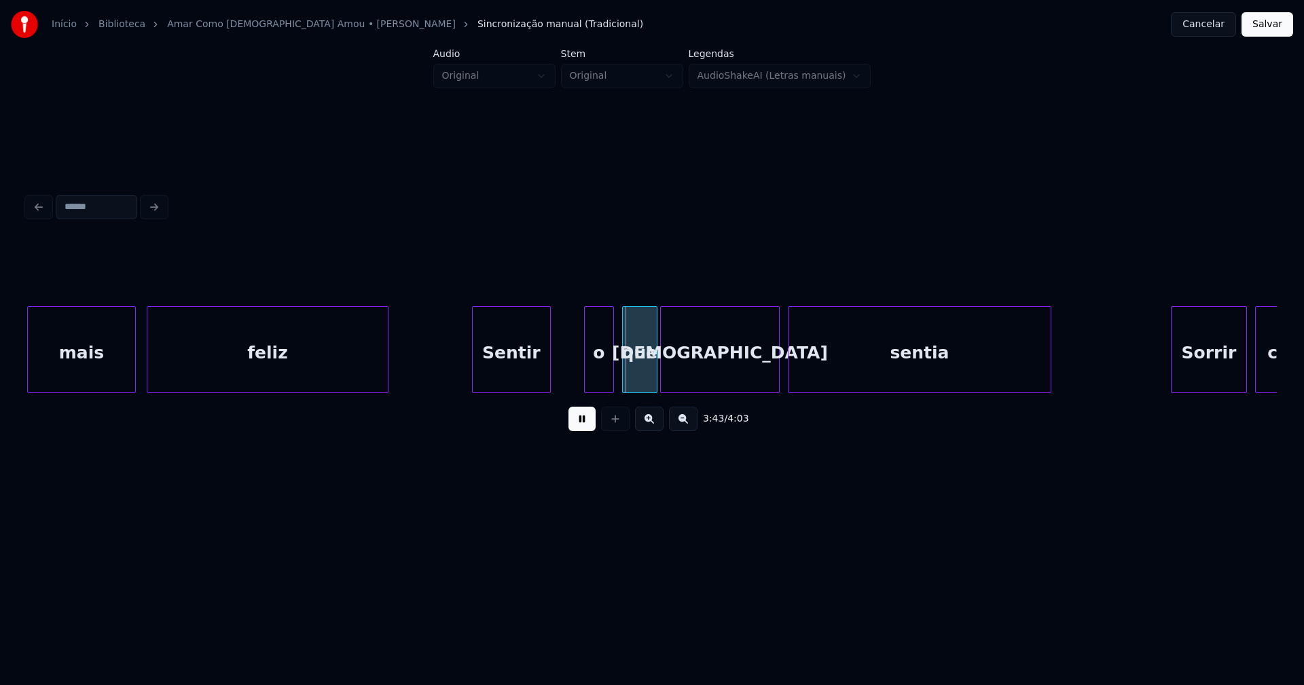
click at [507, 384] on div "Sentir" at bounding box center [511, 353] width 77 height 92
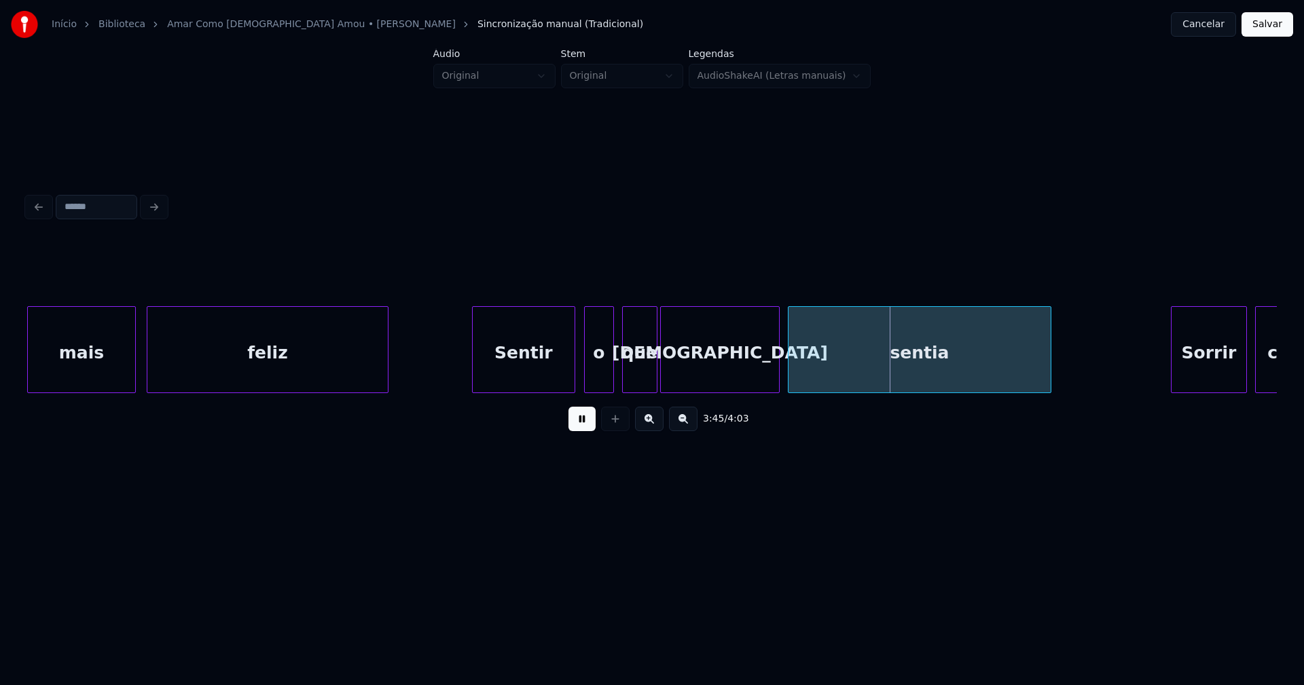
click at [572, 371] on div at bounding box center [572, 350] width 4 height 86
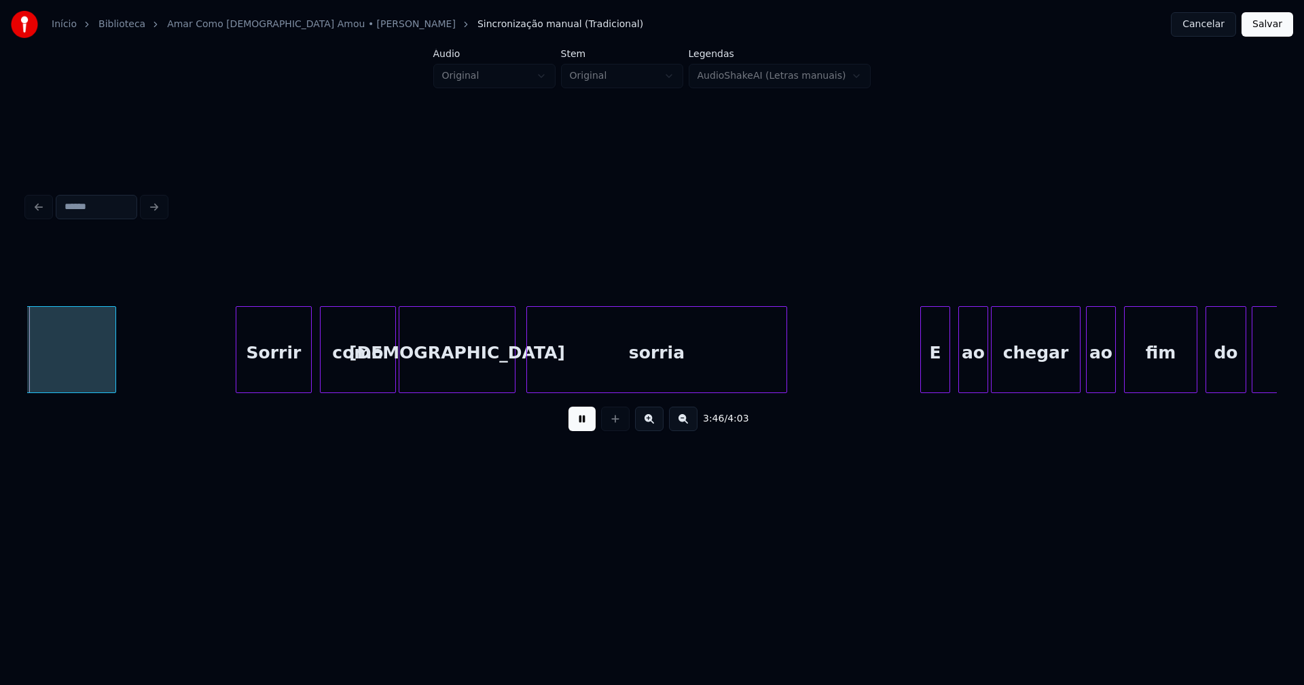
scroll to position [0, 30771]
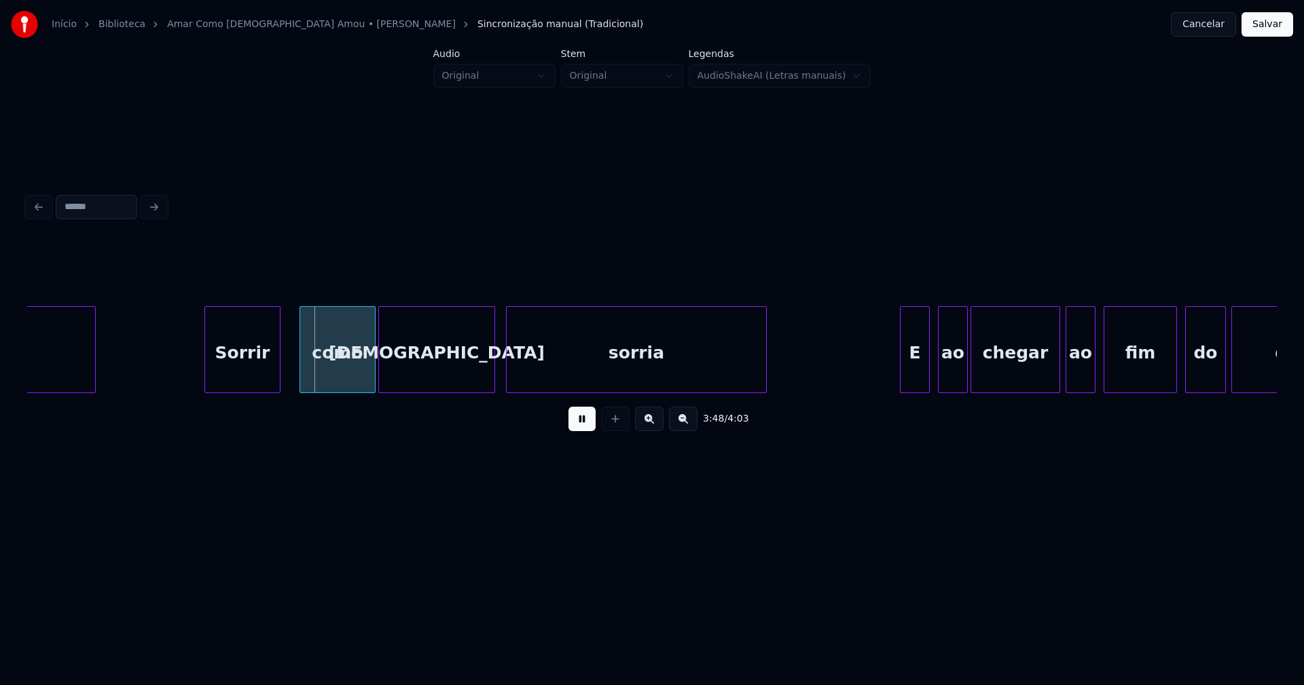
click at [251, 378] on div "Sorrir" at bounding box center [242, 353] width 75 height 92
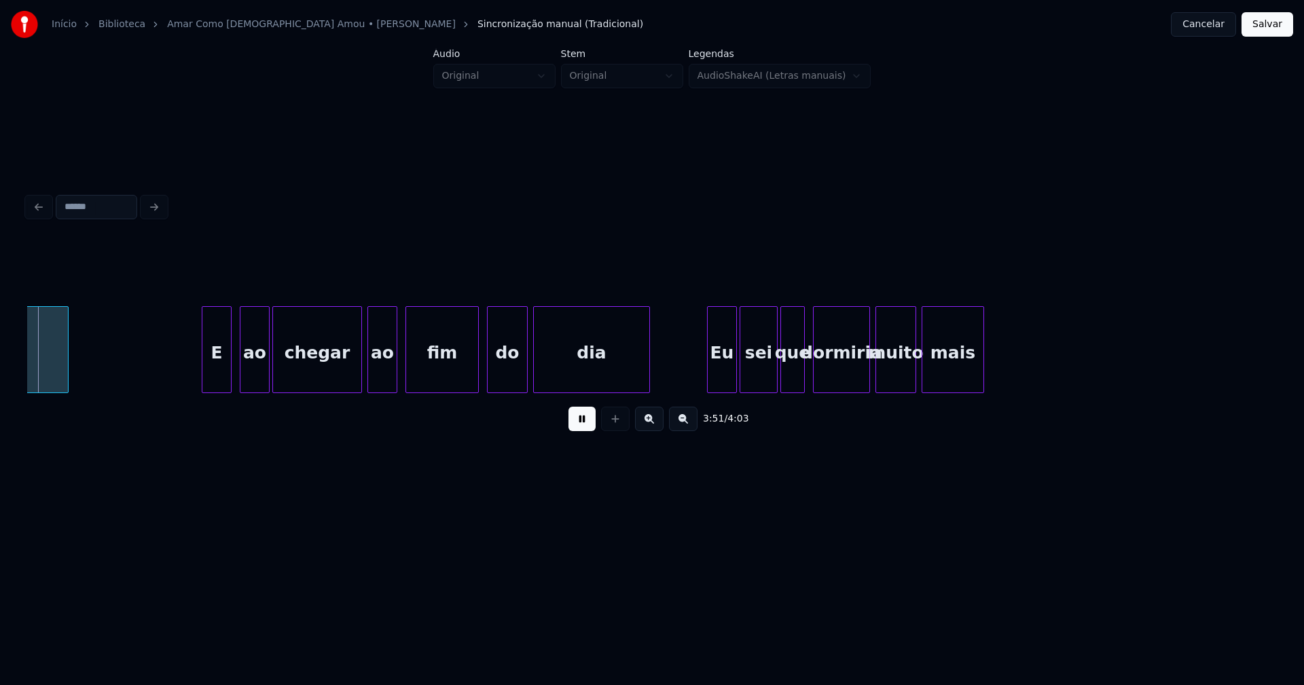
scroll to position [0, 31490]
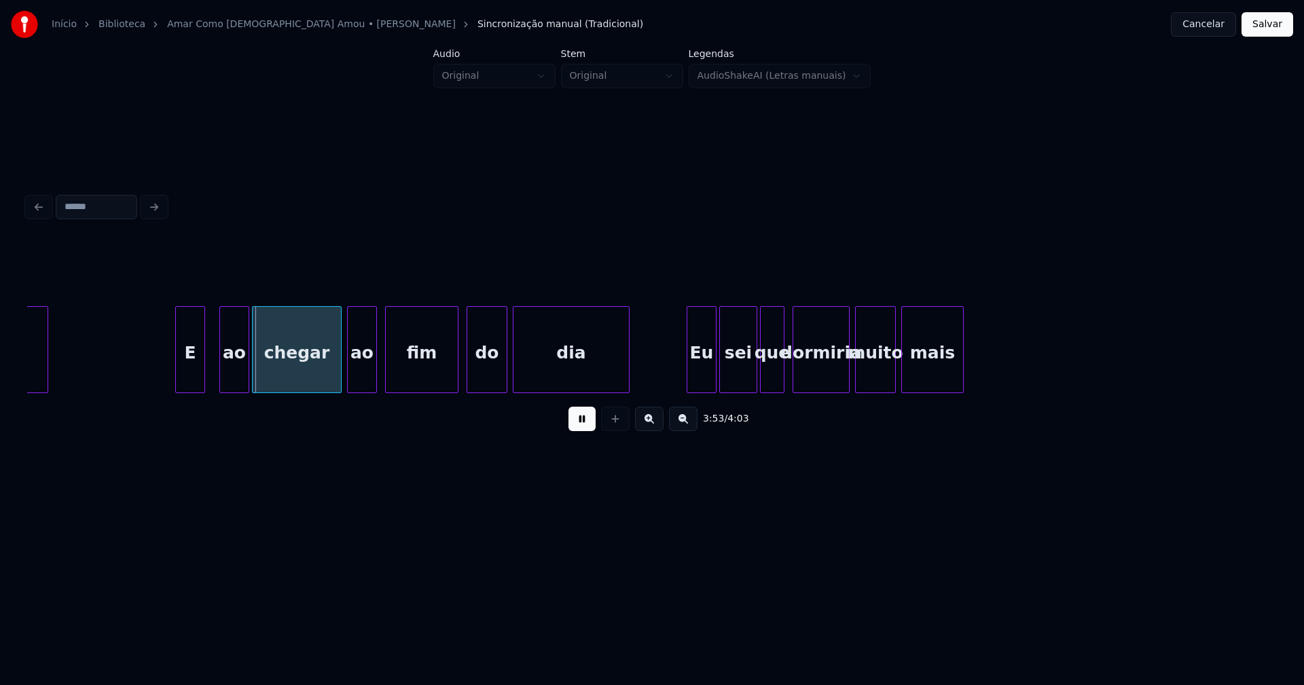
click at [190, 380] on div "E" at bounding box center [190, 353] width 29 height 92
click at [224, 376] on div "ao" at bounding box center [229, 353] width 29 height 92
click at [695, 376] on div "Eu" at bounding box center [698, 353] width 29 height 92
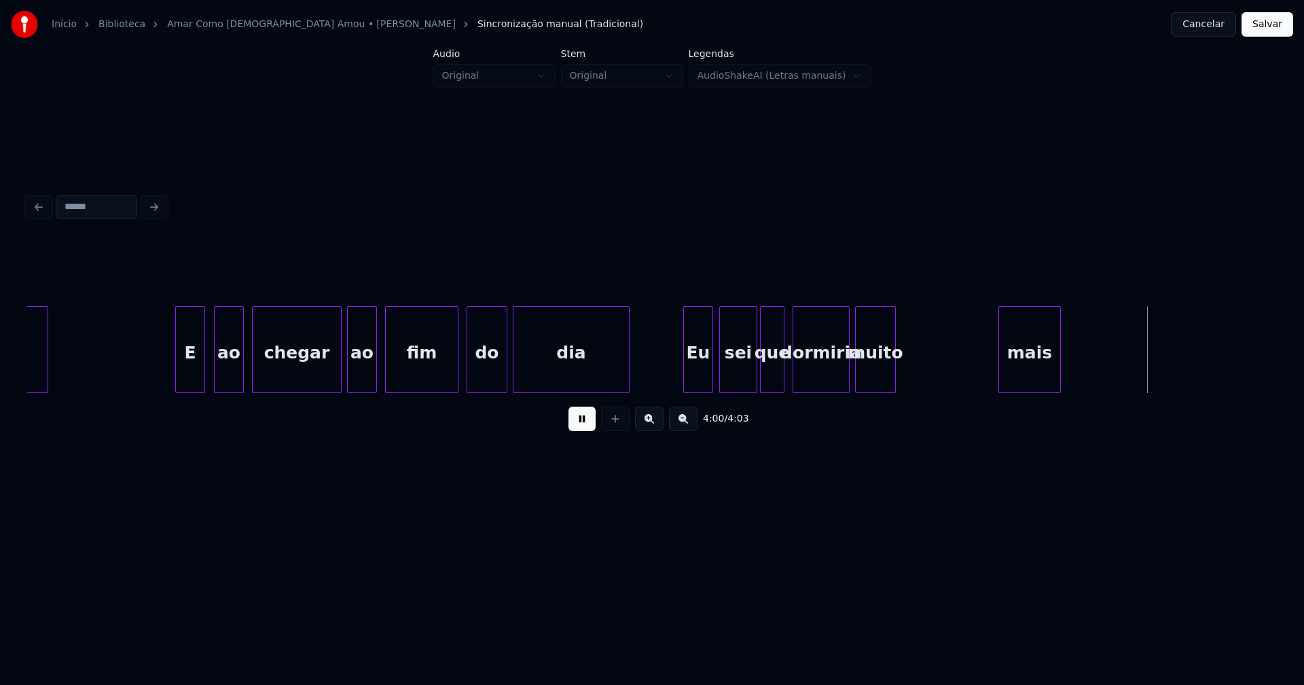
click at [1035, 339] on div "mais" at bounding box center [1029, 353] width 61 height 92
click at [969, 345] on div "muito" at bounding box center [970, 353] width 39 height 92
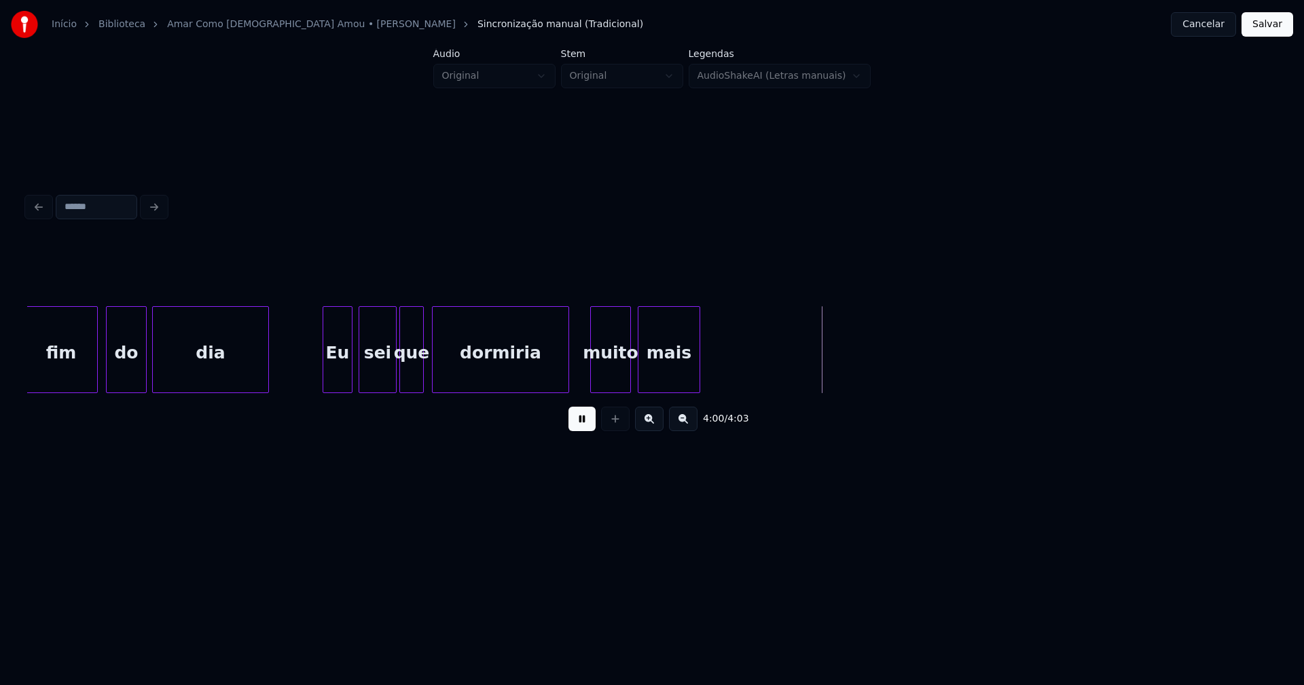
click at [587, 428] on button at bounding box center [581, 419] width 27 height 24
click at [672, 363] on div "mais" at bounding box center [668, 353] width 61 height 92
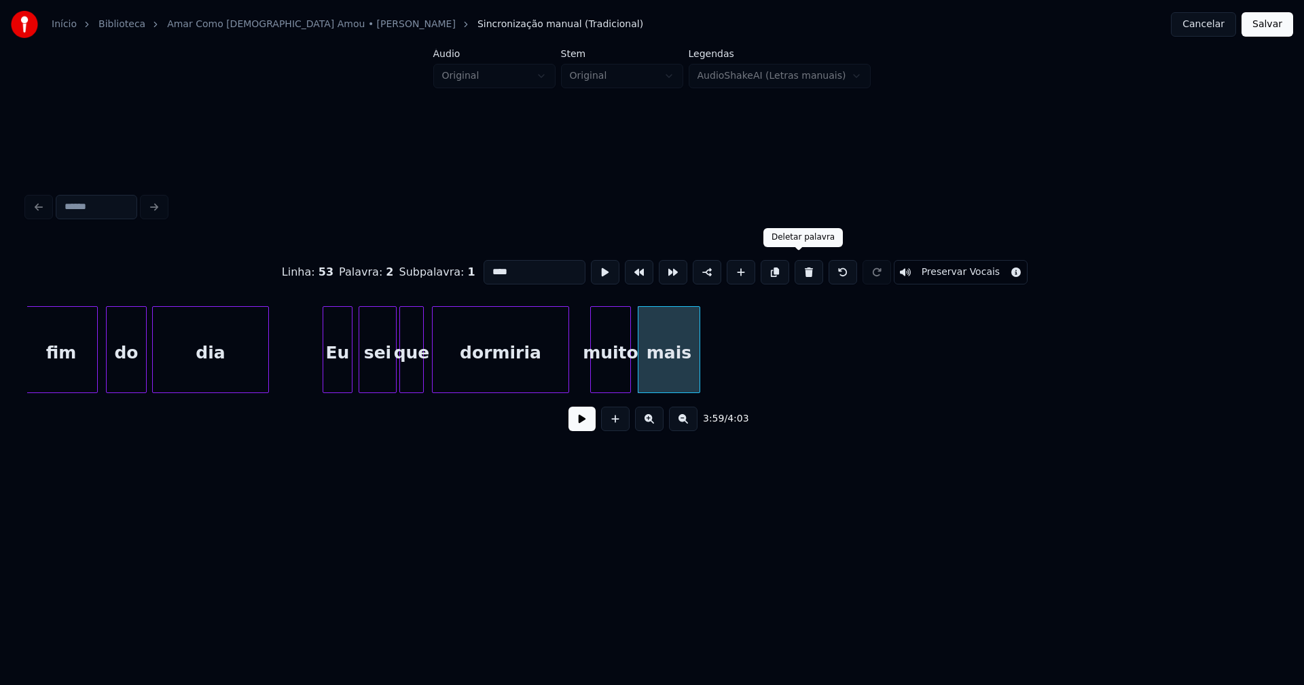
click at [794, 270] on button at bounding box center [808, 272] width 29 height 24
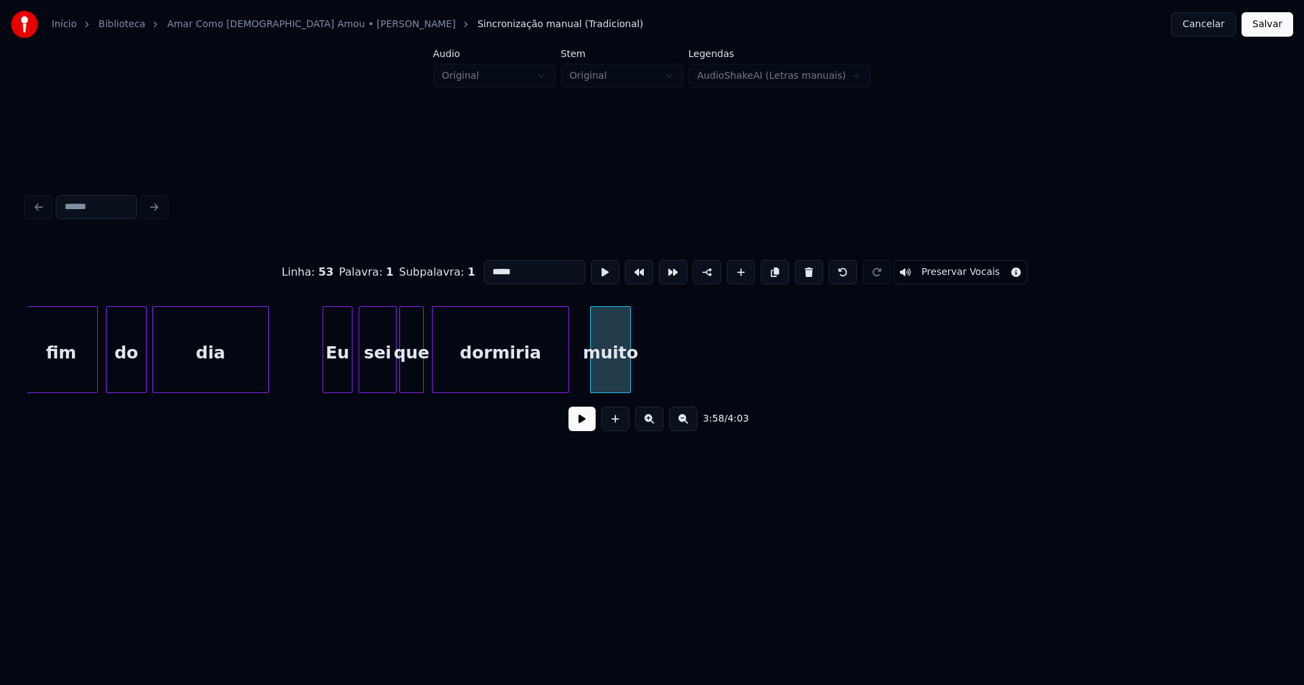
click at [795, 270] on button at bounding box center [808, 272] width 29 height 24
type input "********"
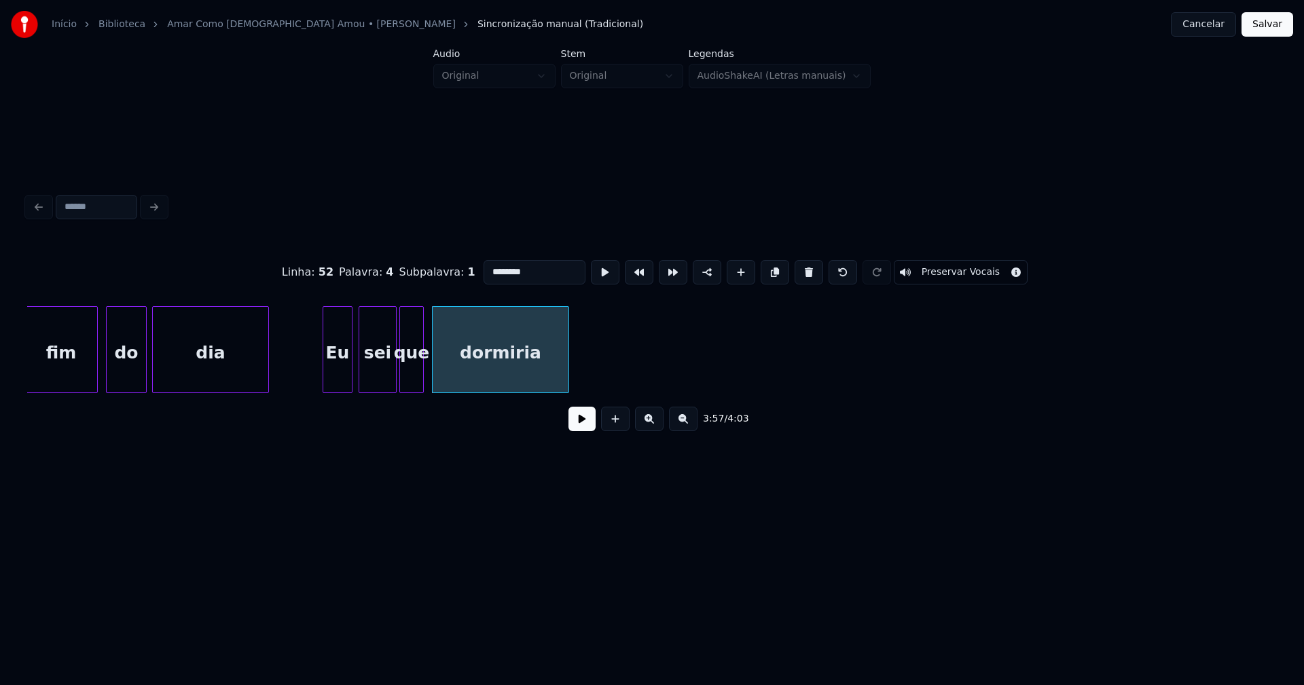
click at [1263, 25] on button "Salvar" at bounding box center [1267, 24] width 52 height 24
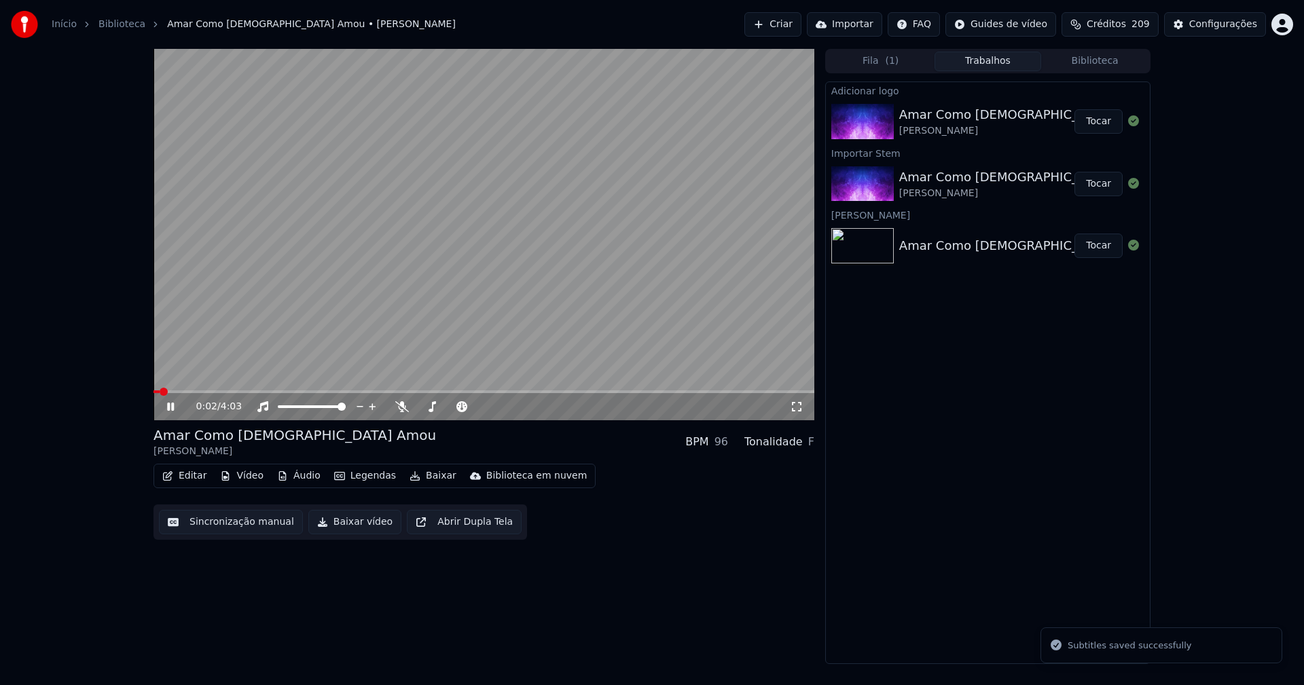
click at [170, 405] on icon at bounding box center [170, 407] width 7 height 8
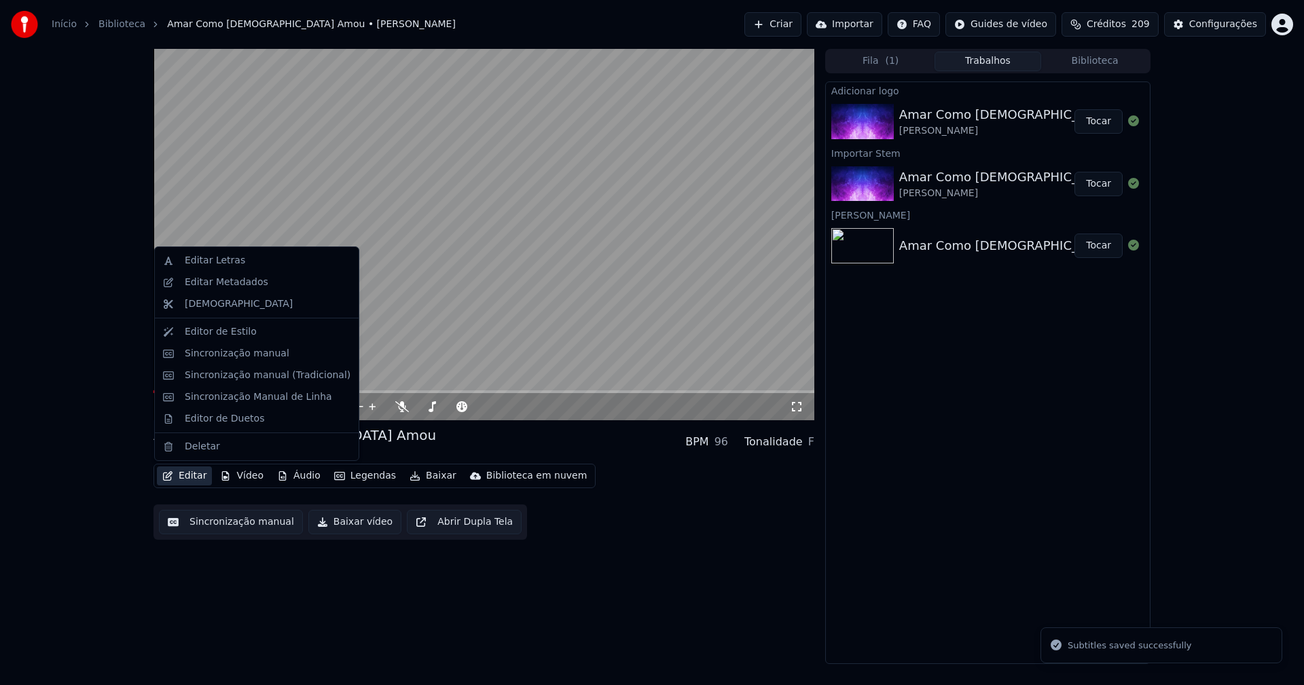
click at [181, 475] on button "Editar" at bounding box center [184, 476] width 55 height 19
click at [235, 285] on div "Editar Metadados" at bounding box center [227, 283] width 84 height 14
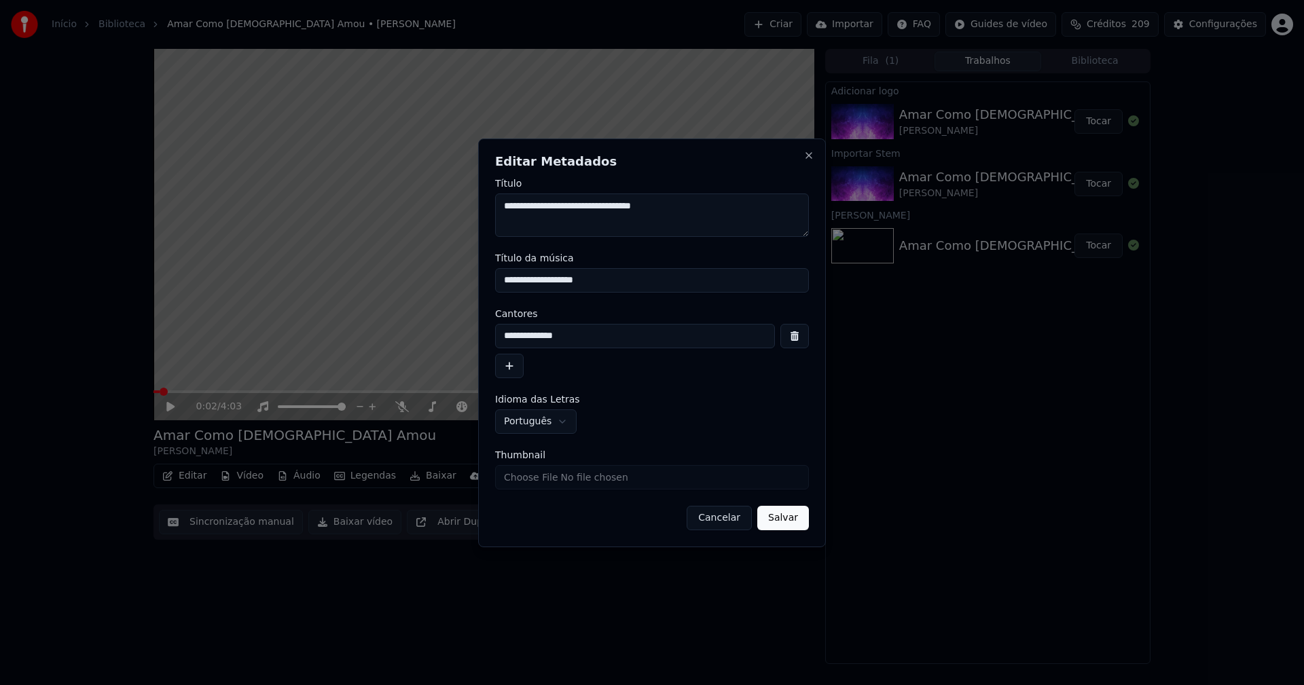
drag, startPoint x: 619, startPoint y: 282, endPoint x: 420, endPoint y: 287, distance: 198.3
click at [420, 287] on body "**********" at bounding box center [652, 342] width 1304 height 685
type input "**********"
click at [538, 477] on input "Thumbnail" at bounding box center [652, 477] width 314 height 24
type input "**********"
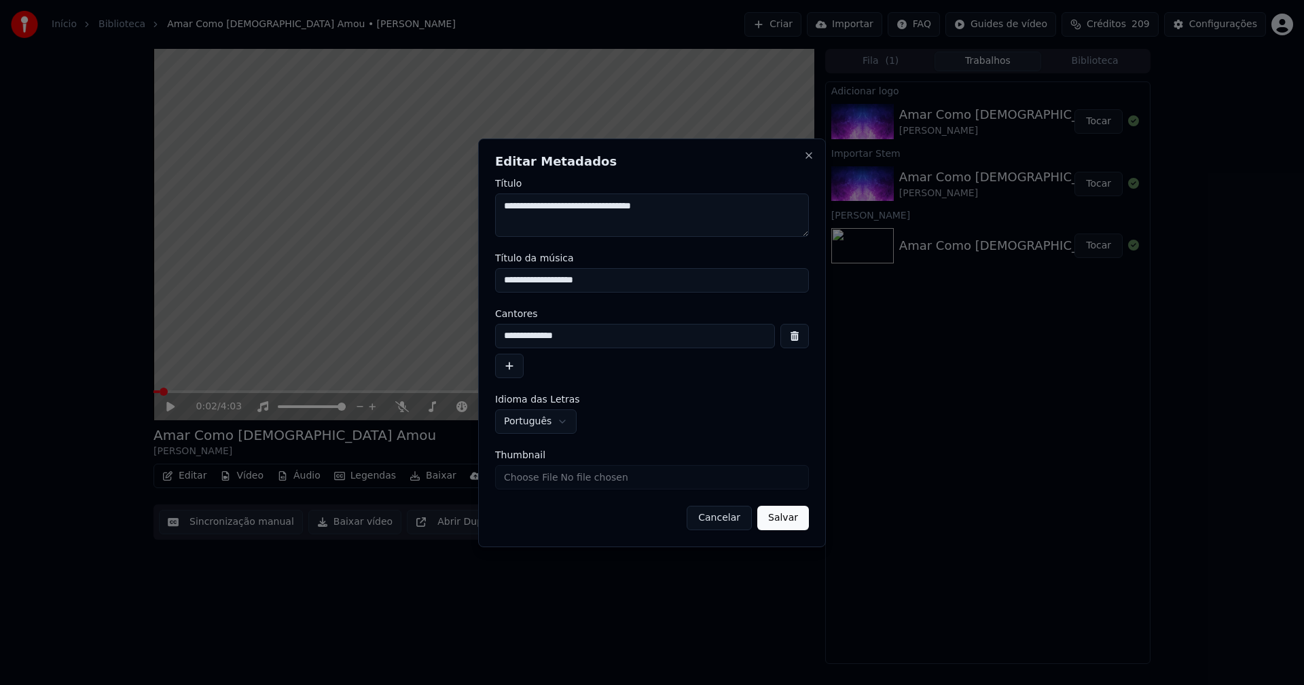
click at [785, 514] on button "Salvar" at bounding box center [783, 518] width 52 height 24
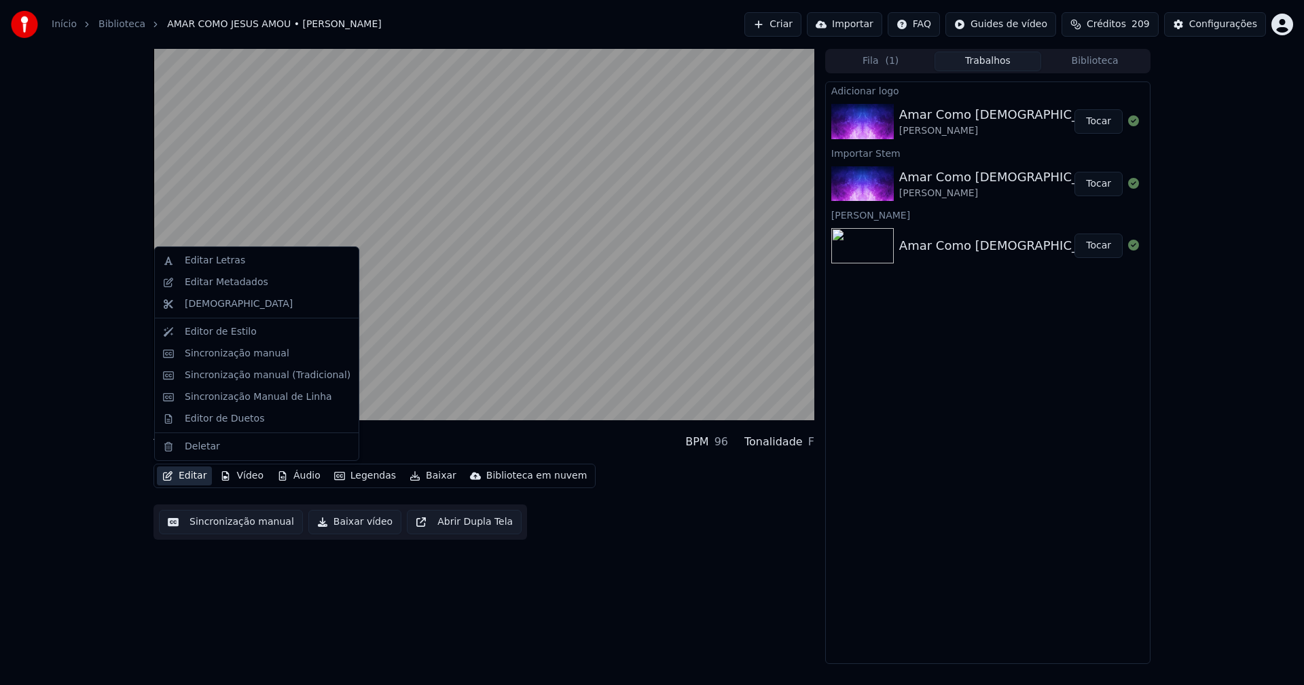
click at [202, 475] on button "Editar" at bounding box center [184, 476] width 55 height 19
click at [227, 380] on div "Sincronização manual (Tradicional)" at bounding box center [268, 376] width 166 height 14
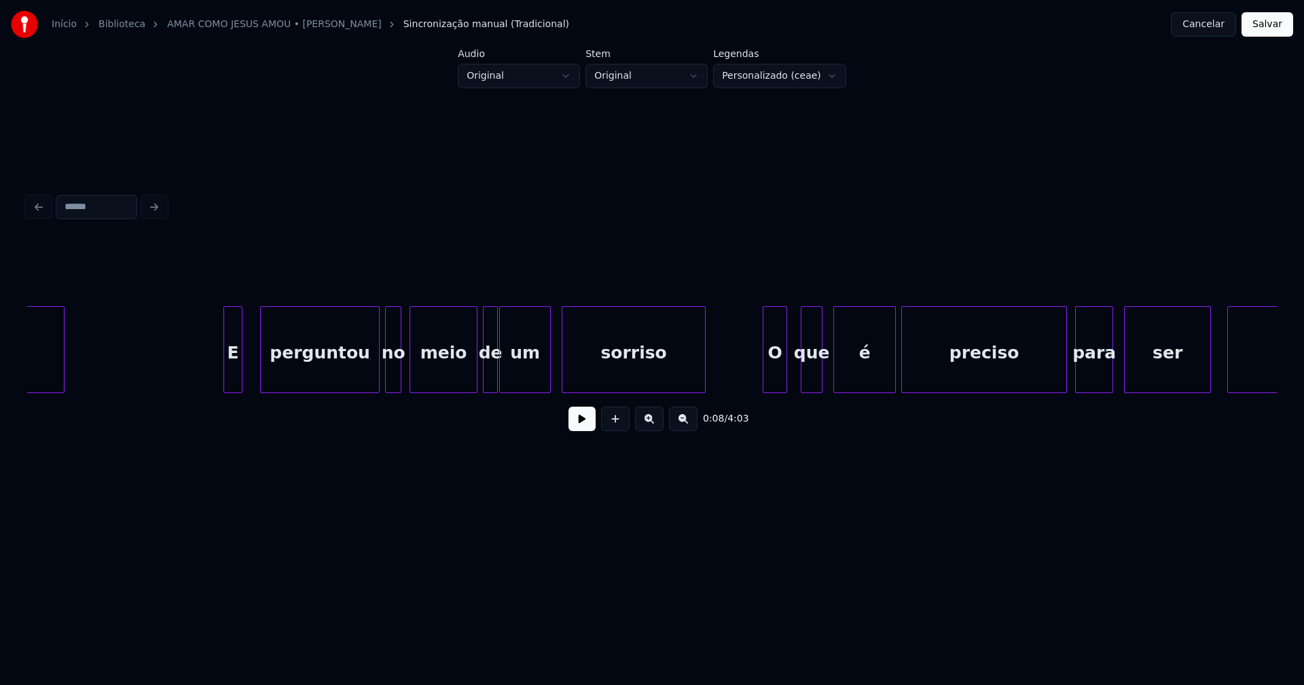
scroll to position [0, 3720]
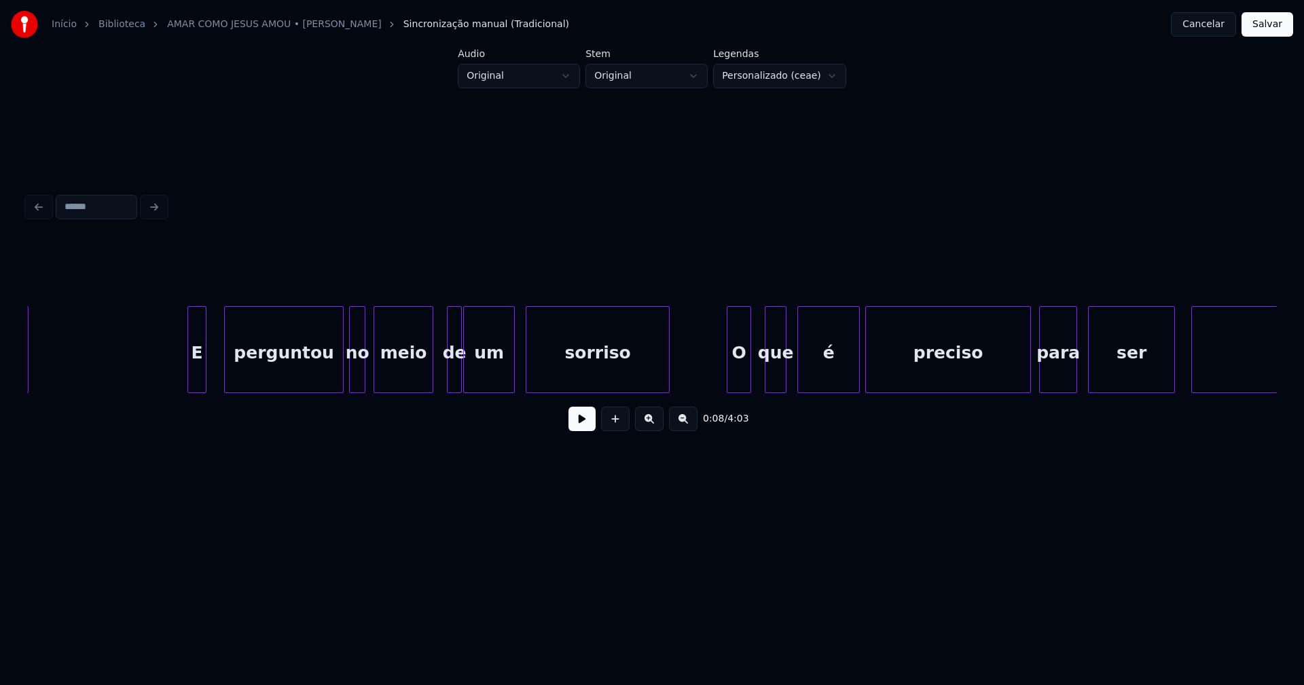
click at [431, 372] on div at bounding box center [430, 350] width 4 height 86
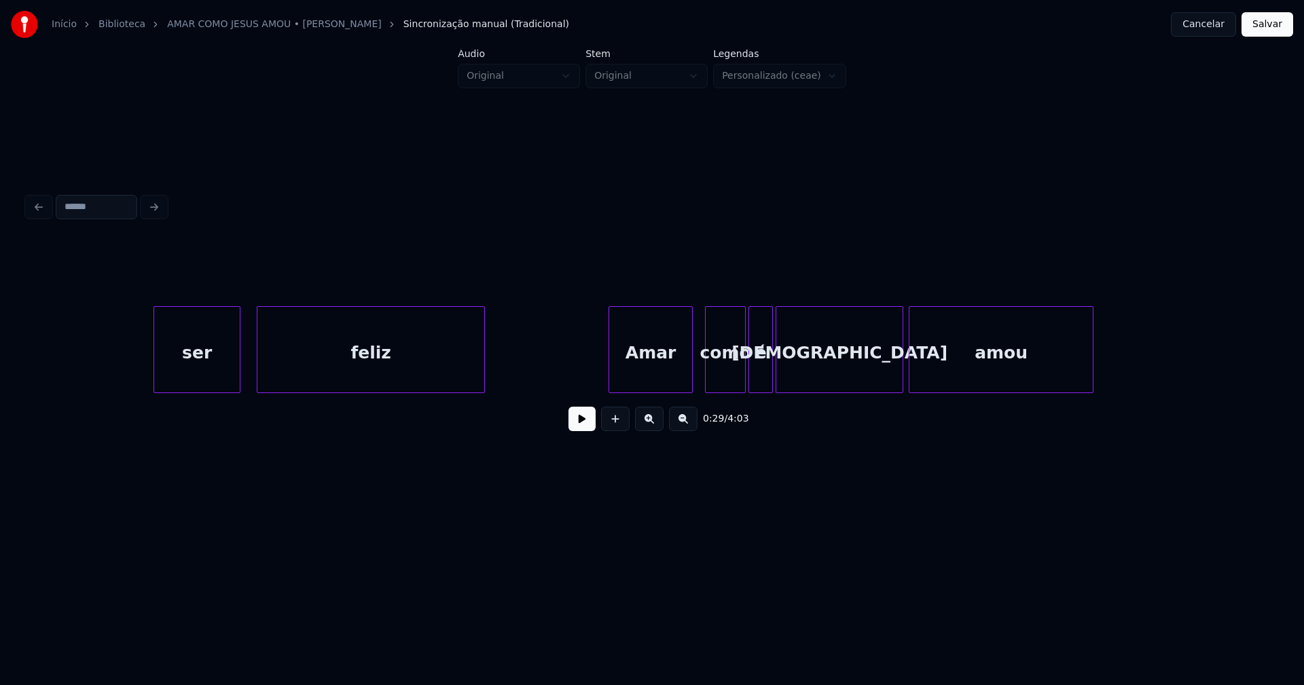
scroll to position [0, 4893]
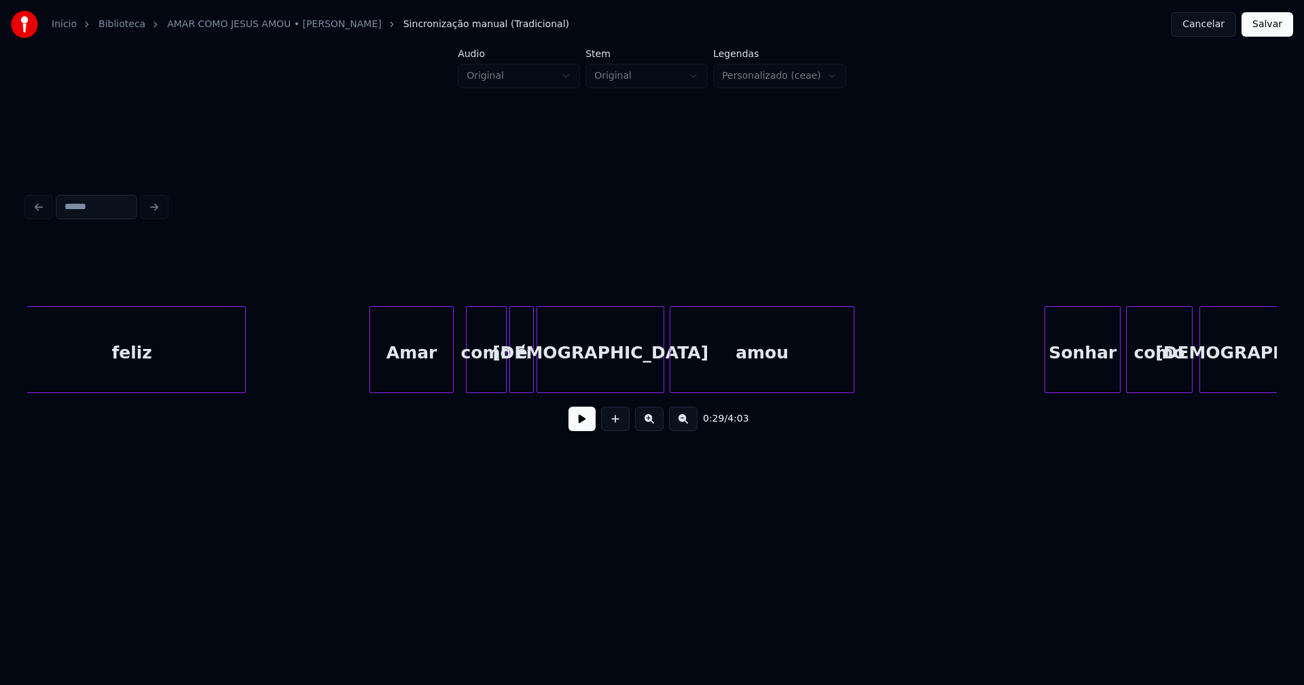
click at [530, 369] on div at bounding box center [531, 350] width 4 height 86
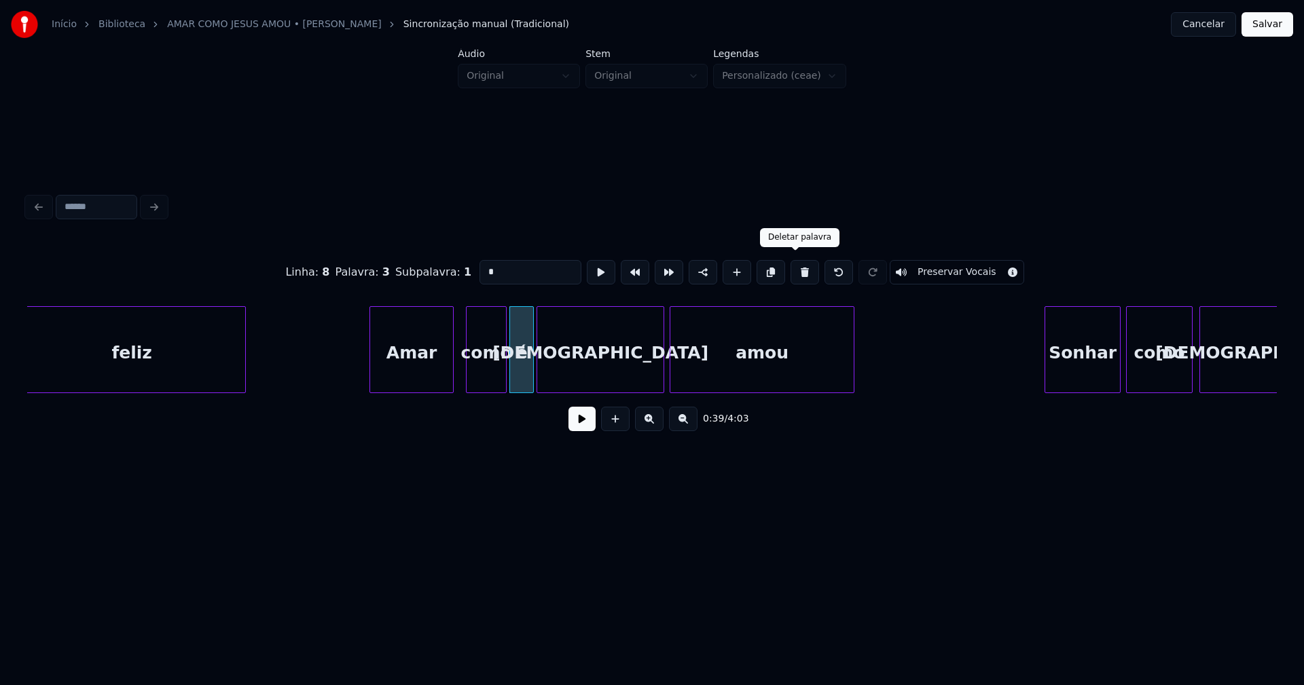
click at [796, 271] on button at bounding box center [804, 272] width 29 height 24
type input "****"
click at [528, 373] on div at bounding box center [528, 350] width 4 height 86
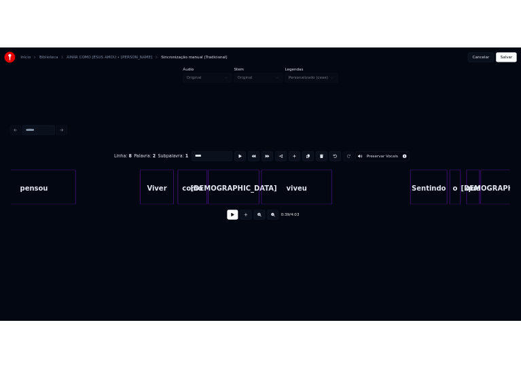
scroll to position [0, 6946]
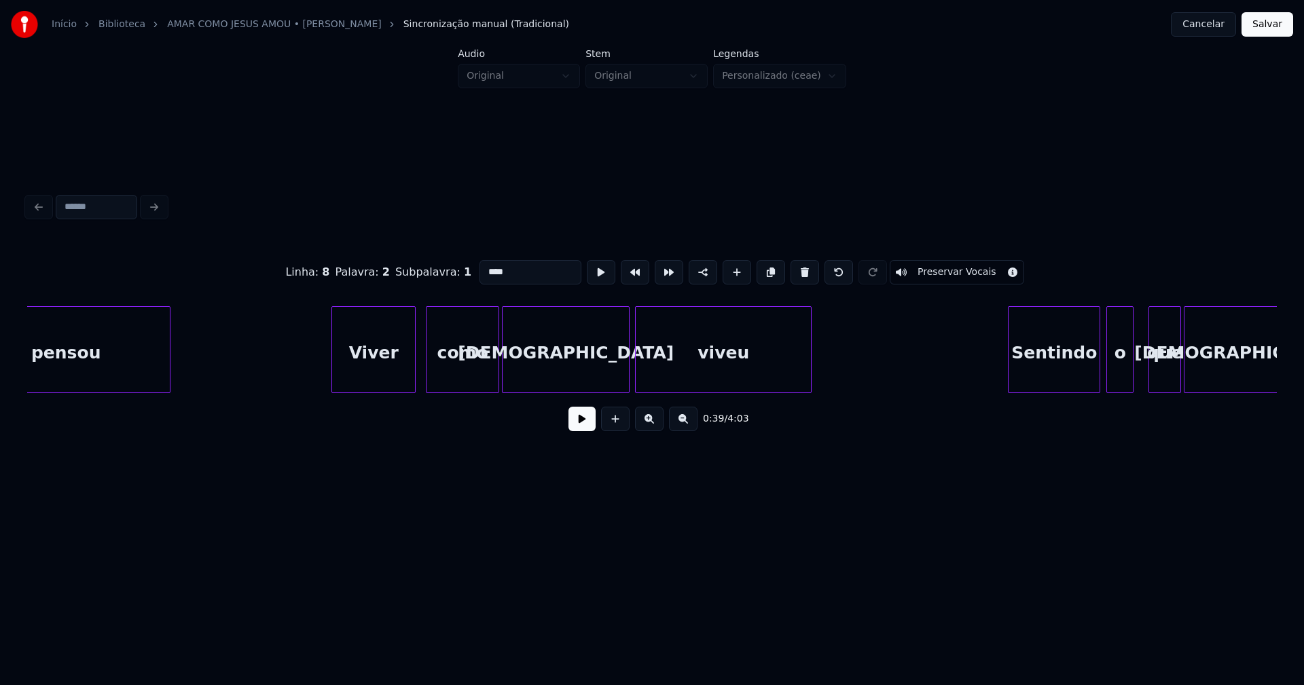
click at [1268, 27] on button "Salvar" at bounding box center [1267, 24] width 52 height 24
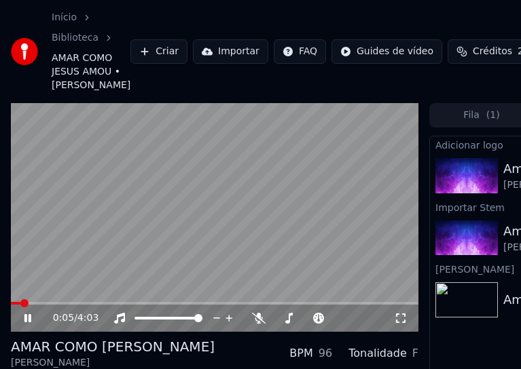
click at [26, 323] on icon at bounding box center [27, 318] width 7 height 8
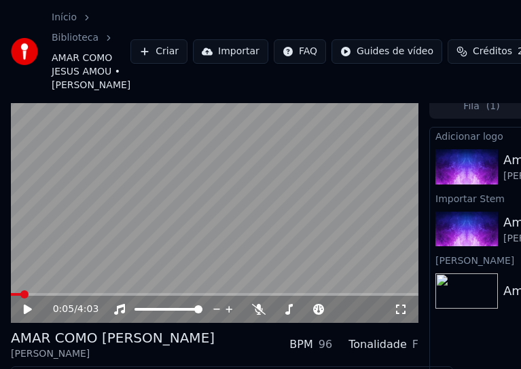
scroll to position [117, 0]
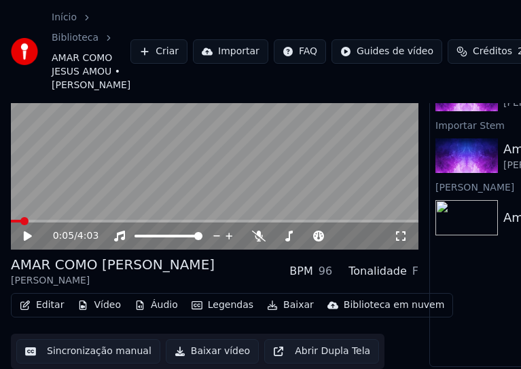
click at [48, 298] on button "Editar" at bounding box center [41, 305] width 55 height 19
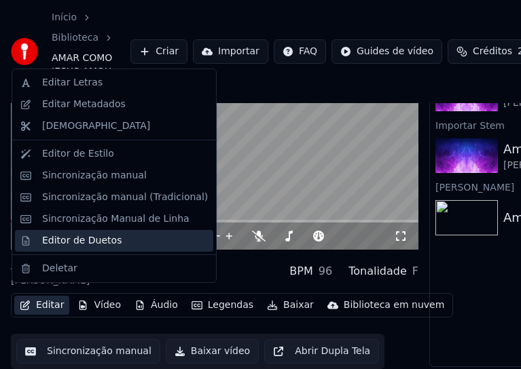
click at [57, 240] on div "Editor de Duetos" at bounding box center [81, 241] width 79 height 14
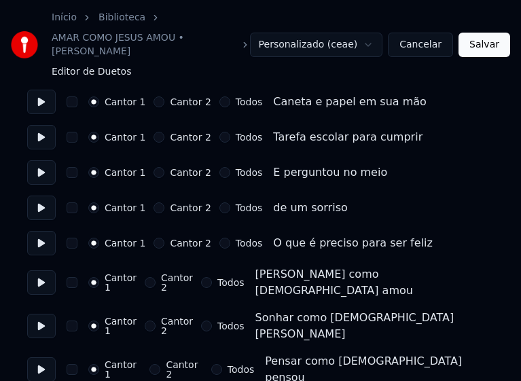
scroll to position [204, 0]
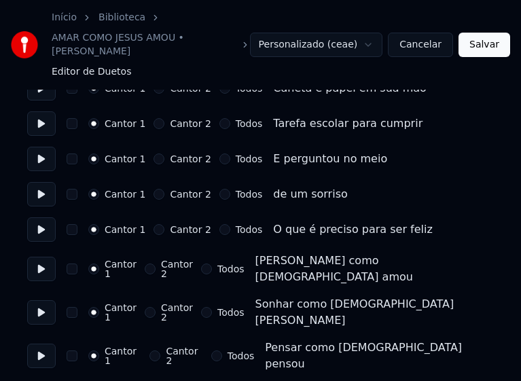
click at [153, 263] on button "Cantor 2" at bounding box center [150, 268] width 11 height 11
click at [153, 307] on button "Cantor 2" at bounding box center [150, 312] width 11 height 11
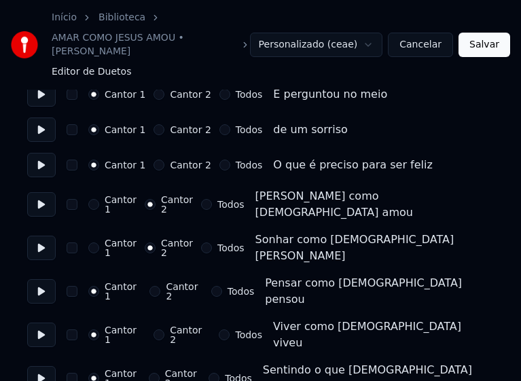
scroll to position [272, 0]
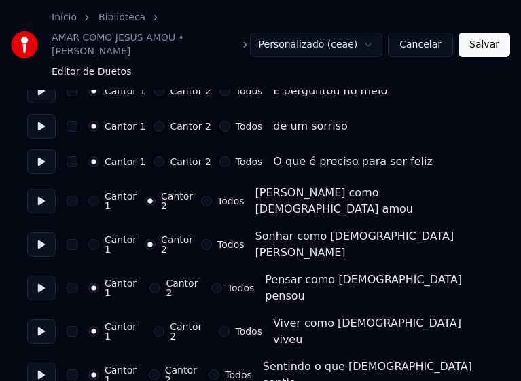
click at [154, 282] on button "Cantor 2" at bounding box center [154, 287] width 11 height 11
click at [153, 326] on button "Cantor 2" at bounding box center [158, 331] width 11 height 11
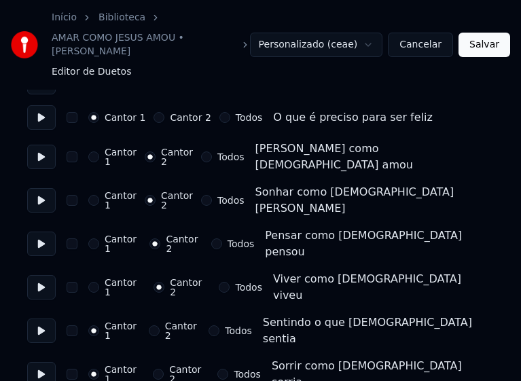
scroll to position [340, 0]
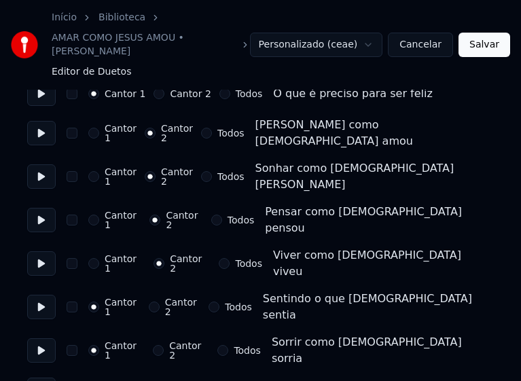
click at [156, 301] on button "Cantor 2" at bounding box center [154, 306] width 11 height 11
click at [154, 345] on button "Cantor 2" at bounding box center [158, 350] width 11 height 11
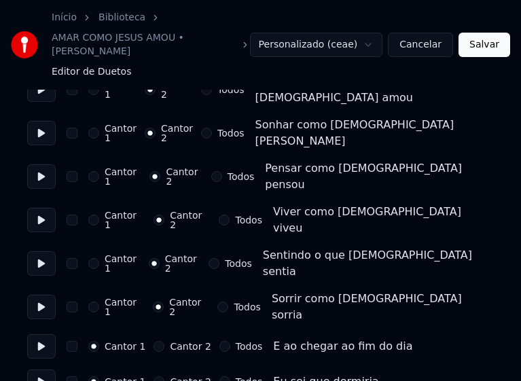
scroll to position [407, 0]
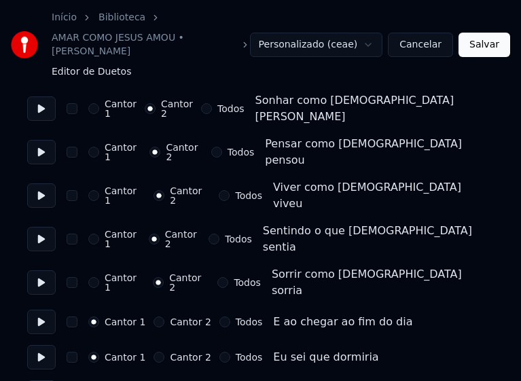
click at [154, 316] on button "Cantor 2" at bounding box center [158, 321] width 11 height 11
click at [153, 352] on button "Cantor 2" at bounding box center [158, 357] width 11 height 11
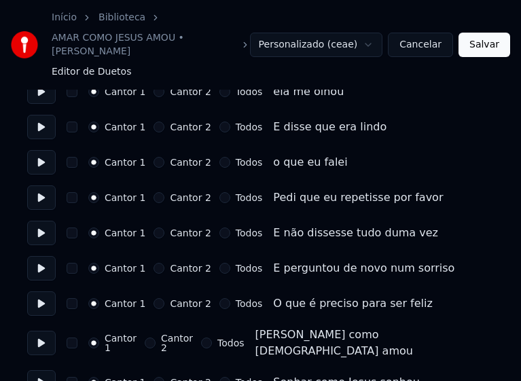
scroll to position [815, 0]
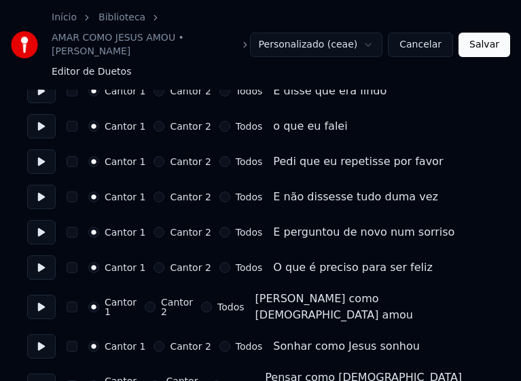
click at [151, 301] on button "Cantor 2" at bounding box center [150, 306] width 11 height 11
click at [156, 341] on button "Cantor 2" at bounding box center [158, 346] width 11 height 11
click at [153, 380] on button "Cantor 2" at bounding box center [154, 385] width 11 height 11
drag, startPoint x: 153, startPoint y: 345, endPoint x: 160, endPoint y: 341, distance: 7.3
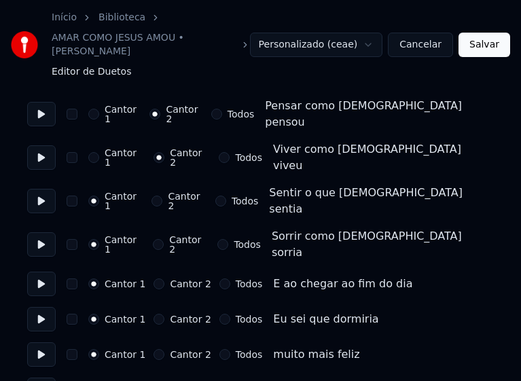
scroll to position [1019, 0]
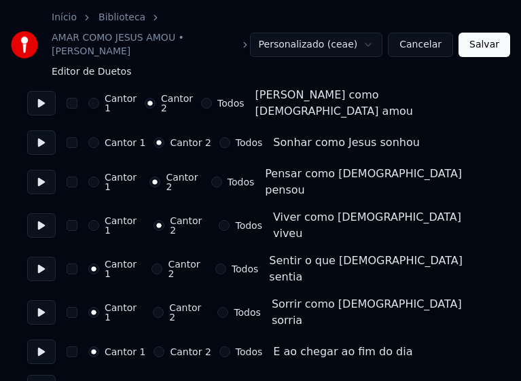
click at [153, 307] on button "Cantor 2" at bounding box center [158, 312] width 11 height 11
click at [151, 263] on button "Cantor 2" at bounding box center [156, 268] width 11 height 11
click at [153, 346] on button "Cantor 2" at bounding box center [158, 351] width 11 height 11
click at [155, 382] on button "Cantor 2" at bounding box center [158, 387] width 11 height 11
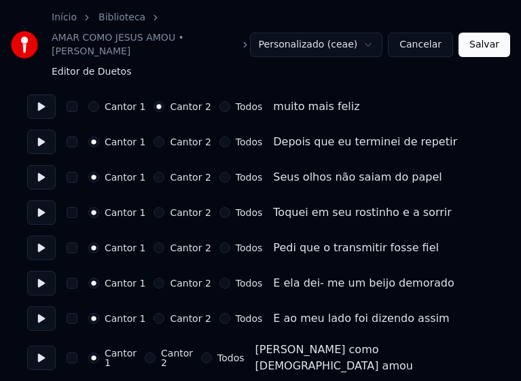
scroll to position [1358, 0]
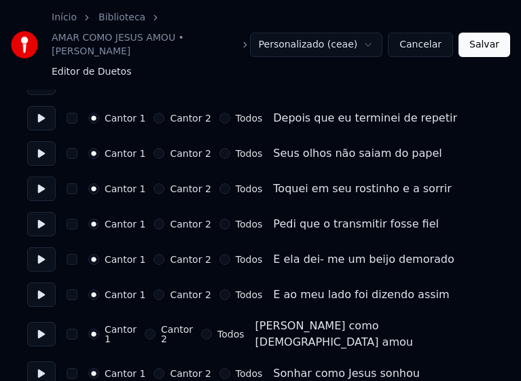
click at [212, 329] on button "Todos" at bounding box center [206, 334] width 11 height 11
click at [219, 368] on button "Todos" at bounding box center [224, 373] width 11 height 11
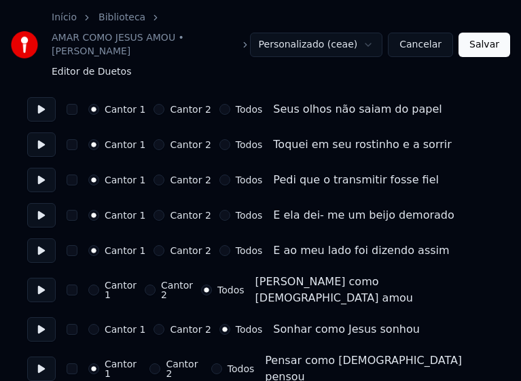
scroll to position [1426, 0]
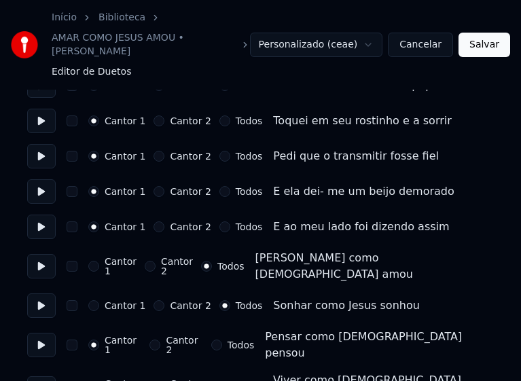
click at [215, 340] on button "Todos" at bounding box center [216, 345] width 11 height 11
click at [219, 383] on button "Todos" at bounding box center [224, 388] width 11 height 11
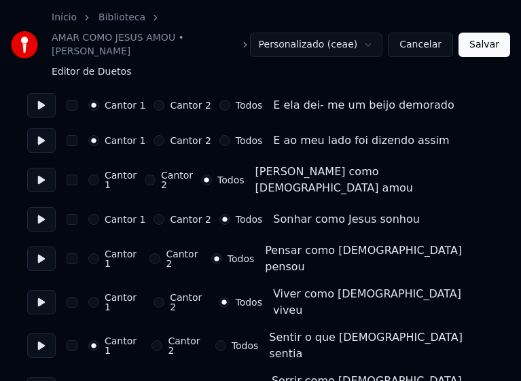
scroll to position [1562, 0]
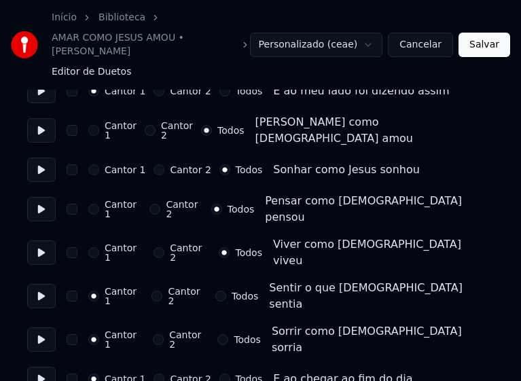
click at [216, 291] on button "Todos" at bounding box center [220, 296] width 11 height 11
click at [217, 334] on button "Todos" at bounding box center [222, 339] width 11 height 11
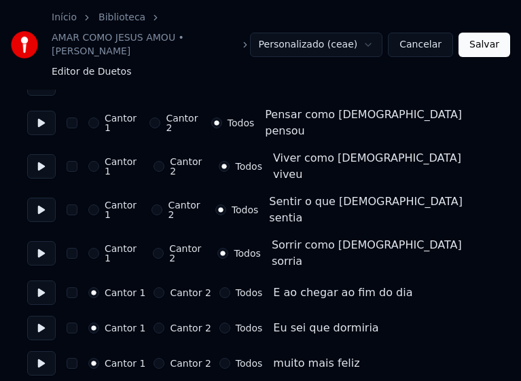
scroll to position [1653, 0]
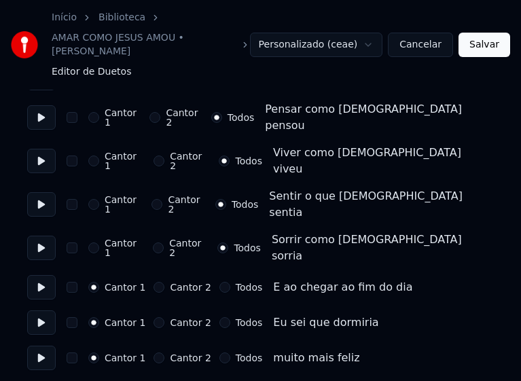
click at [219, 282] on button "Todos" at bounding box center [224, 287] width 11 height 11
click at [219, 317] on button "Todos" at bounding box center [224, 322] width 11 height 11
click at [219, 352] on button "Todos" at bounding box center [224, 357] width 11 height 11
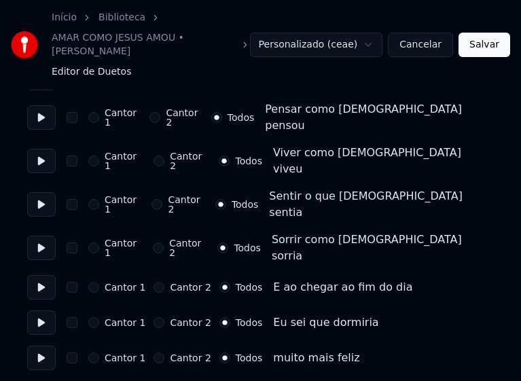
click at [484, 40] on button "Salvar" at bounding box center [484, 45] width 52 height 24
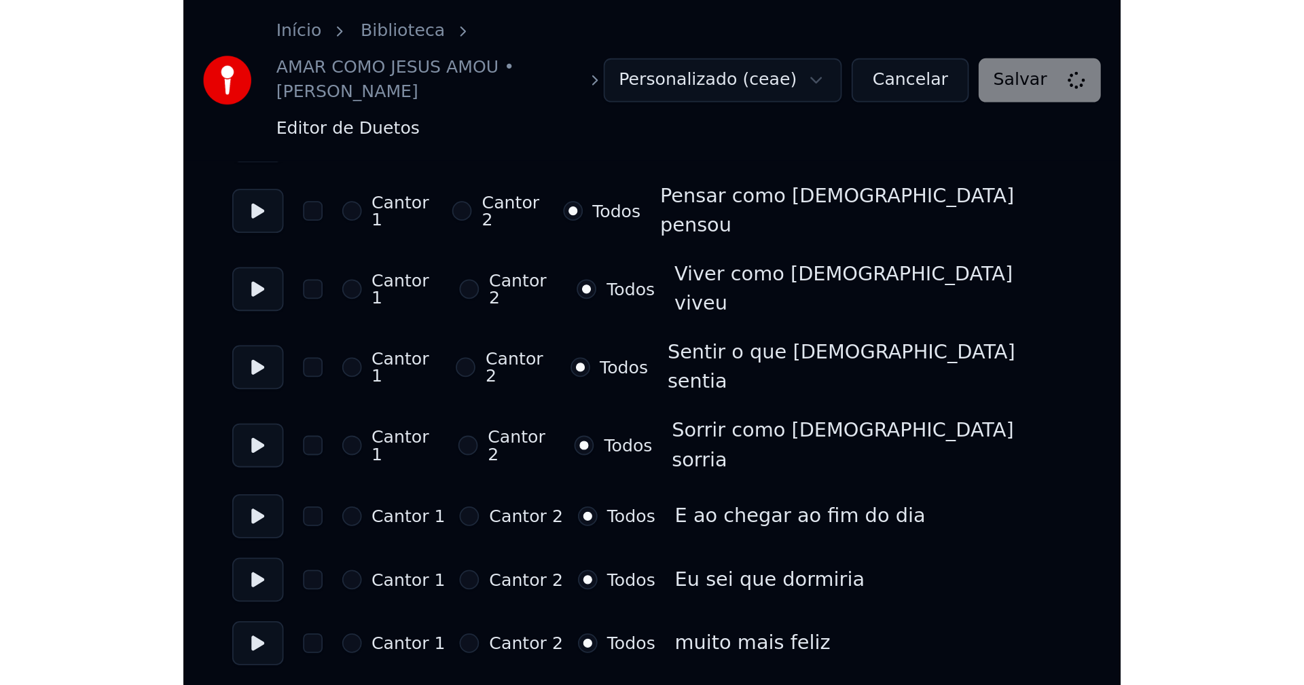
scroll to position [0, 0]
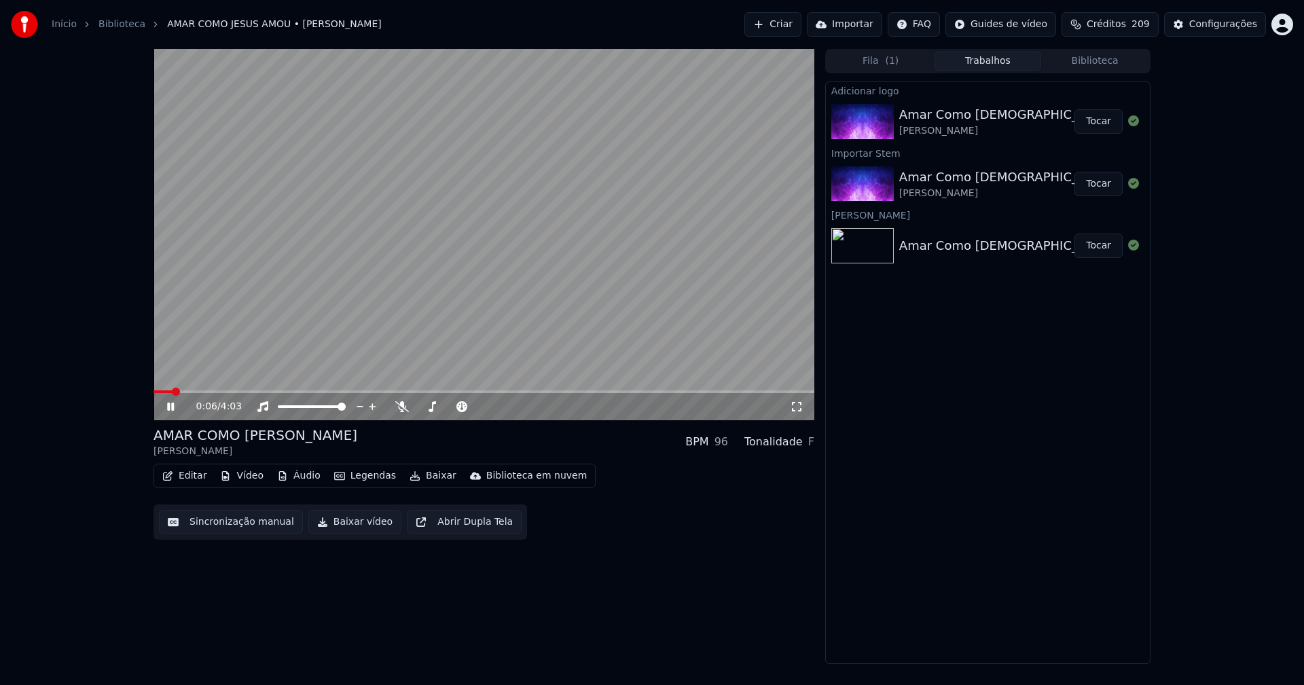
click at [797, 406] on icon at bounding box center [797, 406] width 14 height 11
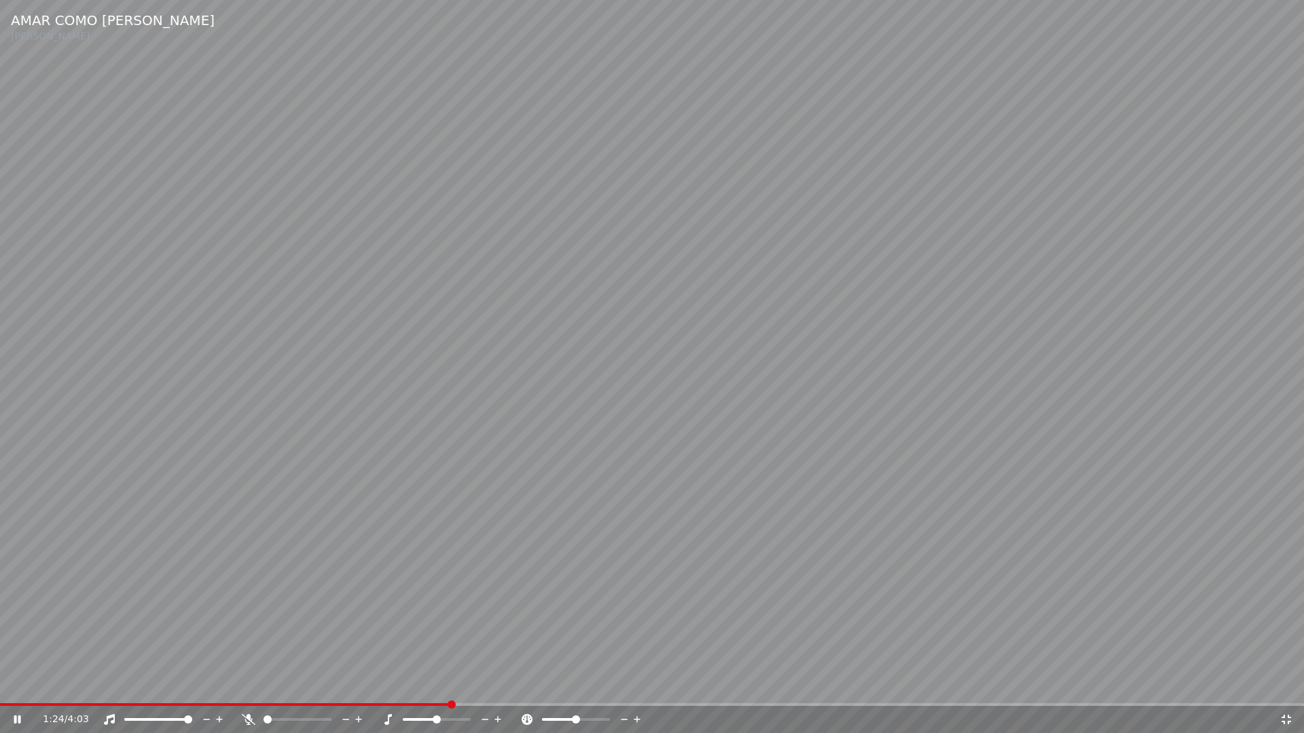
click at [1290, 684] on icon at bounding box center [1286, 719] width 14 height 11
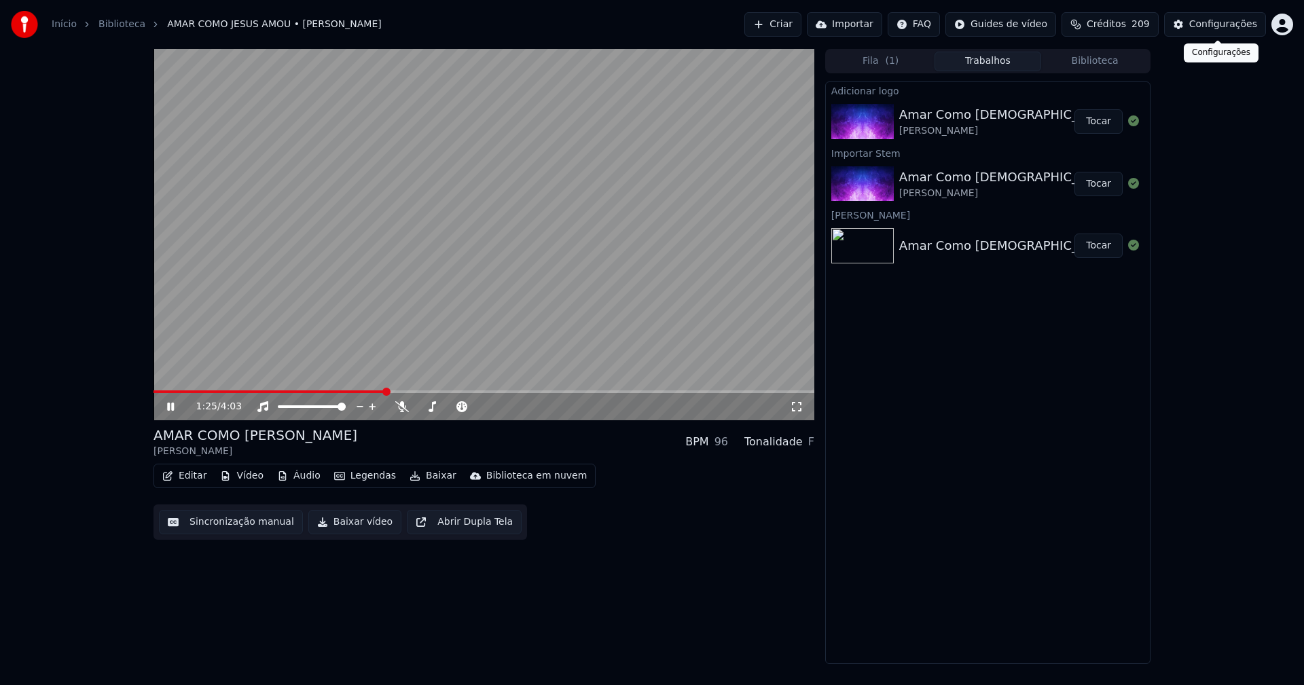
click at [1207, 22] on div "Configurações" at bounding box center [1223, 25] width 68 height 14
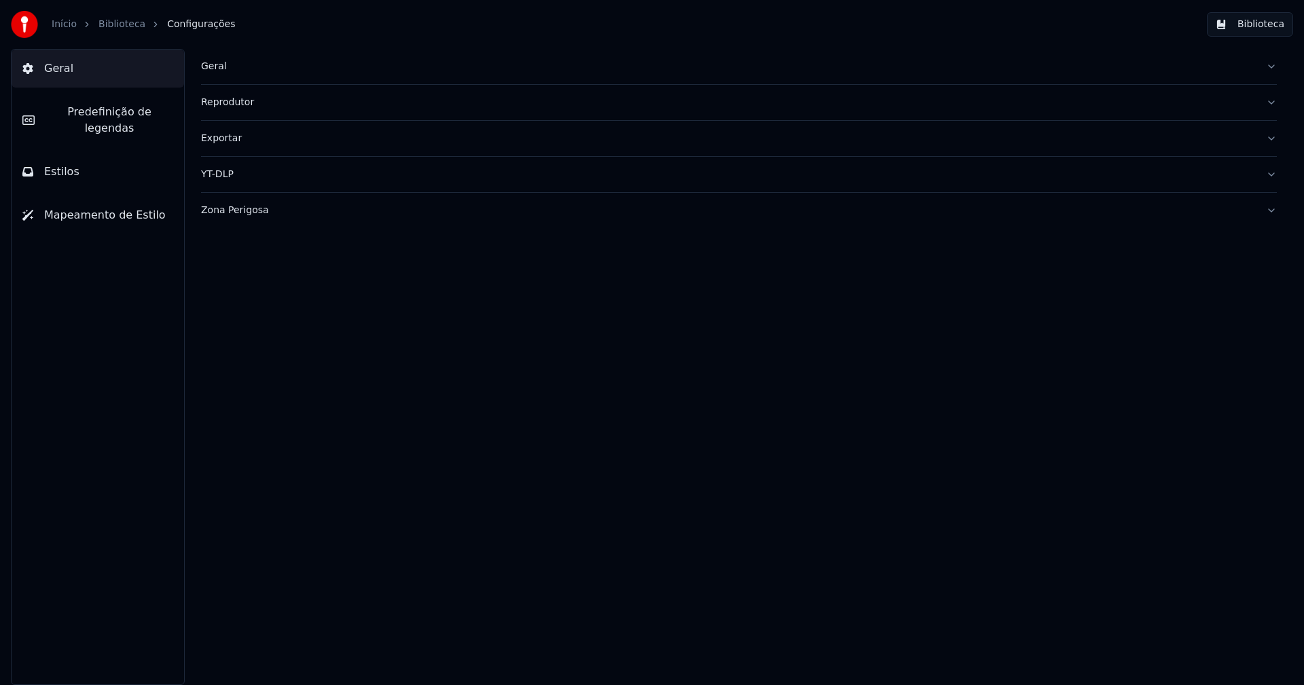
click at [98, 153] on button "Estilos" at bounding box center [98, 172] width 172 height 38
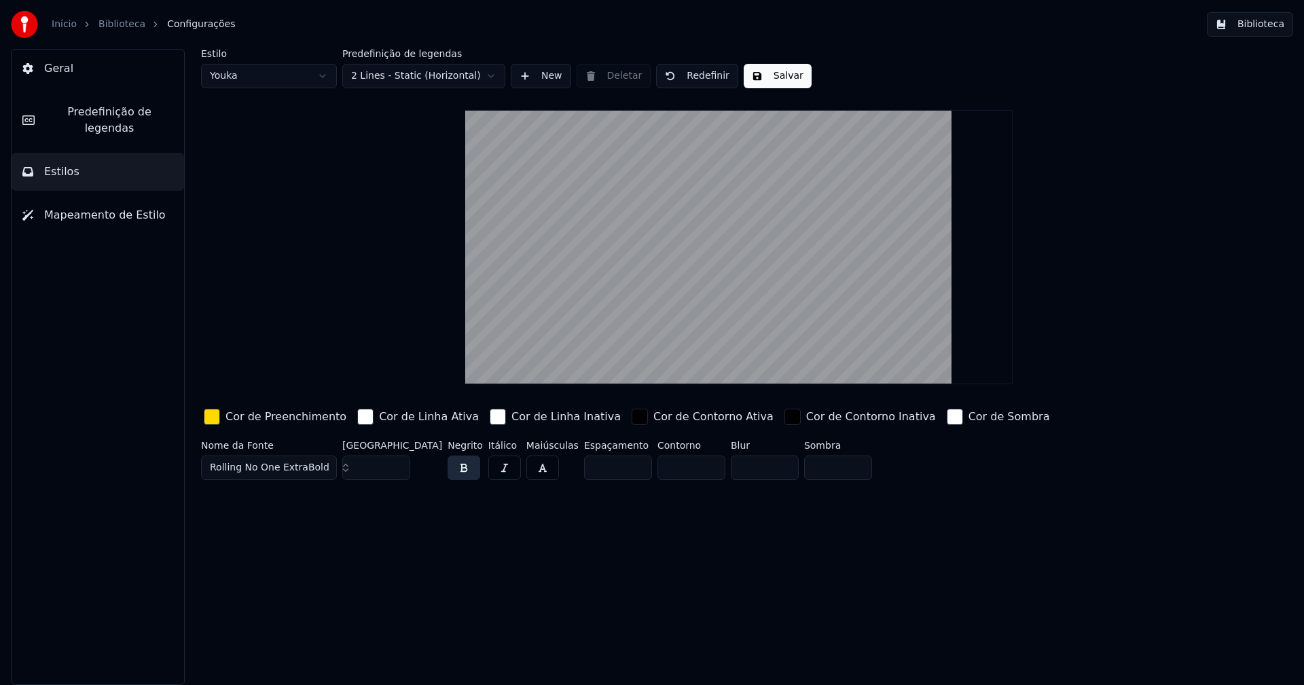
click at [263, 73] on html "Início Biblioteca Configurações Biblioteca Geral Predefinição de legendas Estil…" at bounding box center [652, 342] width 1304 height 685
type input "*****"
click at [208, 420] on div "button" at bounding box center [212, 417] width 16 height 16
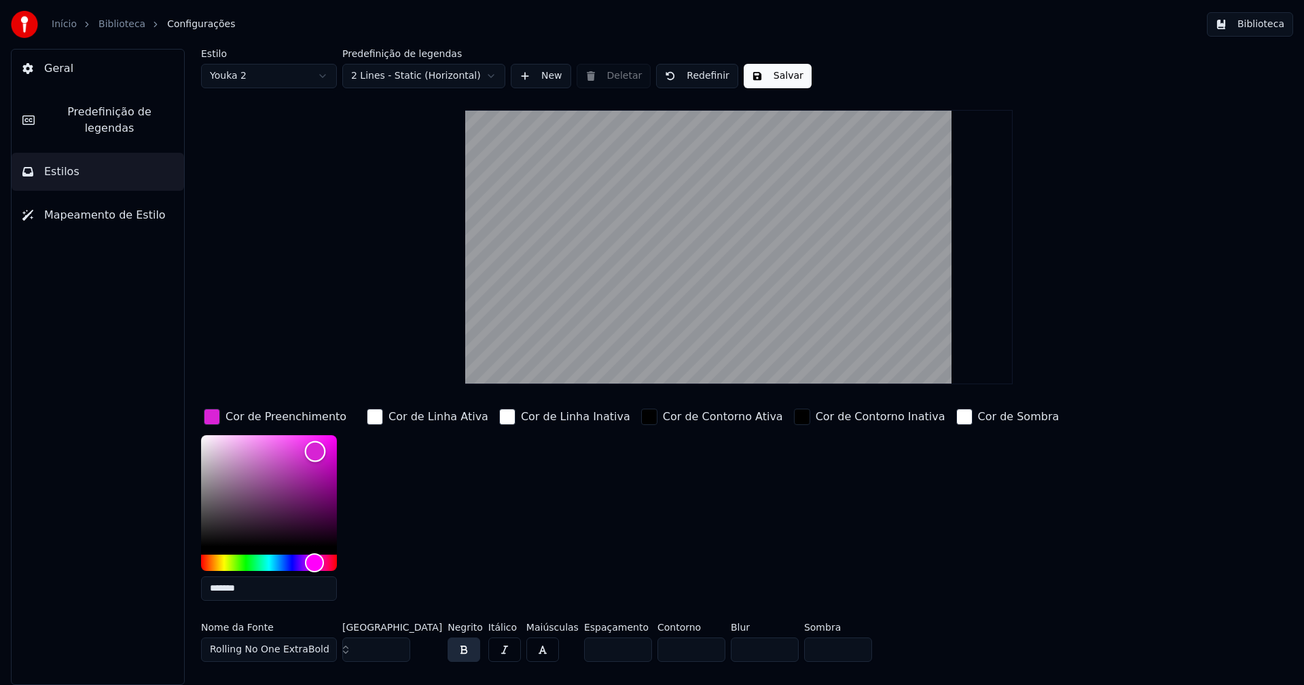
type input "*******"
drag, startPoint x: 310, startPoint y: 461, endPoint x: 314, endPoint y: 452, distance: 10.3
click at [314, 452] on div "Color" at bounding box center [314, 452] width 21 height 21
click at [771, 76] on button "Salvar" at bounding box center [778, 76] width 68 height 24
click at [1245, 27] on button "Biblioteca" at bounding box center [1250, 24] width 86 height 24
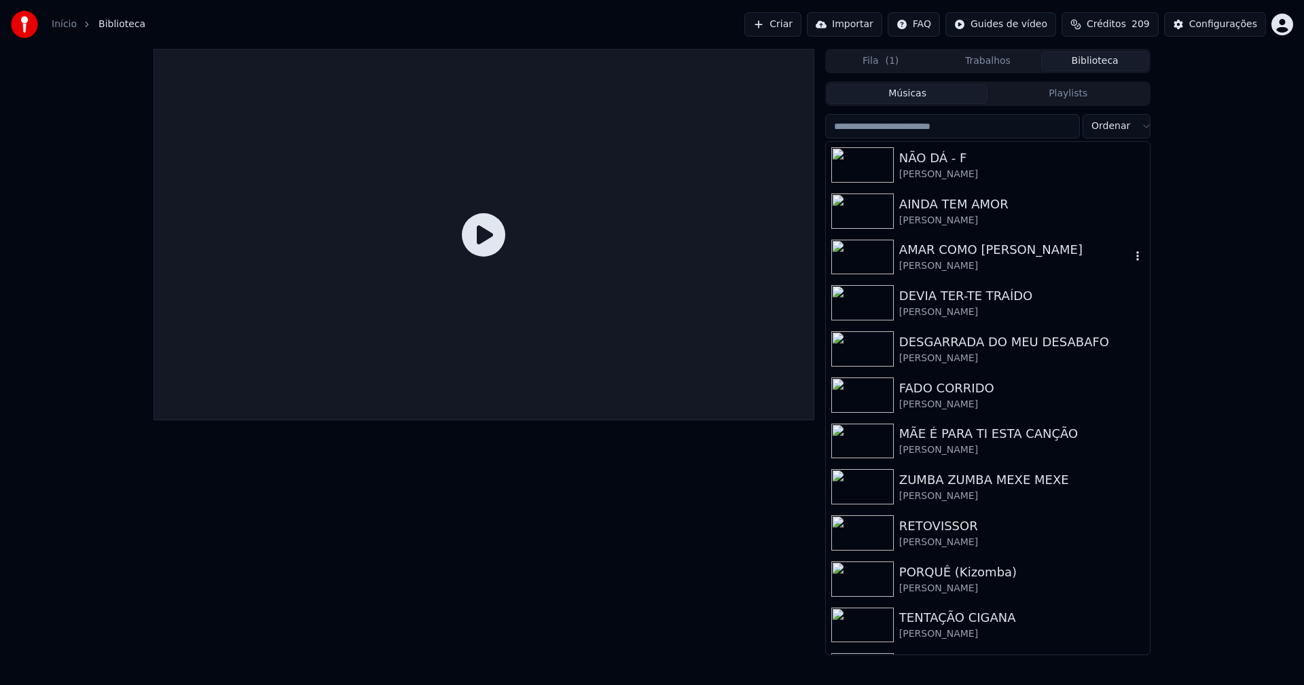
click at [959, 253] on div "AMAR COMO JESUS AMOU" at bounding box center [1015, 249] width 232 height 19
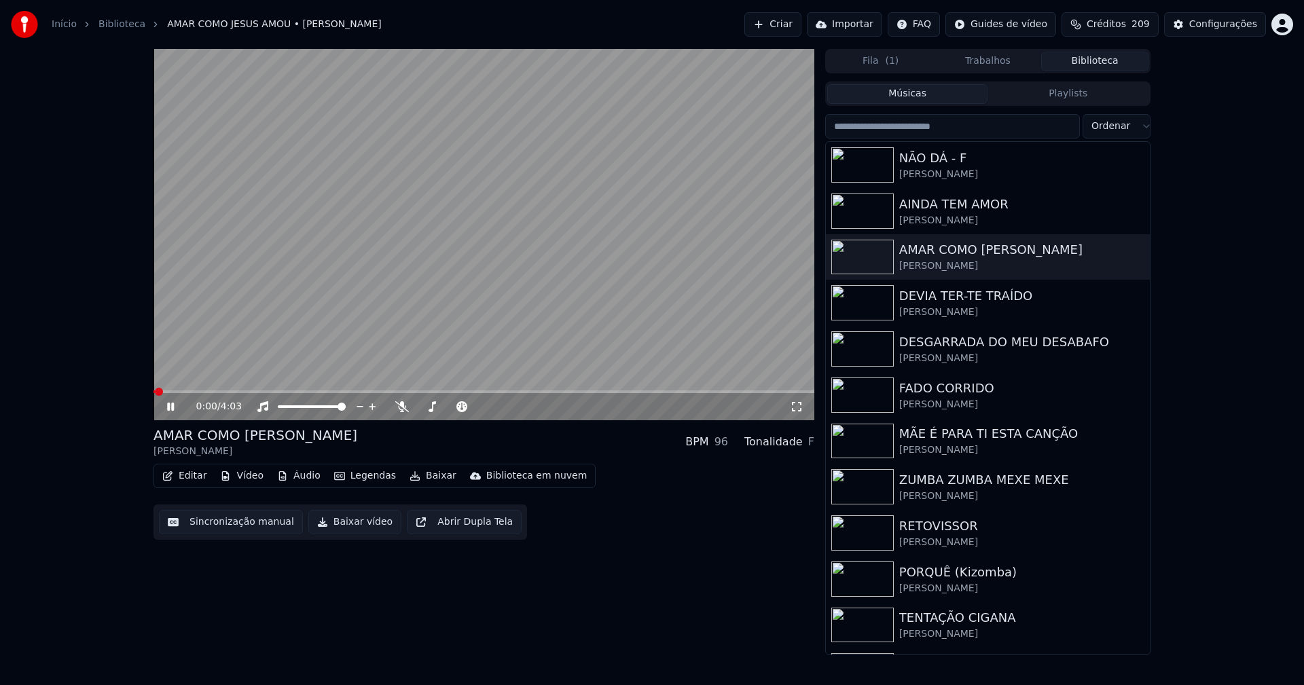
click at [173, 409] on icon at bounding box center [170, 407] width 7 height 8
click at [195, 483] on button "Editar" at bounding box center [184, 476] width 55 height 19
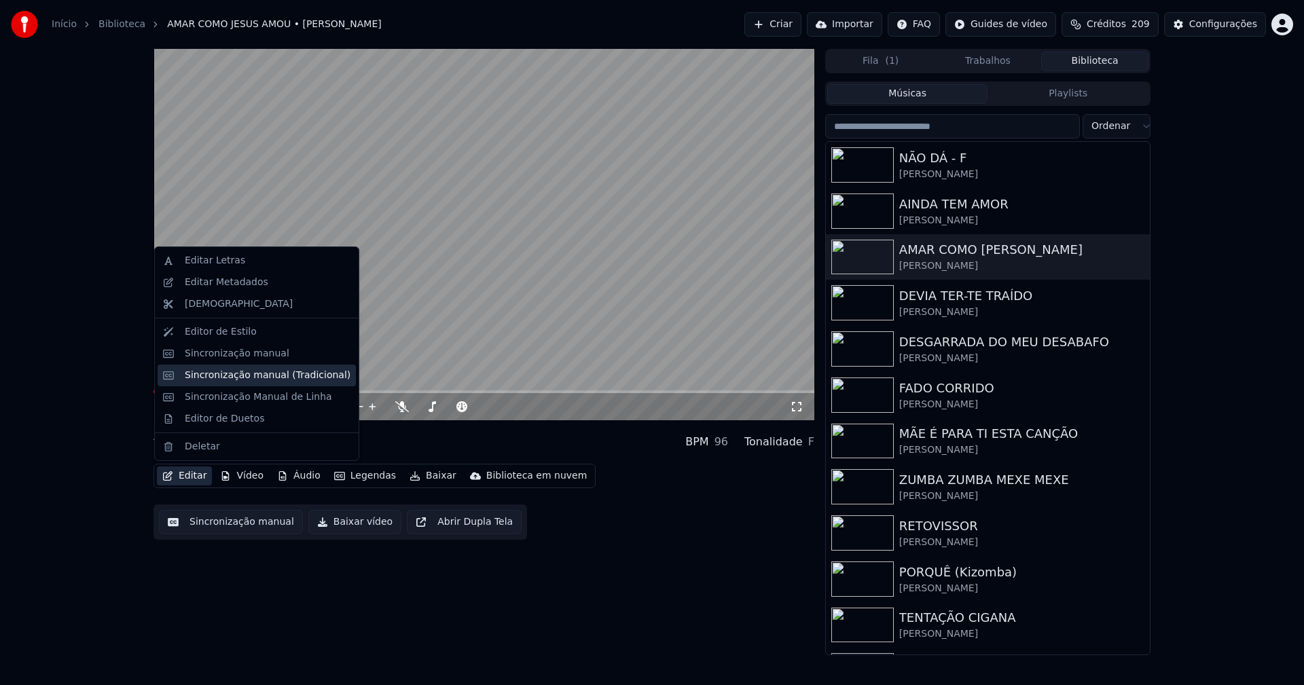
click at [251, 379] on div "Sincronização manual (Tradicional)" at bounding box center [268, 376] width 166 height 14
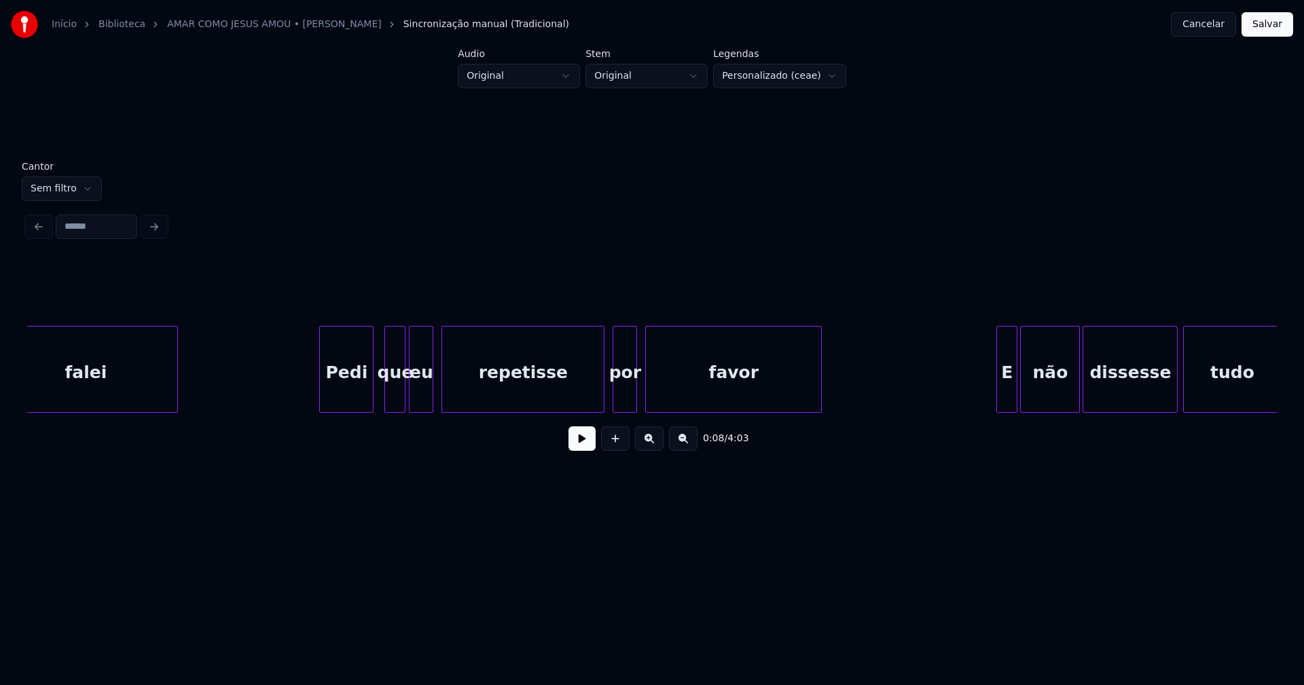
scroll to position [0, 12077]
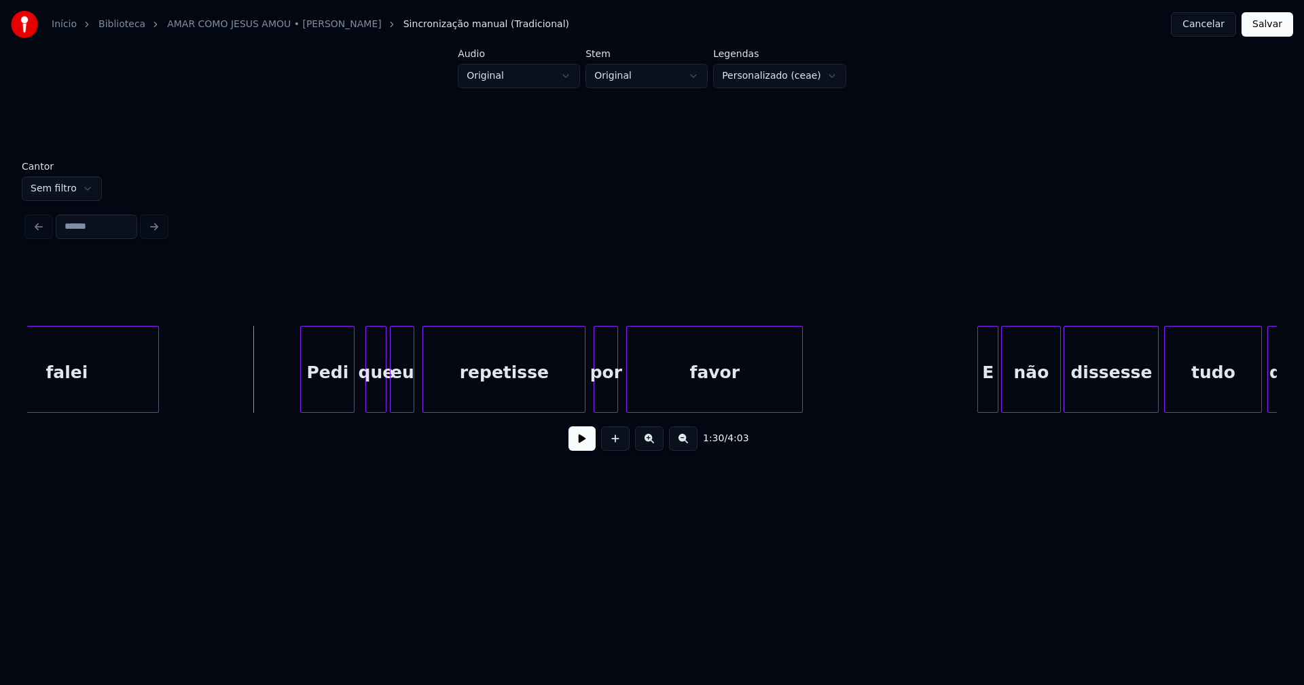
click at [589, 451] on button at bounding box center [581, 438] width 27 height 24
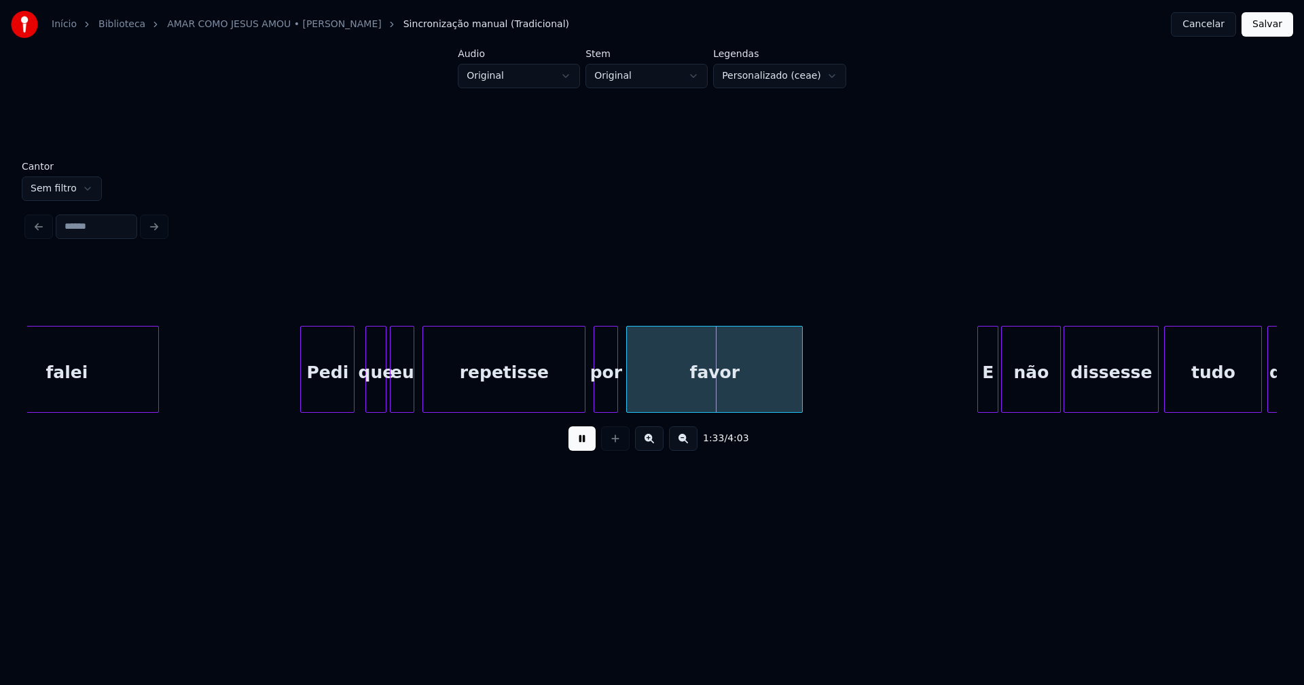
drag, startPoint x: 592, startPoint y: 447, endPoint x: 517, endPoint y: 422, distance: 78.6
click at [591, 447] on button at bounding box center [581, 438] width 27 height 24
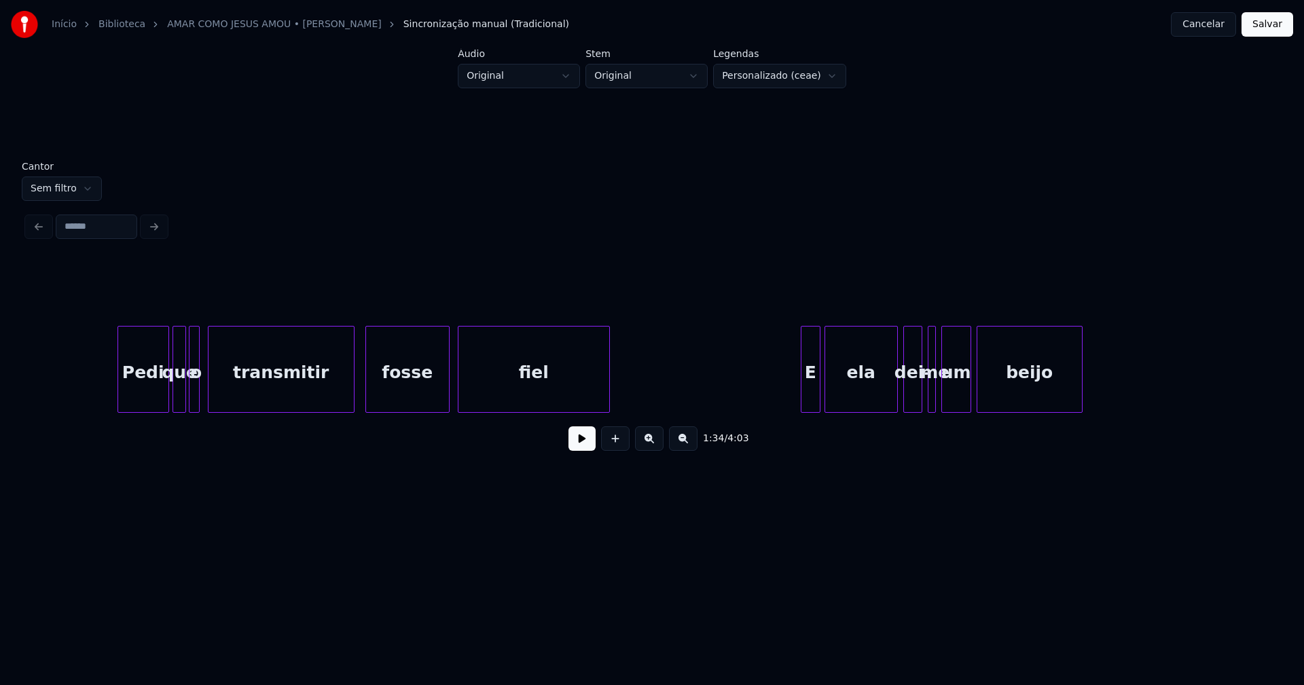
scroll to position [0, 22504]
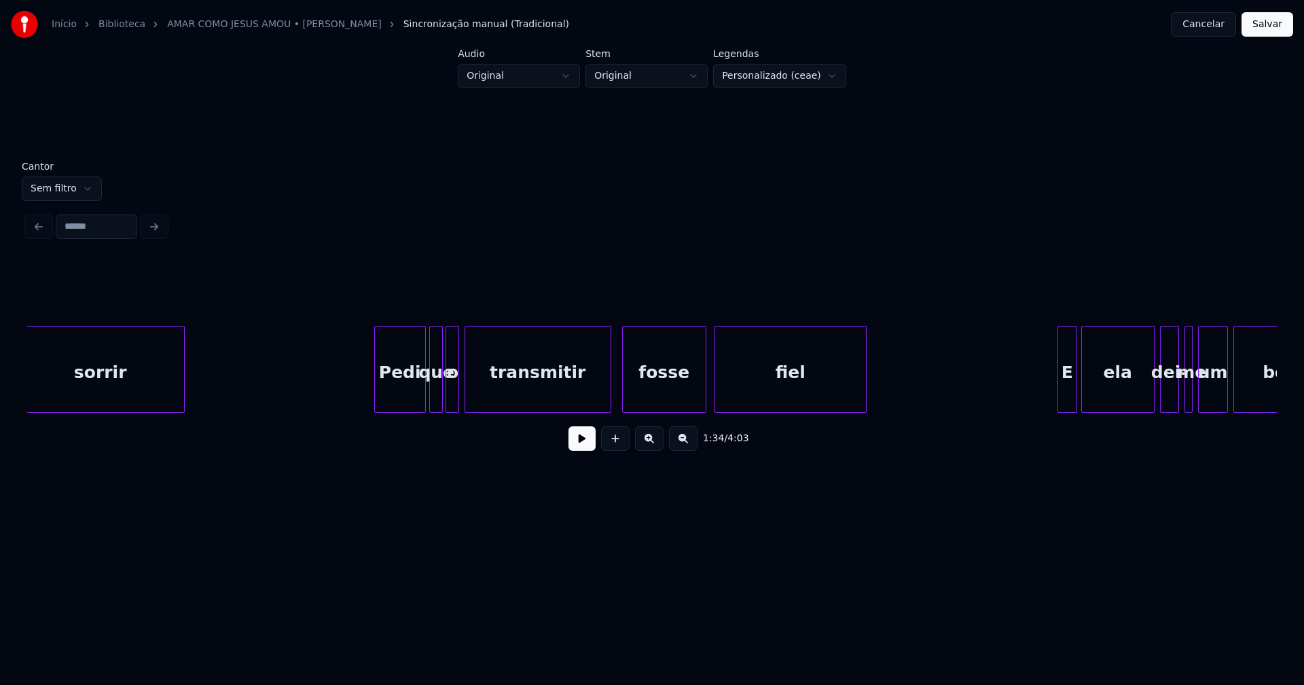
click at [456, 390] on div at bounding box center [456, 370] width 4 height 86
click at [452, 392] on div "o" at bounding box center [453, 373] width 14 height 92
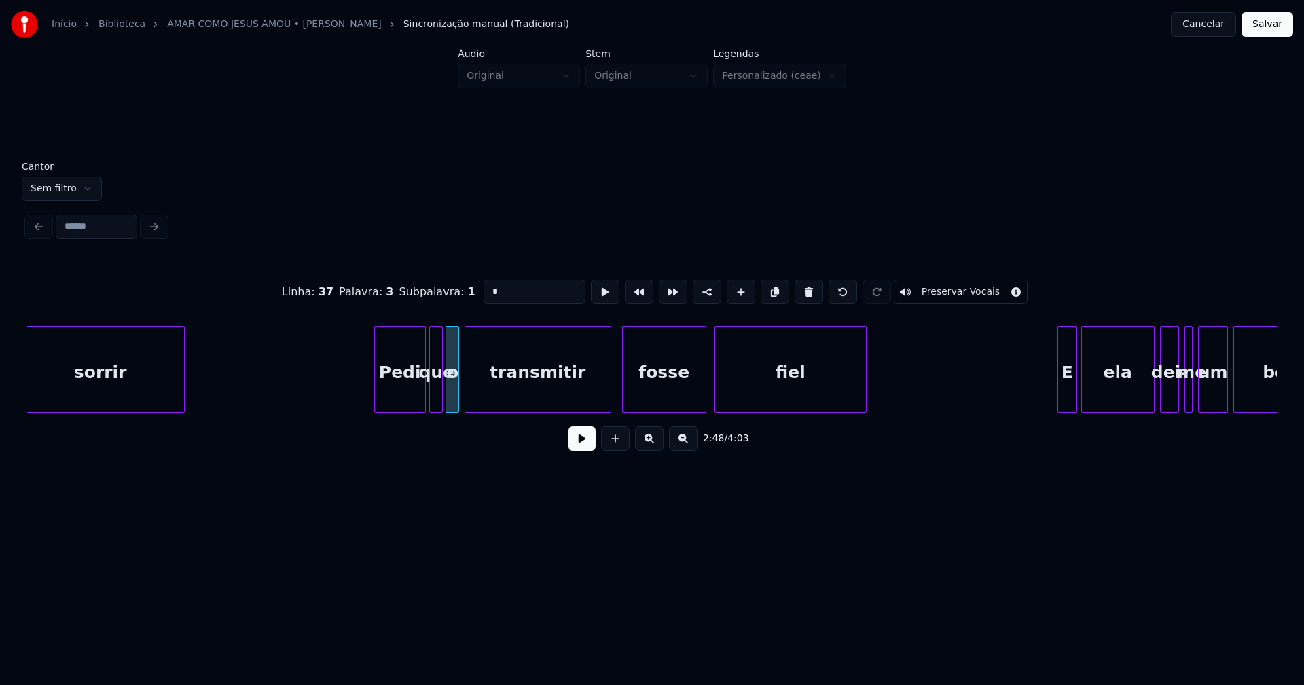
click at [483, 286] on input "*" at bounding box center [534, 292] width 102 height 24
type input "**"
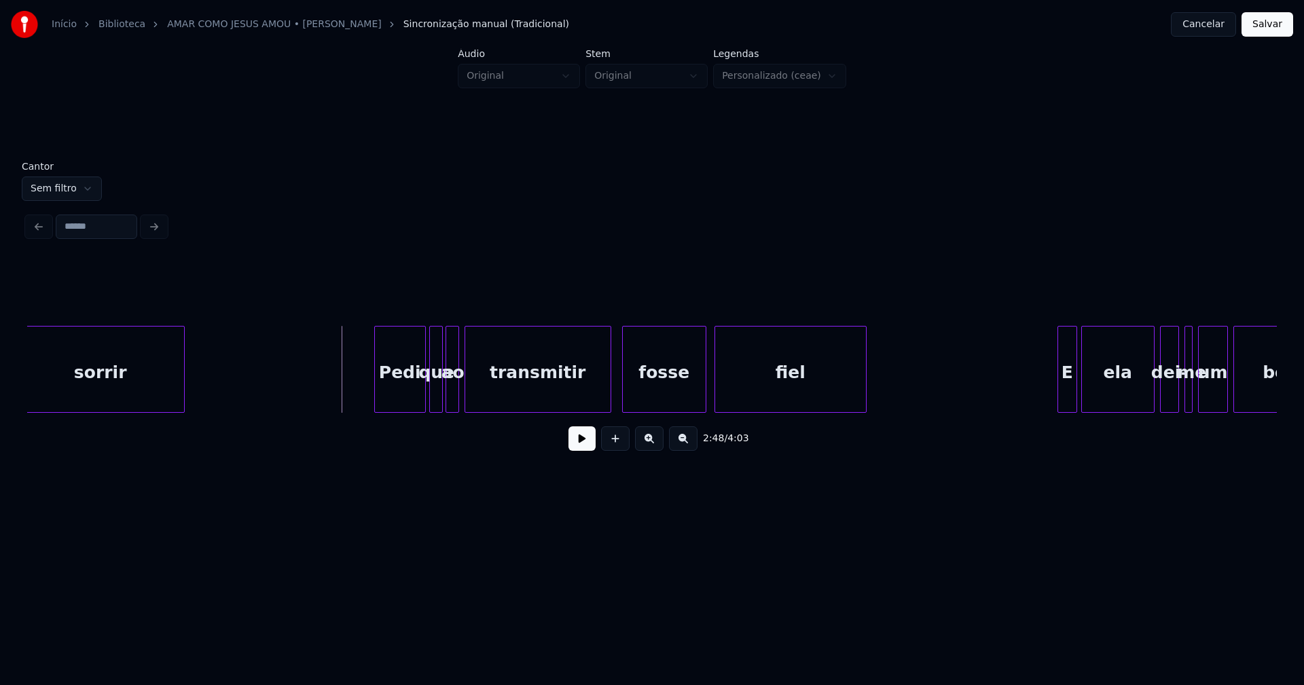
click at [578, 445] on button at bounding box center [581, 438] width 27 height 24
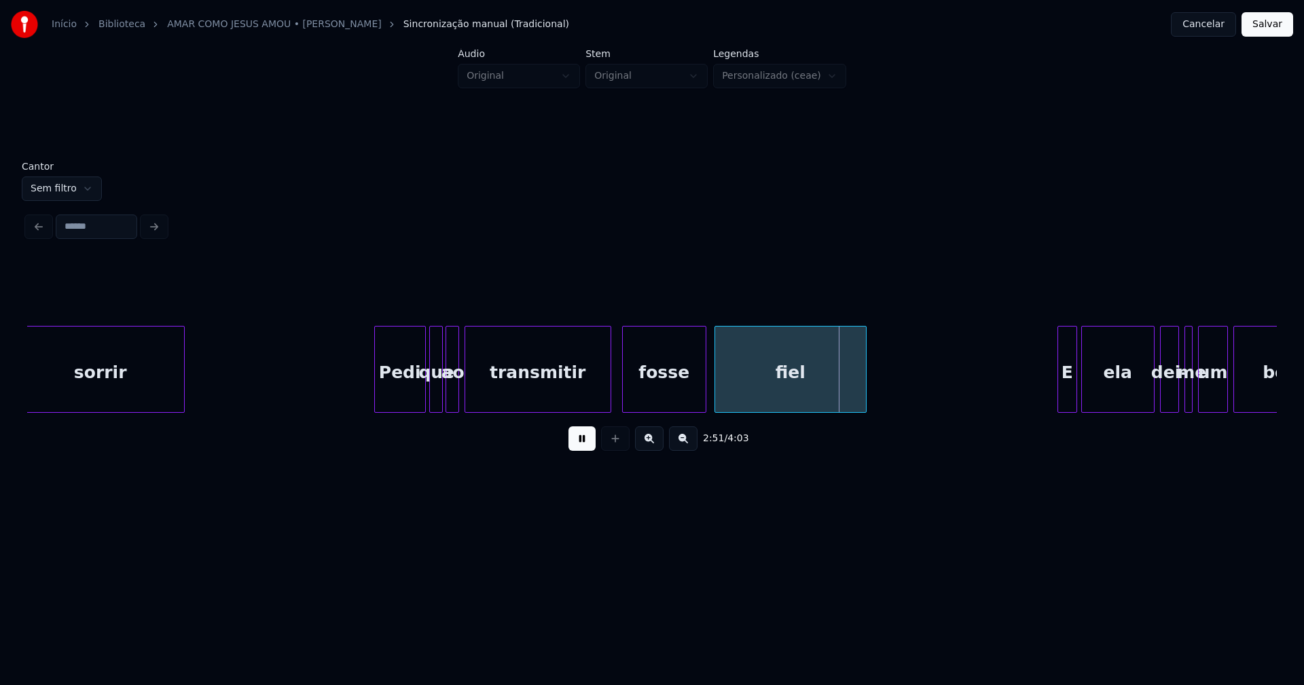
click at [450, 388] on div "ao" at bounding box center [453, 373] width 14 height 92
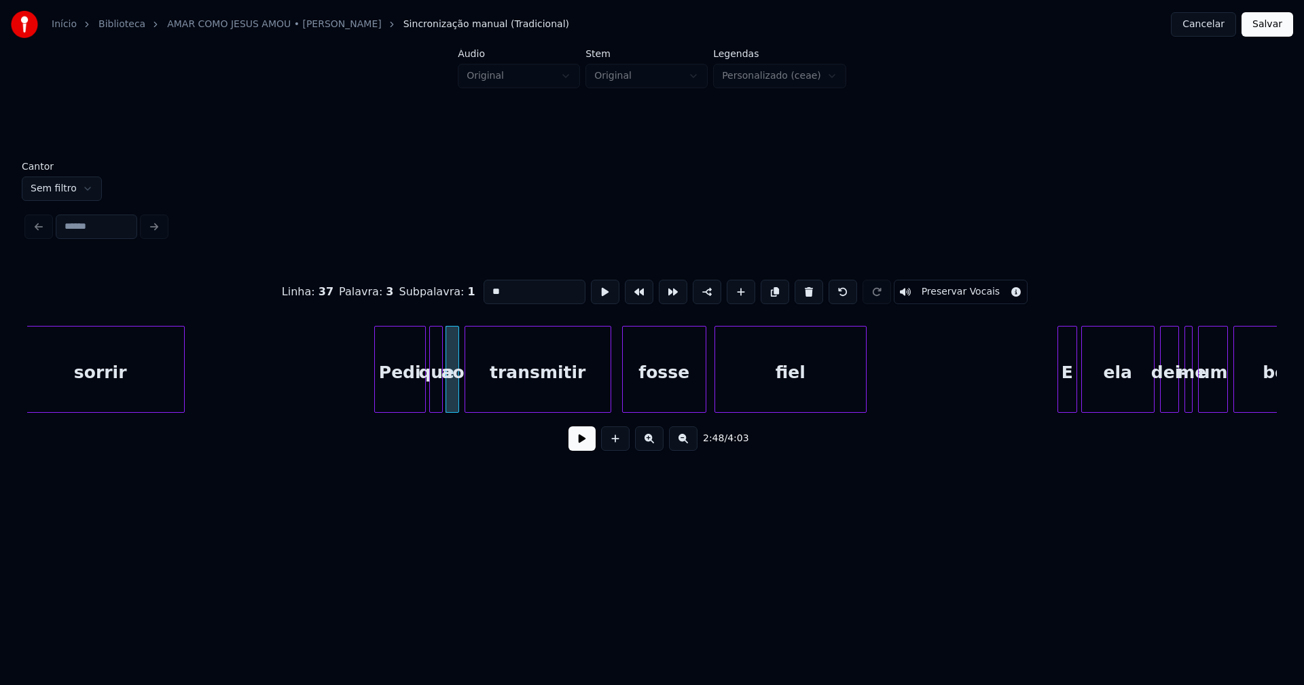
click at [487, 285] on input "**" at bounding box center [534, 292] width 102 height 24
type input "*"
click at [577, 445] on button at bounding box center [581, 438] width 27 height 24
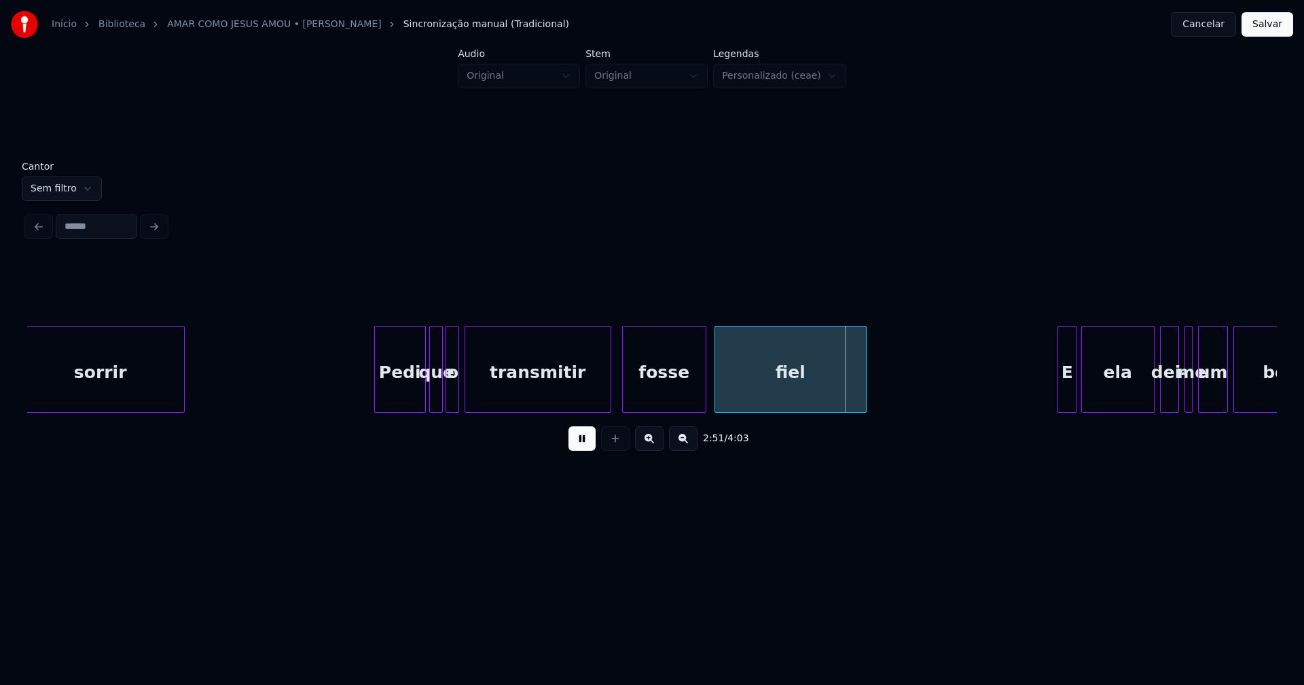
click at [1212, 27] on button "Cancelar" at bounding box center [1203, 24] width 65 height 24
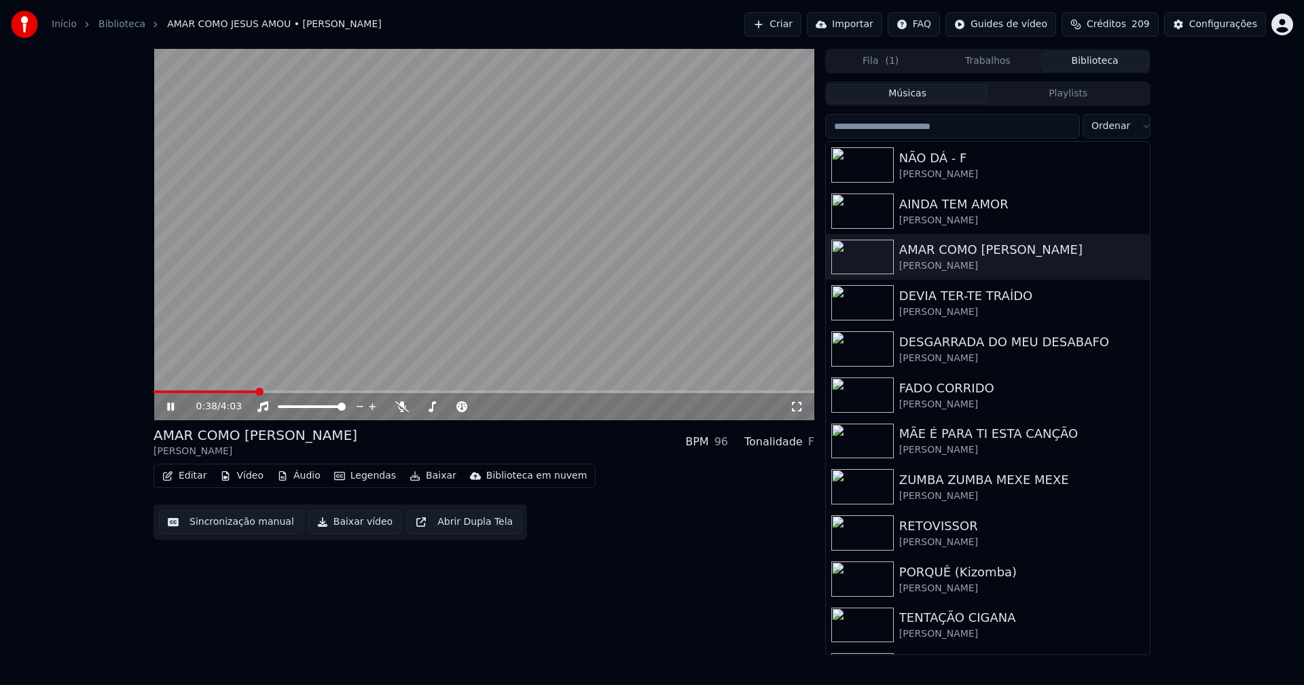
click at [256, 392] on span at bounding box center [483, 391] width 661 height 3
click at [792, 407] on icon at bounding box center [797, 406] width 14 height 11
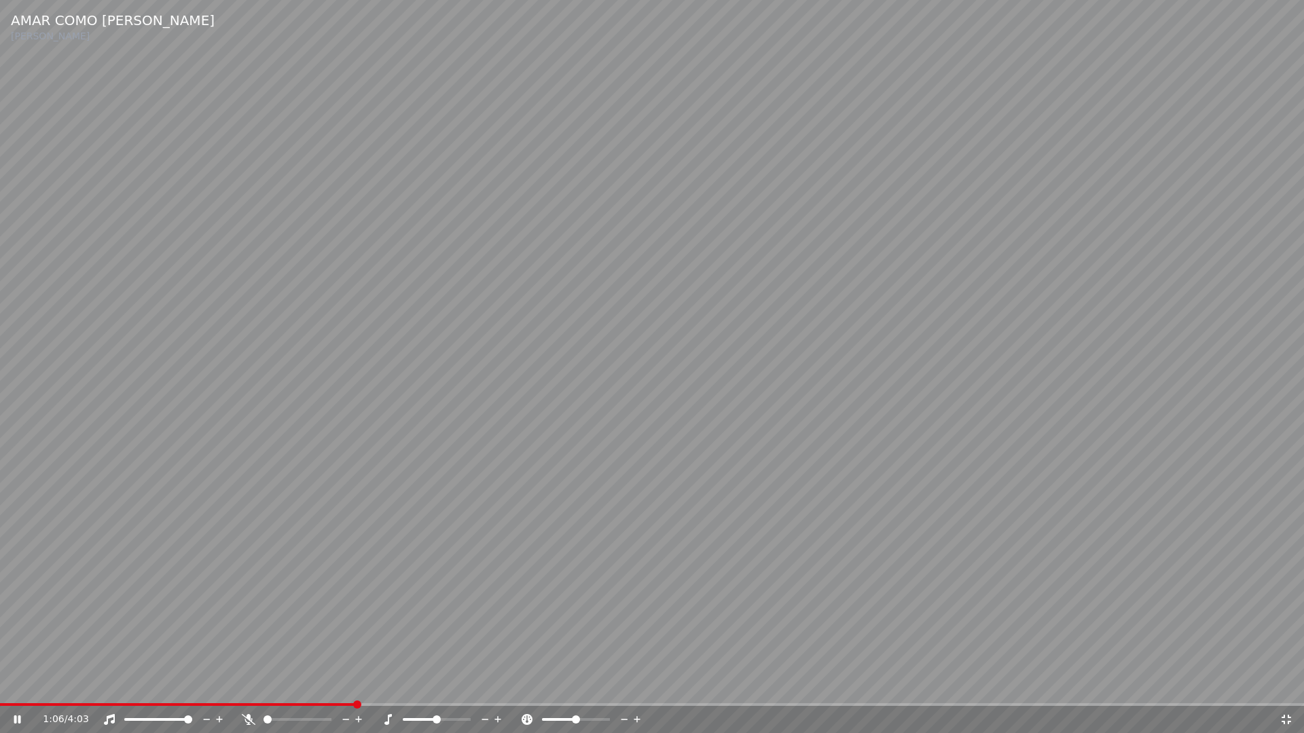
drag, startPoint x: 1290, startPoint y: 725, endPoint x: 1258, endPoint y: 706, distance: 37.5
click at [1290, 684] on div "1:06 / 4:03" at bounding box center [651, 720] width 1293 height 14
drag, startPoint x: 1283, startPoint y: 716, endPoint x: 1237, endPoint y: 458, distance: 261.6
click at [1284, 684] on icon at bounding box center [1286, 720] width 10 height 10
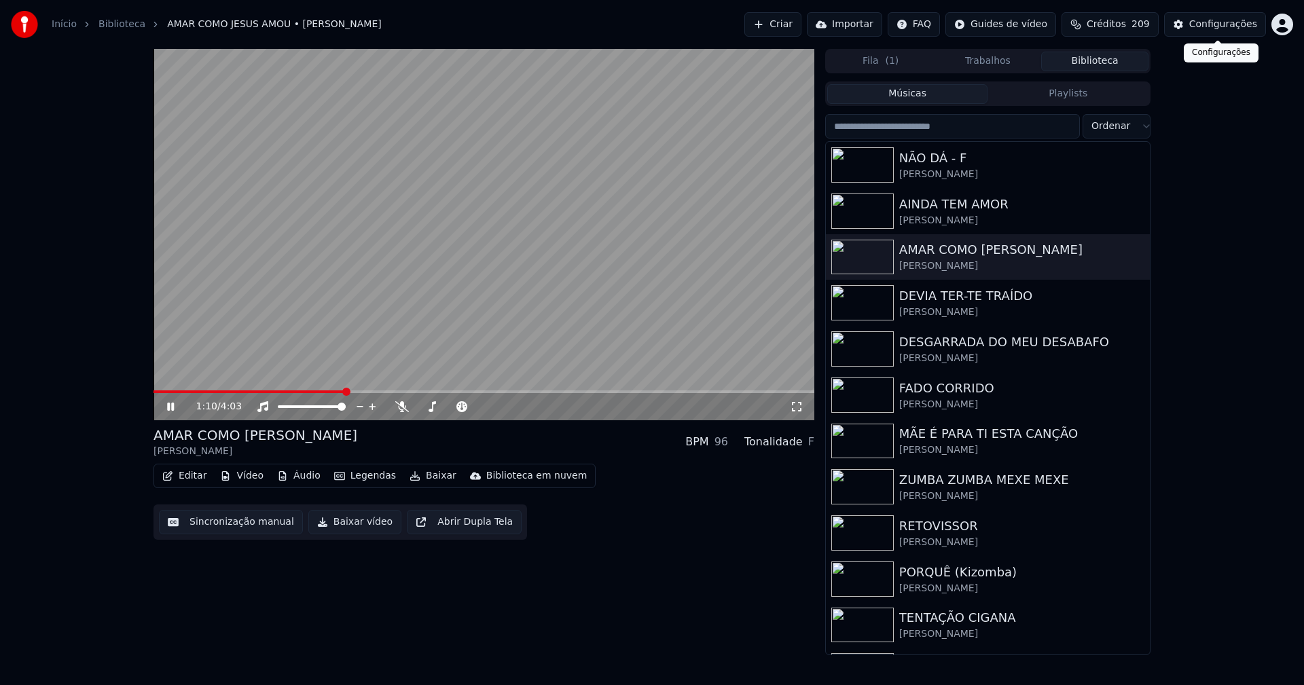
click at [1217, 29] on div "Configurações" at bounding box center [1223, 25] width 68 height 14
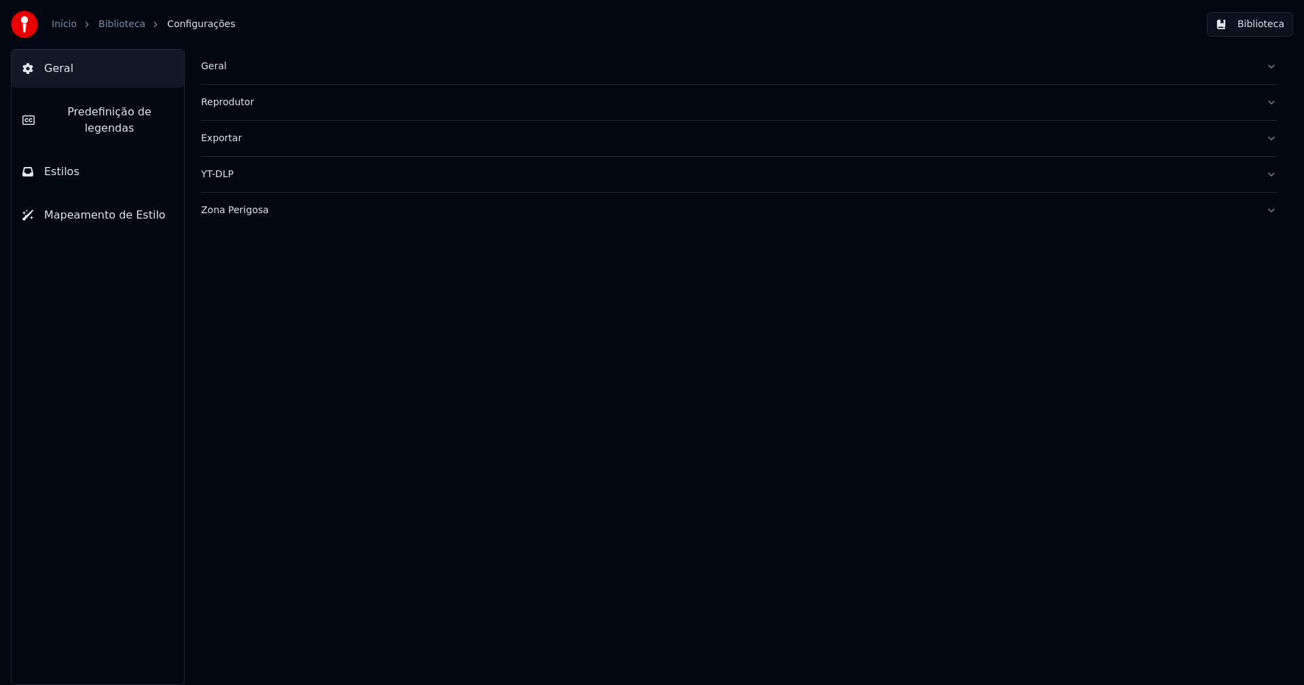
click at [71, 164] on span "Estilos" at bounding box center [61, 172] width 35 height 16
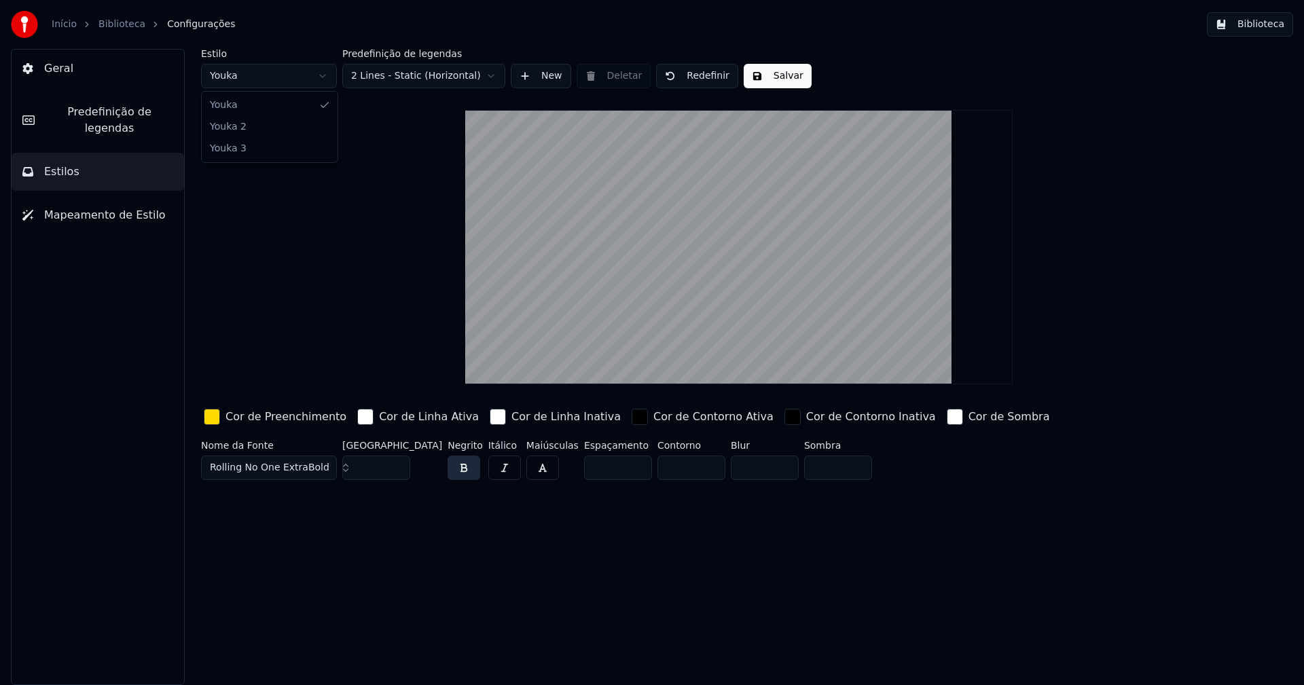
click at [278, 79] on html "Início Biblioteca Configurações Biblioteca Geral Predefinição de legendas Estil…" at bounding box center [652, 342] width 1304 height 685
type input "*****"
click at [213, 420] on div "button" at bounding box center [212, 417] width 16 height 16
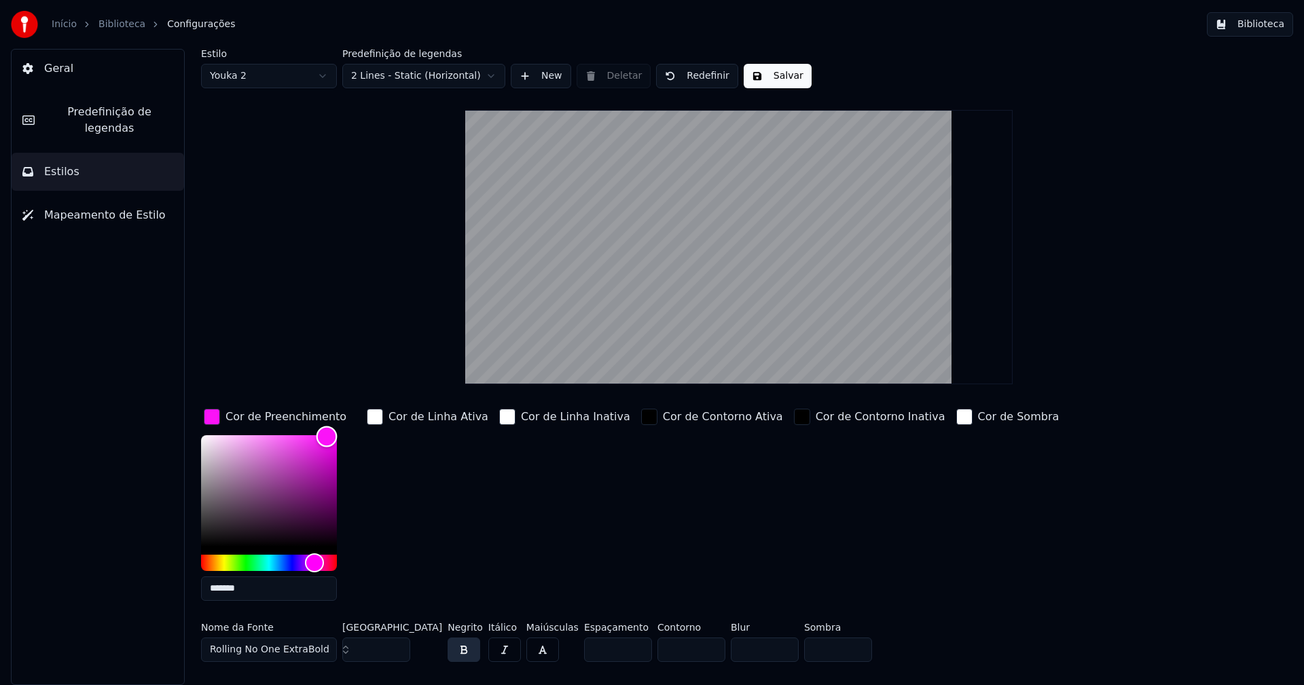
type input "*******"
drag, startPoint x: 312, startPoint y: 454, endPoint x: 321, endPoint y: 435, distance: 21.0
click at [321, 435] on div "Color" at bounding box center [320, 436] width 21 height 21
click at [769, 75] on button "Salvar" at bounding box center [778, 76] width 68 height 24
click at [1259, 24] on button "Biblioteca" at bounding box center [1250, 24] width 86 height 24
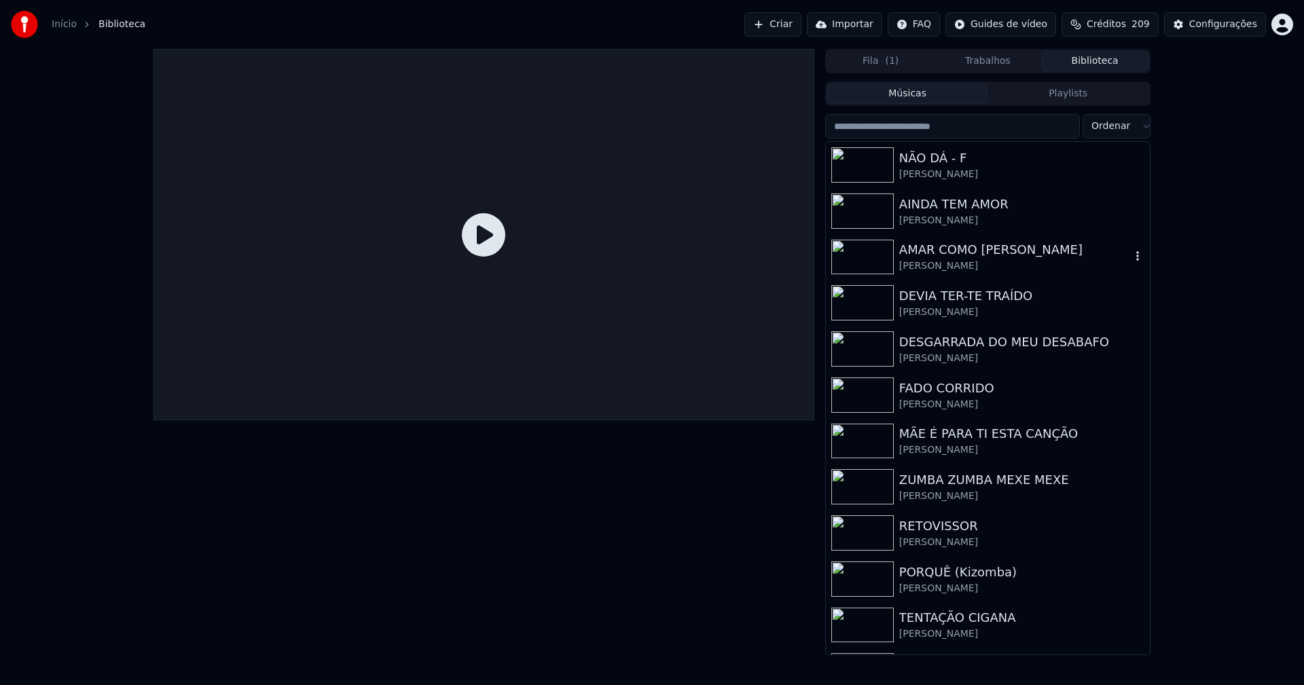
drag, startPoint x: 971, startPoint y: 253, endPoint x: 940, endPoint y: 253, distance: 30.6
click at [966, 253] on div "AMAR COMO JESUS AMOU" at bounding box center [1015, 249] width 232 height 19
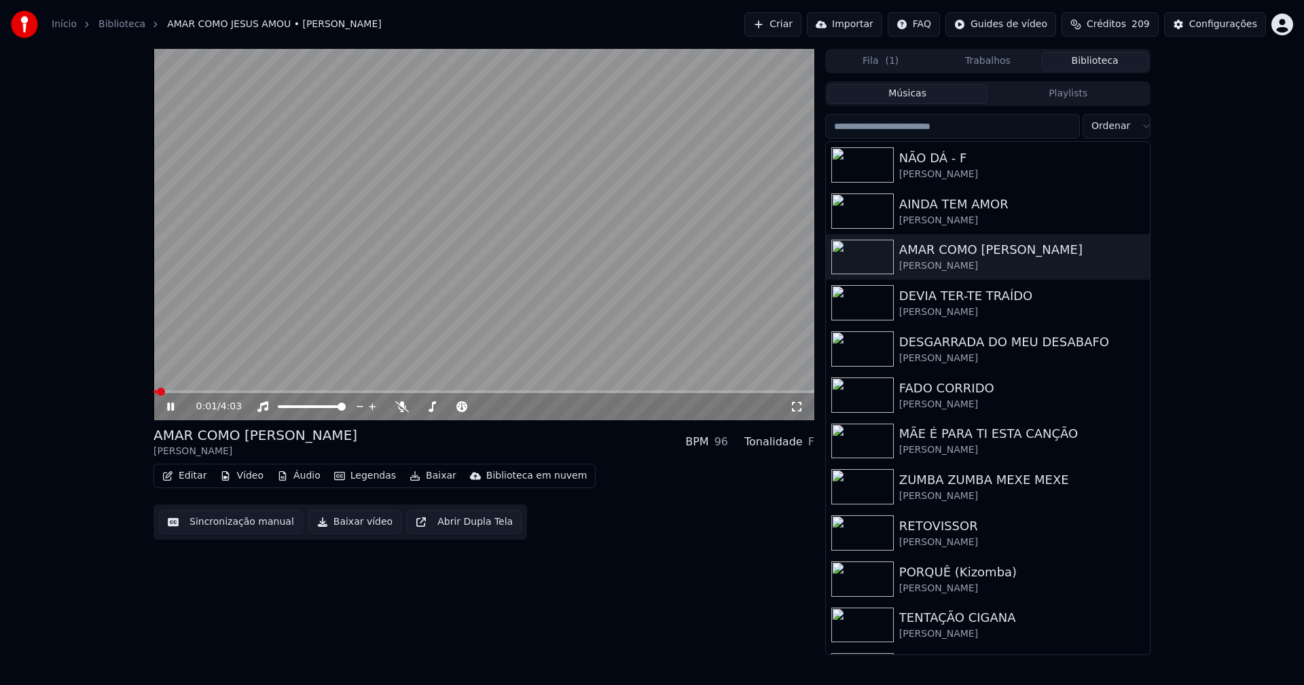
click at [227, 391] on span at bounding box center [483, 391] width 661 height 3
click at [793, 404] on icon at bounding box center [797, 406] width 14 height 11
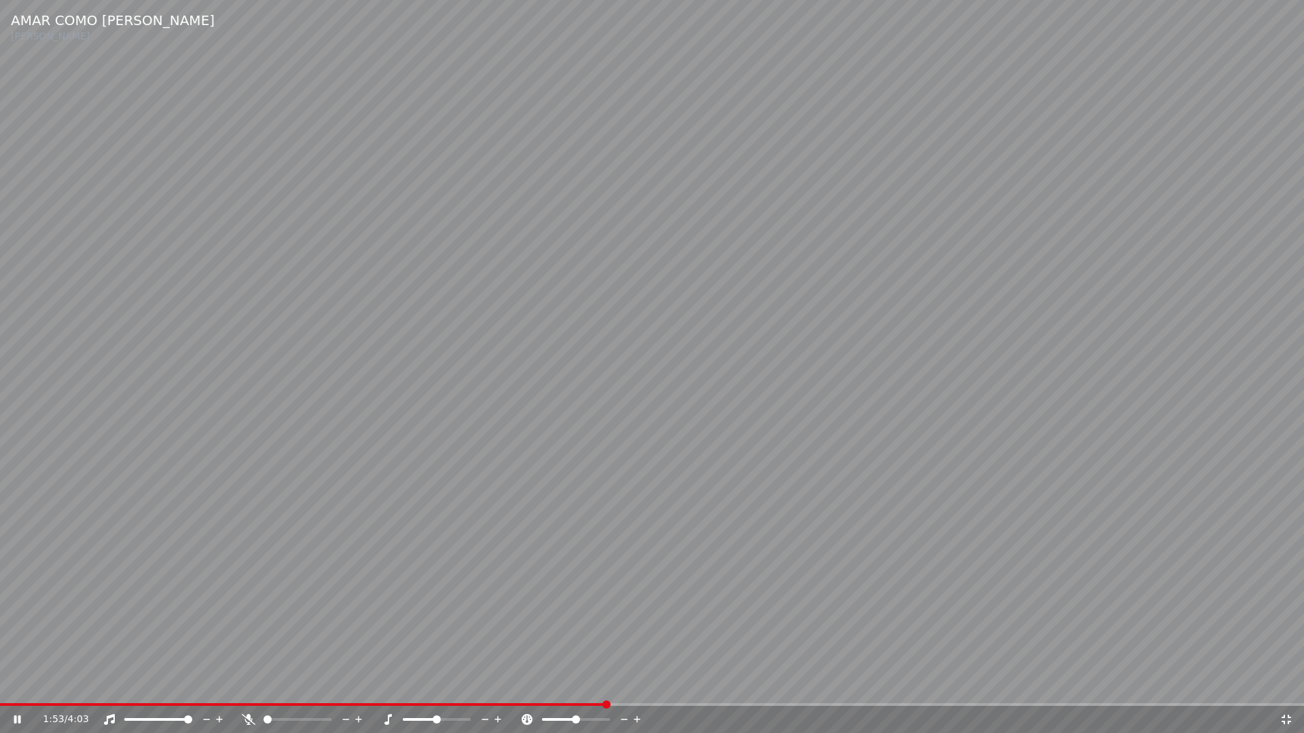
drag, startPoint x: 1280, startPoint y: 719, endPoint x: 1207, endPoint y: 382, distance: 345.4
click at [1280, 684] on icon at bounding box center [1286, 719] width 14 height 11
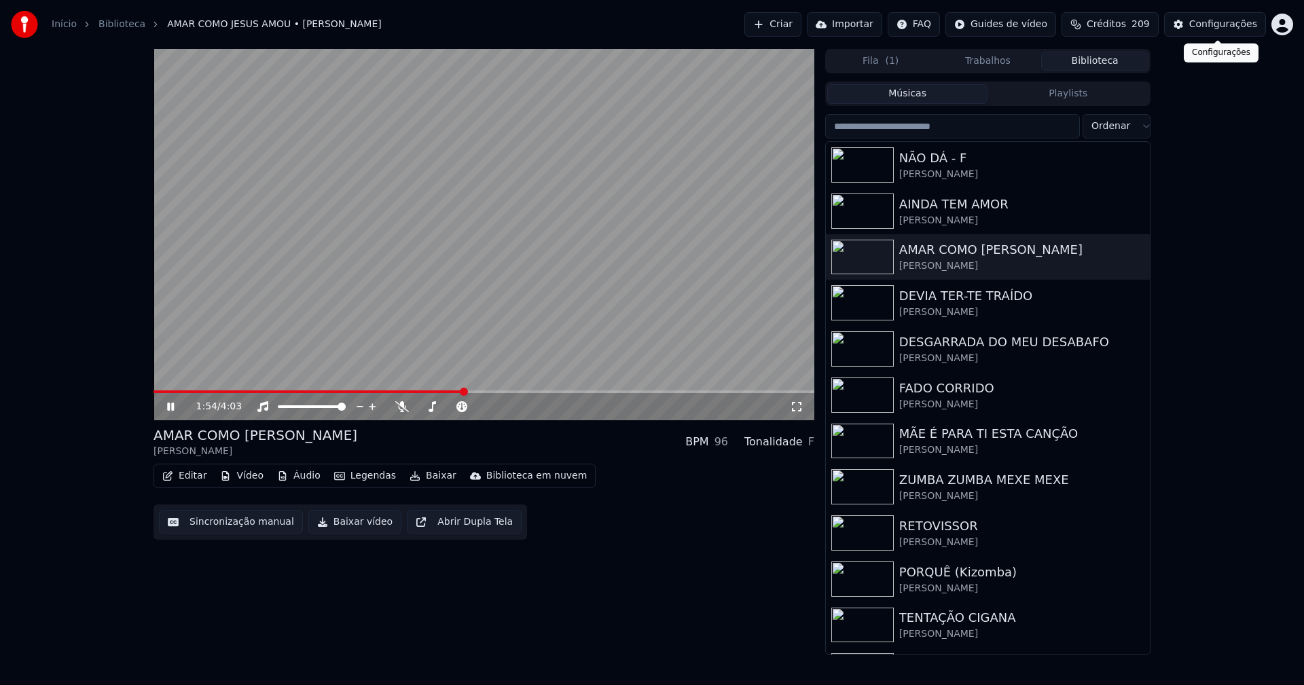
drag, startPoint x: 1233, startPoint y: 20, endPoint x: 1224, endPoint y: 22, distance: 9.7
click at [1224, 22] on div "Configurações" at bounding box center [1223, 25] width 68 height 14
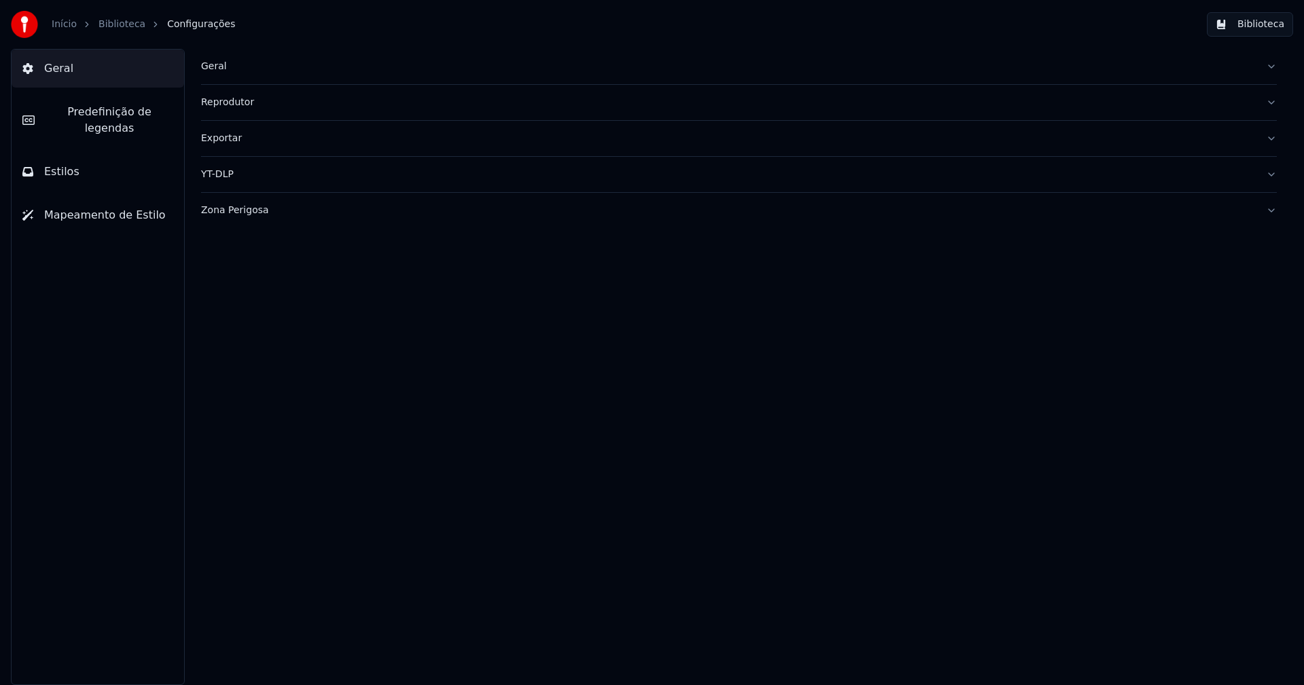
click at [136, 113] on span "Predefinição de legendas" at bounding box center [109, 120] width 128 height 33
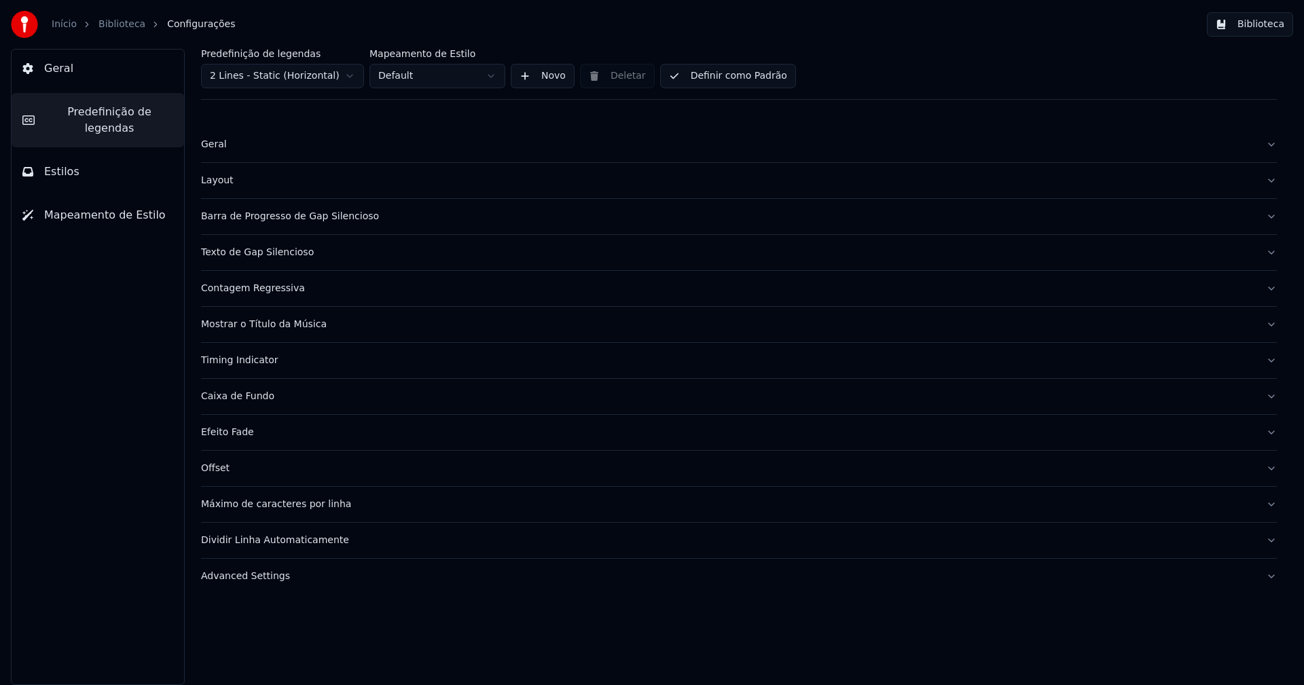
drag, startPoint x: 245, startPoint y: 574, endPoint x: 250, endPoint y: 568, distance: 7.7
click at [246, 574] on div "Advanced Settings" at bounding box center [728, 577] width 1054 height 14
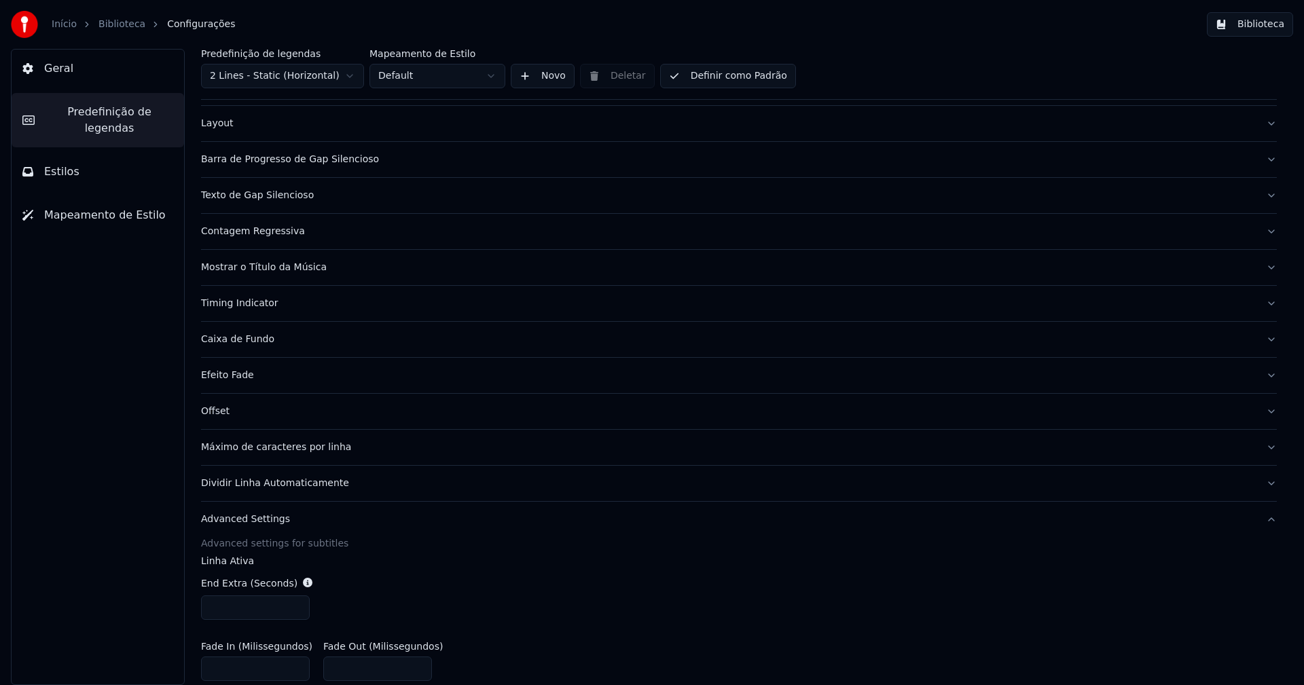
scroll to position [136, 0]
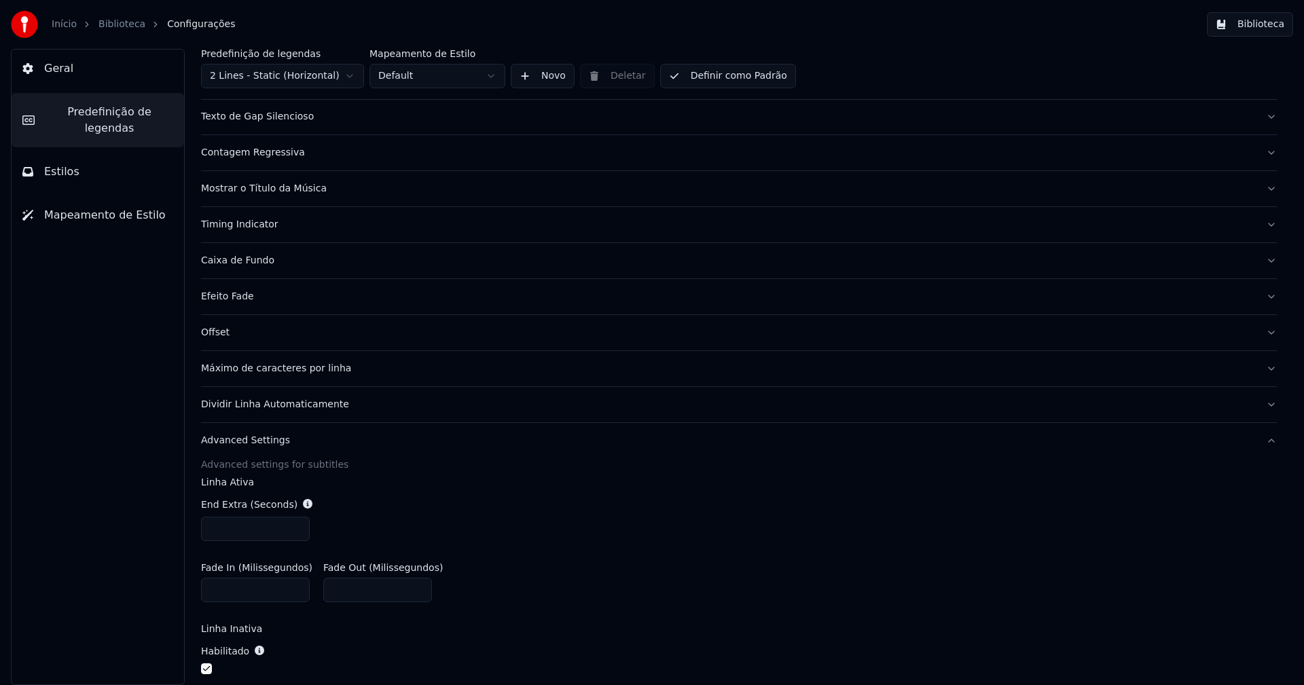
click at [293, 524] on input "***" at bounding box center [255, 529] width 109 height 24
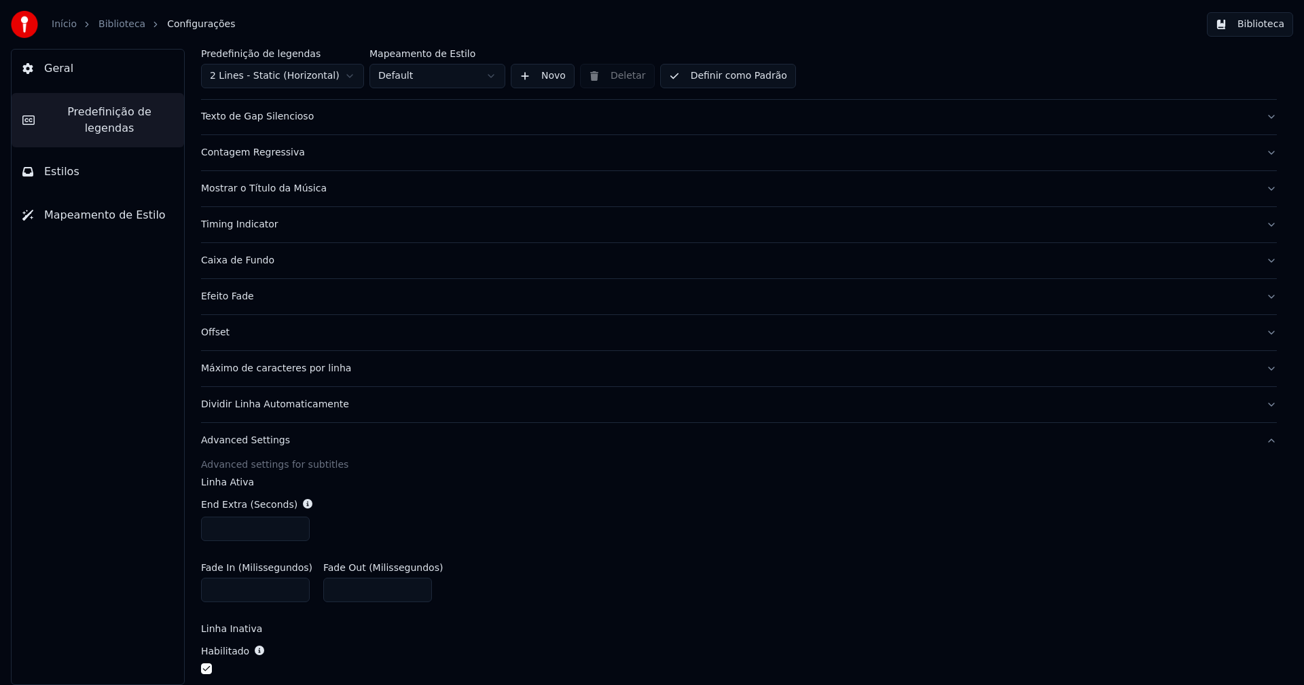
type input "*"
click at [293, 524] on input "*" at bounding box center [255, 529] width 109 height 24
click at [510, 552] on div "Fade In (Milissegundos) * Fade Out (Milissegundos) ***" at bounding box center [739, 582] width 1076 height 61
click at [1269, 25] on button "Biblioteca" at bounding box center [1250, 24] width 86 height 24
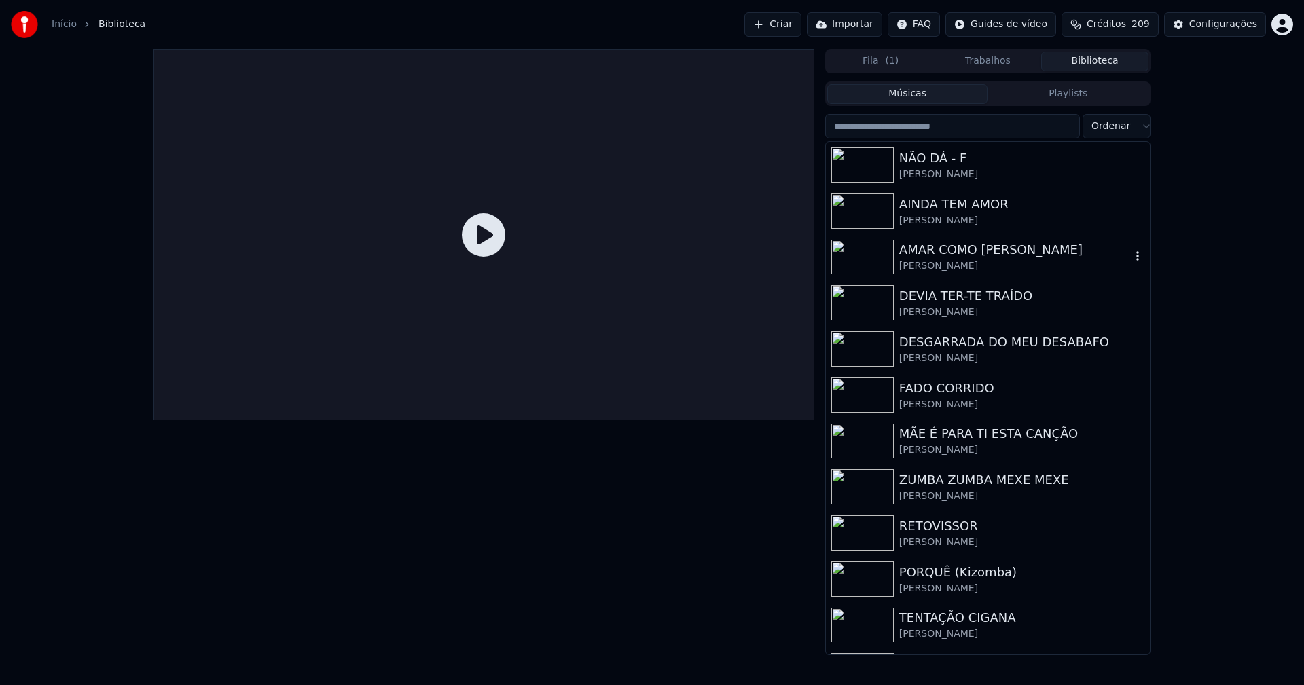
drag, startPoint x: 949, startPoint y: 262, endPoint x: 843, endPoint y: 254, distance: 105.6
click at [949, 261] on div "Jorge Ferreira" at bounding box center [1015, 266] width 232 height 14
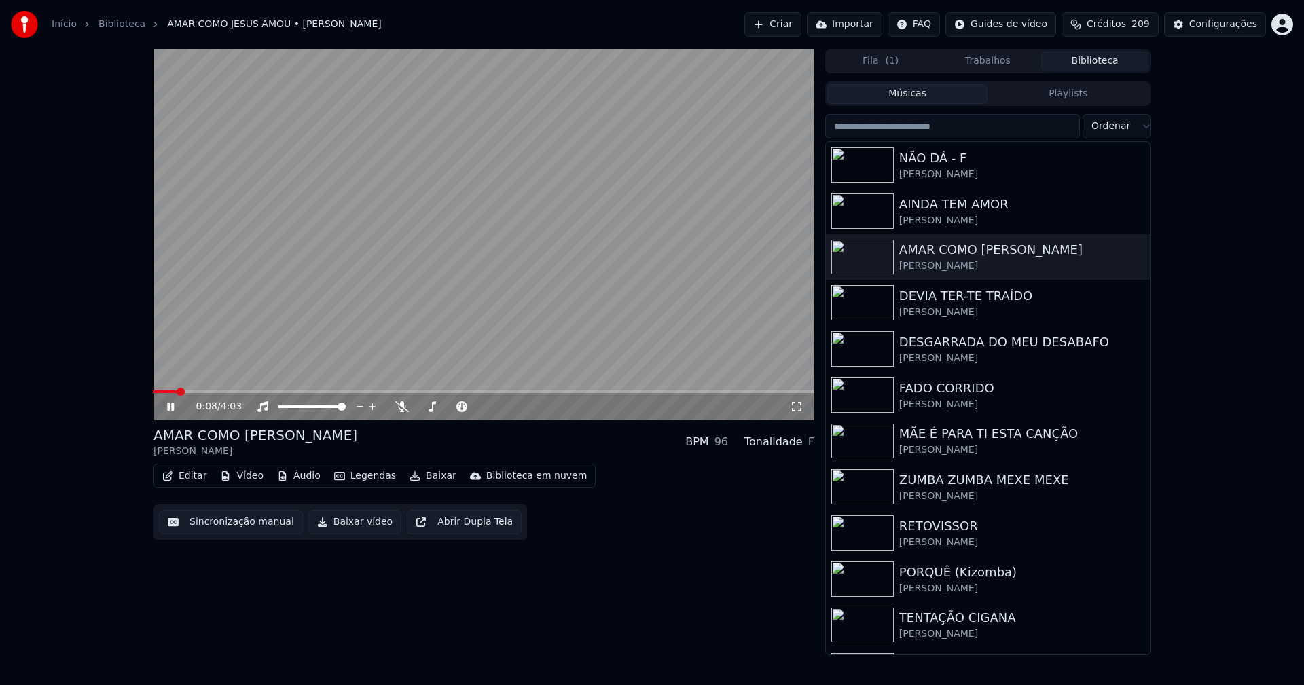
drag, startPoint x: 799, startPoint y: 408, endPoint x: 803, endPoint y: 418, distance: 11.2
click at [801, 407] on icon at bounding box center [797, 406] width 14 height 11
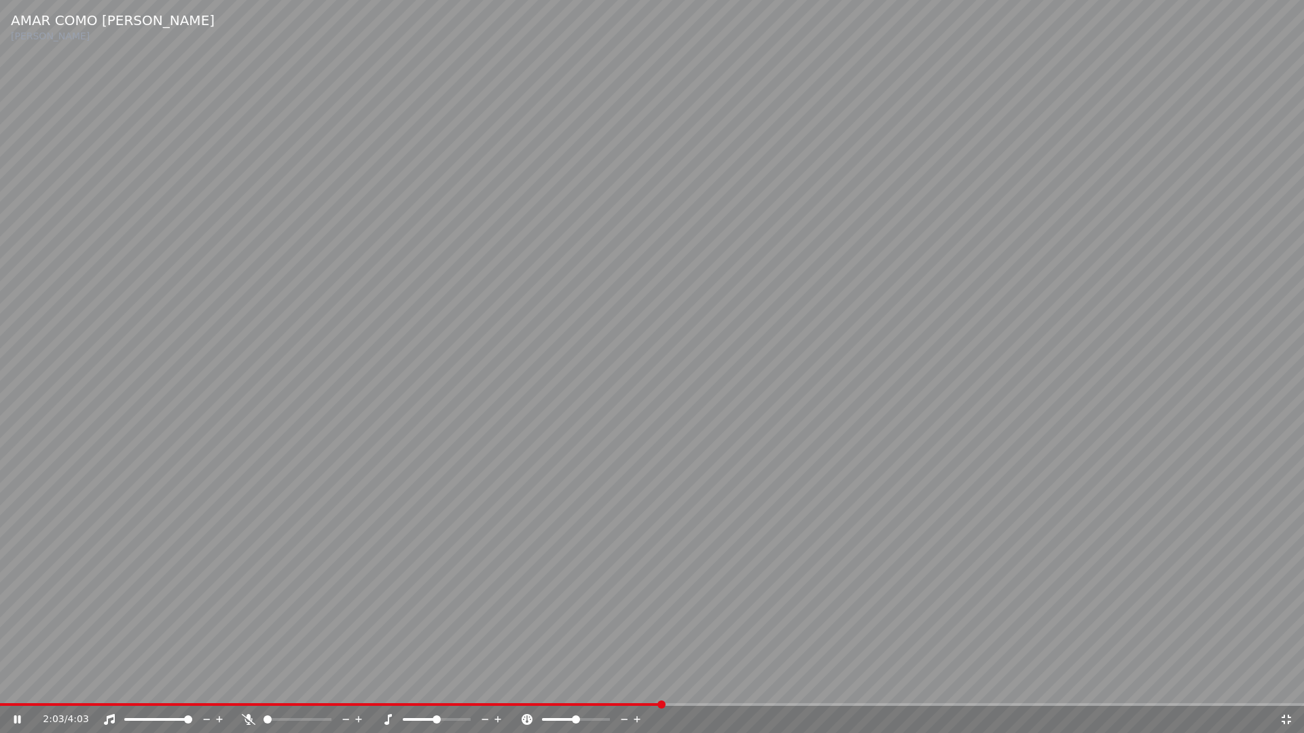
click at [1287, 684] on icon at bounding box center [1286, 719] width 14 height 11
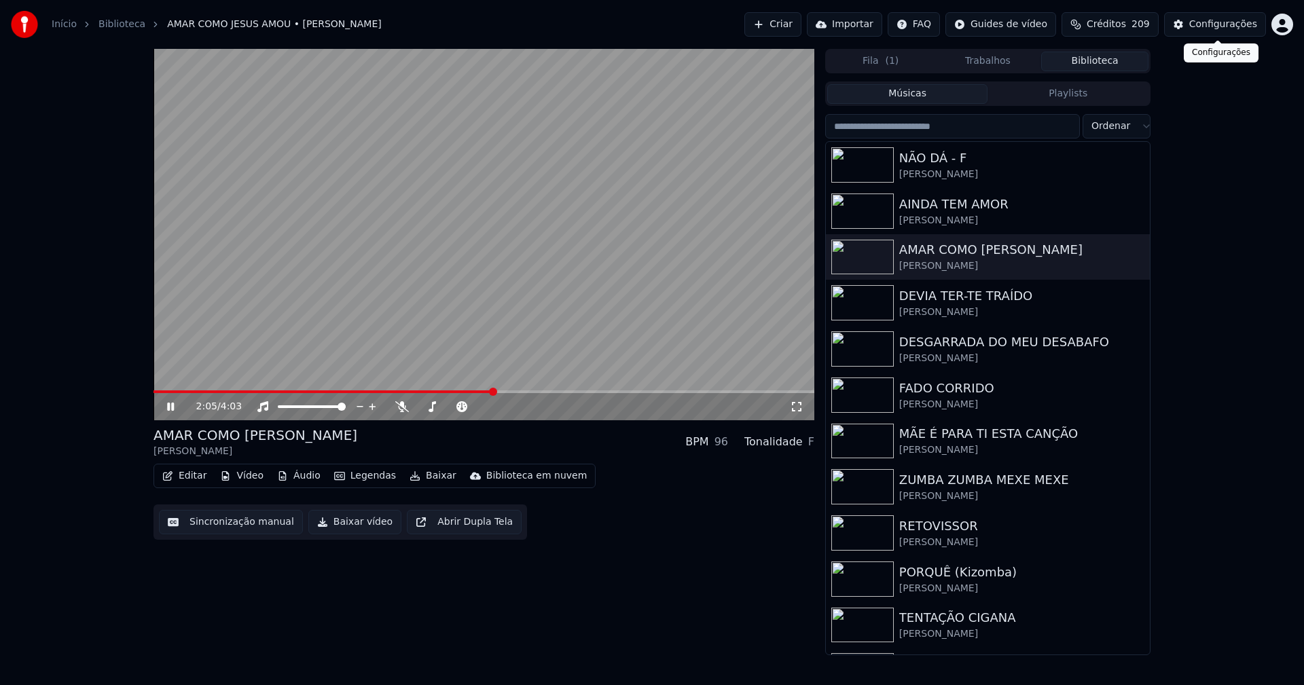
click at [1218, 20] on div "Configurações" at bounding box center [1223, 25] width 68 height 14
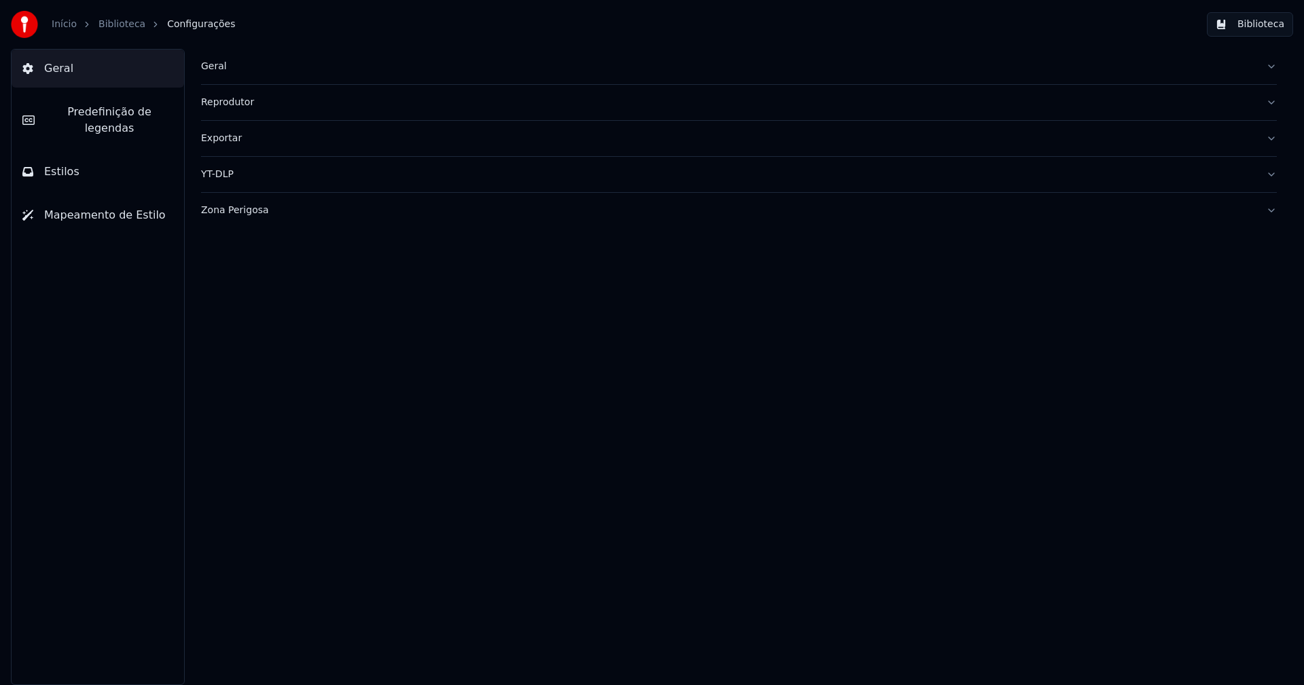
click at [98, 158] on button "Estilos" at bounding box center [98, 172] width 172 height 38
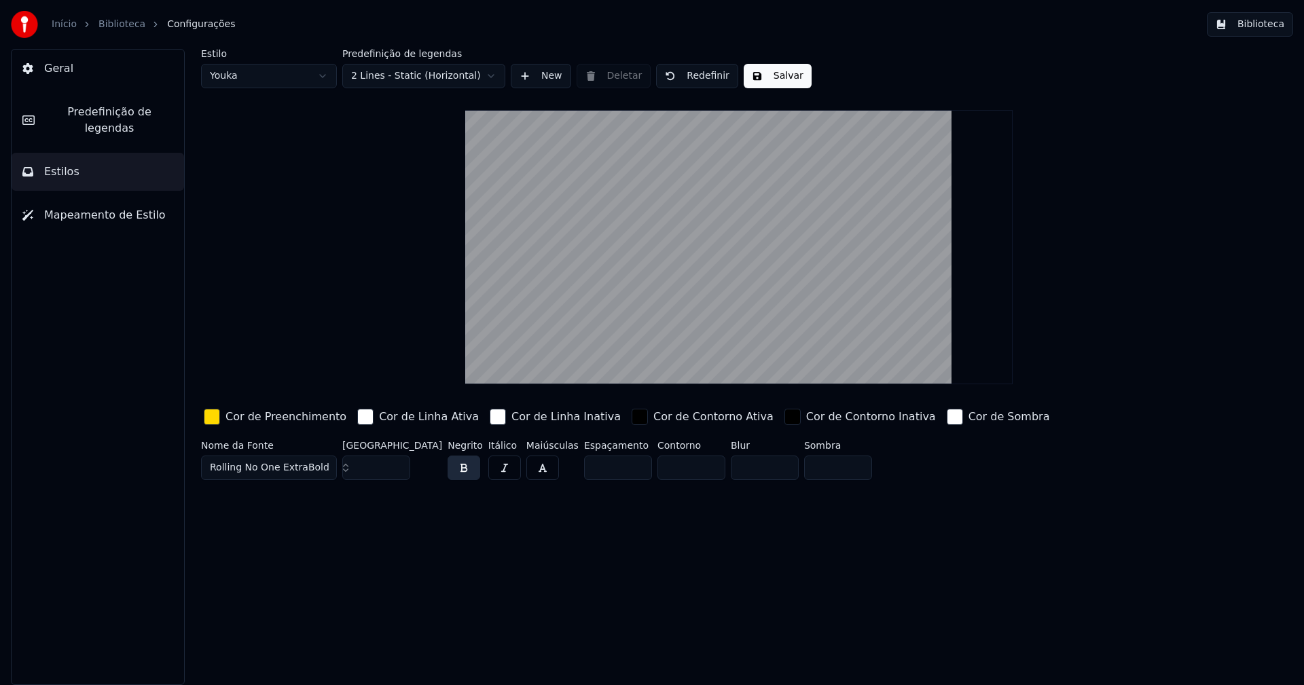
click at [122, 117] on span "Predefinição de legendas" at bounding box center [109, 120] width 128 height 33
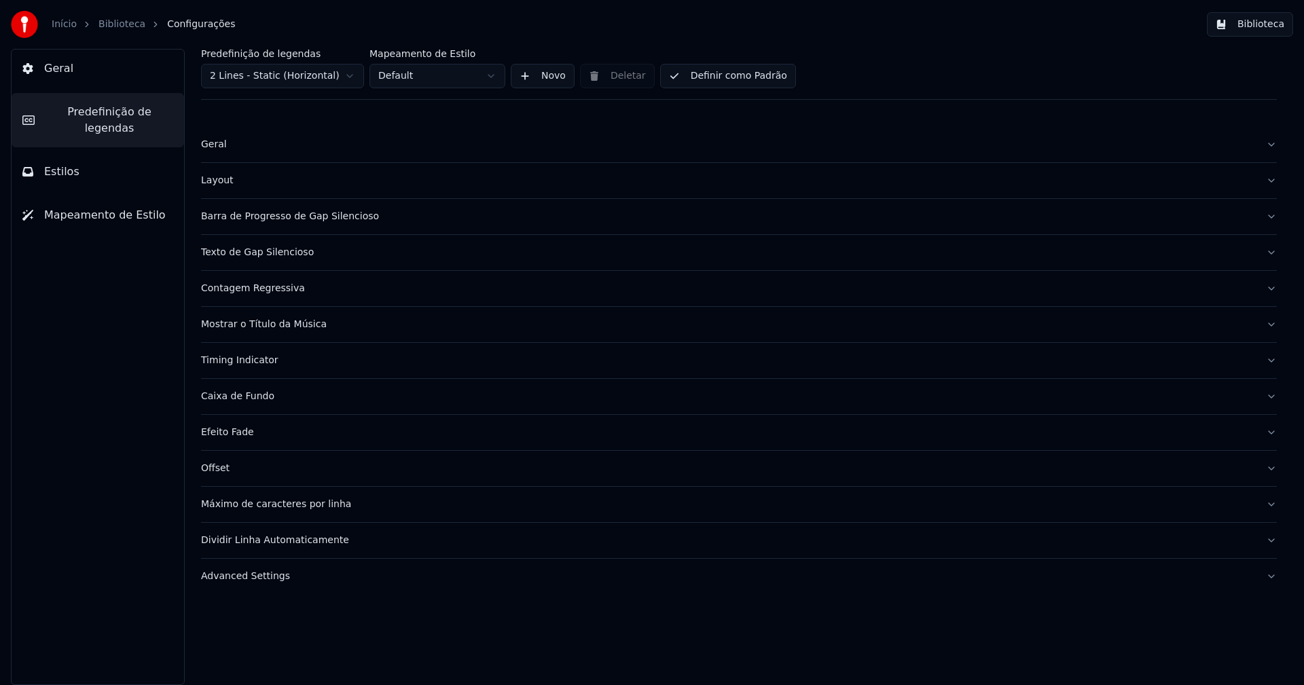
click at [270, 580] on div "Advanced Settings" at bounding box center [728, 577] width 1054 height 14
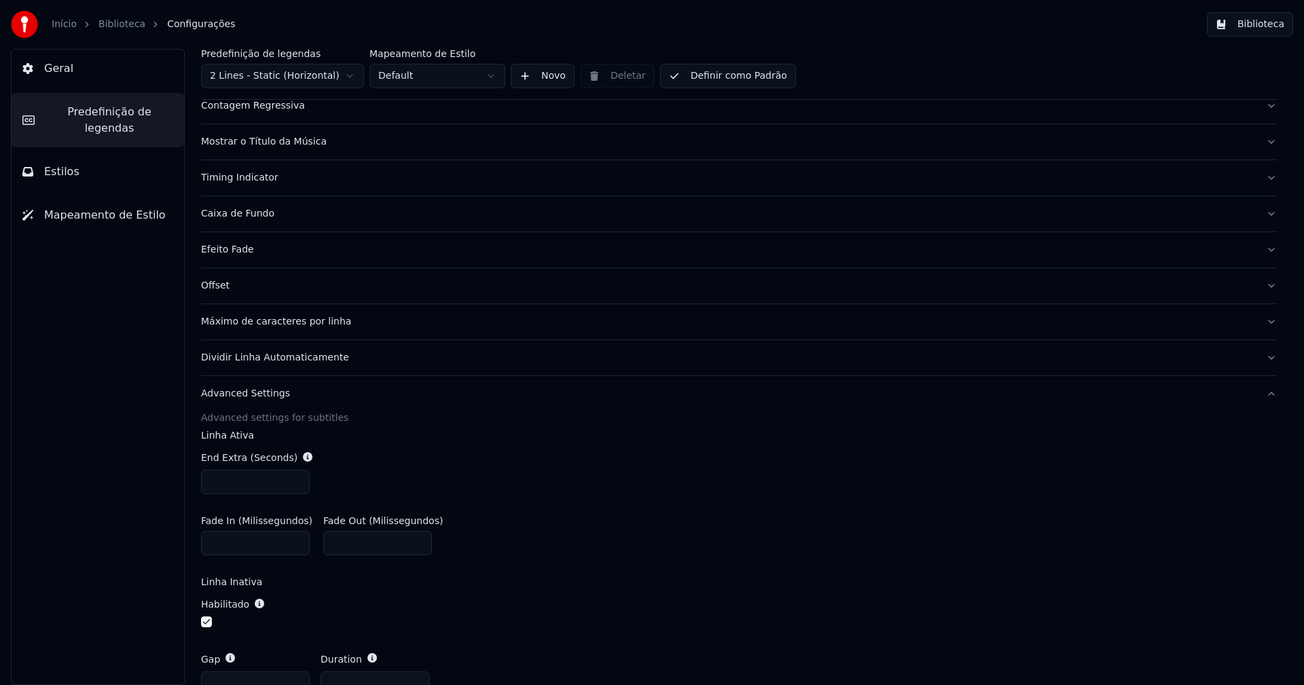
scroll to position [204, 0]
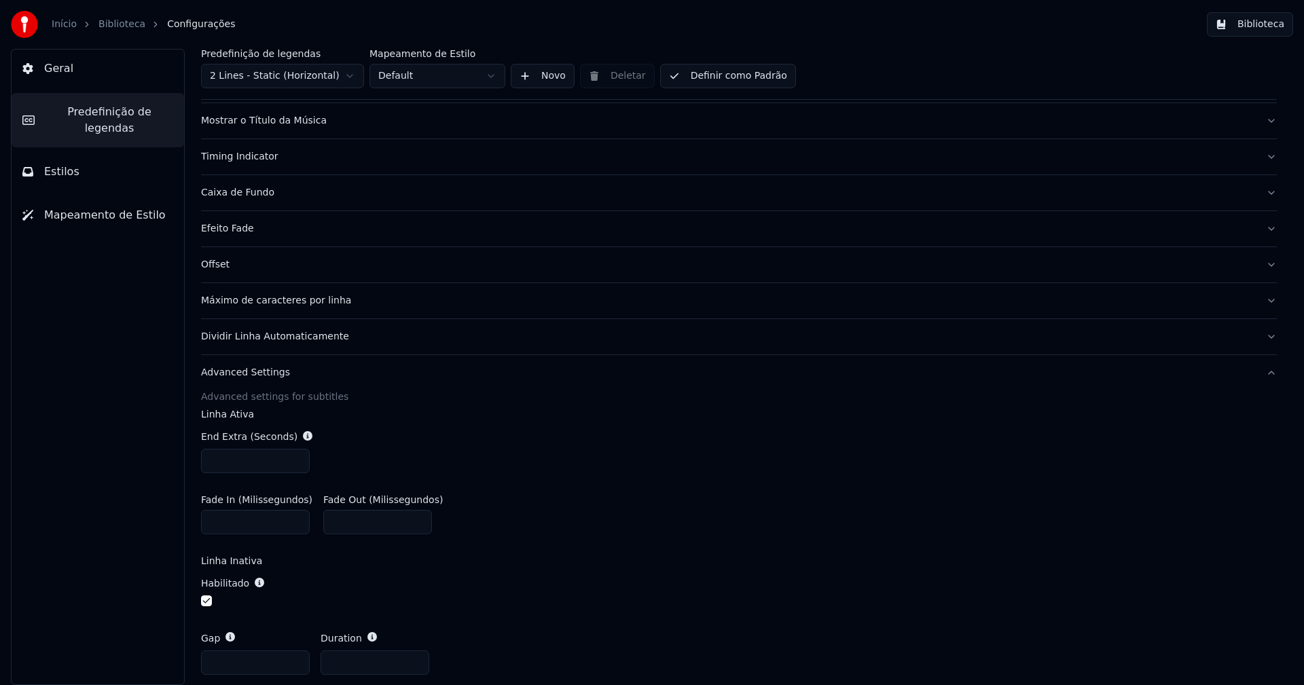
click at [294, 462] on input "***" at bounding box center [255, 461] width 109 height 24
type input "***"
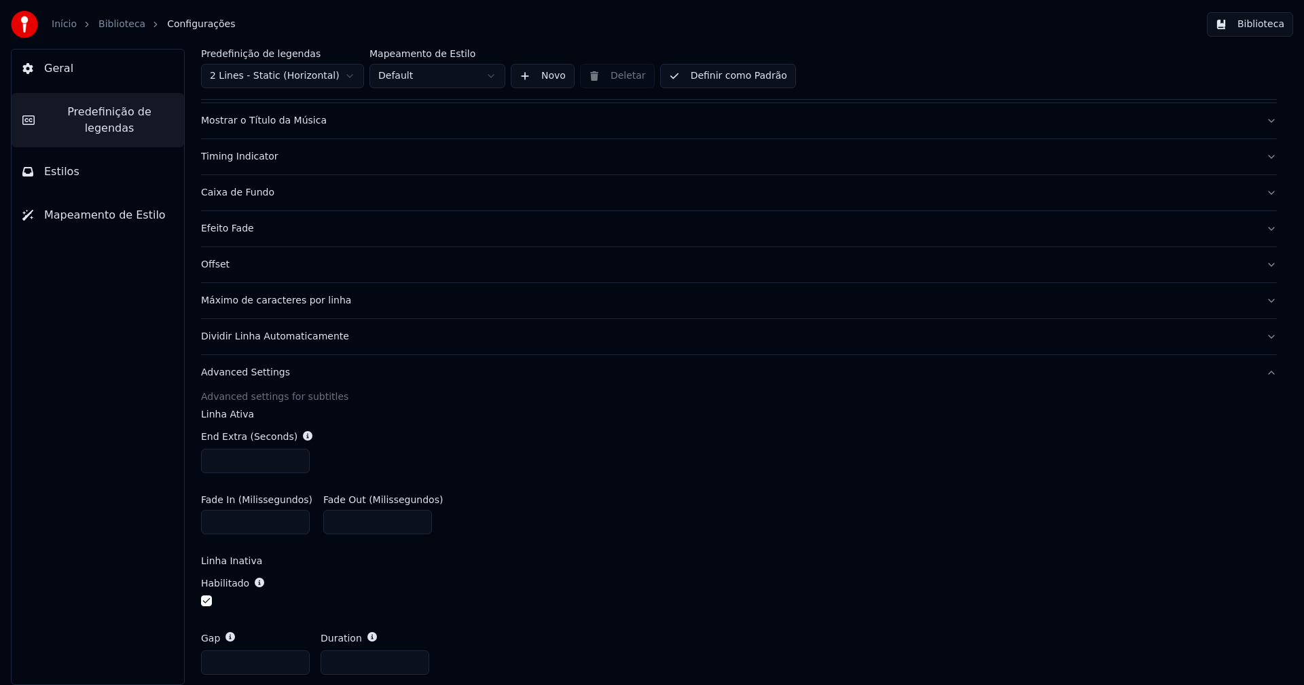
click at [294, 462] on input "***" at bounding box center [255, 461] width 109 height 24
drag, startPoint x: 615, startPoint y: 463, endPoint x: 615, endPoint y: 456, distance: 6.8
click at [615, 460] on div "End Extra (Seconds) ***" at bounding box center [739, 451] width 1076 height 65
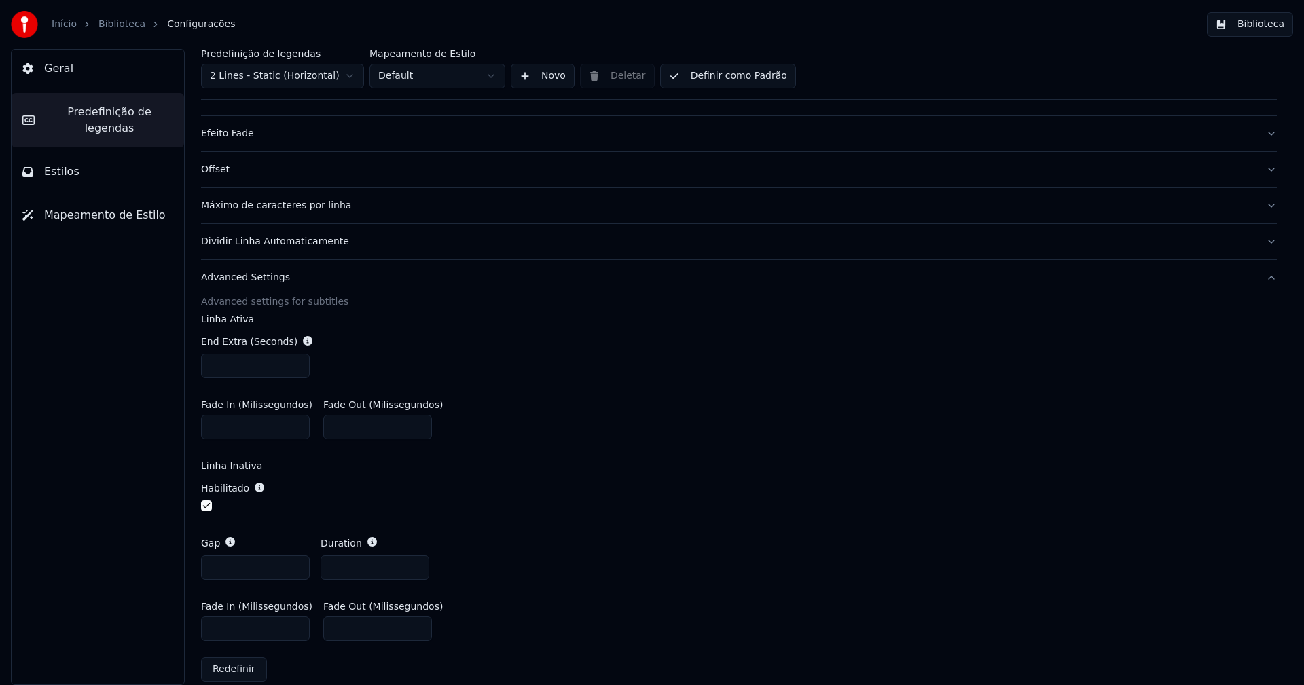
scroll to position [316, 0]
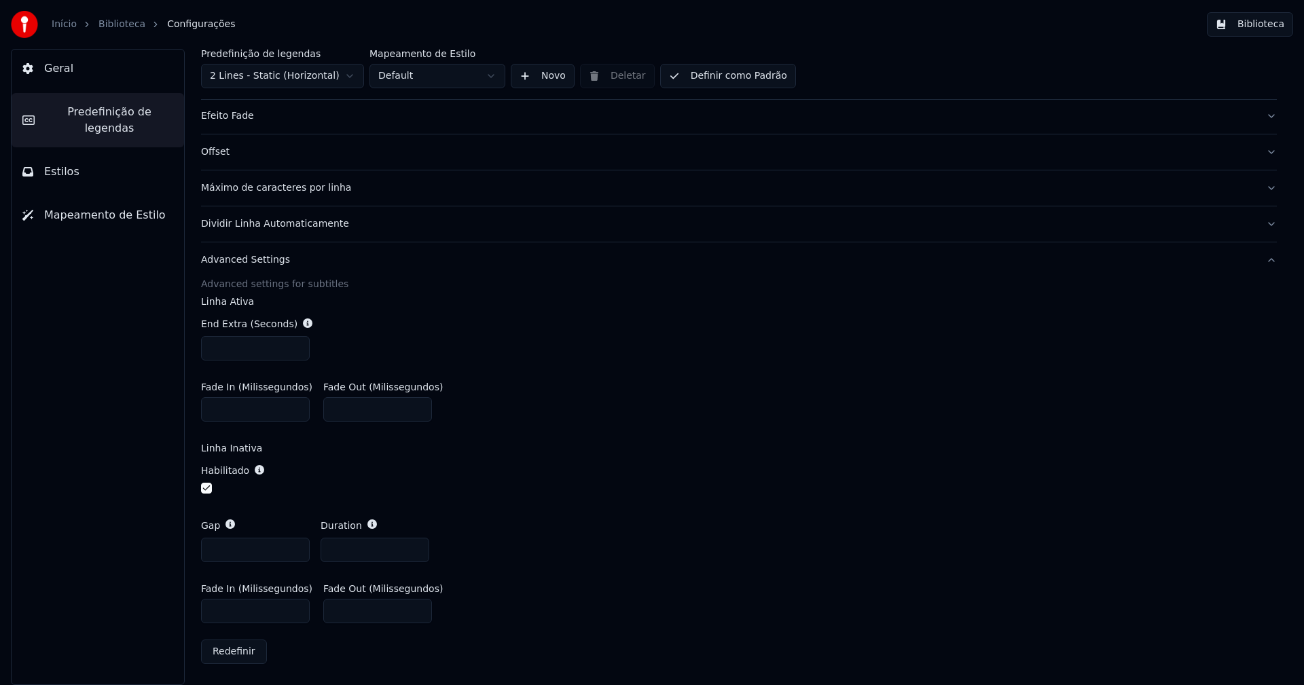
click at [220, 610] on input "***" at bounding box center [255, 611] width 109 height 24
type input "***"
click at [536, 395] on div "Fade In (Milissegundos) * Fade Out (Milissegundos) ***" at bounding box center [739, 401] width 1076 height 61
click at [1256, 26] on button "Biblioteca" at bounding box center [1250, 24] width 86 height 24
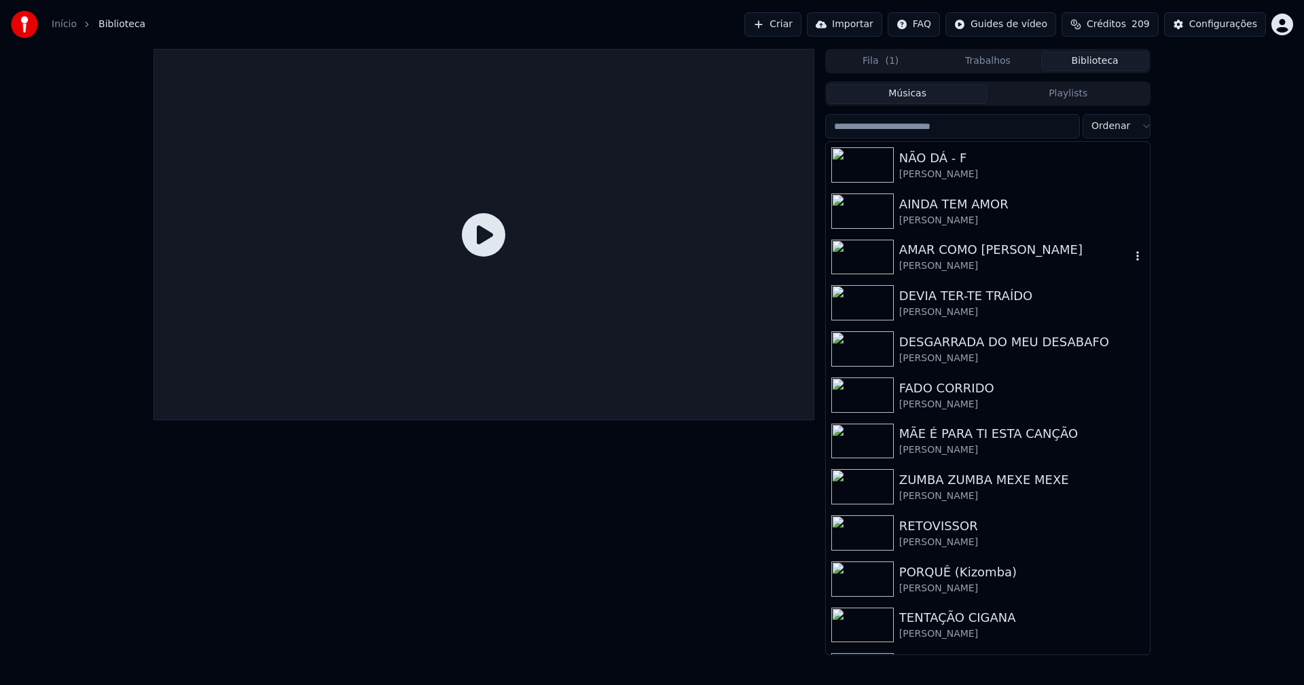
click at [932, 259] on div "AMAR COMO JESUS AMOU" at bounding box center [1015, 249] width 232 height 19
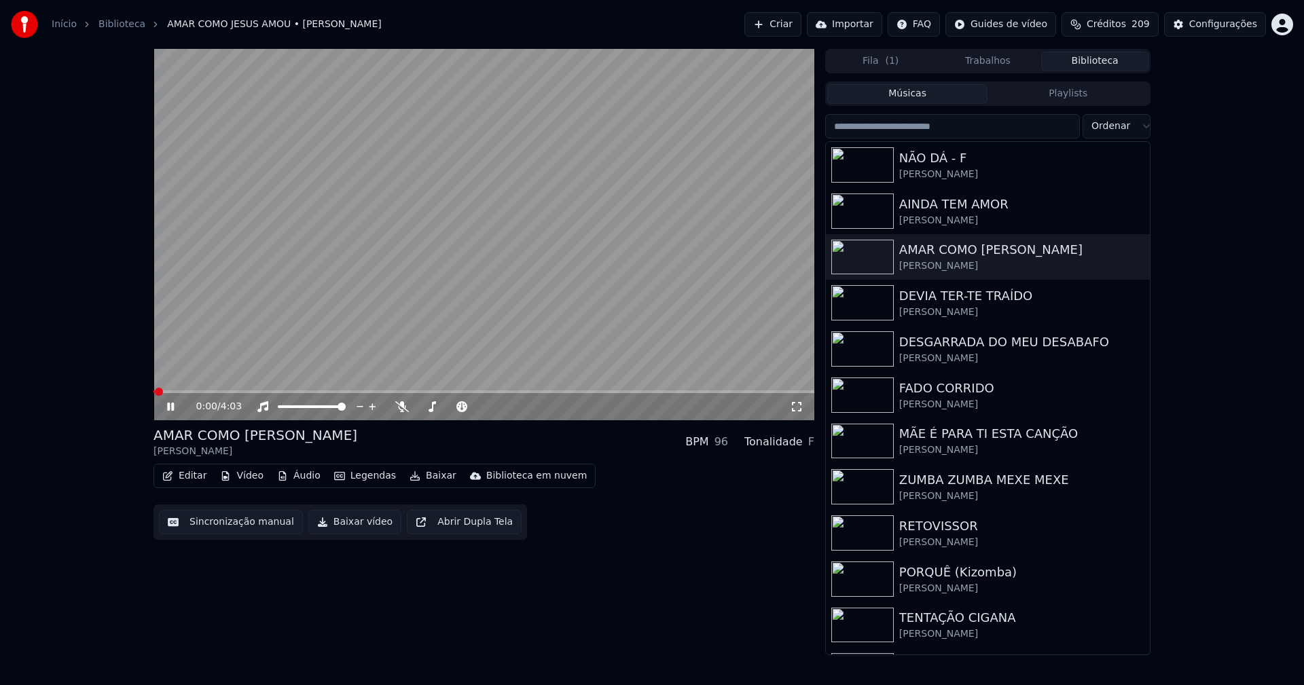
click at [798, 410] on icon at bounding box center [797, 406] width 14 height 11
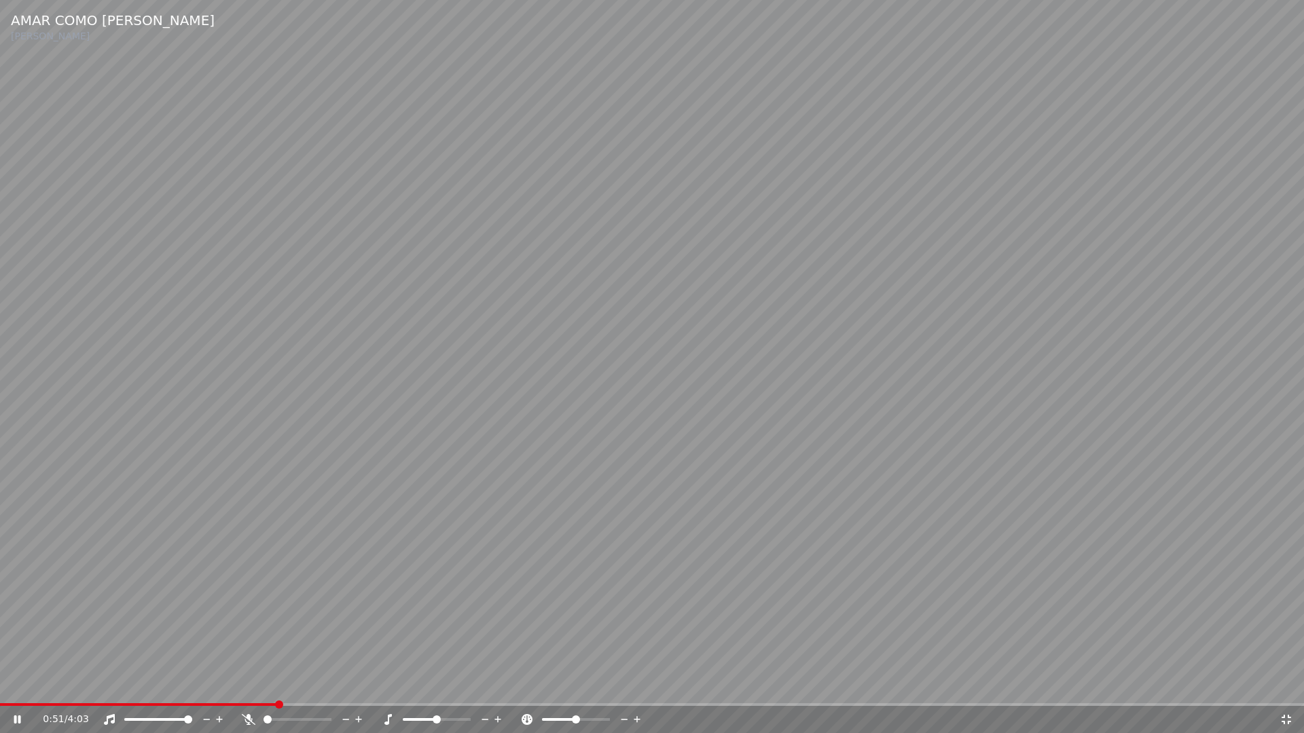
drag, startPoint x: 1286, startPoint y: 719, endPoint x: 1072, endPoint y: 542, distance: 278.3
click at [1287, 684] on icon at bounding box center [1286, 719] width 14 height 11
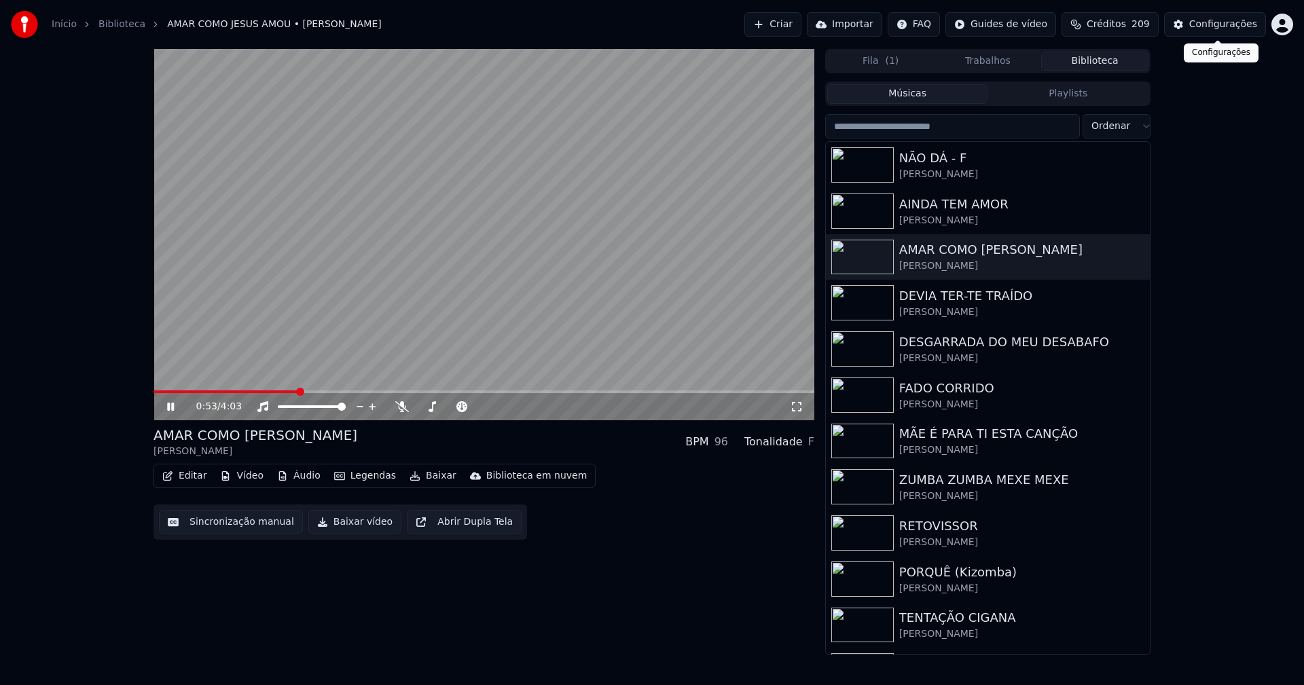
click at [1245, 31] on button "Configurações" at bounding box center [1215, 24] width 102 height 24
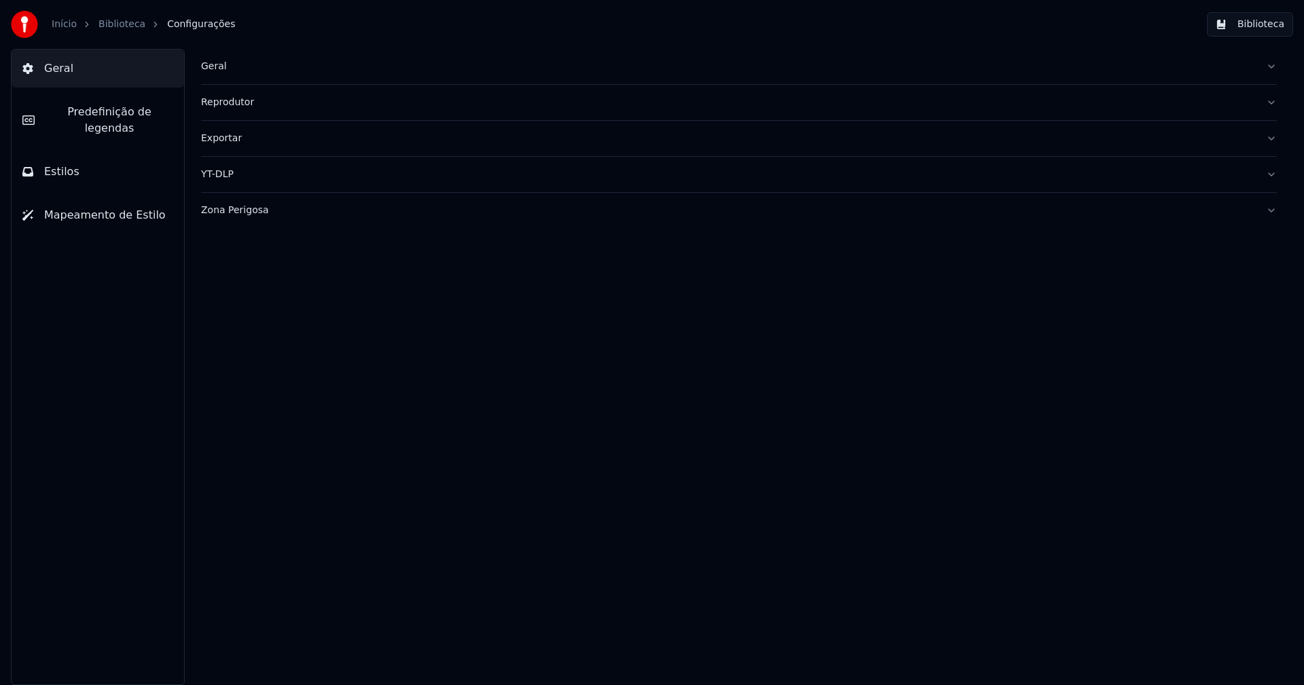
click at [75, 158] on button "Estilos" at bounding box center [98, 172] width 172 height 38
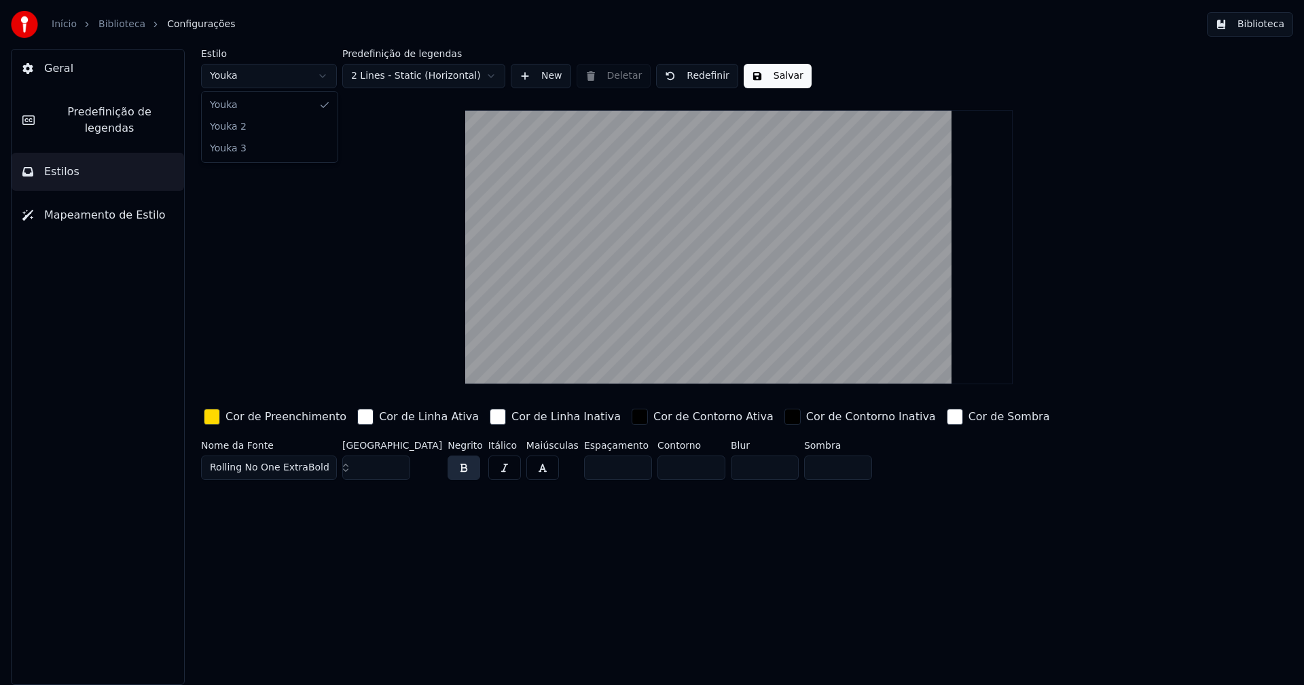
click at [258, 73] on html "Início Biblioteca Configurações Biblioteca Geral Predefinição de legendas Estil…" at bounding box center [652, 342] width 1304 height 685
drag, startPoint x: 246, startPoint y: 126, endPoint x: 168, endPoint y: 272, distance: 165.9
type input "*****"
click at [208, 418] on div "button" at bounding box center [212, 417] width 16 height 16
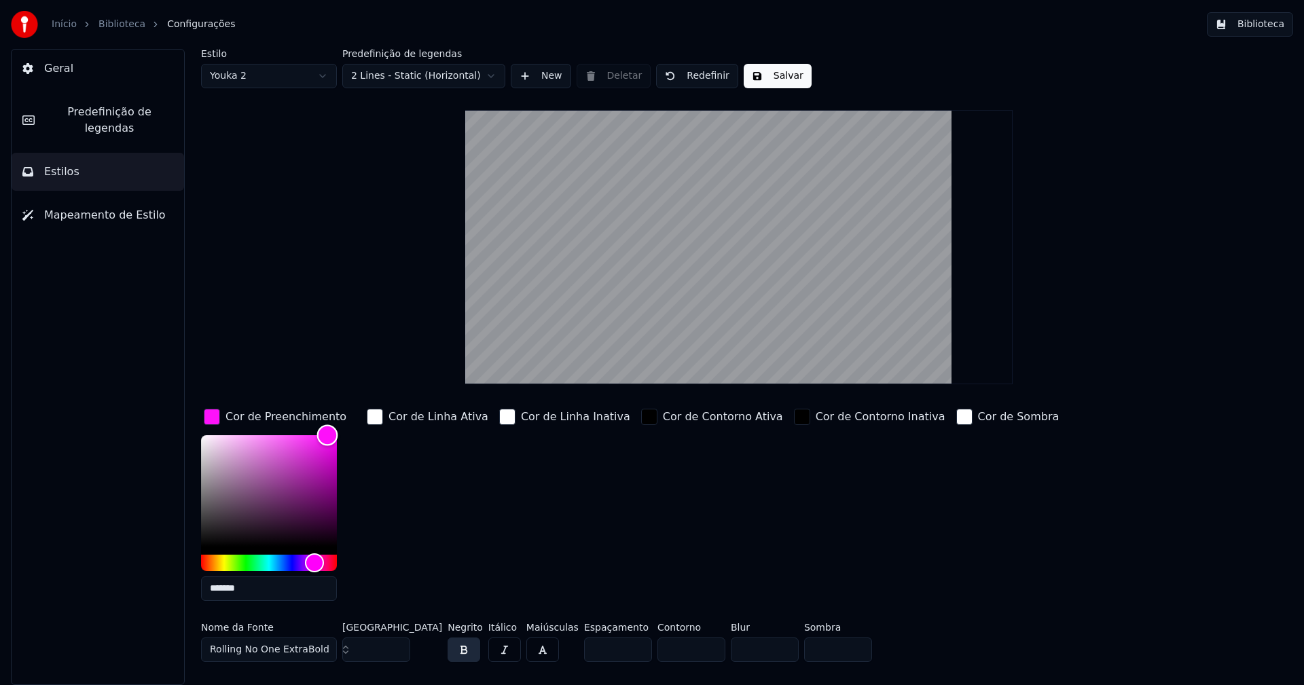
type input "*******"
drag, startPoint x: 316, startPoint y: 435, endPoint x: 370, endPoint y: 420, distance: 55.7
click at [370, 420] on div "Cor de Preenchimento ******* Cor de Linha Ativa Cor de Linha Inativa Cor de Con…" at bounding box center [657, 509] width 913 height 206
click at [768, 73] on button "Salvar" at bounding box center [778, 76] width 68 height 24
click at [100, 115] on span "Predefinição de legendas" at bounding box center [109, 120] width 128 height 33
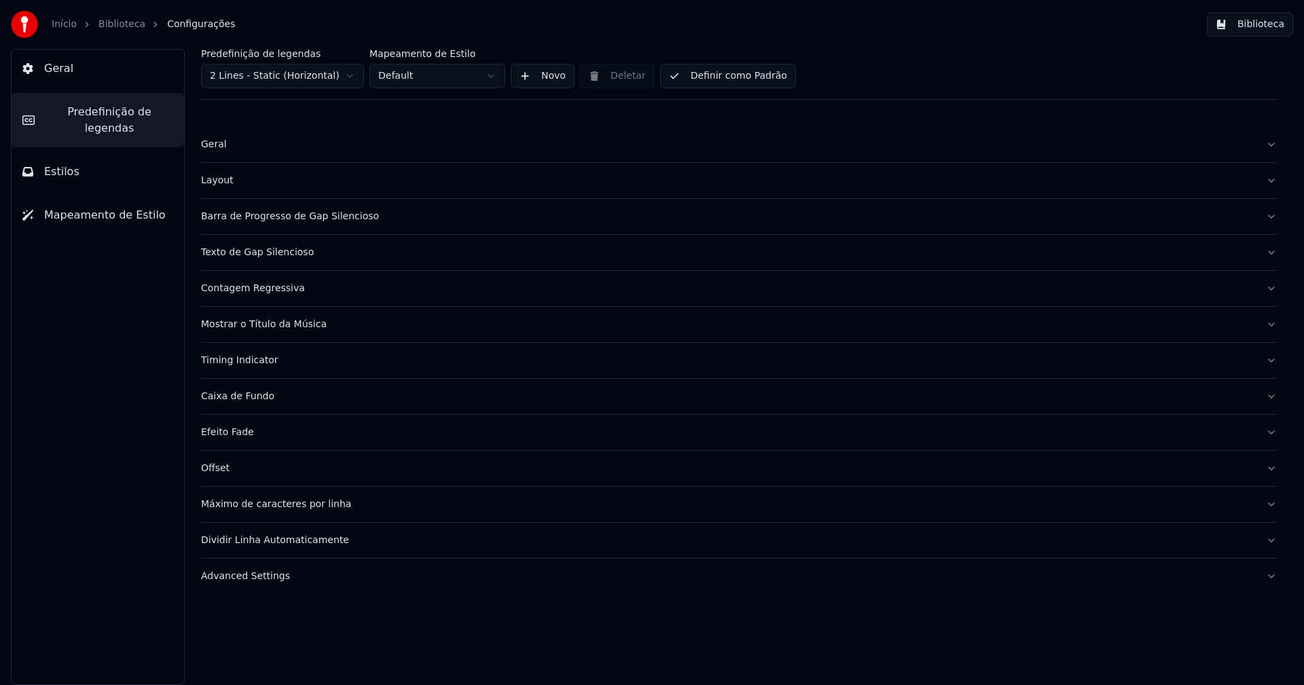
click at [267, 579] on div "Advanced Settings" at bounding box center [728, 577] width 1054 height 14
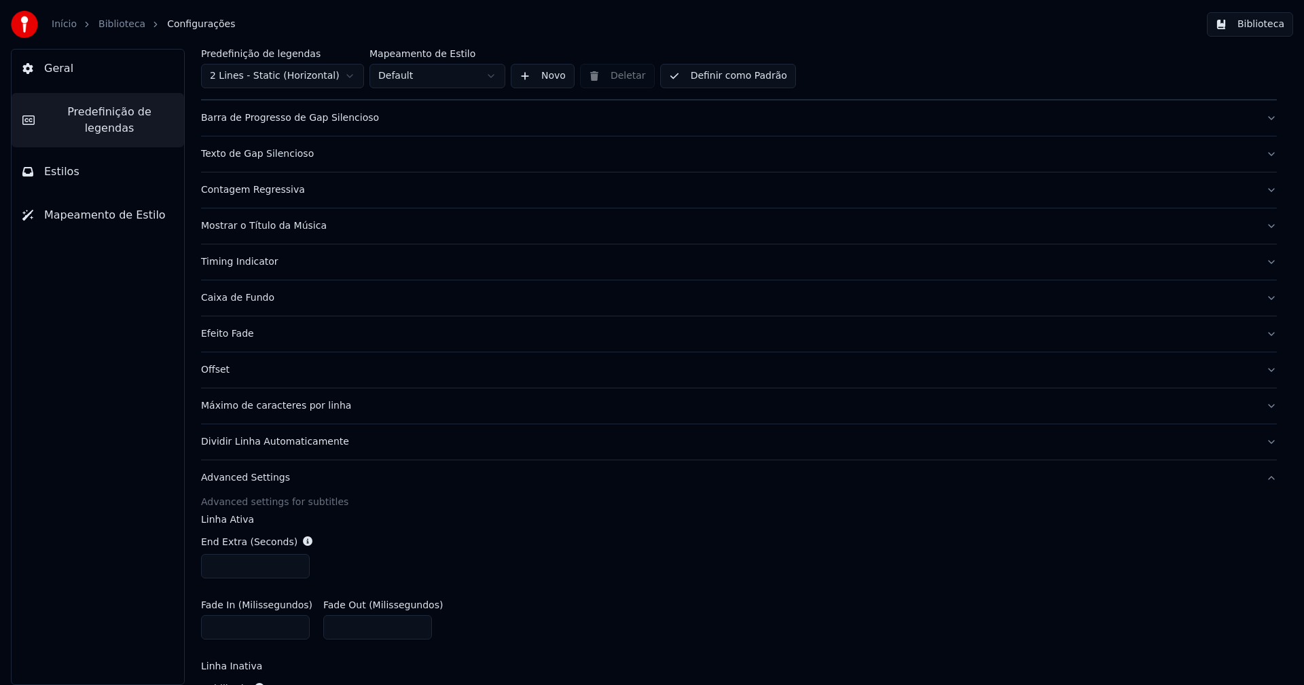
scroll to position [204, 0]
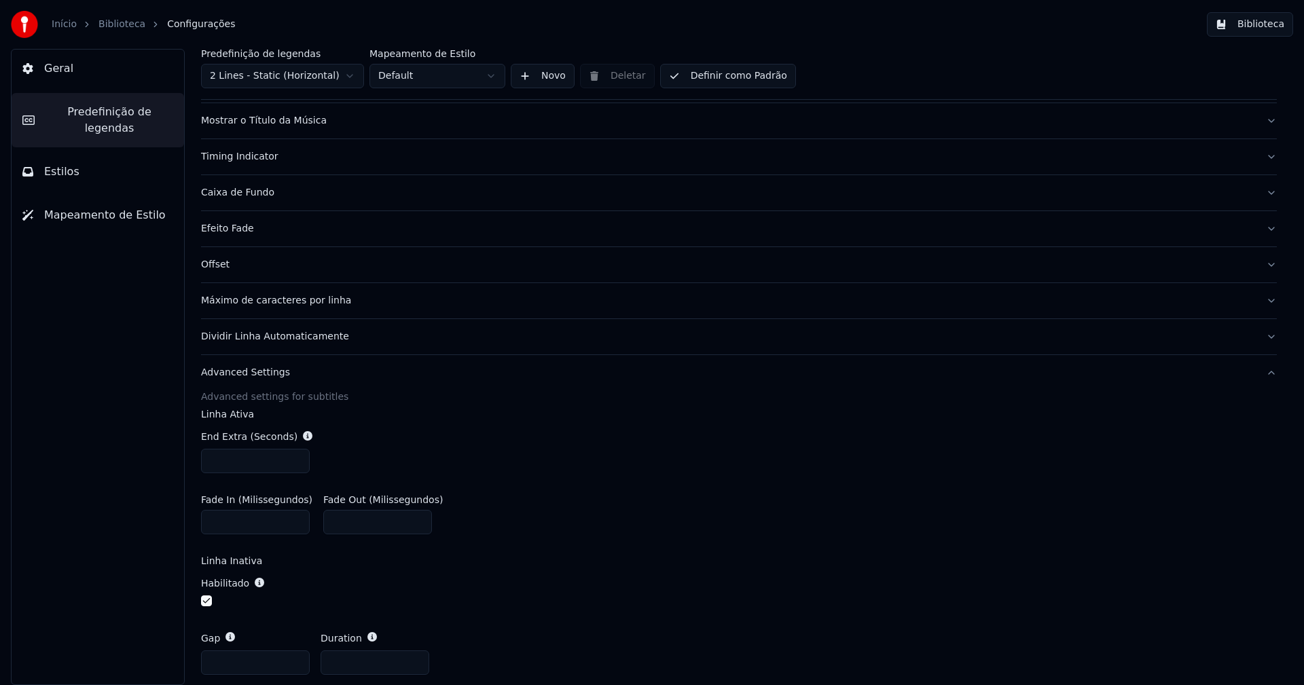
type input "***"
click at [297, 457] on input "***" at bounding box center [255, 461] width 109 height 24
click at [471, 475] on div "End Extra (Seconds) ***" at bounding box center [739, 451] width 1076 height 65
click at [1260, 26] on button "Biblioteca" at bounding box center [1250, 24] width 86 height 24
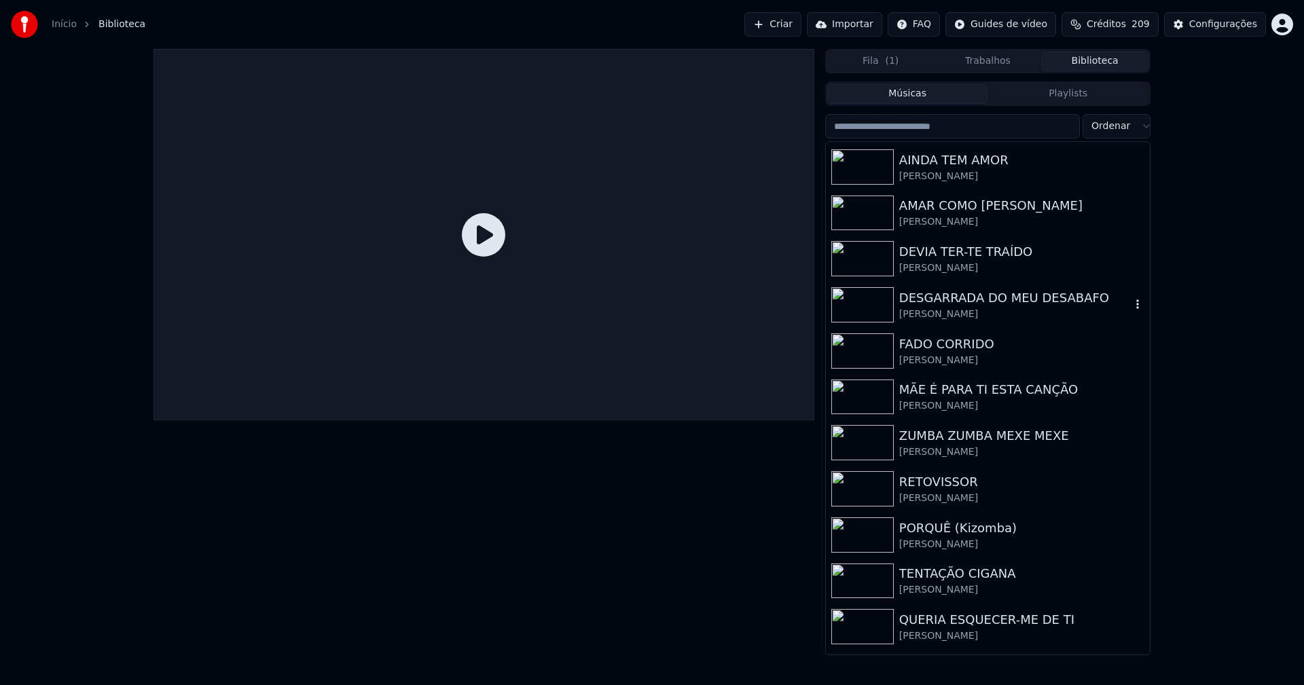
scroll to position [68, 0]
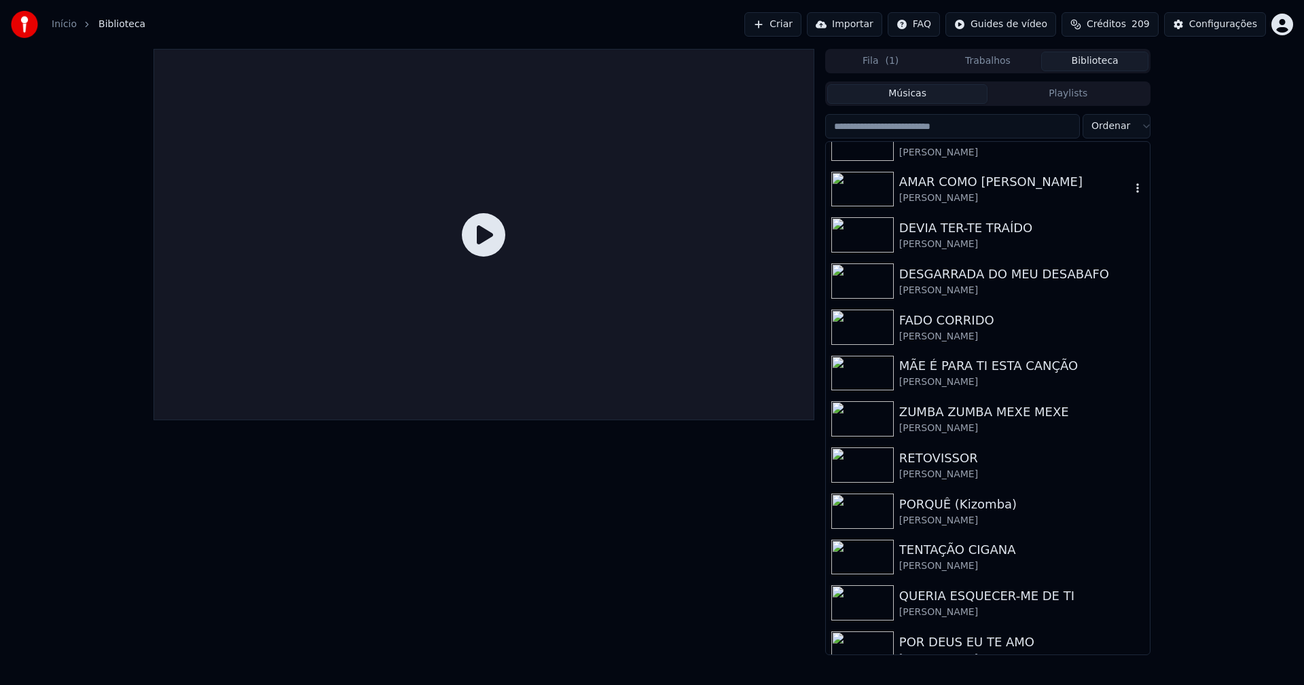
click at [949, 186] on div "AMAR COMO JESUS AMOU" at bounding box center [1015, 181] width 232 height 19
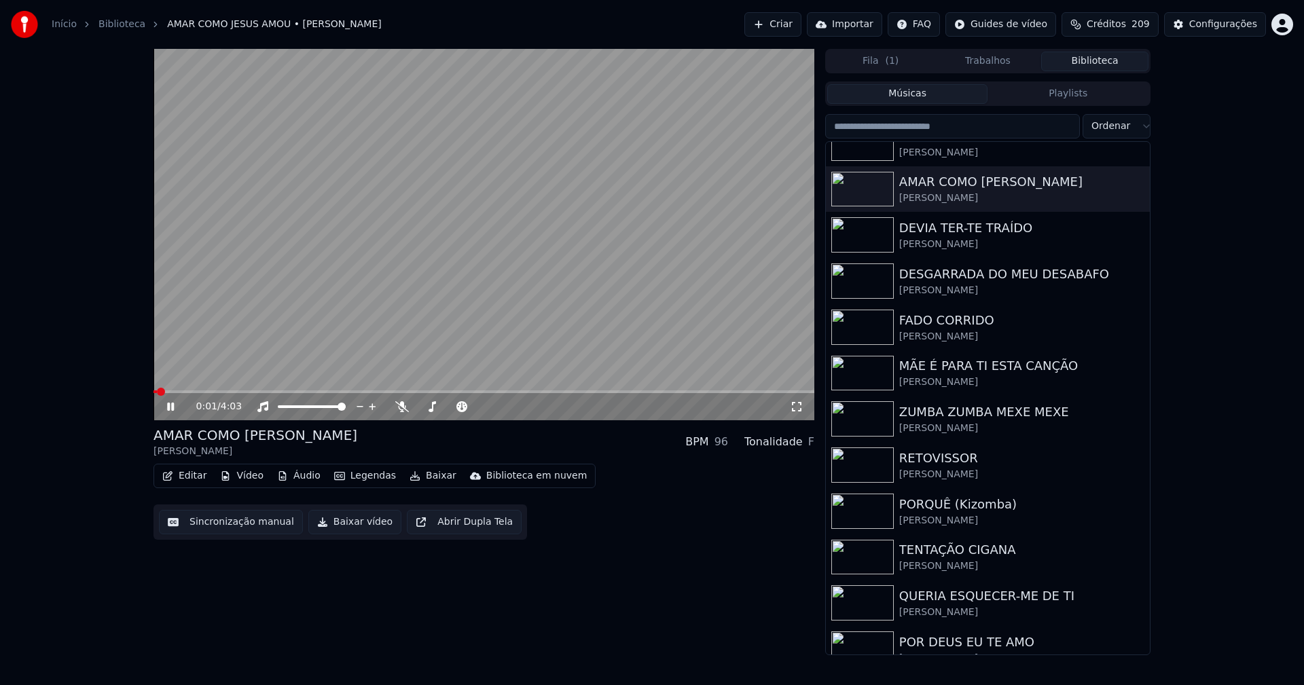
click at [170, 407] on icon at bounding box center [170, 407] width 7 height 8
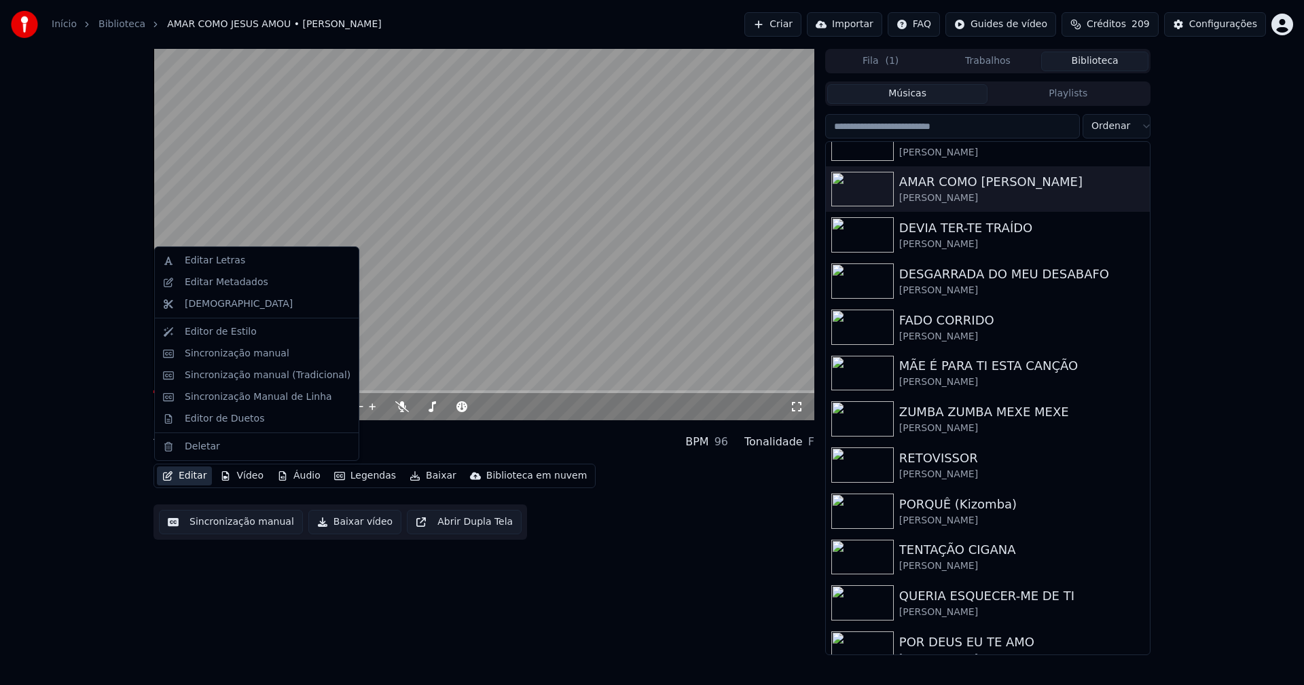
click at [195, 478] on button "Editar" at bounding box center [184, 476] width 55 height 19
click at [219, 379] on div "Sincronização manual (Tradicional)" at bounding box center [268, 376] width 166 height 14
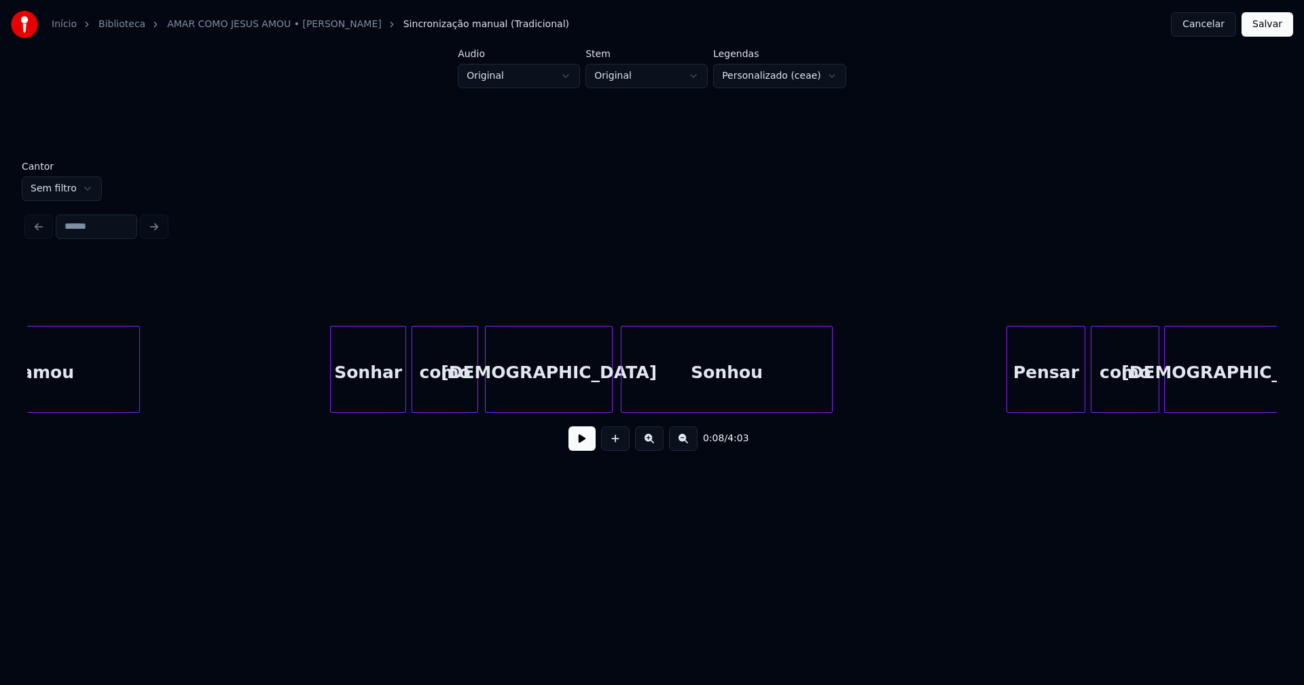
scroll to position [0, 5663]
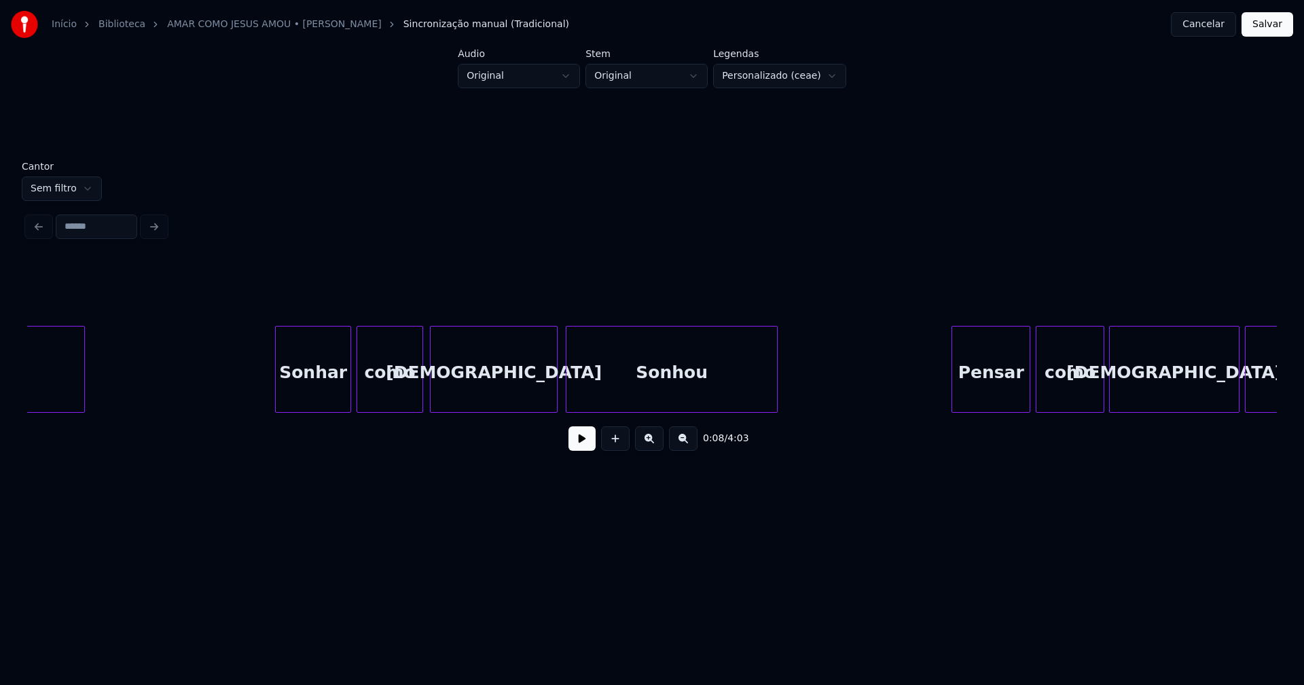
click at [657, 373] on div "Sonhou" at bounding box center [671, 373] width 211 height 92
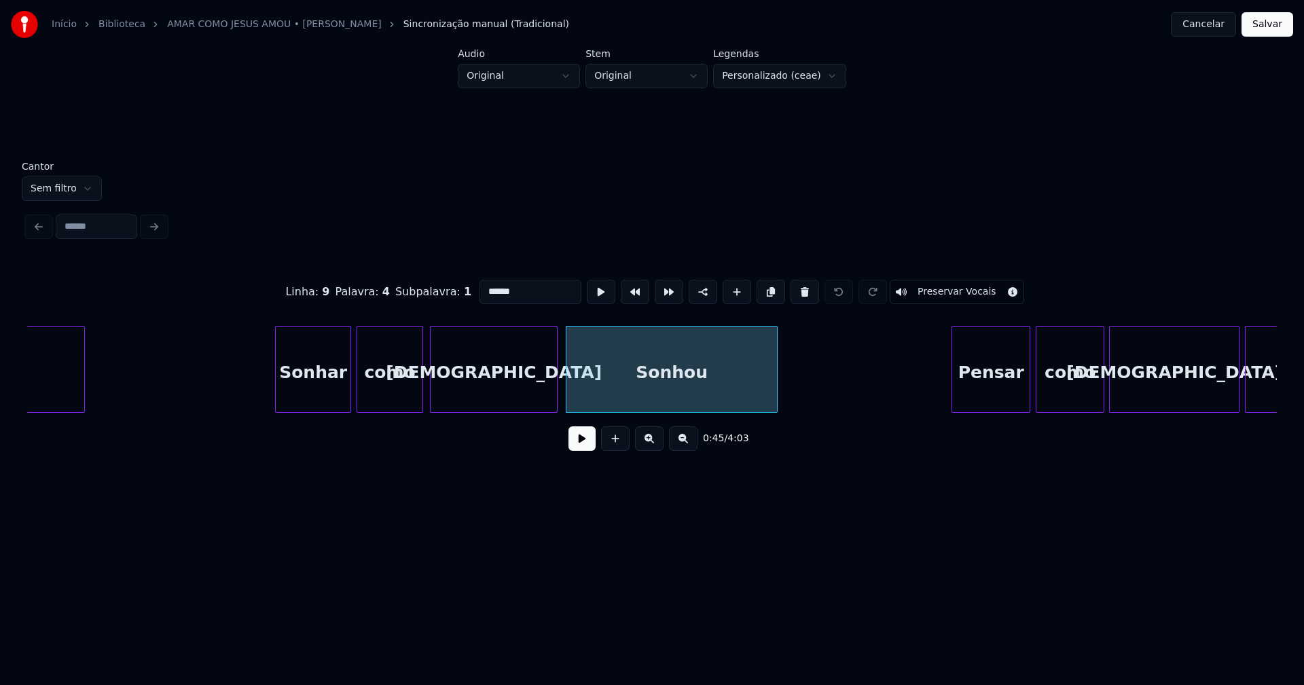
click at [484, 287] on input "******" at bounding box center [530, 292] width 102 height 24
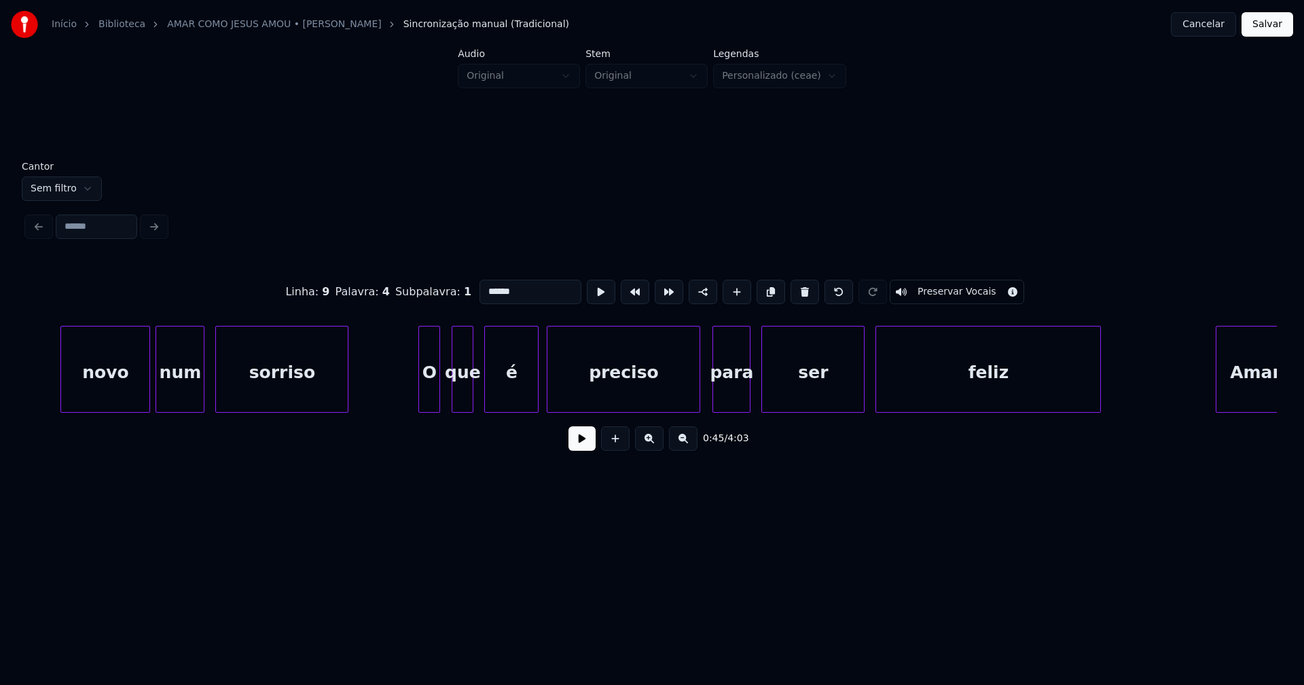
scroll to position [0, 13928]
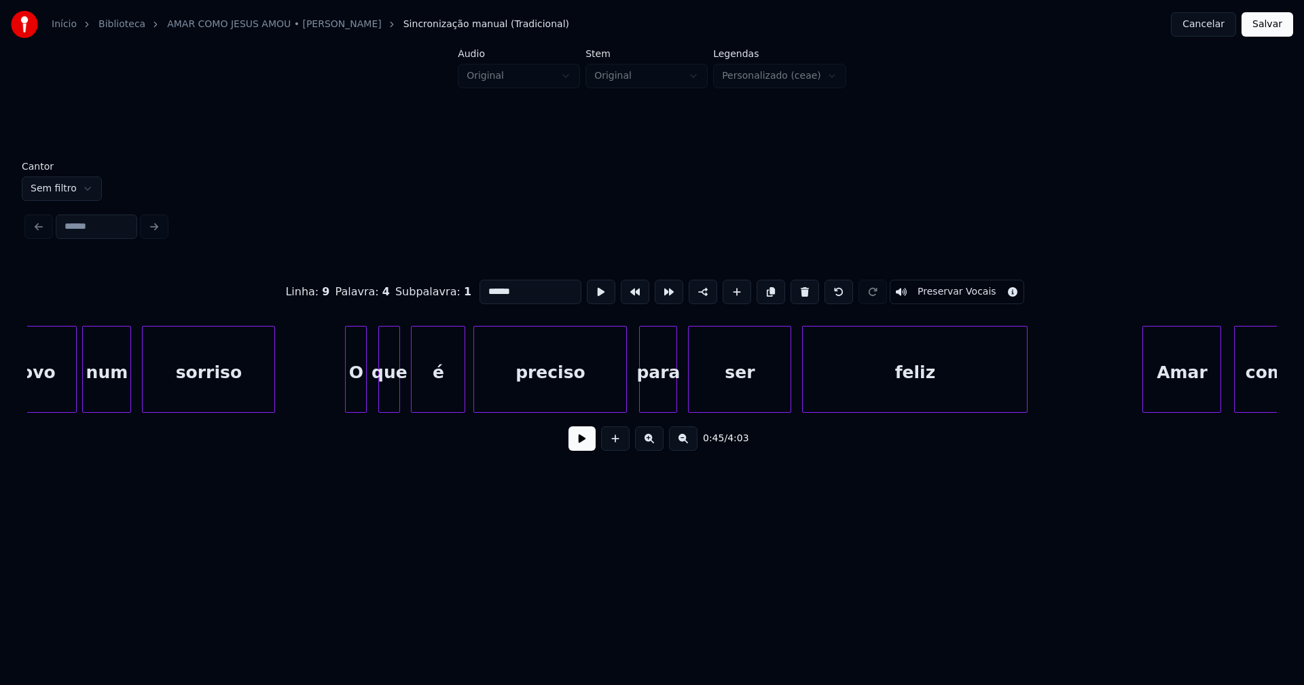
type input "******"
click at [1264, 27] on button "Salvar" at bounding box center [1267, 24] width 52 height 24
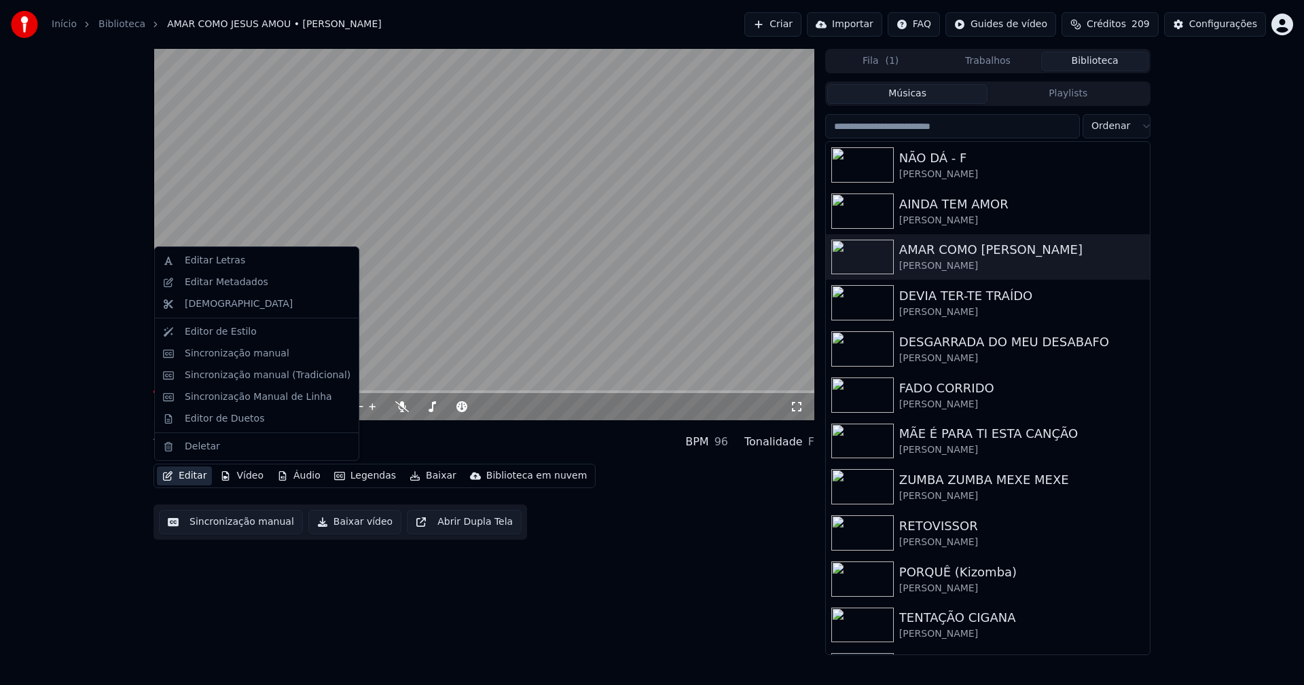
click at [196, 480] on button "Editar" at bounding box center [184, 476] width 55 height 19
click at [236, 380] on div "Sincronização manual (Tradicional)" at bounding box center [268, 376] width 166 height 14
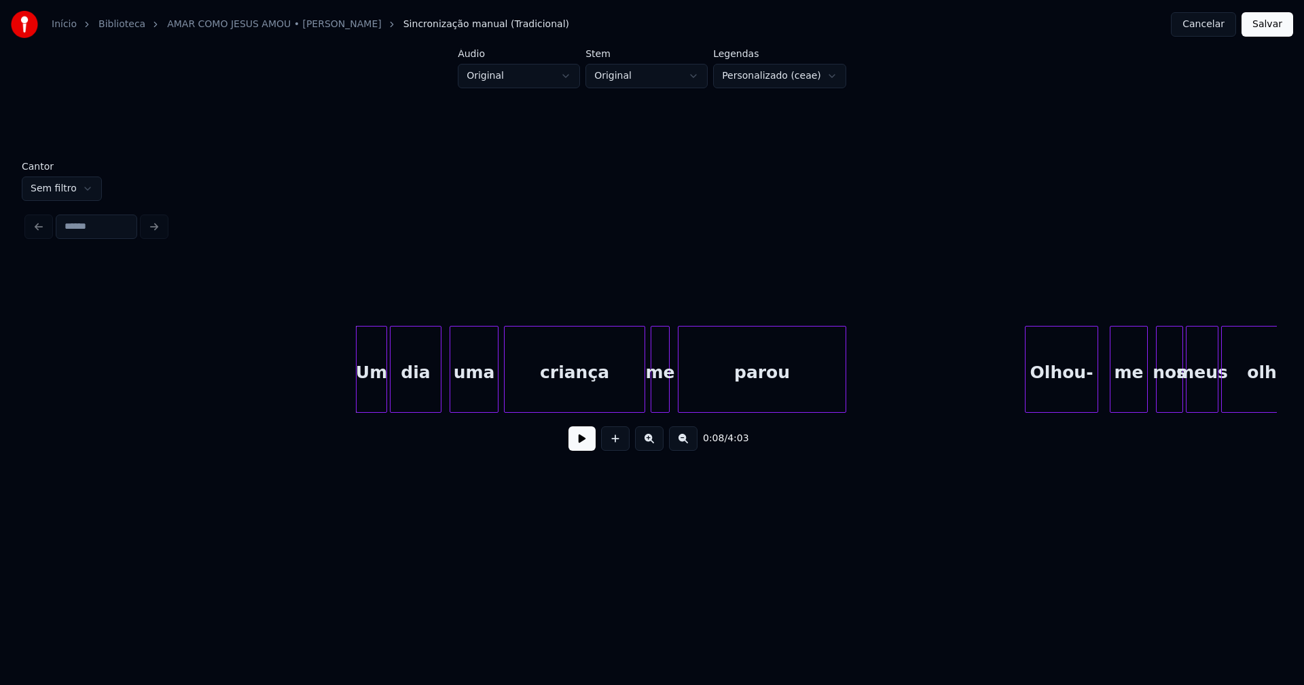
scroll to position [0, 898]
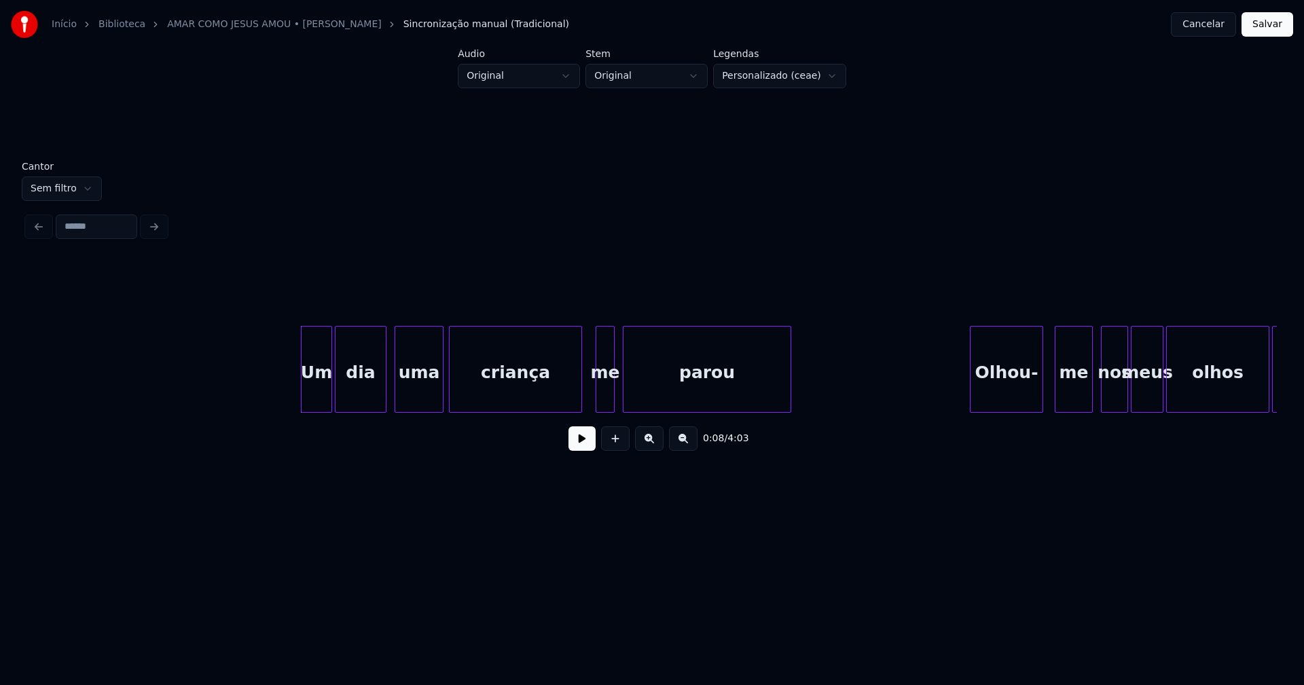
click at [577, 402] on div at bounding box center [579, 370] width 4 height 86
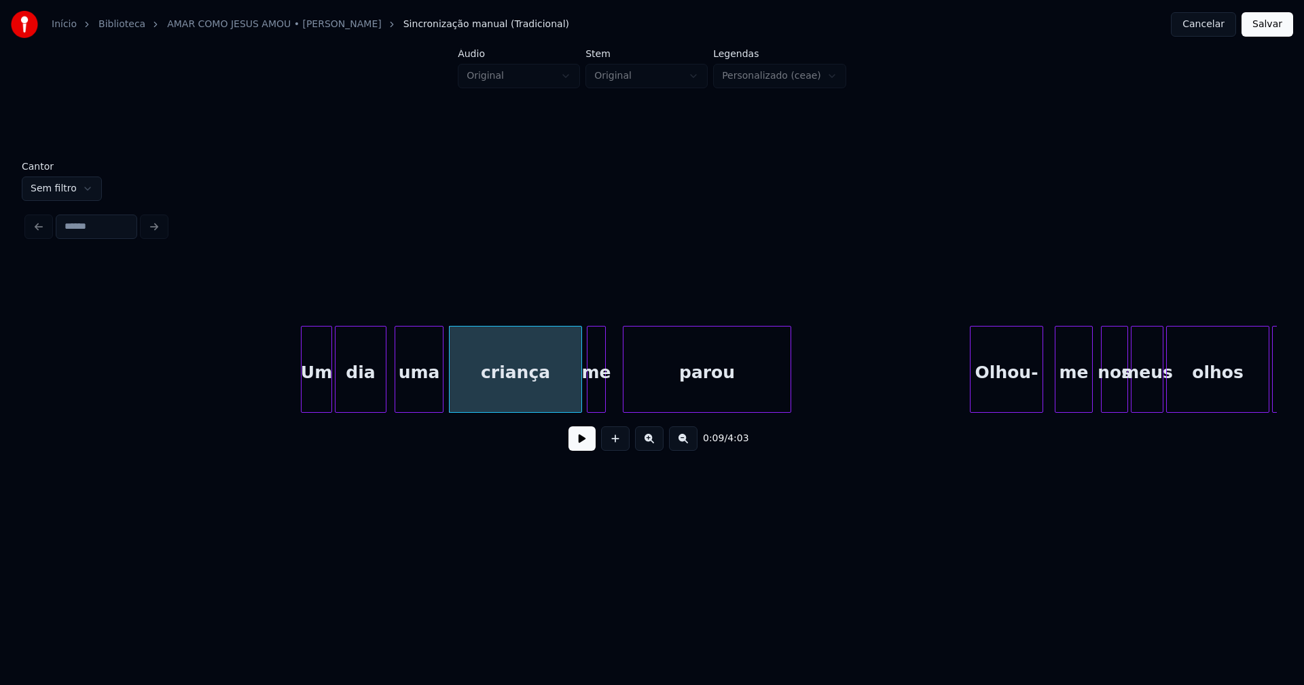
click at [596, 400] on div "me" at bounding box center [596, 373] width 18 height 92
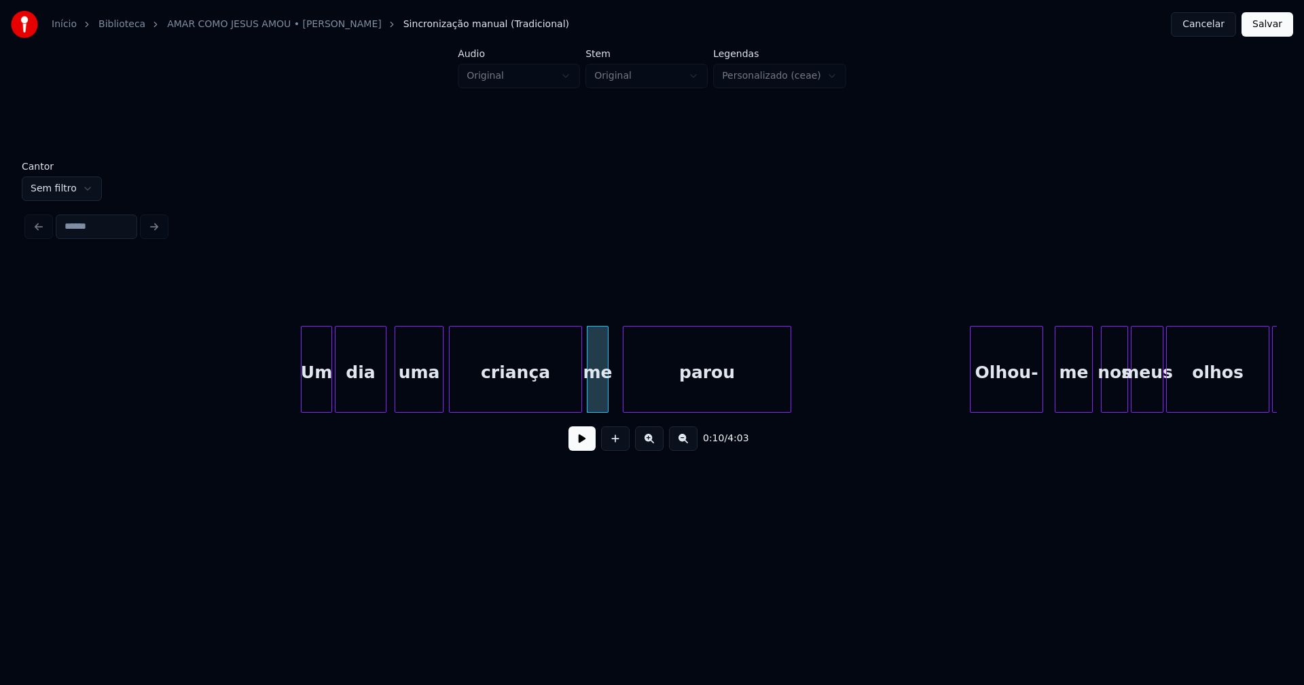
click at [606, 401] on div at bounding box center [606, 370] width 4 height 86
drag, startPoint x: 1287, startPoint y: 27, endPoint x: 1280, endPoint y: 31, distance: 8.5
click at [1286, 29] on button "Salvar" at bounding box center [1267, 24] width 52 height 24
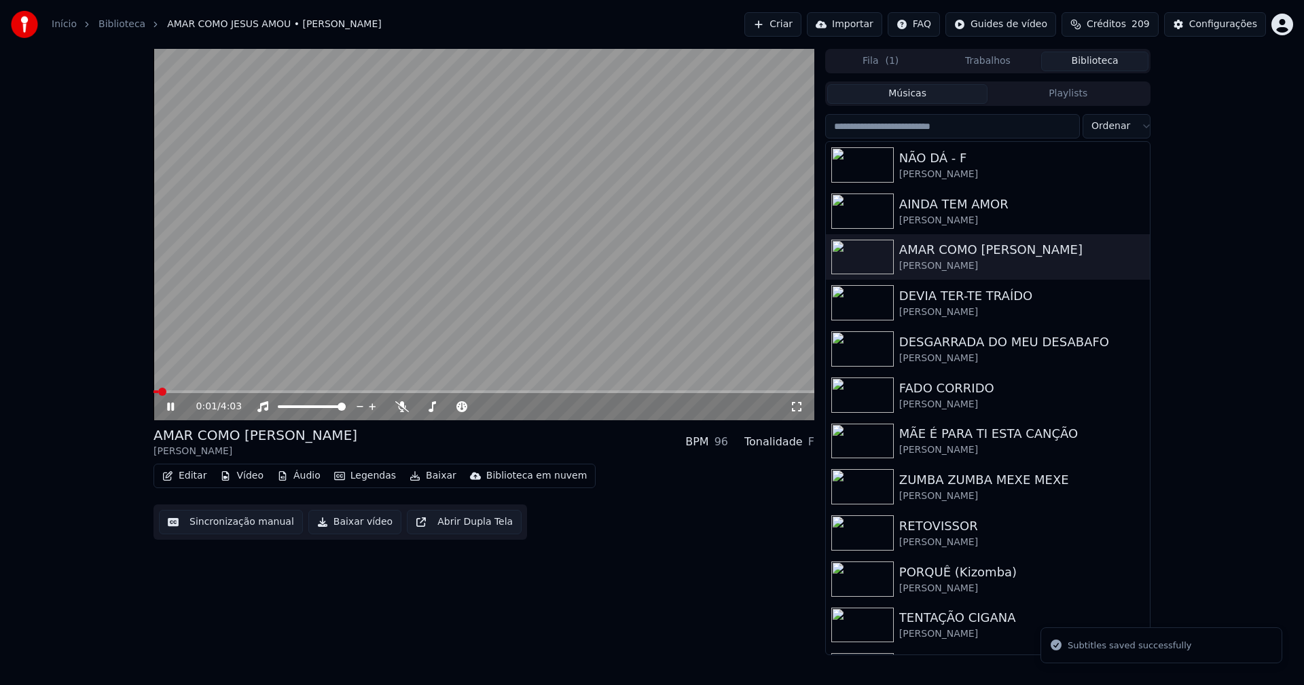
drag, startPoint x: 795, startPoint y: 407, endPoint x: 809, endPoint y: 422, distance: 20.2
click at [795, 407] on icon at bounding box center [797, 406] width 14 height 11
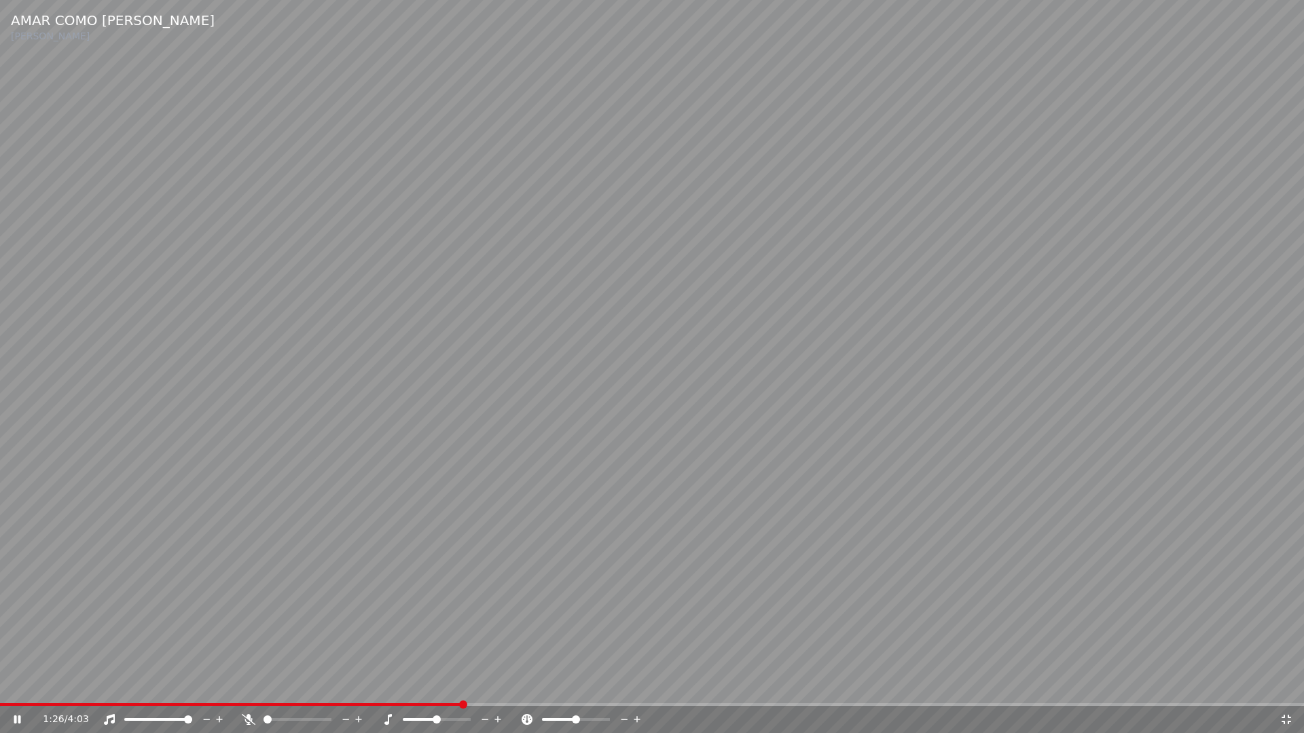
click at [1285, 684] on icon at bounding box center [1286, 719] width 14 height 11
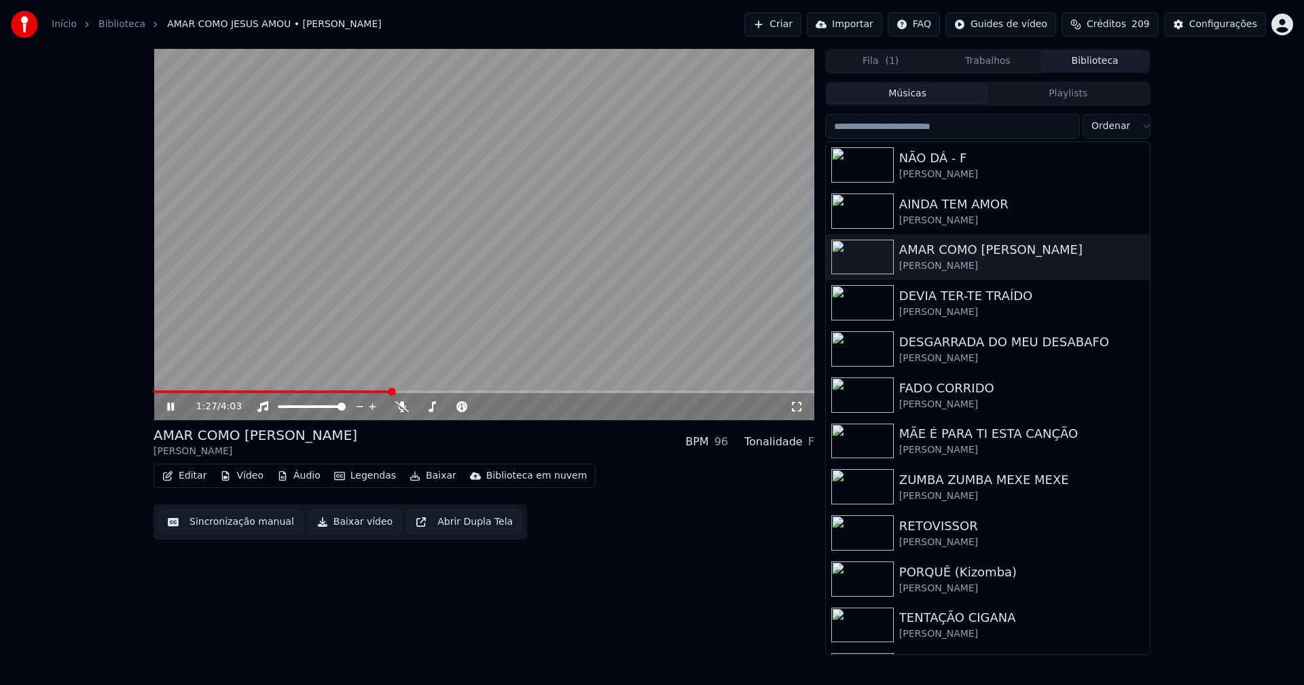
click at [166, 405] on icon at bounding box center [180, 406] width 32 height 11
click at [352, 531] on button "Baixar vídeo" at bounding box center [354, 522] width 93 height 24
